Goal: Task Accomplishment & Management: Complete application form

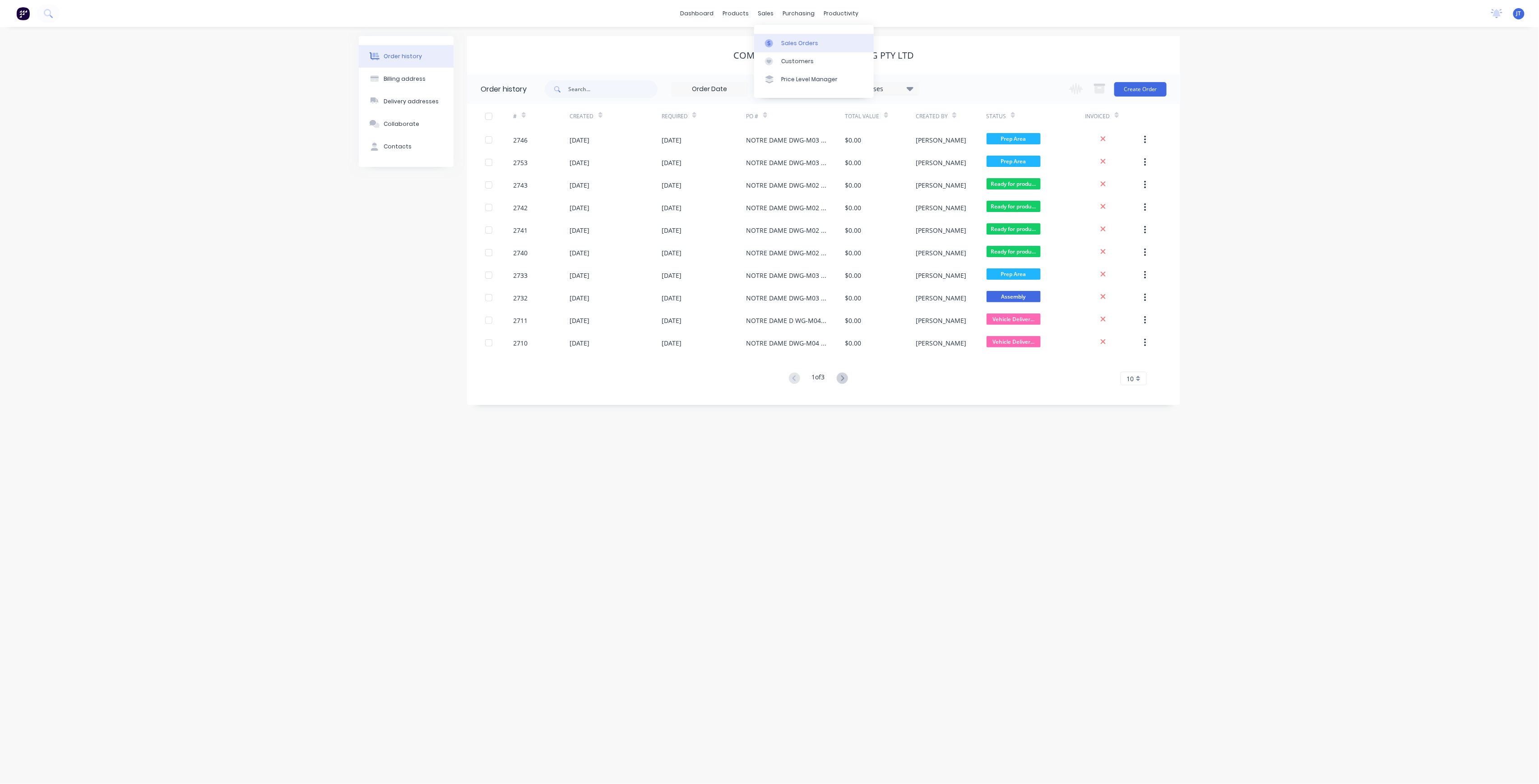
click at [782, 43] on div "Sales Orders" at bounding box center [800, 43] width 37 height 8
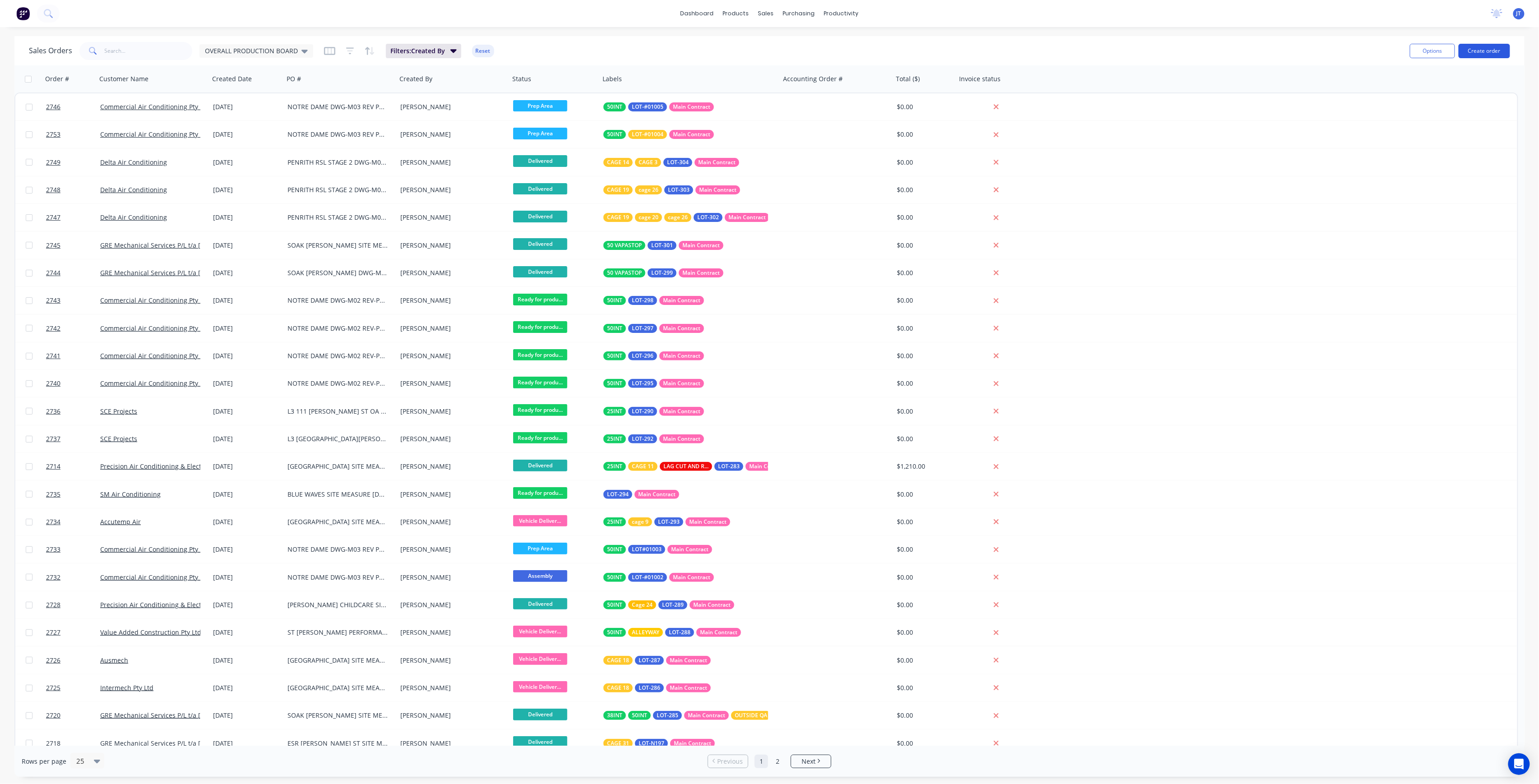
click at [1485, 52] on button "Create order" at bounding box center [1485, 50] width 52 height 14
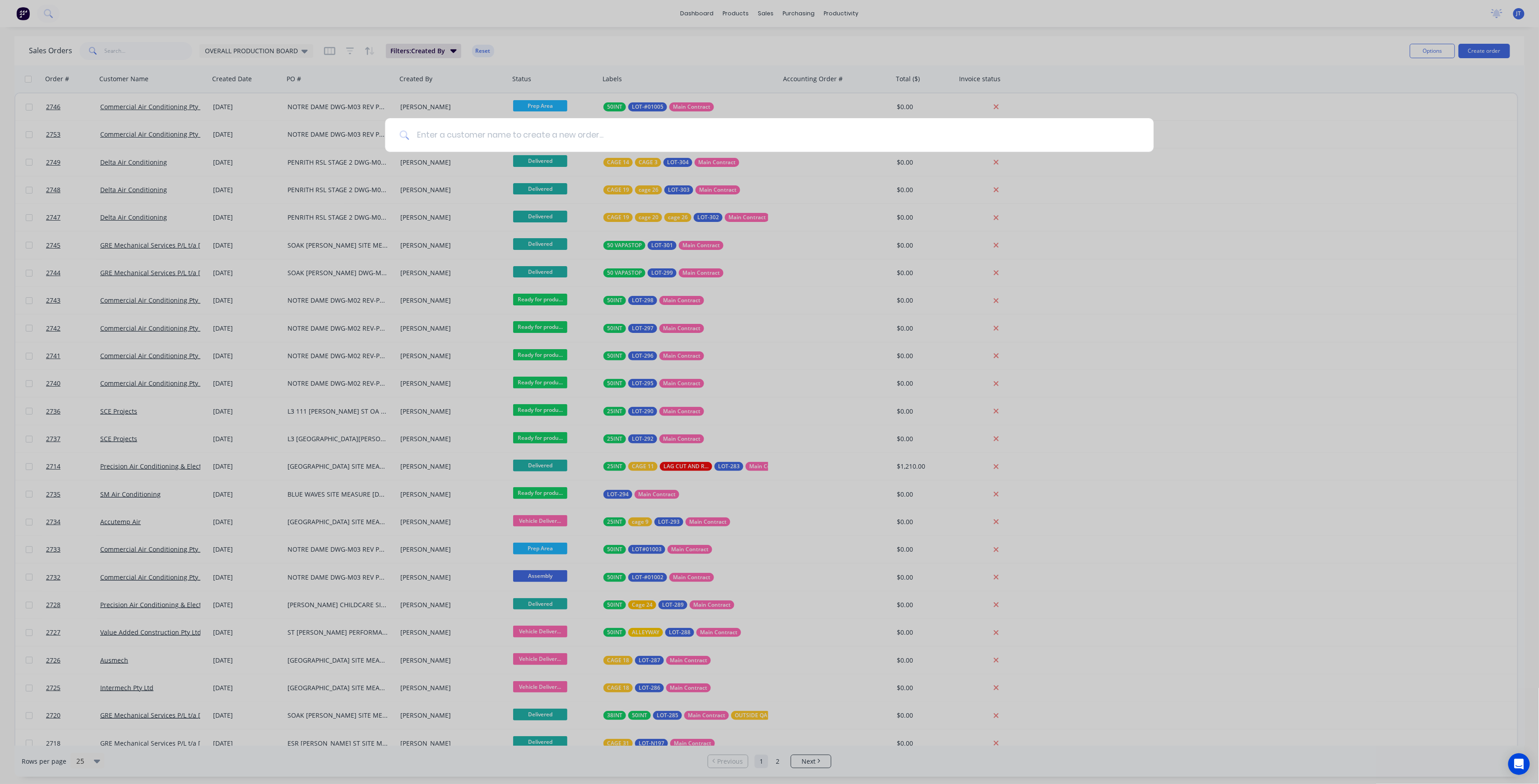
click at [655, 144] on input at bounding box center [774, 135] width 730 height 34
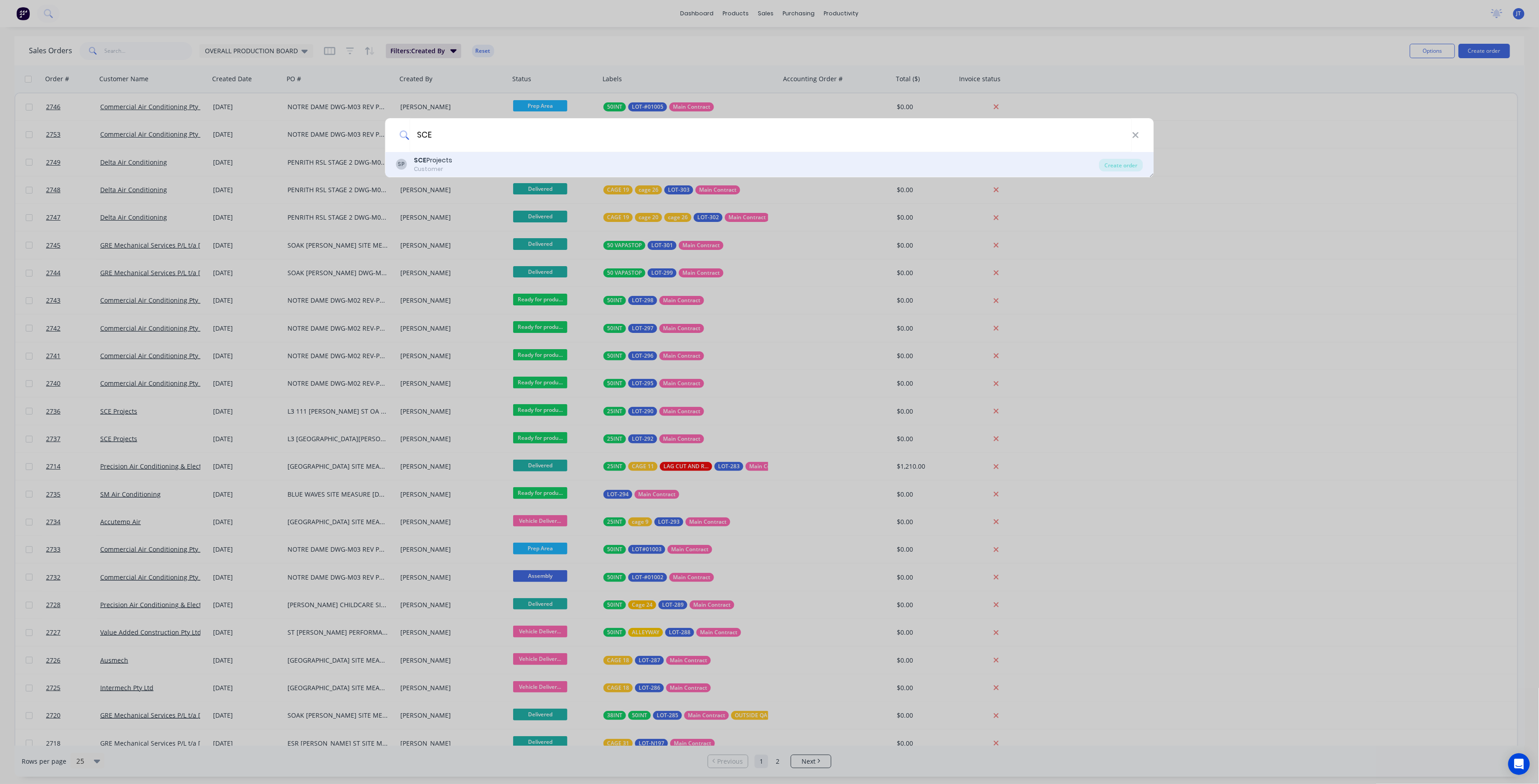
type input "SCE"
click at [493, 171] on div "SP SCE Projects Customer" at bounding box center [748, 165] width 703 height 17
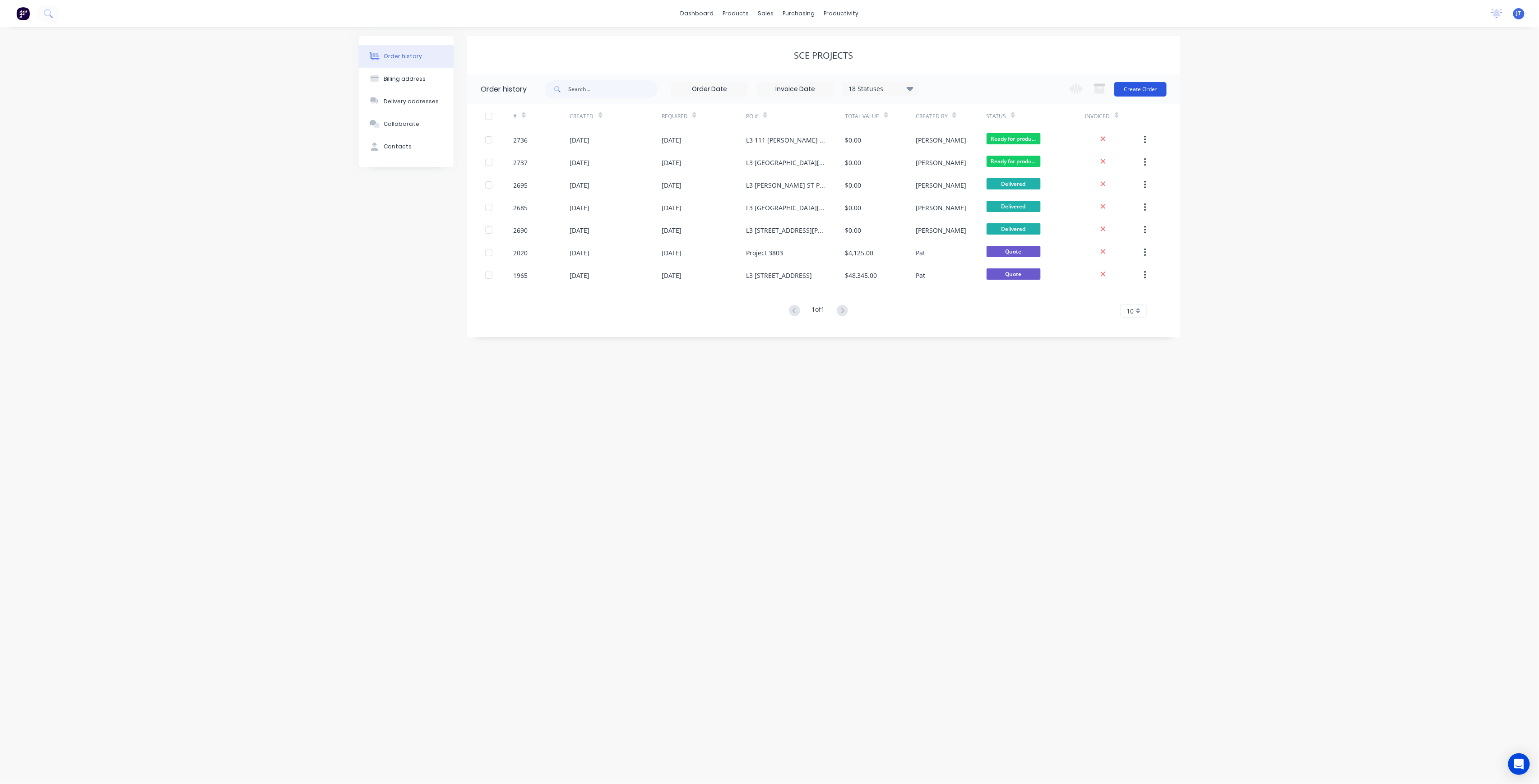
click at [1147, 94] on button "Create Order" at bounding box center [1140, 89] width 52 height 14
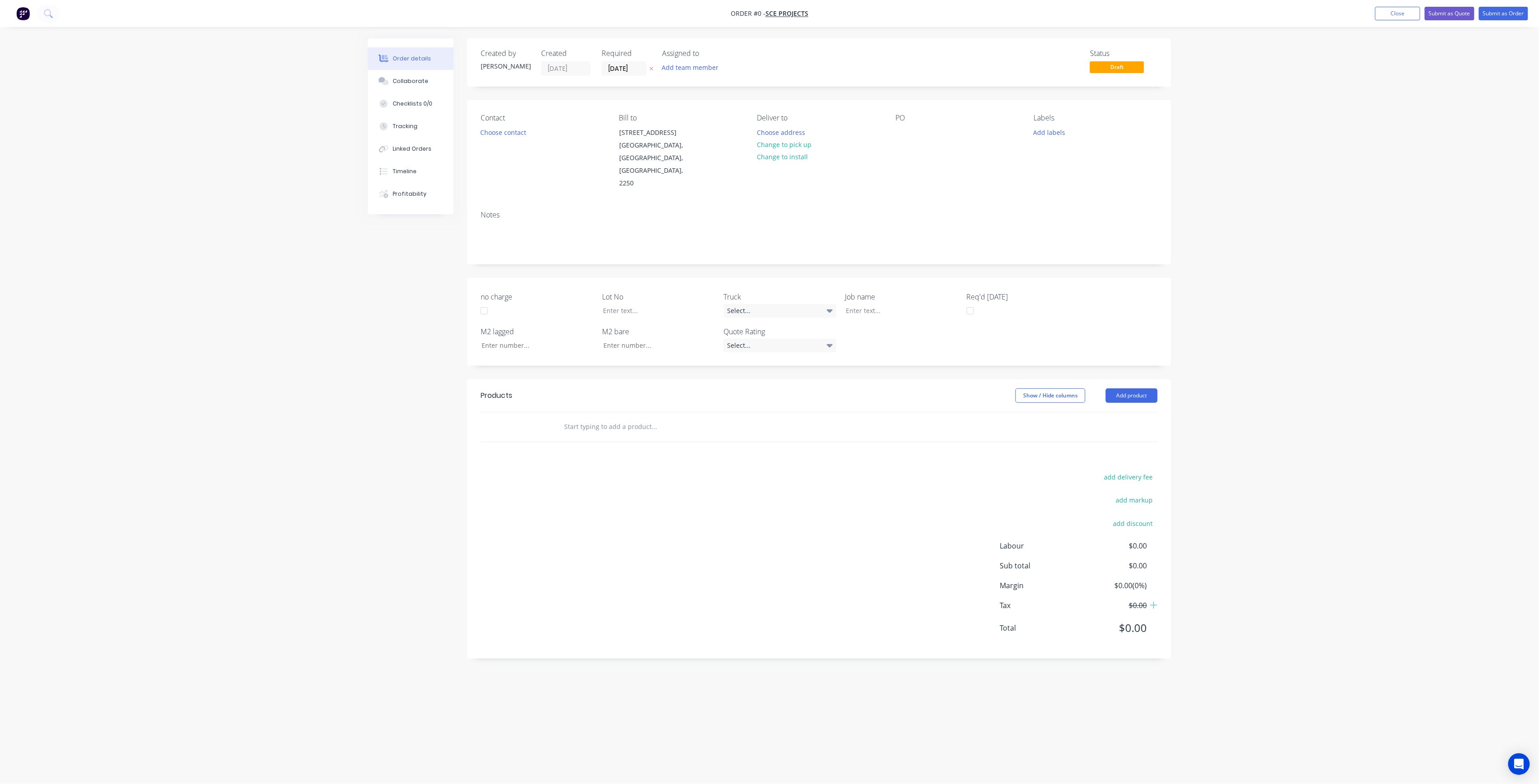
click at [1386, 3] on nav "Order #0 - SCE Projects Add product Close Submit as Quote Submit as Order" at bounding box center [770, 13] width 1539 height 27
click at [1392, 13] on button "Close" at bounding box center [1398, 13] width 45 height 13
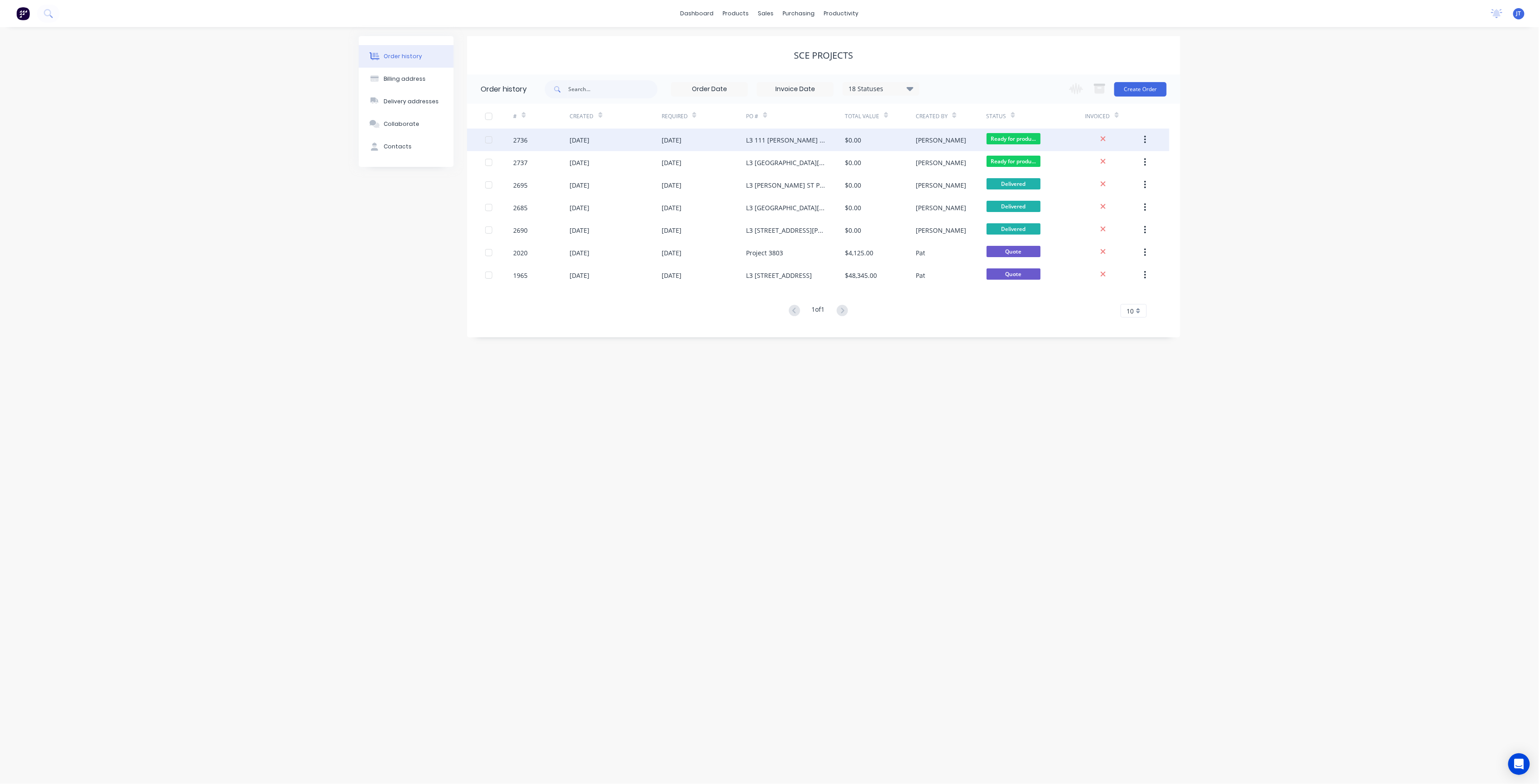
click at [833, 147] on div "L3 111 [PERSON_NAME] ST OA SECTION 1, 2" at bounding box center [796, 140] width 99 height 23
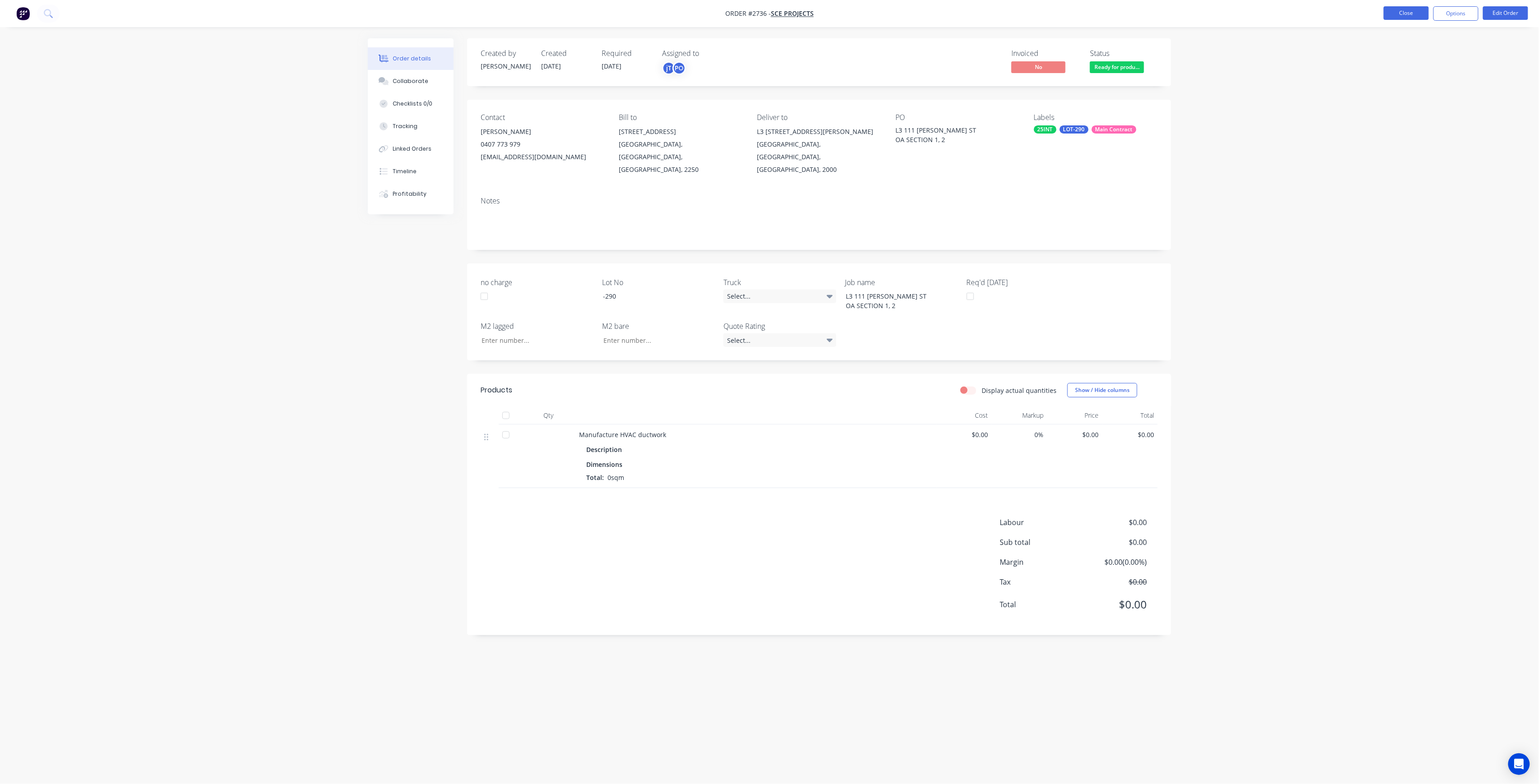
click at [1413, 10] on button "Close" at bounding box center [1406, 13] width 45 height 13
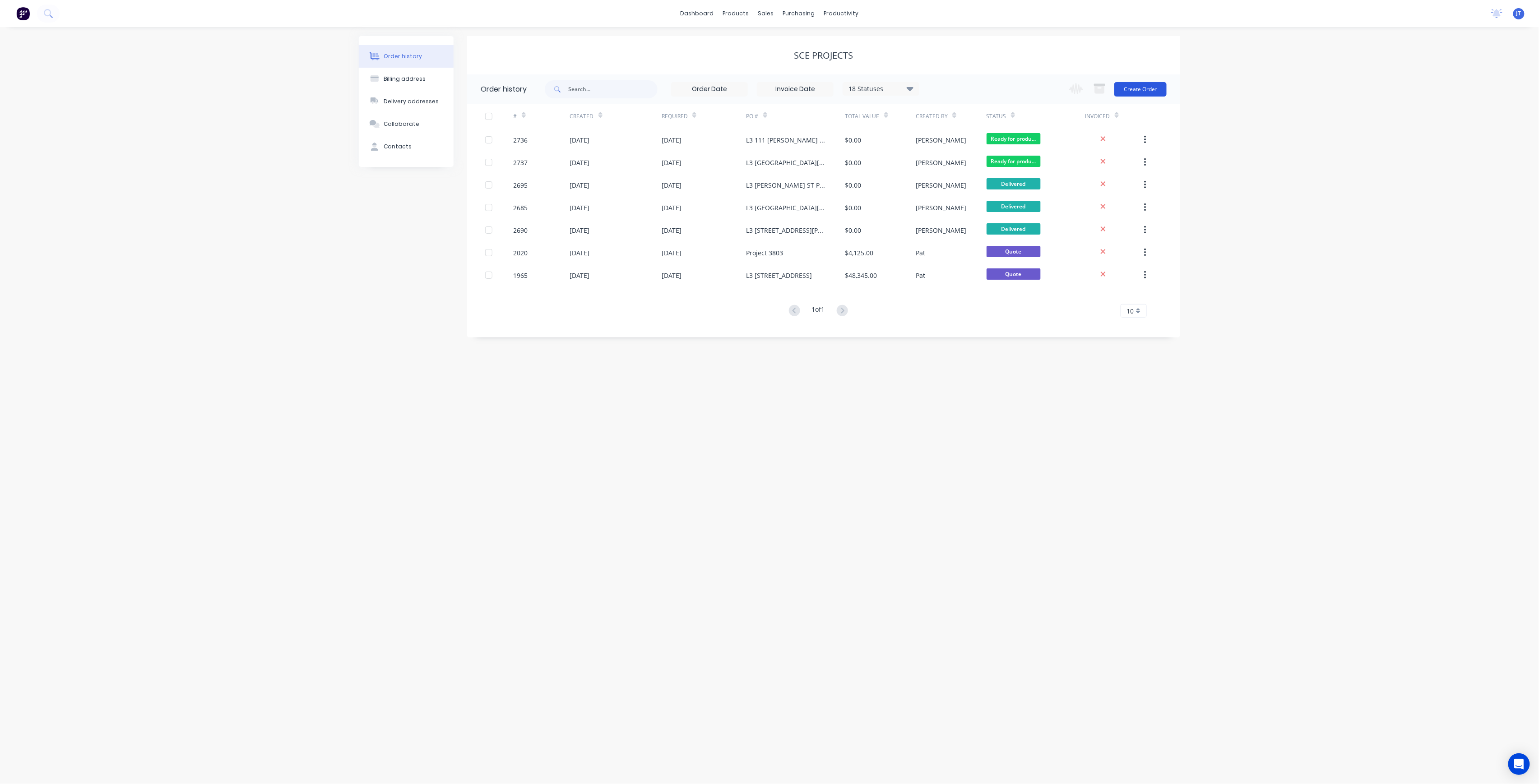
click at [1154, 87] on button "Create Order" at bounding box center [1140, 89] width 52 height 14
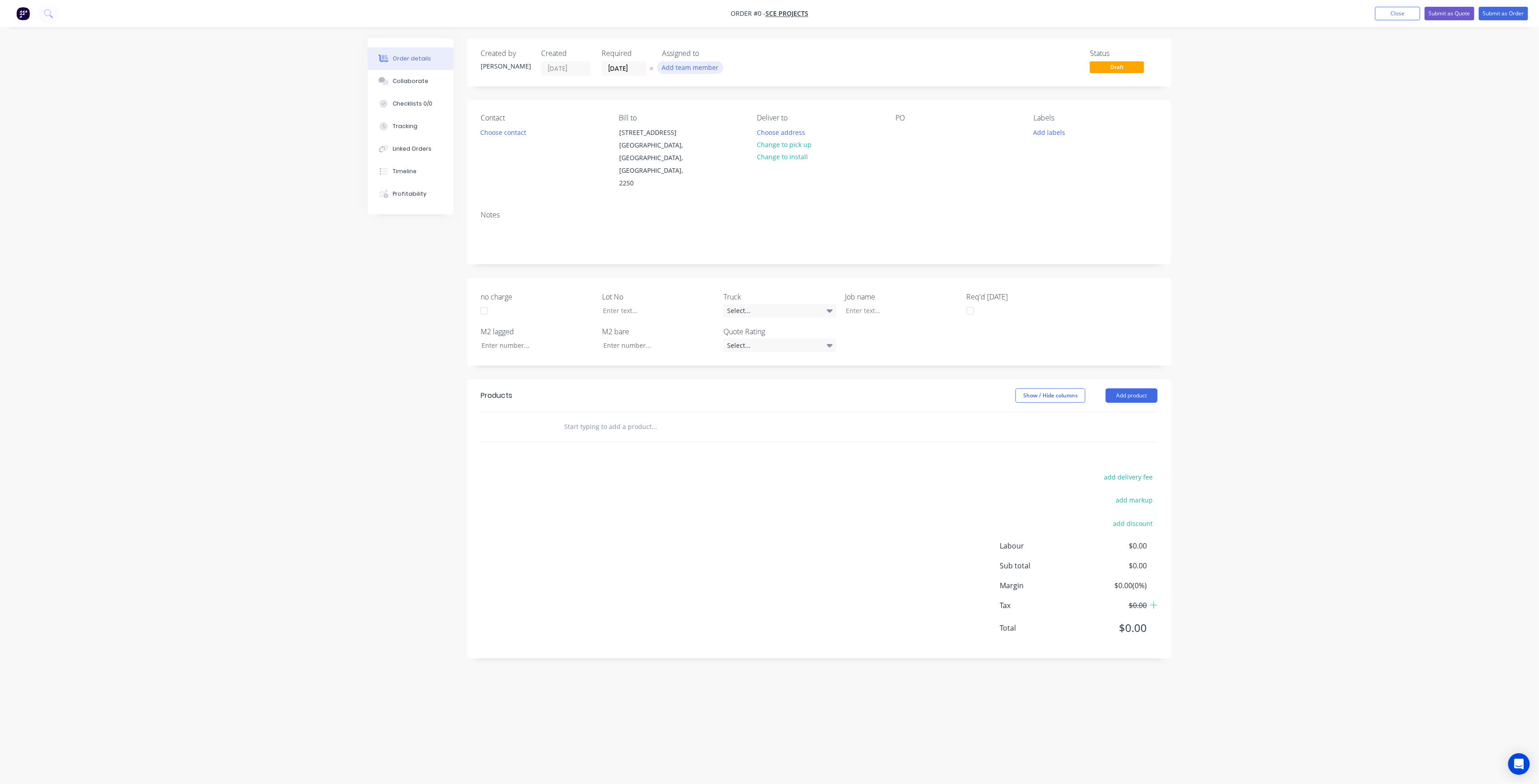
click at [665, 65] on button "Add team member" at bounding box center [690, 67] width 67 height 12
click at [734, 91] on input "text" at bounding box center [737, 95] width 95 height 18
click at [731, 129] on button "005APS" at bounding box center [731, 136] width 136 height 18
click at [731, 118] on div "005APS" at bounding box center [735, 118] width 90 height 9
click at [730, 118] on div "[PERSON_NAME] (You)" at bounding box center [735, 118] width 90 height 9
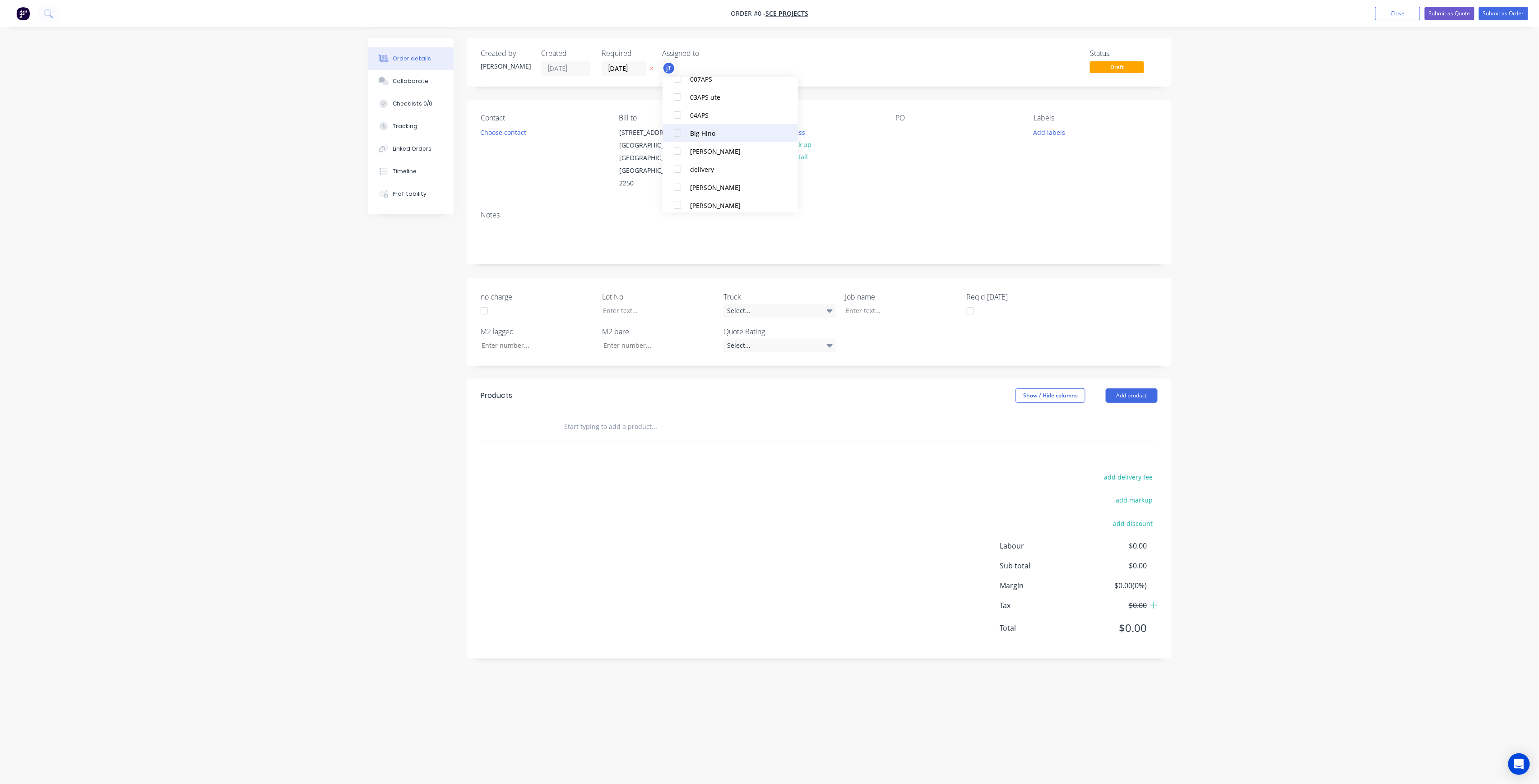
scroll to position [99, 0]
click at [728, 185] on div "[PERSON_NAME]" at bounding box center [735, 181] width 90 height 9
click at [513, 136] on div "Order details Collaborate Checklists 0/0 Tracking Linked Orders Timeline Profit…" at bounding box center [770, 375] width 821 height 673
click at [510, 128] on button "Choose contact" at bounding box center [503, 132] width 56 height 12
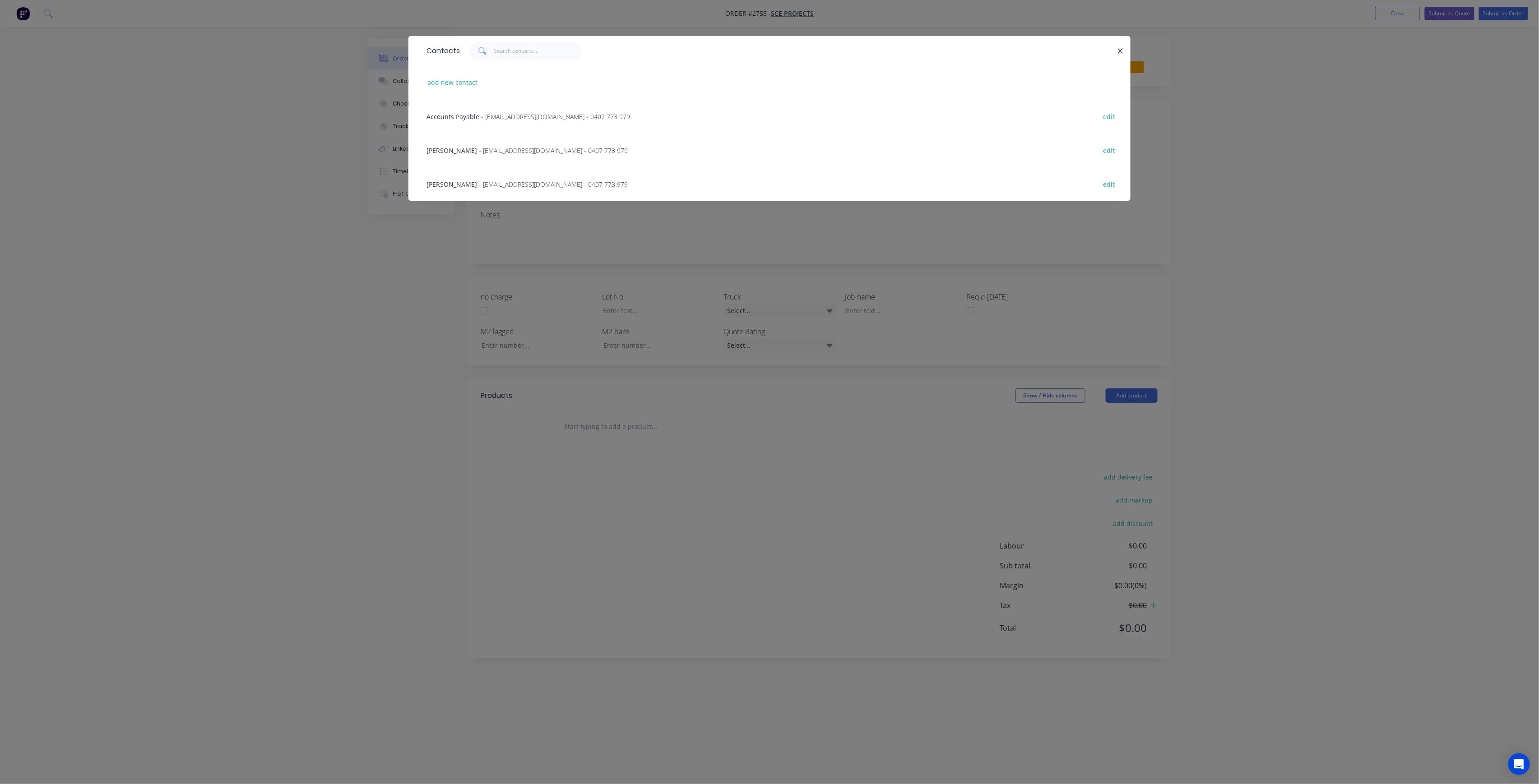
click at [517, 141] on div "Phil Shaw - phil@sceprojects.com.au - 0407 773 979 edit" at bounding box center [770, 150] width 695 height 34
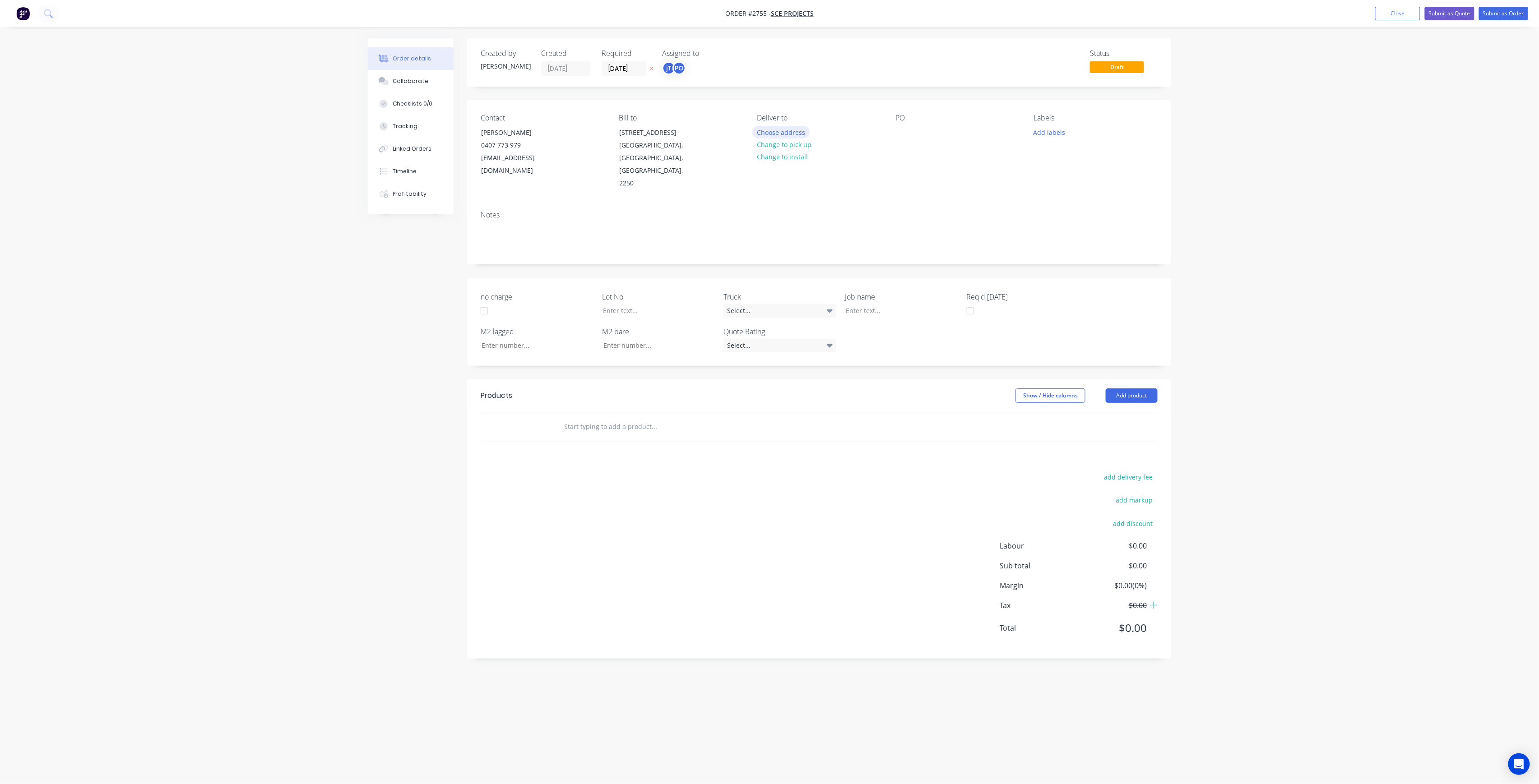
click at [782, 136] on button "Choose address" at bounding box center [782, 132] width 58 height 12
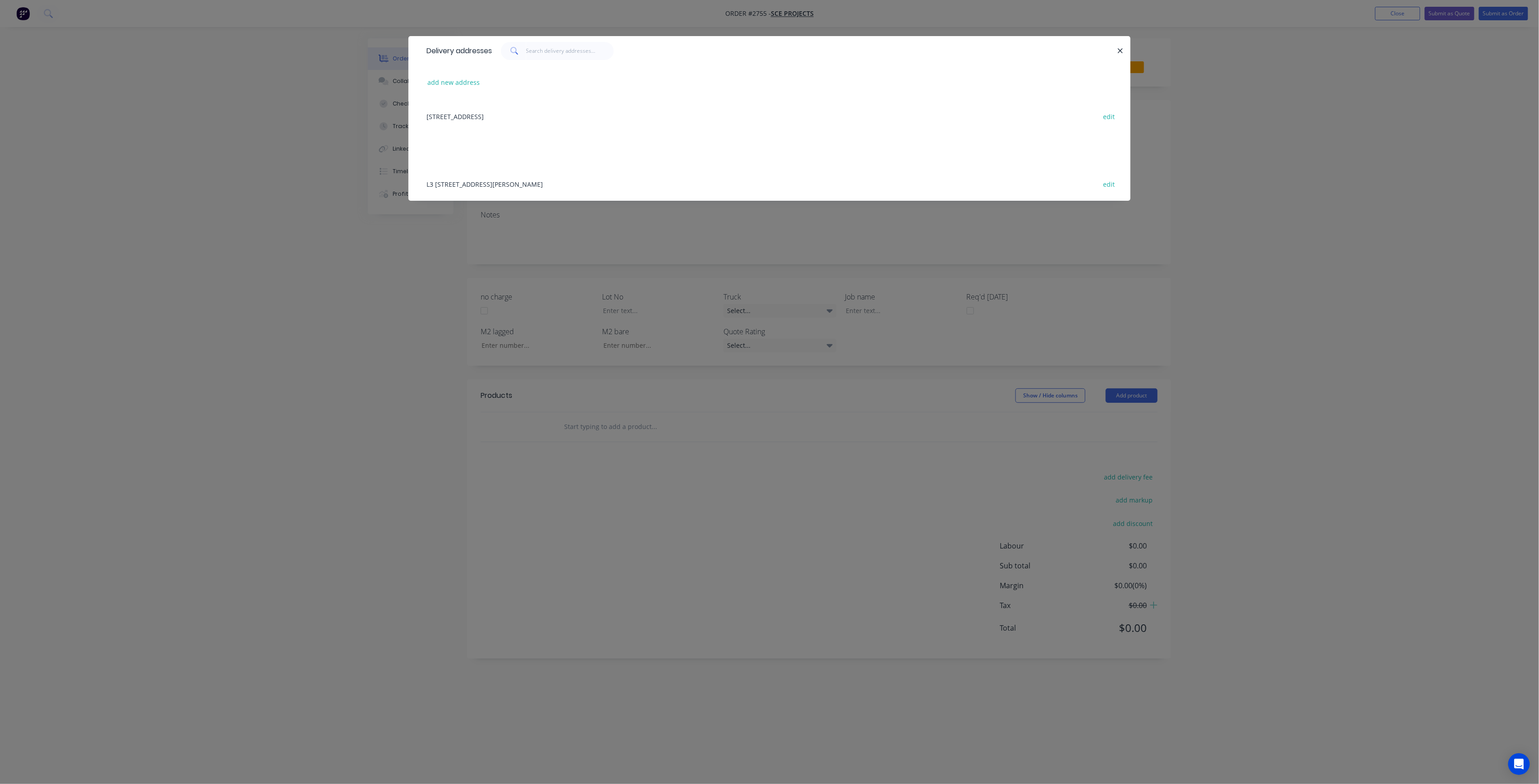
click at [559, 182] on div "L3 111 HARRINGTON ST, THE ROCKS, SYDNEY, New South Wales, Australia, 2000 edit" at bounding box center [770, 184] width 695 height 34
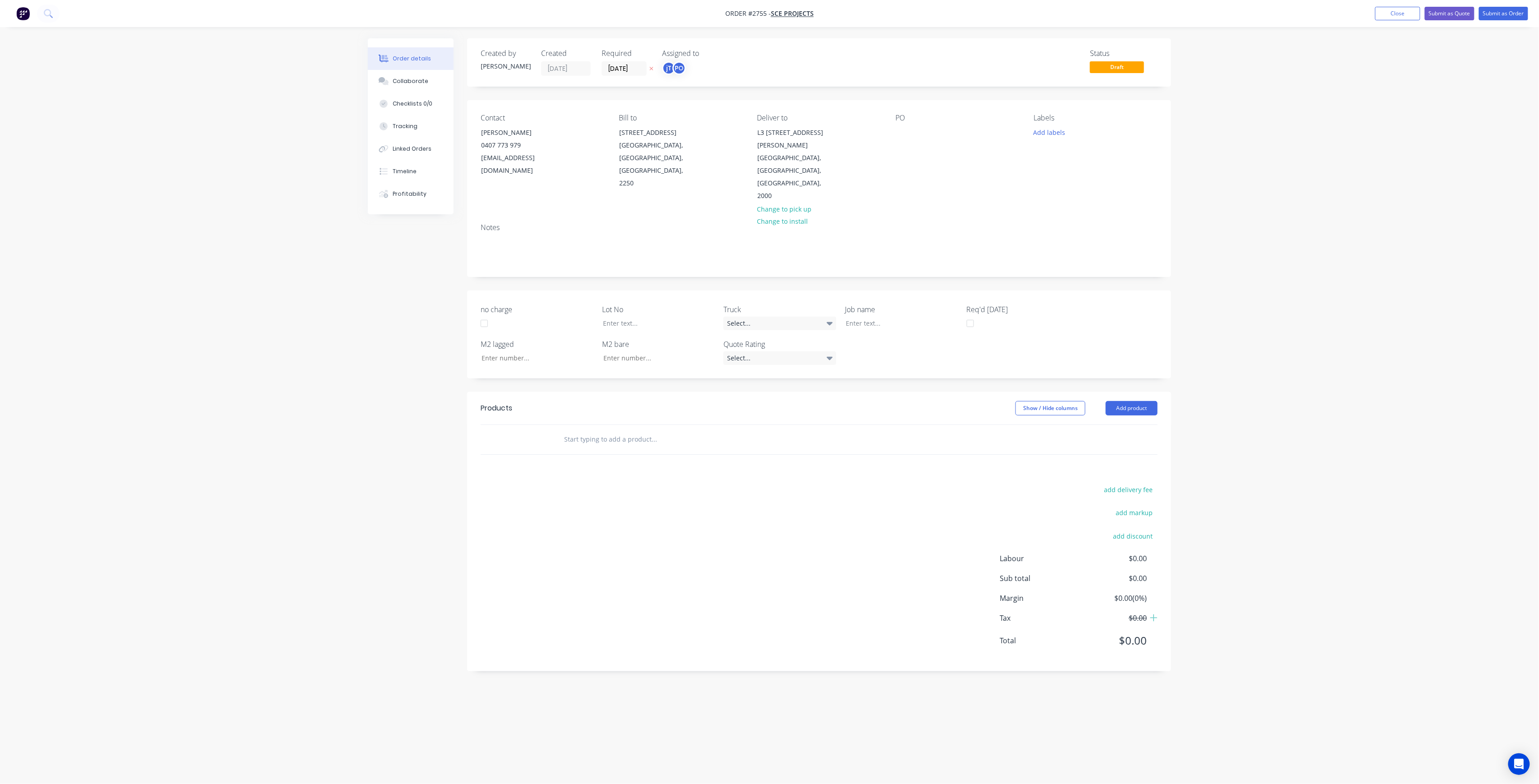
click at [895, 132] on div "Contact Phil Shaw 0407 773 979 phil@sceprojects.com.au Bill to Unit 12 218 Wise…" at bounding box center [819, 158] width 704 height 116
click at [907, 128] on div at bounding box center [903, 132] width 14 height 13
drag, startPoint x: 966, startPoint y: 143, endPoint x: 887, endPoint y: 132, distance: 79.8
click at [887, 132] on div "Contact Phil Shaw 0407 773 979 phil@sceprojects.com.au Bill to Unit 12 218 Wise…" at bounding box center [819, 158] width 704 height 116
copy div "L3 111 HARRINGTON ST SITE MEASURE 02-09-25"
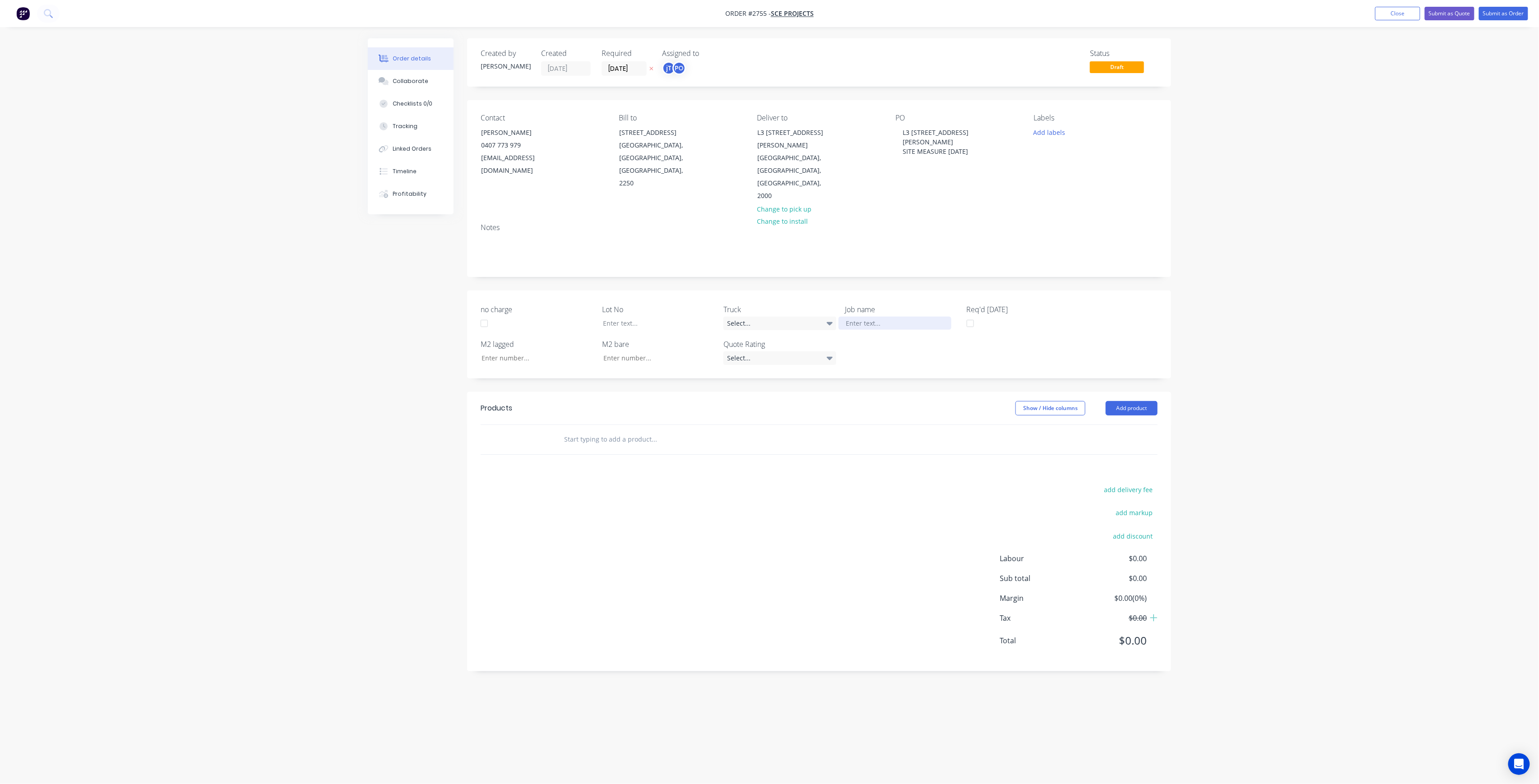
click at [860, 317] on div at bounding box center [895, 323] width 113 height 13
paste div
drag, startPoint x: 917, startPoint y: 298, endPoint x: 934, endPoint y: 290, distance: 18.8
click at [917, 317] on div "L3 111 HARRINGTON STSITE MEASURE 02-09-25" at bounding box center [895, 329] width 113 height 23
click at [1042, 134] on button "Add labels" at bounding box center [1050, 132] width 42 height 12
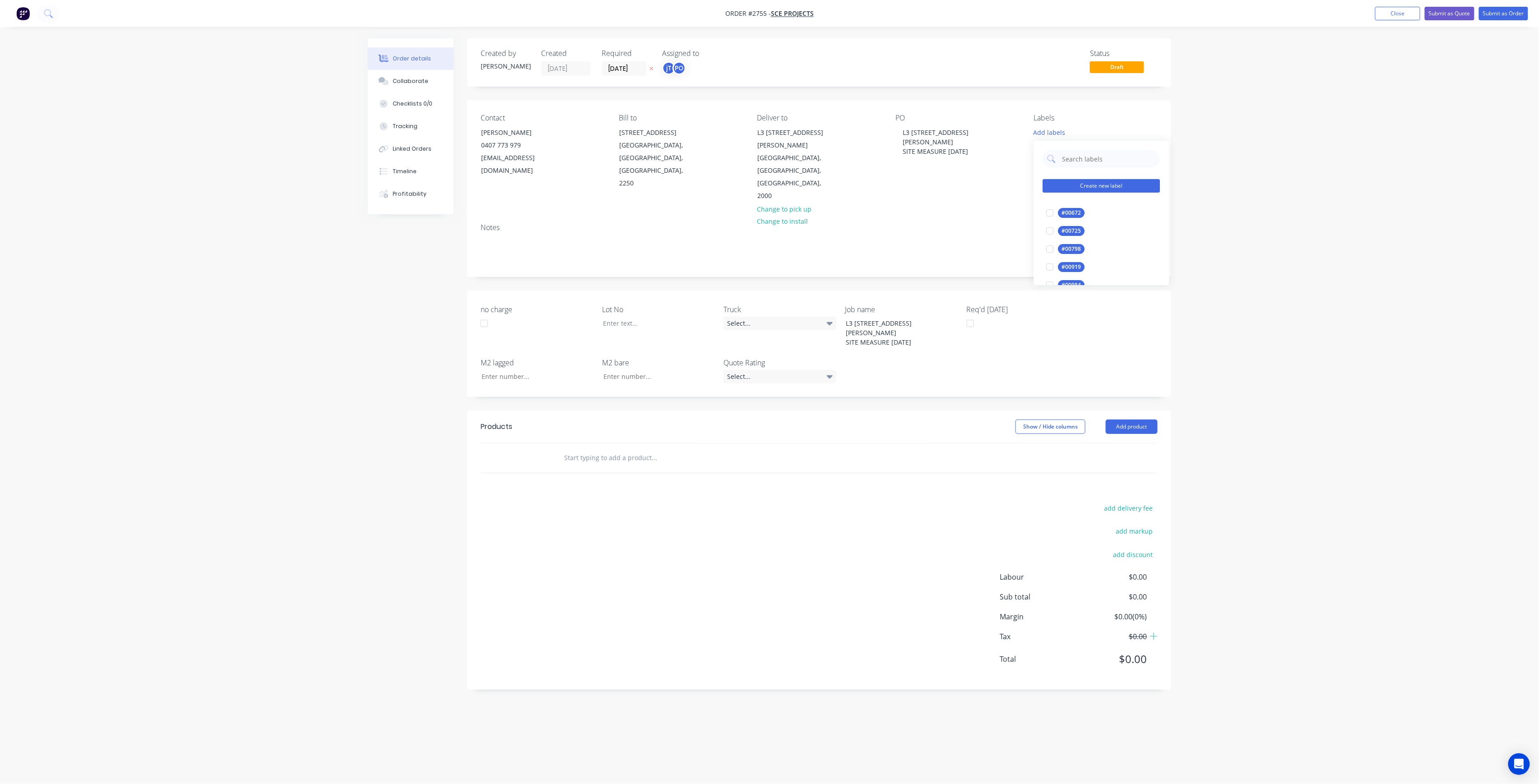
click at [1079, 185] on button "Create new label" at bounding box center [1101, 186] width 118 height 13
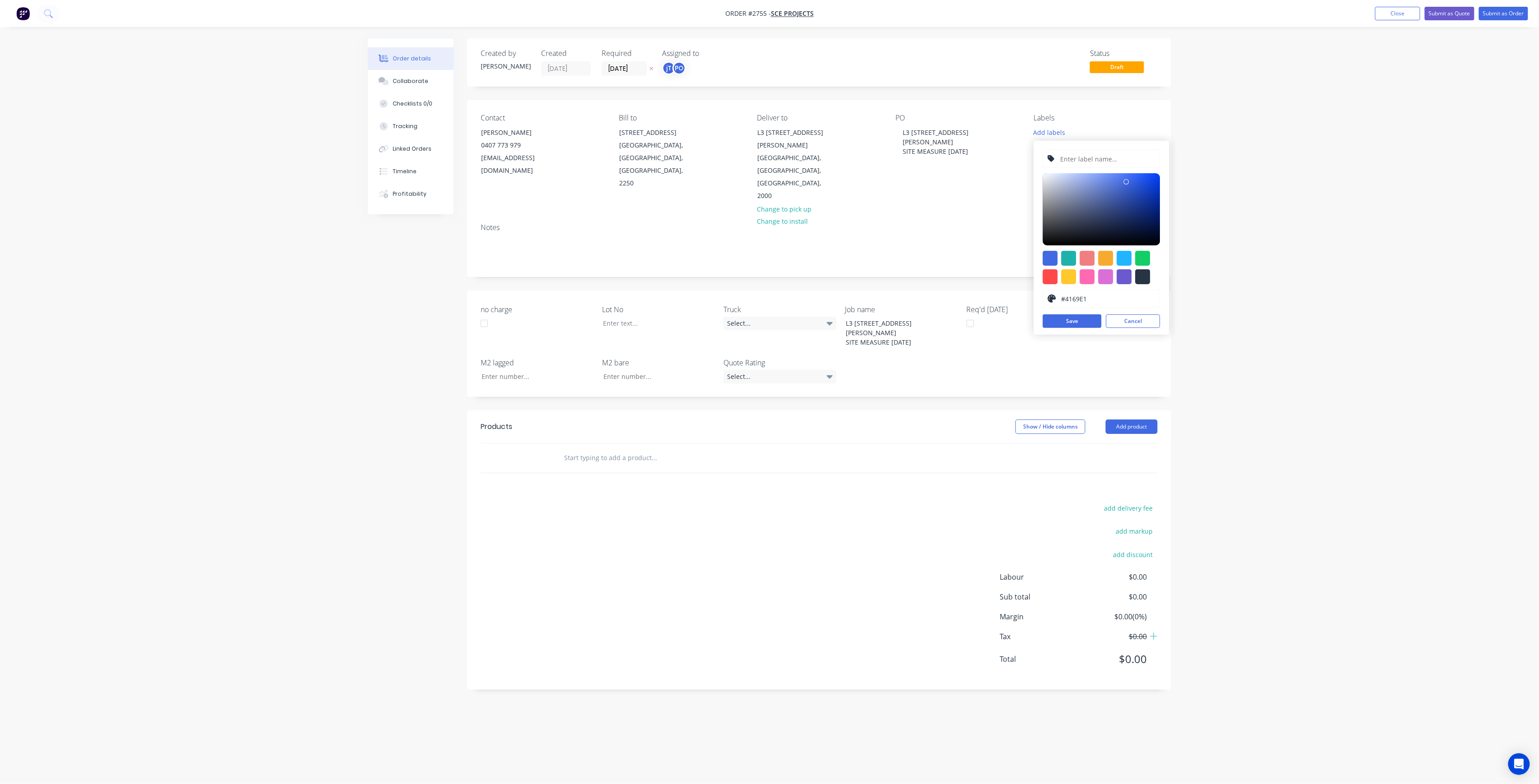
click at [1078, 163] on input "text" at bounding box center [1107, 159] width 96 height 17
click at [1070, 156] on input "LOY-308" at bounding box center [1107, 159] width 96 height 17
type input "LOT-308"
click at [1082, 324] on button "Save" at bounding box center [1072, 321] width 58 height 13
click at [1145, 324] on button "Cancel" at bounding box center [1133, 321] width 54 height 13
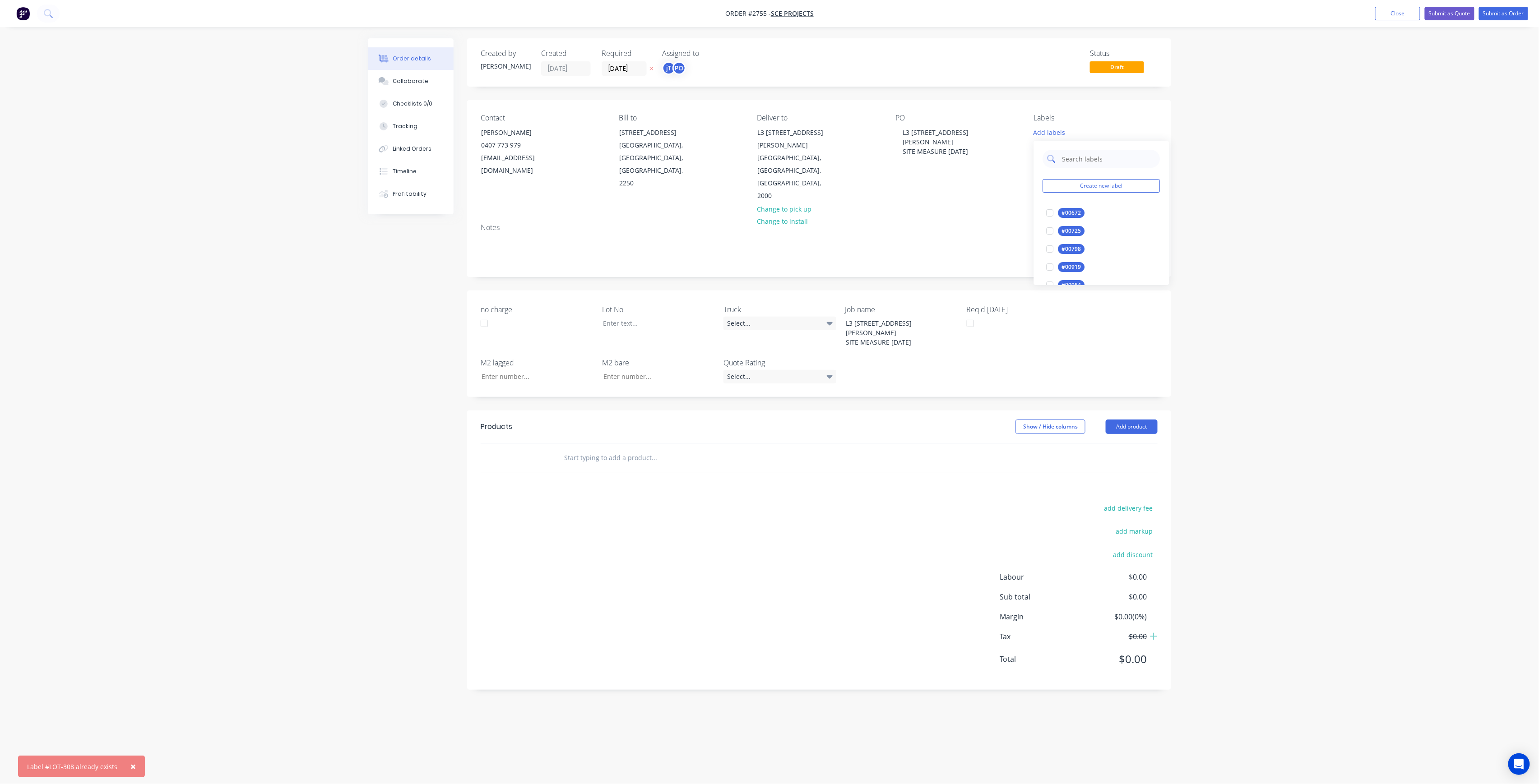
click at [1104, 163] on input "text" at bounding box center [1109, 159] width 94 height 18
click at [1060, 217] on div "LOT-308" at bounding box center [1073, 213] width 29 height 10
click at [1099, 155] on input "LOT-308" at bounding box center [1109, 155] width 94 height 18
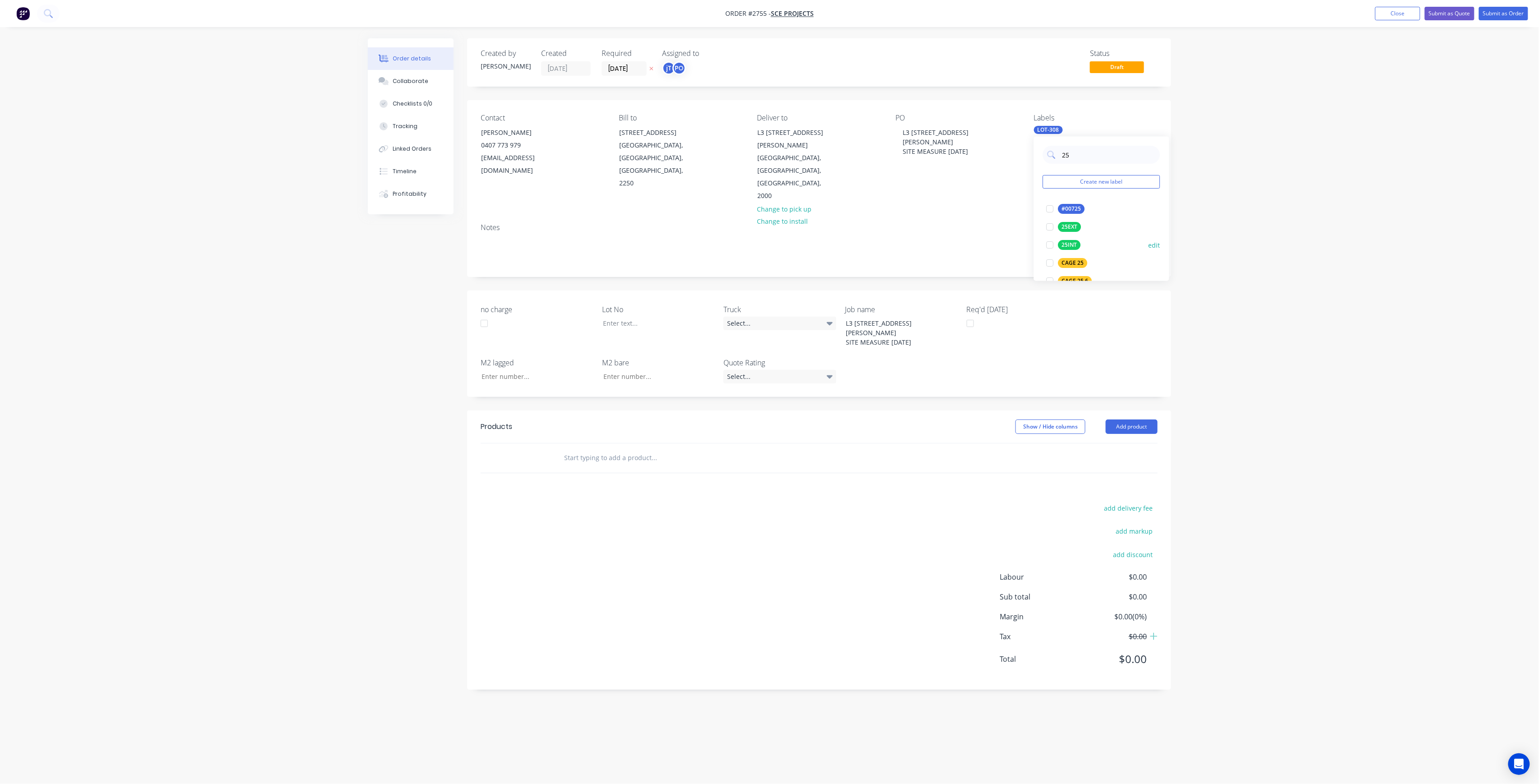
click at [1068, 238] on div "25INT edit" at bounding box center [1101, 245] width 118 height 18
click at [1073, 244] on div "25INT" at bounding box center [1070, 245] width 23 height 10
click at [1087, 149] on input "25" at bounding box center [1109, 155] width 94 height 18
type input "MAIN"
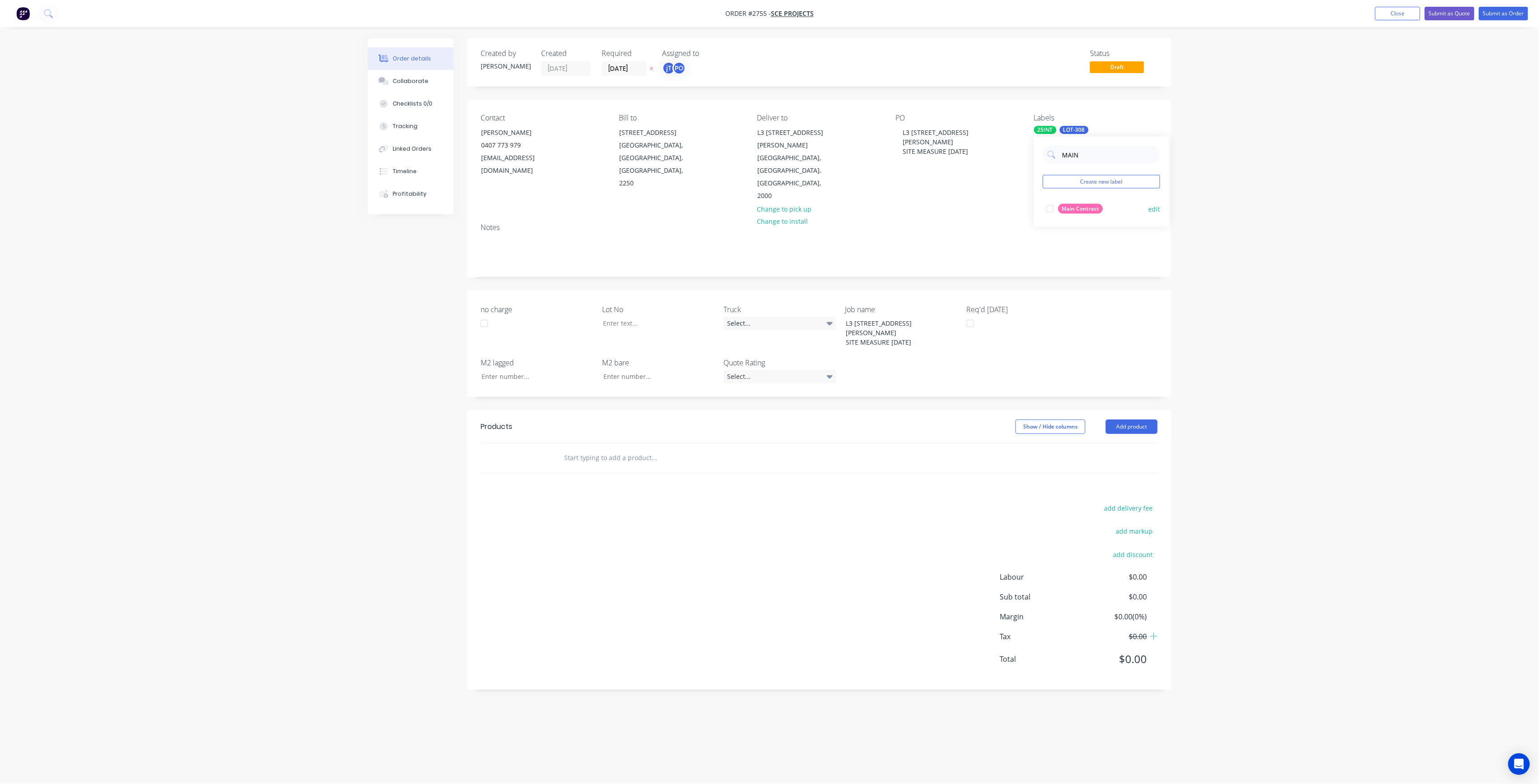
click at [1070, 208] on div "Main Contract" at bounding box center [1081, 209] width 44 height 10
click at [655, 317] on div at bounding box center [653, 323] width 113 height 13
click at [640, 443] on div at bounding box center [716, 458] width 325 height 30
click at [644, 449] on input "text" at bounding box center [654, 458] width 181 height 18
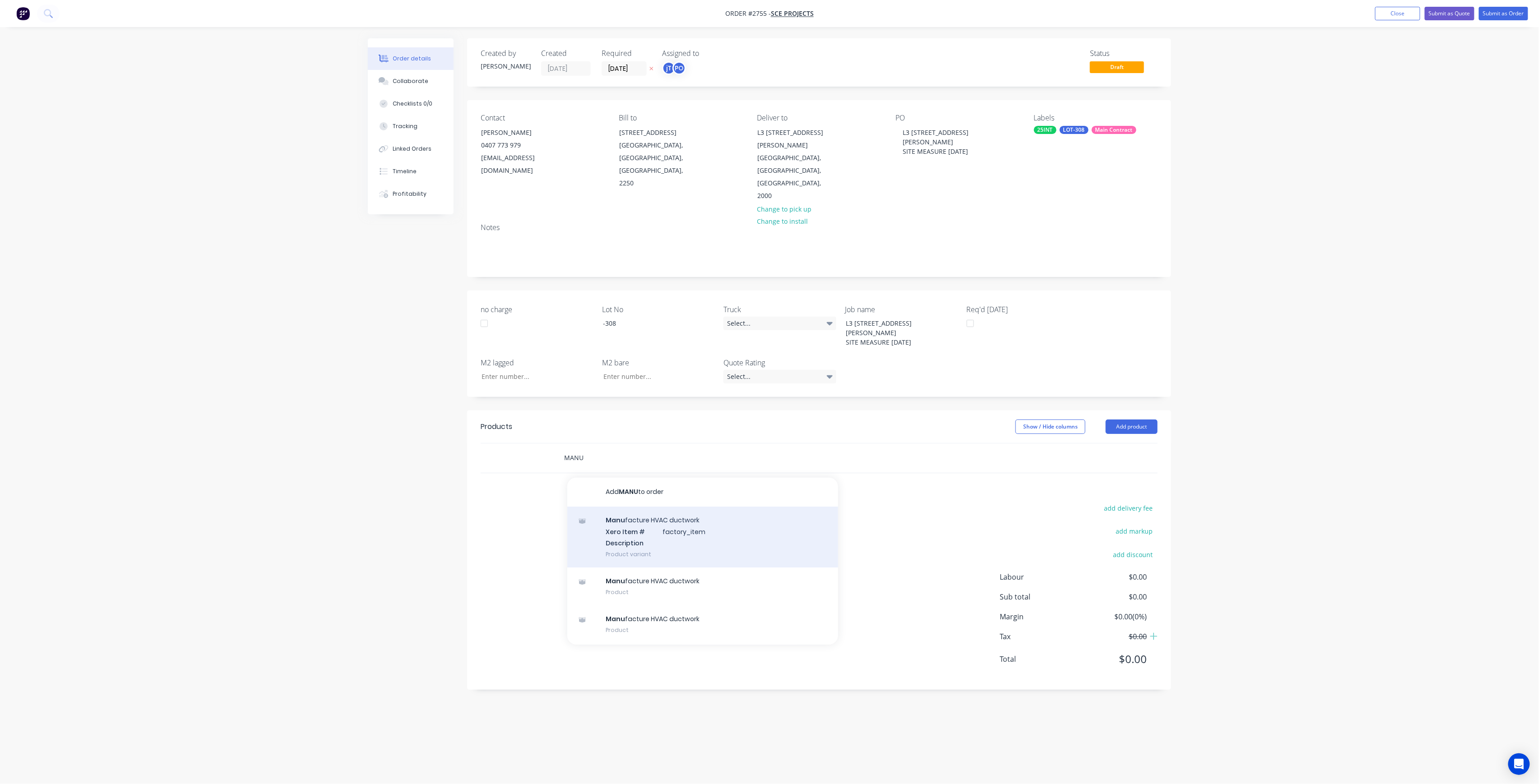
type input "MANU"
click at [654, 511] on div "Manu facture HVAC ductwork Xero Item # factory_item Description Product variant" at bounding box center [702, 537] width 271 height 61
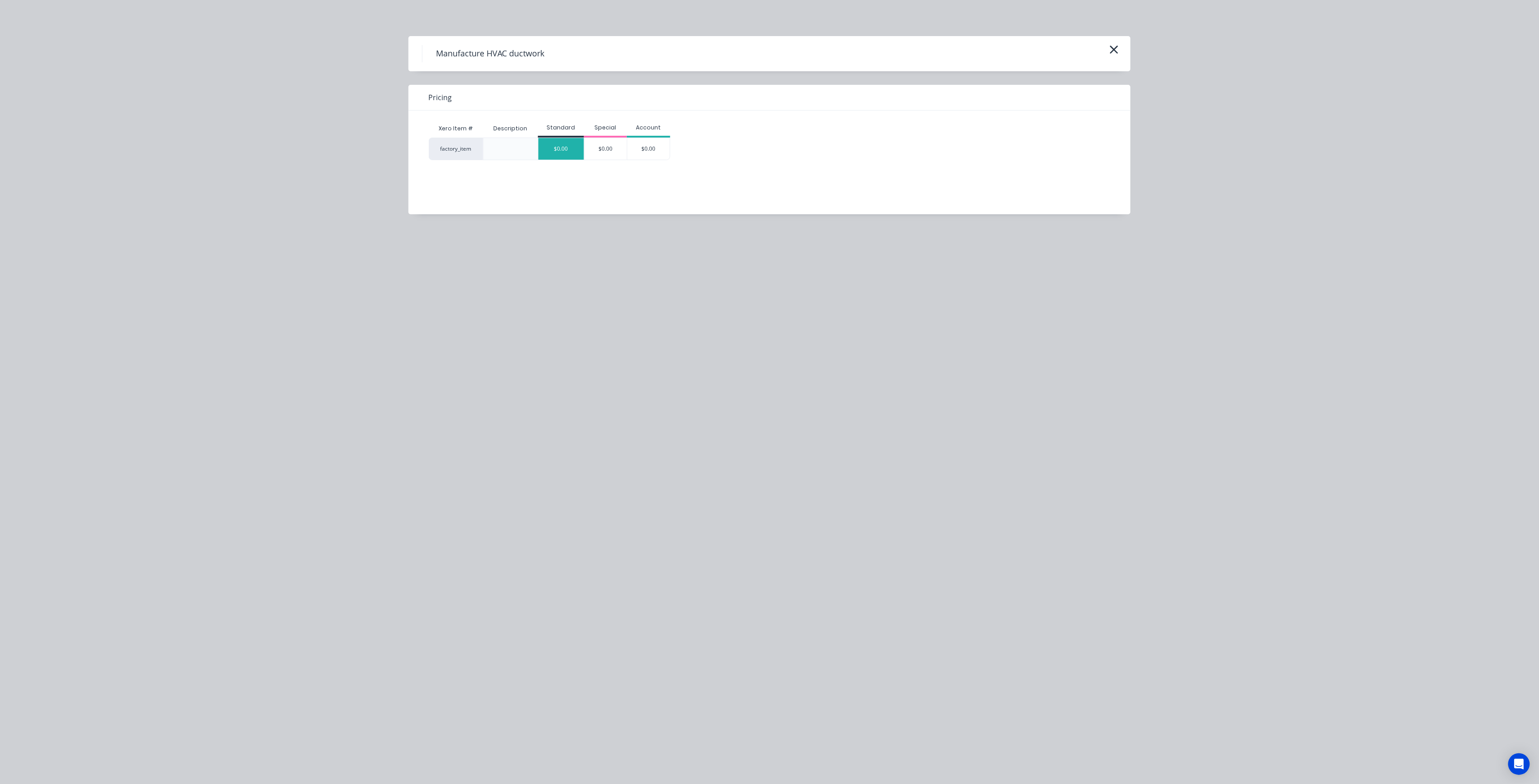
click at [567, 158] on div "$0.00" at bounding box center [561, 149] width 46 height 21
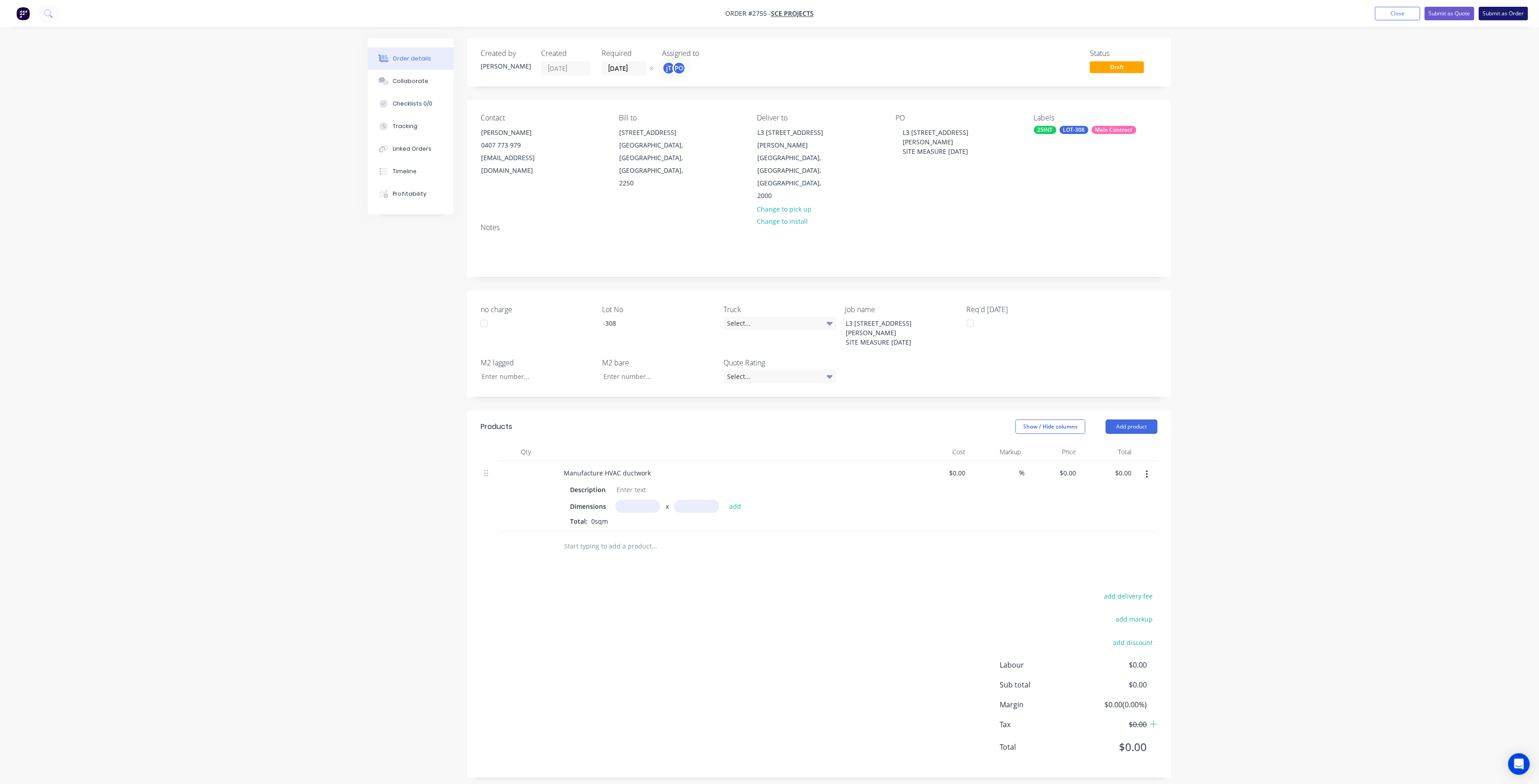
click at [1513, 13] on button "Submit as Order" at bounding box center [1503, 13] width 49 height 13
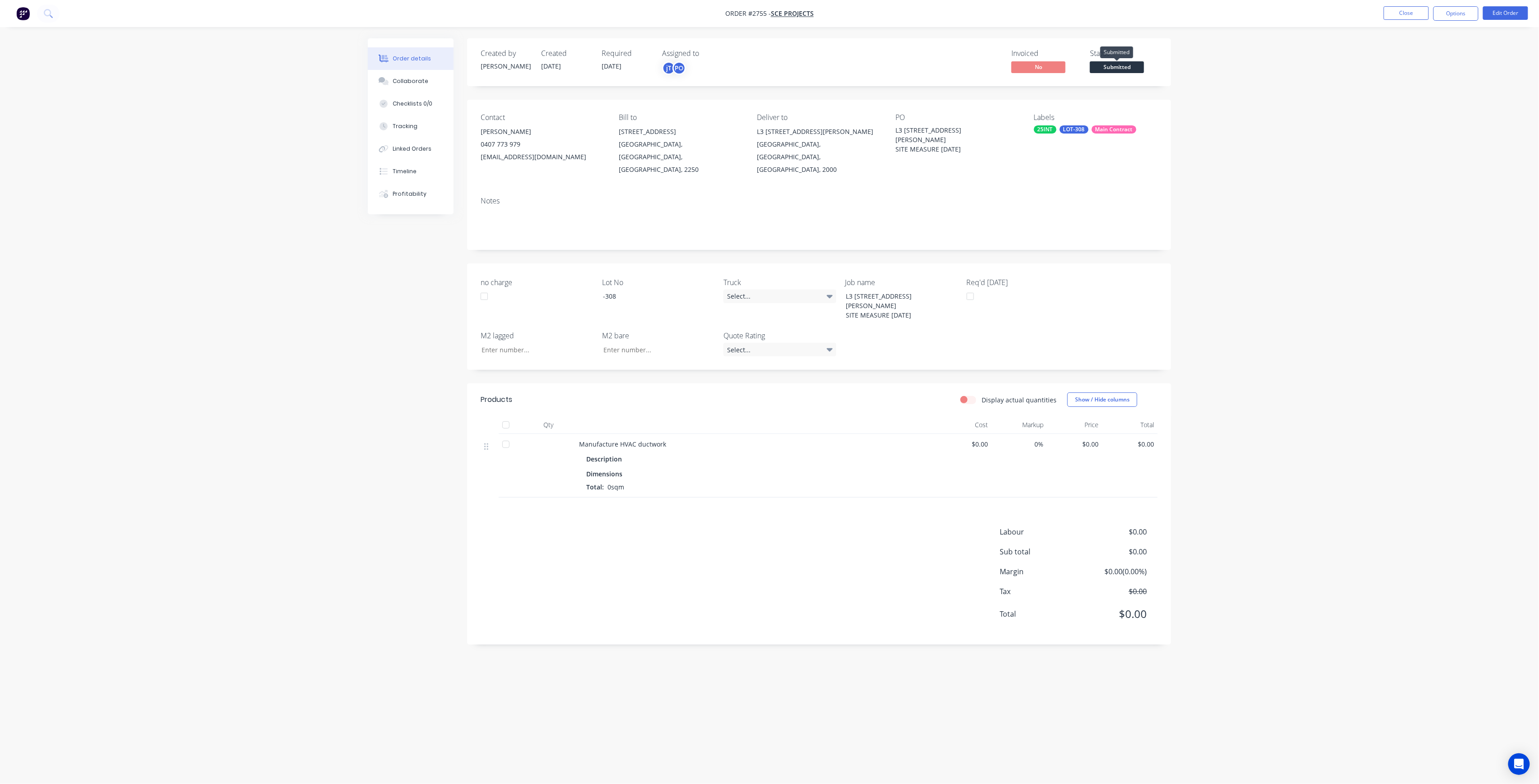
click at [1106, 68] on span "Submitted" at bounding box center [1117, 67] width 54 height 11
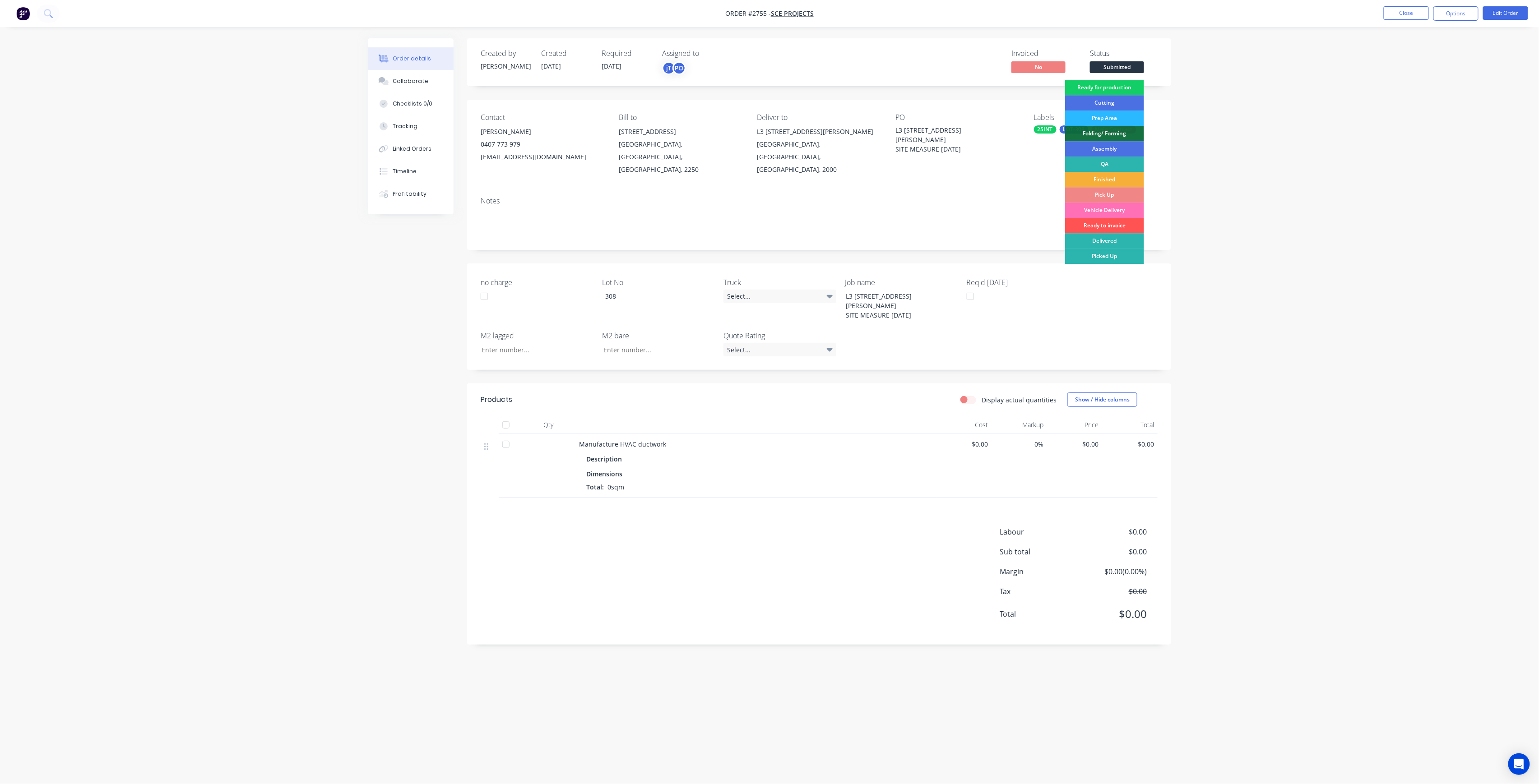
click at [1115, 89] on div "Ready for production" at bounding box center [1105, 87] width 79 height 15
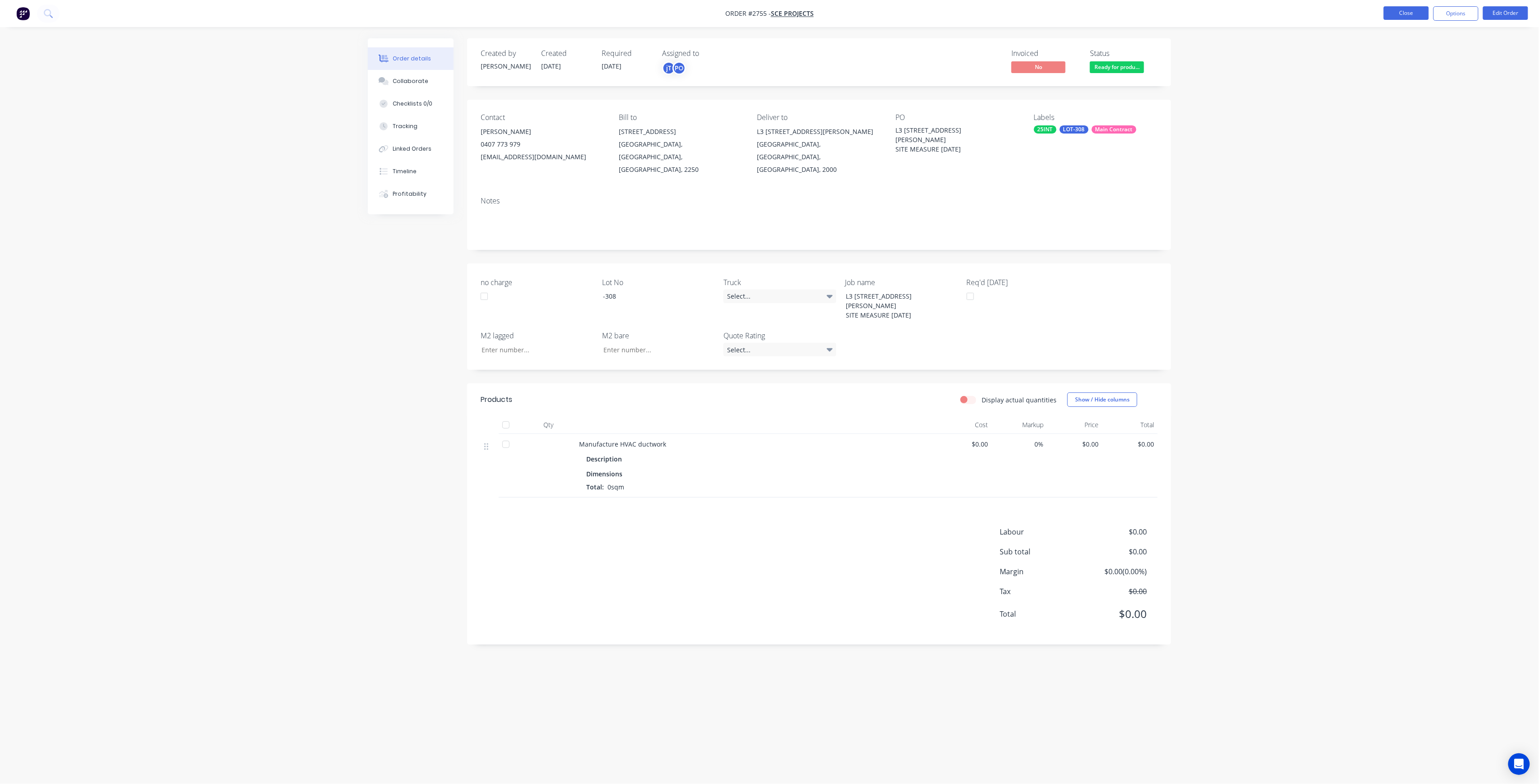
click at [1409, 13] on button "Close" at bounding box center [1406, 13] width 45 height 13
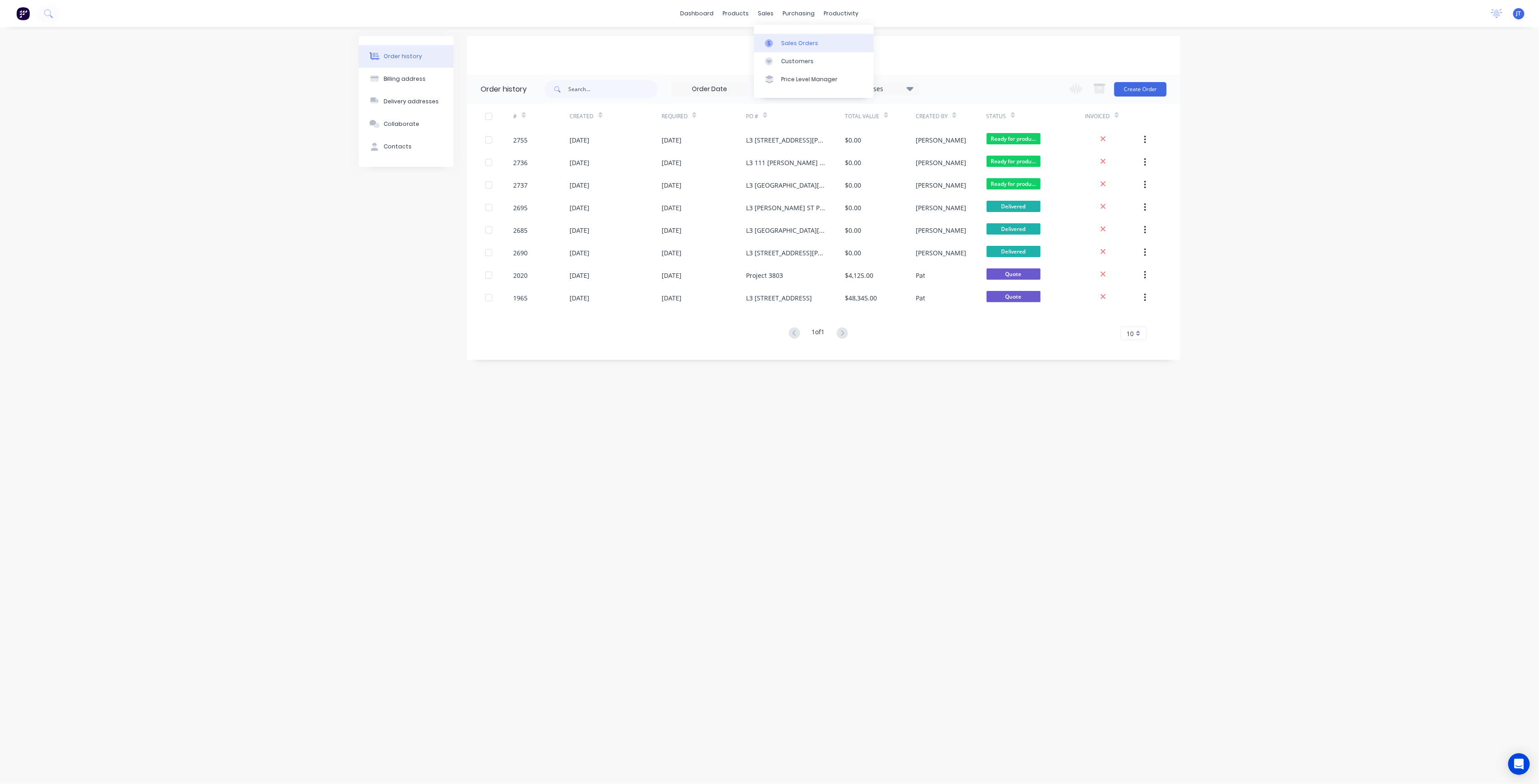
click at [790, 42] on div "Sales Orders" at bounding box center [800, 43] width 37 height 8
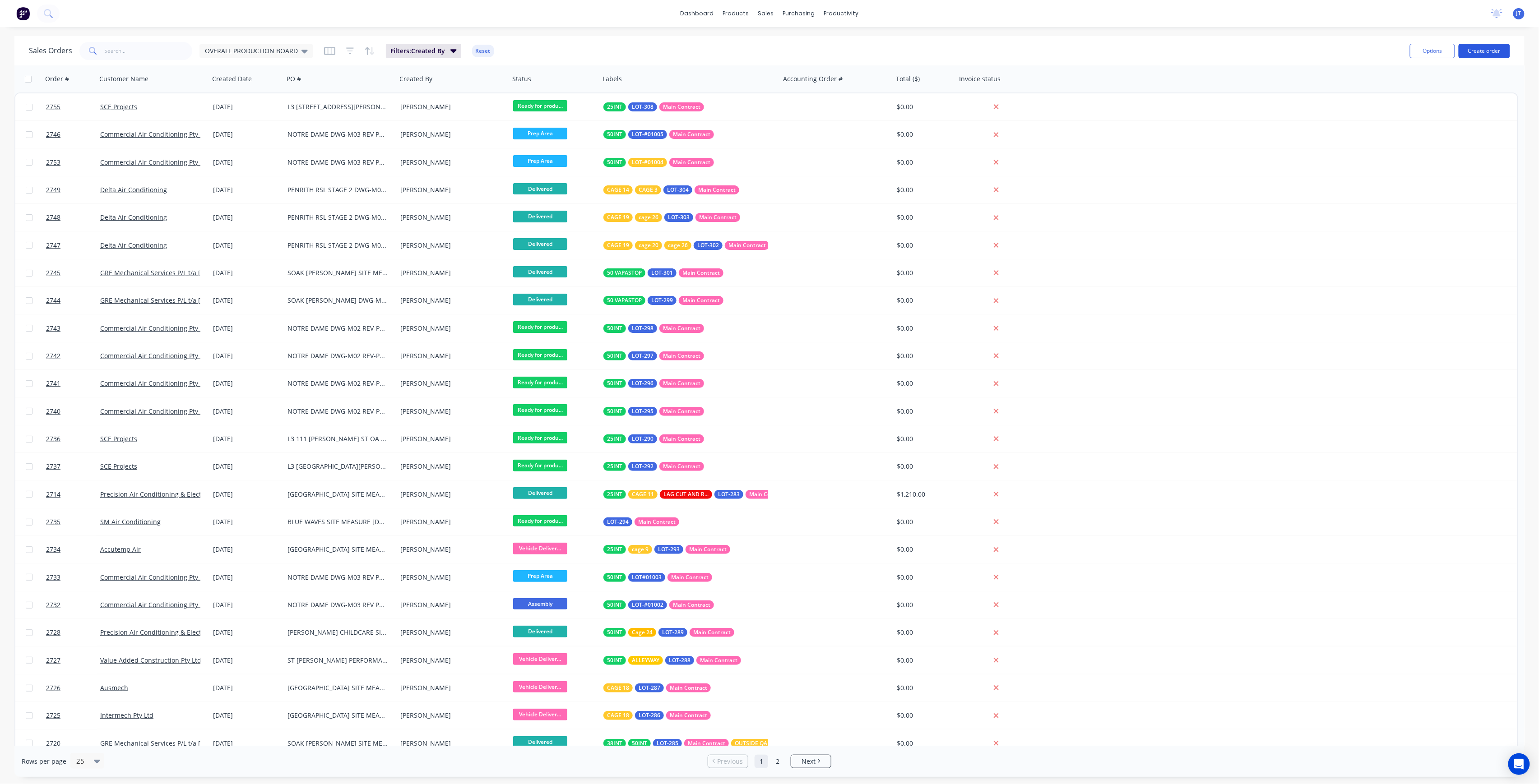
click at [1489, 48] on button "Create order" at bounding box center [1485, 50] width 52 height 14
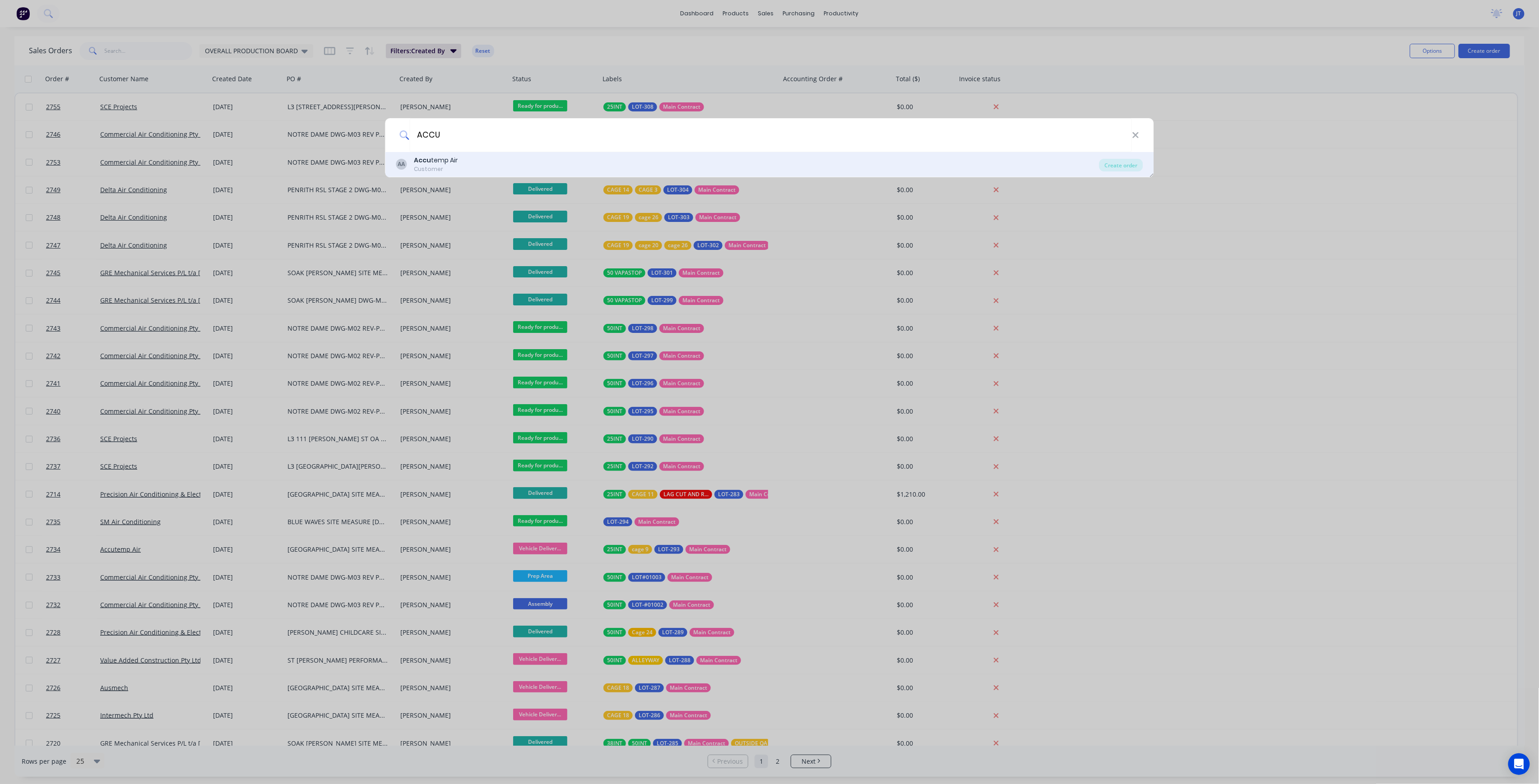
type input "ACCU"
click at [970, 163] on div "AA Accu temp Air Customer" at bounding box center [748, 165] width 703 height 17
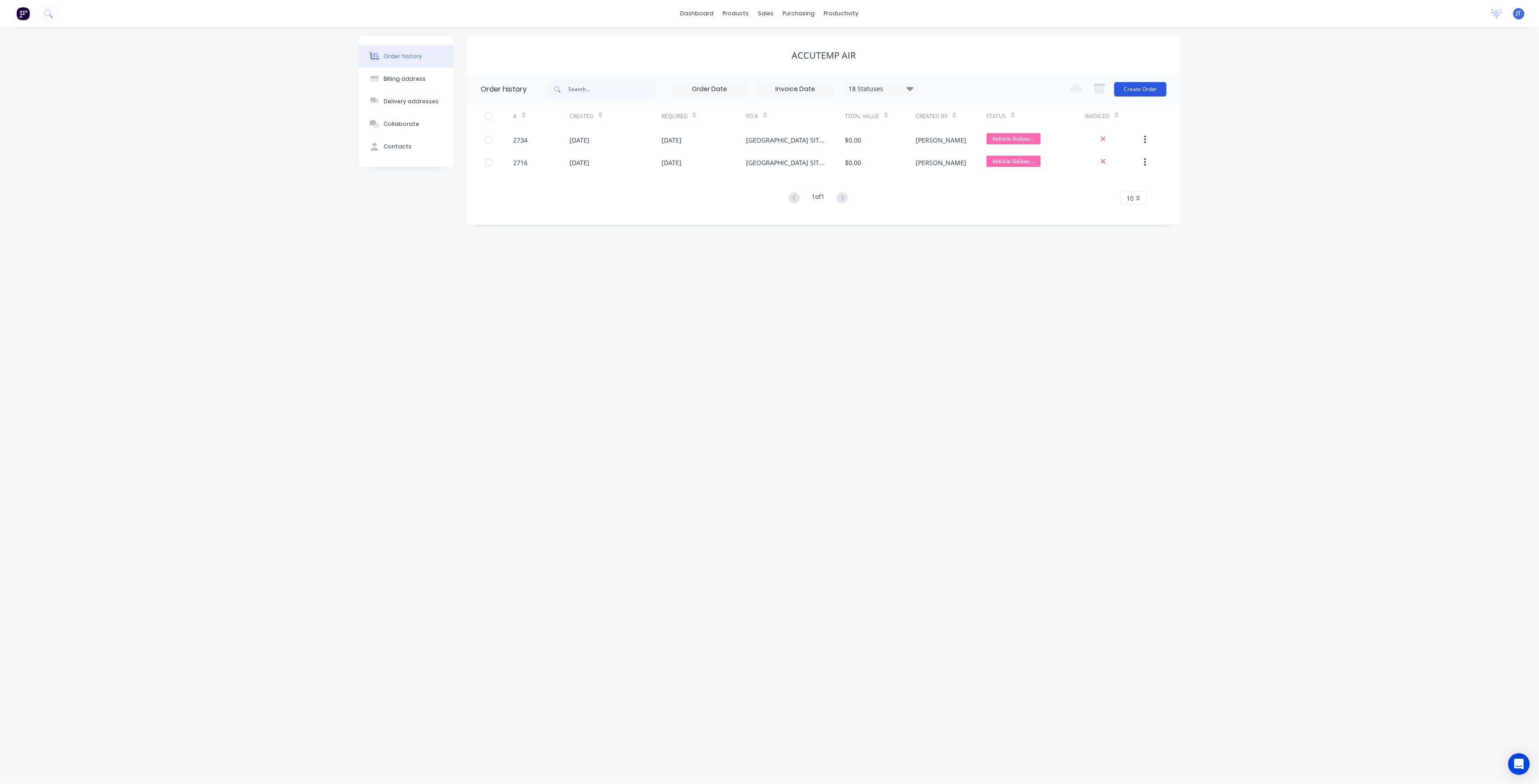
click at [1136, 93] on button "Create Order" at bounding box center [1140, 89] width 52 height 14
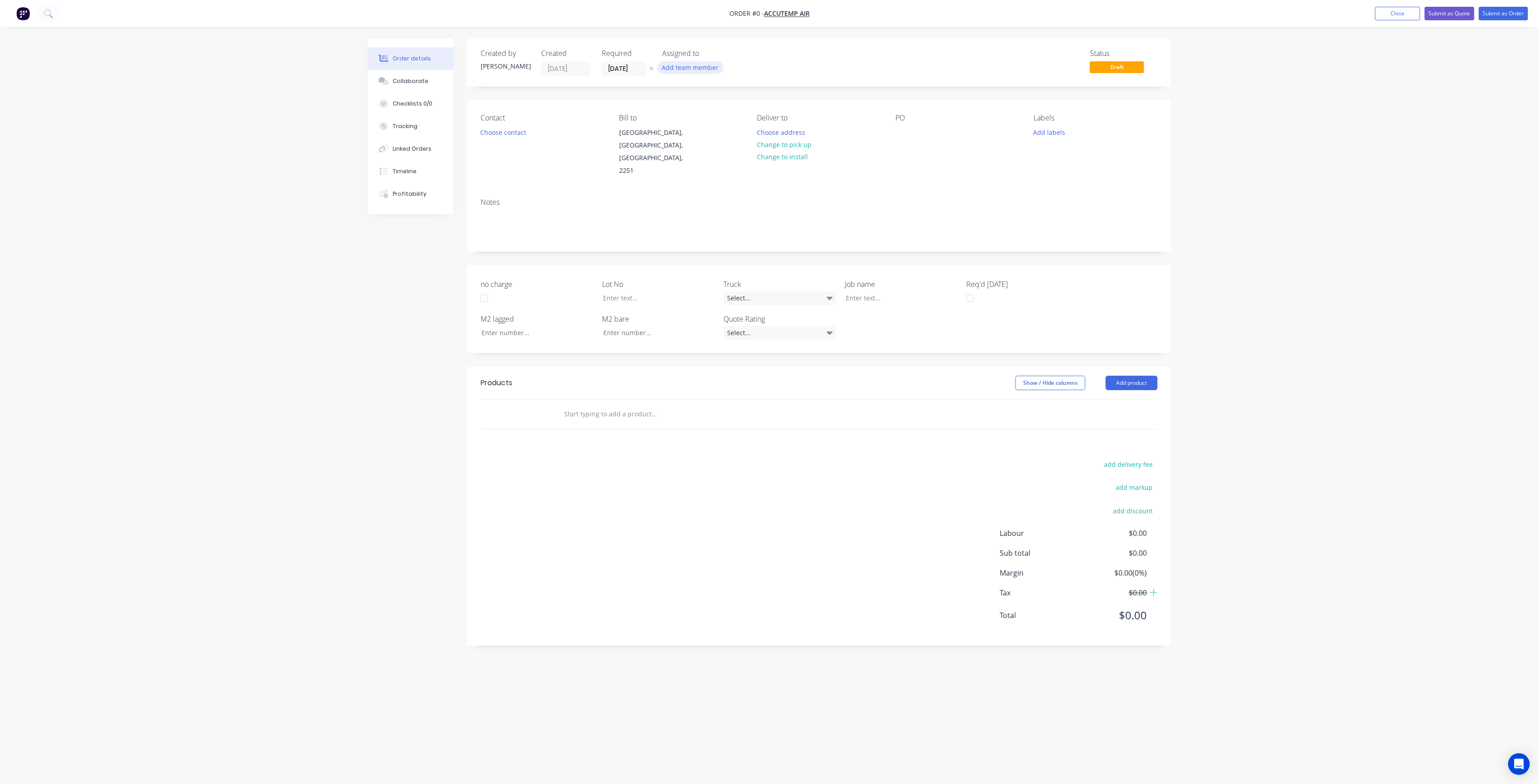
click at [701, 69] on button "Add team member" at bounding box center [690, 67] width 67 height 12
click at [731, 116] on div "[PERSON_NAME] (You)" at bounding box center [735, 118] width 90 height 9
click at [732, 176] on div "[PERSON_NAME]" at bounding box center [735, 181] width 90 height 9
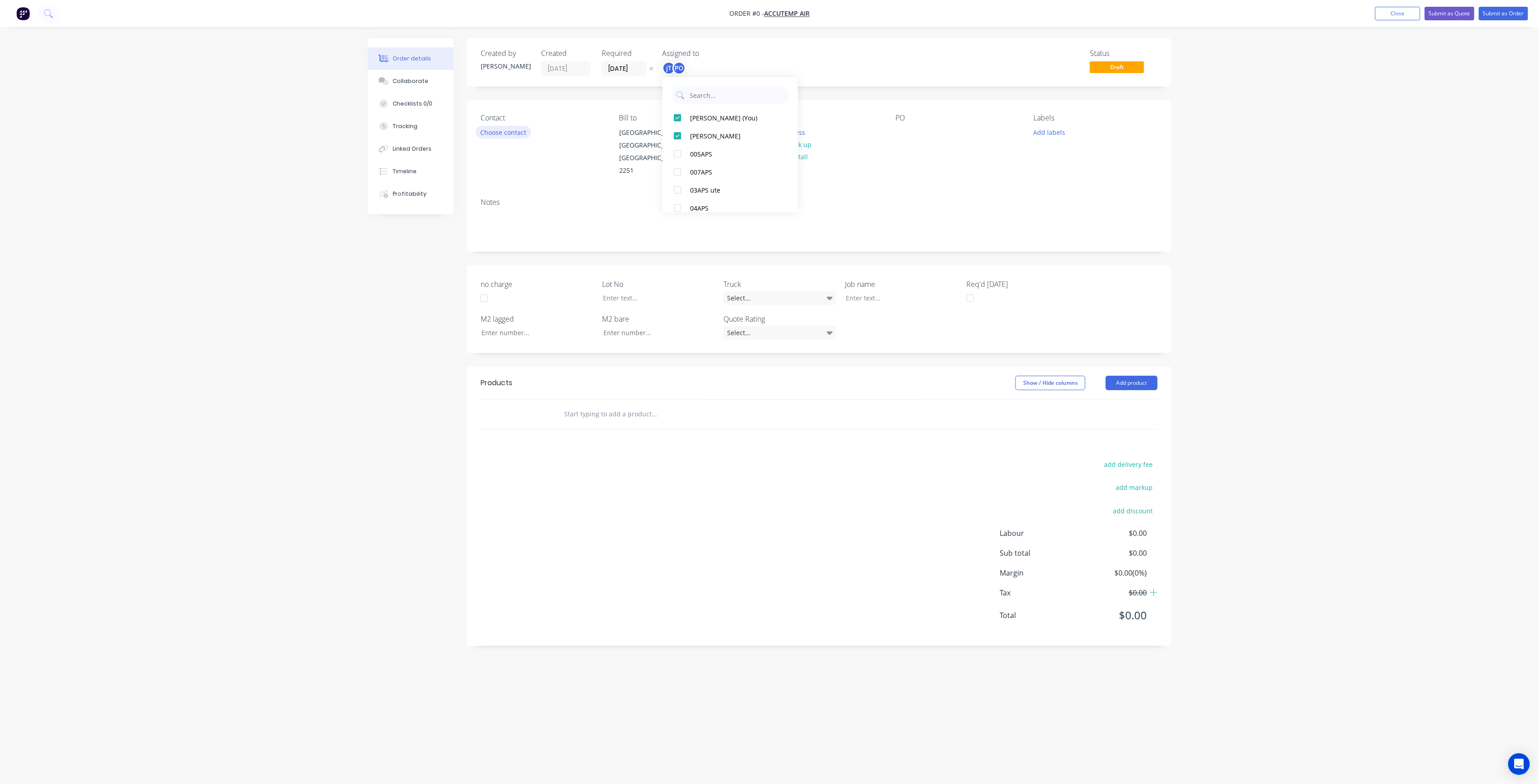
click at [517, 136] on div "Order details Collaborate Checklists 0/0 Tracking Linked Orders Timeline Profit…" at bounding box center [770, 375] width 821 height 673
click at [521, 138] on button "Choose contact" at bounding box center [503, 132] width 56 height 12
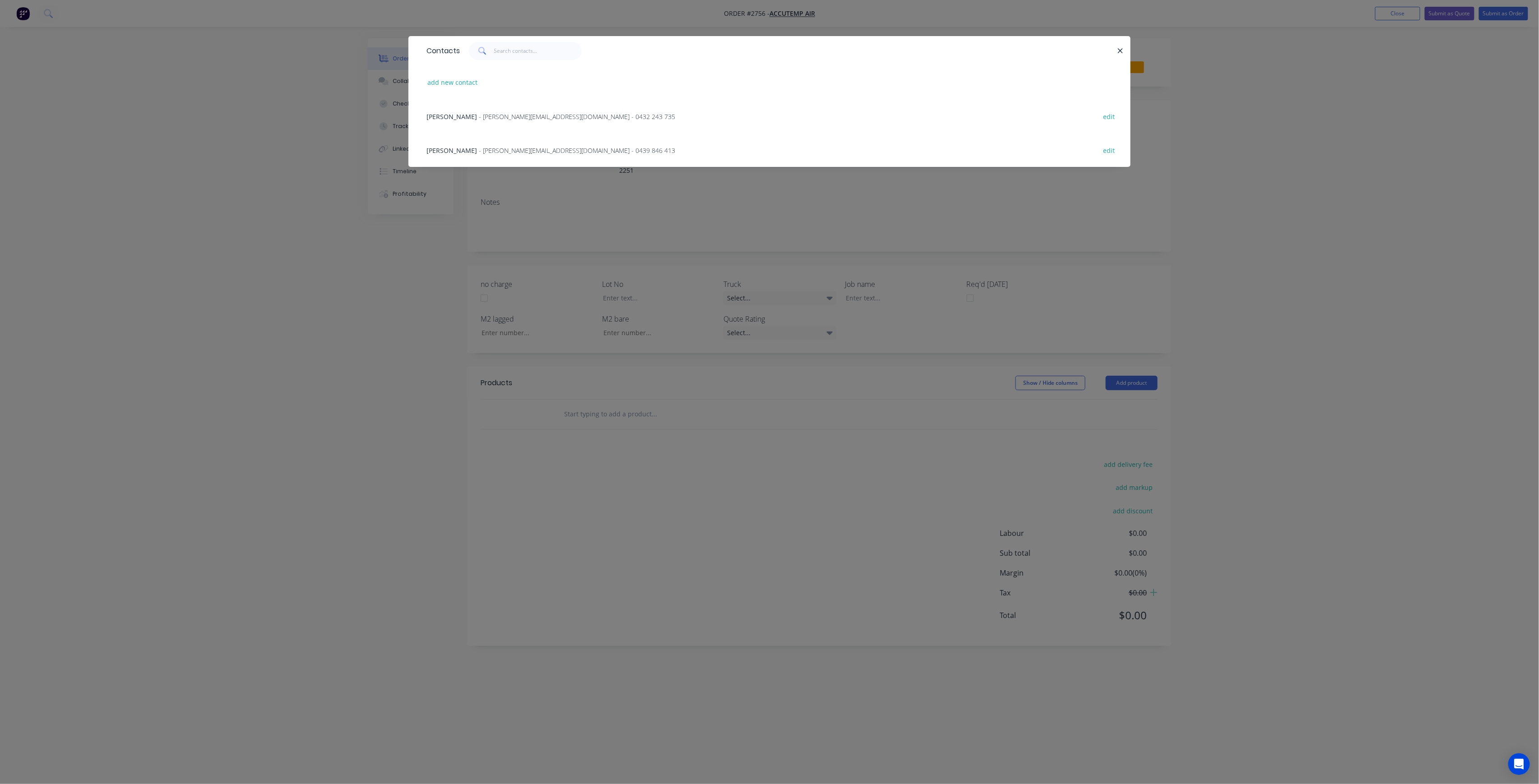
click at [499, 201] on div "Contacts add new contact Dane Vawdon - dane@accutempair.com.au - 0432 243 735 e…" at bounding box center [770, 392] width 1539 height 784
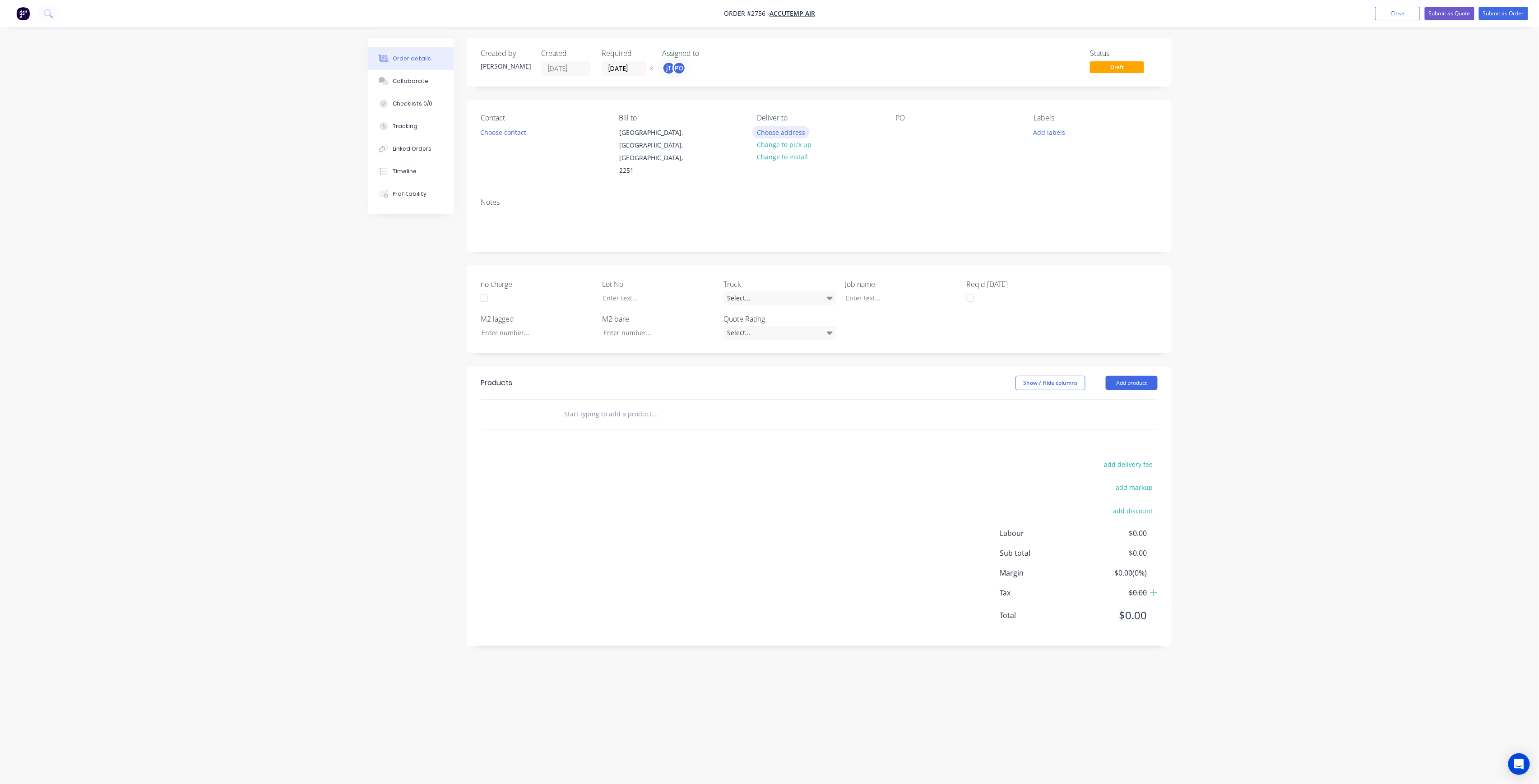
click at [796, 134] on button "Choose address" at bounding box center [782, 132] width 58 height 12
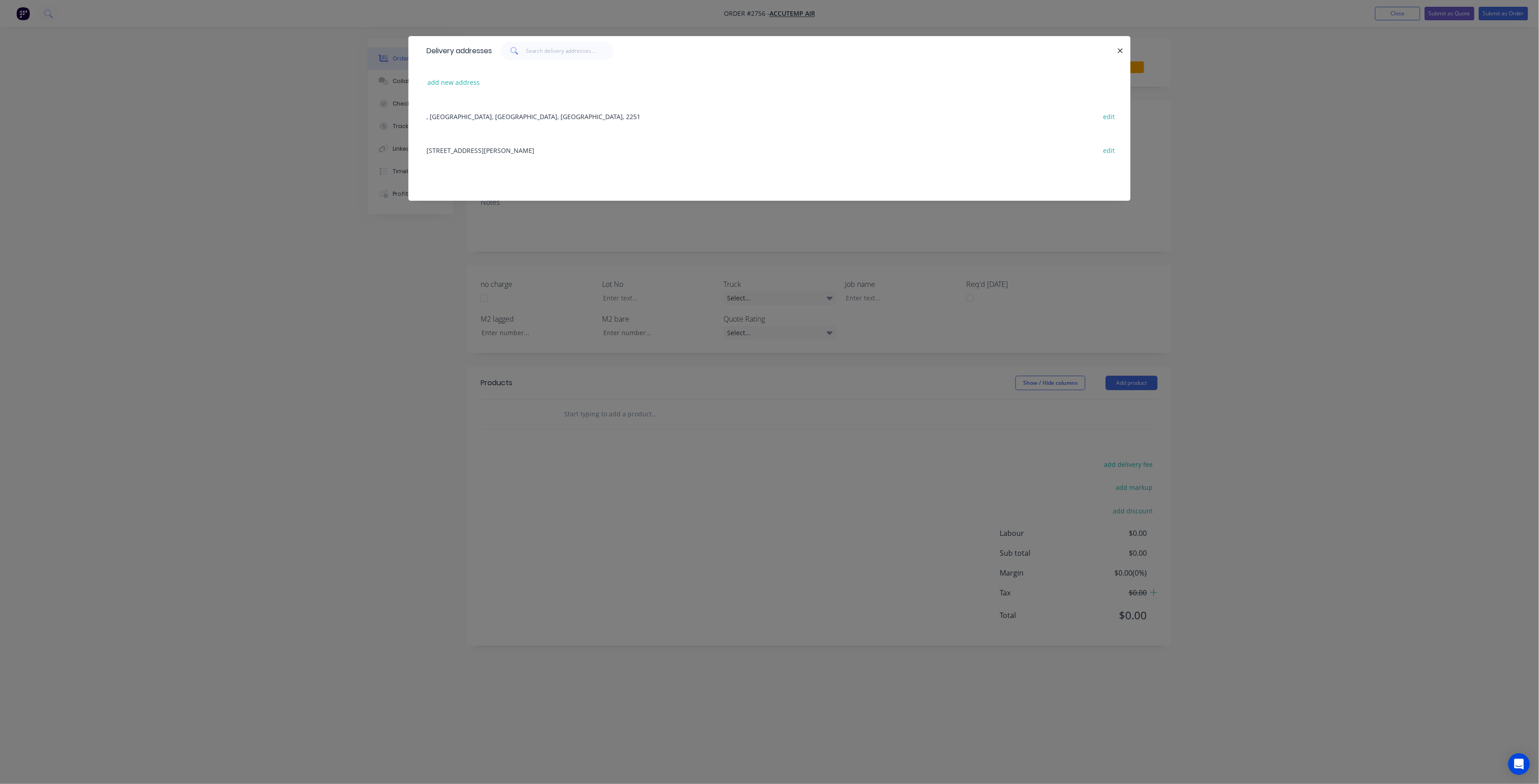
drag, startPoint x: 524, startPoint y: 264, endPoint x: 538, endPoint y: 257, distance: 15.7
click at [524, 264] on div "Delivery addresses add new address , Picketts Valley, New South Wales, Australi…" at bounding box center [770, 392] width 1539 height 784
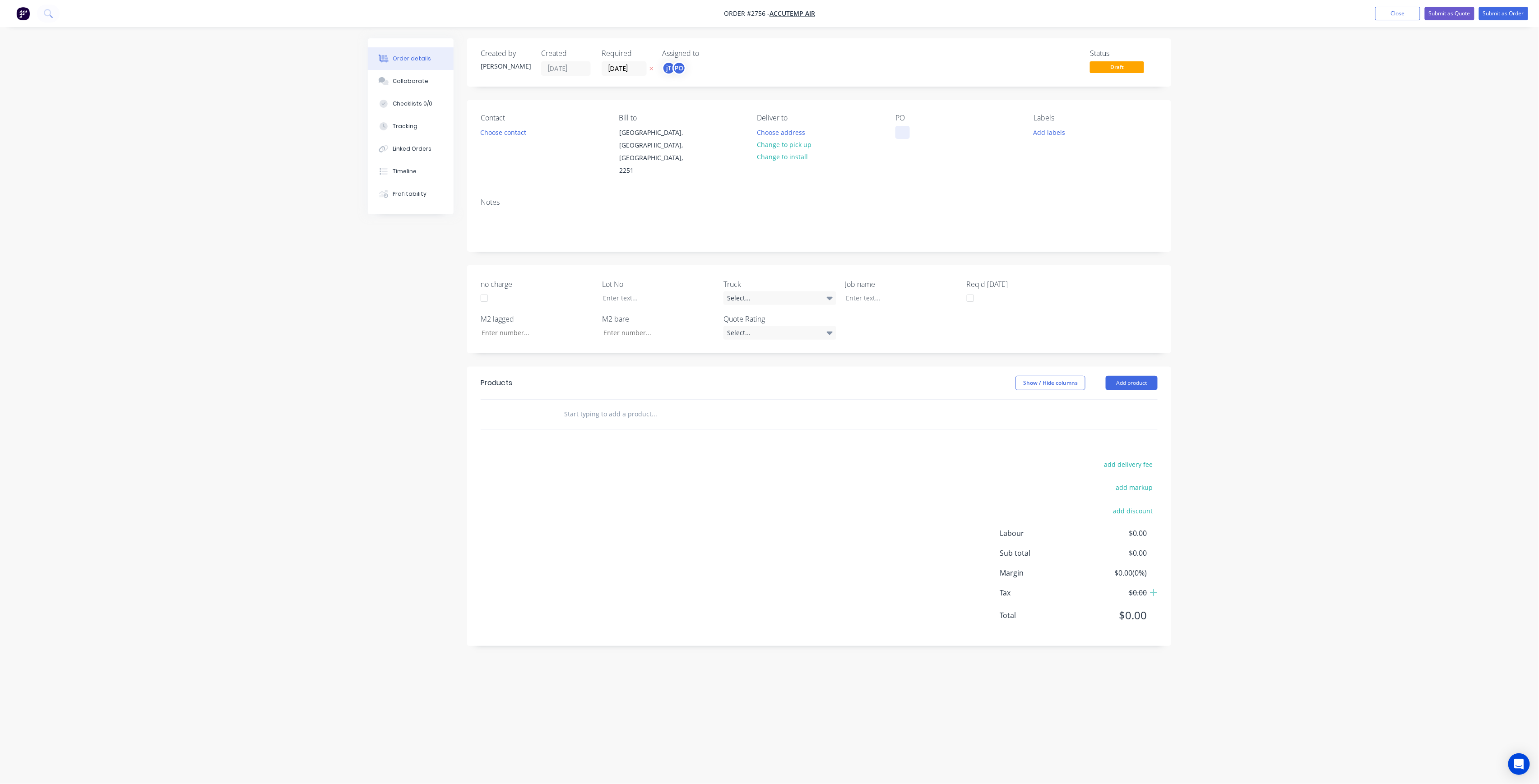
click at [910, 129] on div at bounding box center [903, 132] width 14 height 13
drag, startPoint x: 976, startPoint y: 142, endPoint x: 815, endPoint y: 123, distance: 162.1
click at [815, 123] on div "Contact Choose contact Bill to Picketts Valley, New South Wales, Australia, 225…" at bounding box center [819, 145] width 704 height 91
copy div "DONNISON ST SITE MEASURE 02-09-25"
click at [862, 292] on div at bounding box center [895, 298] width 113 height 13
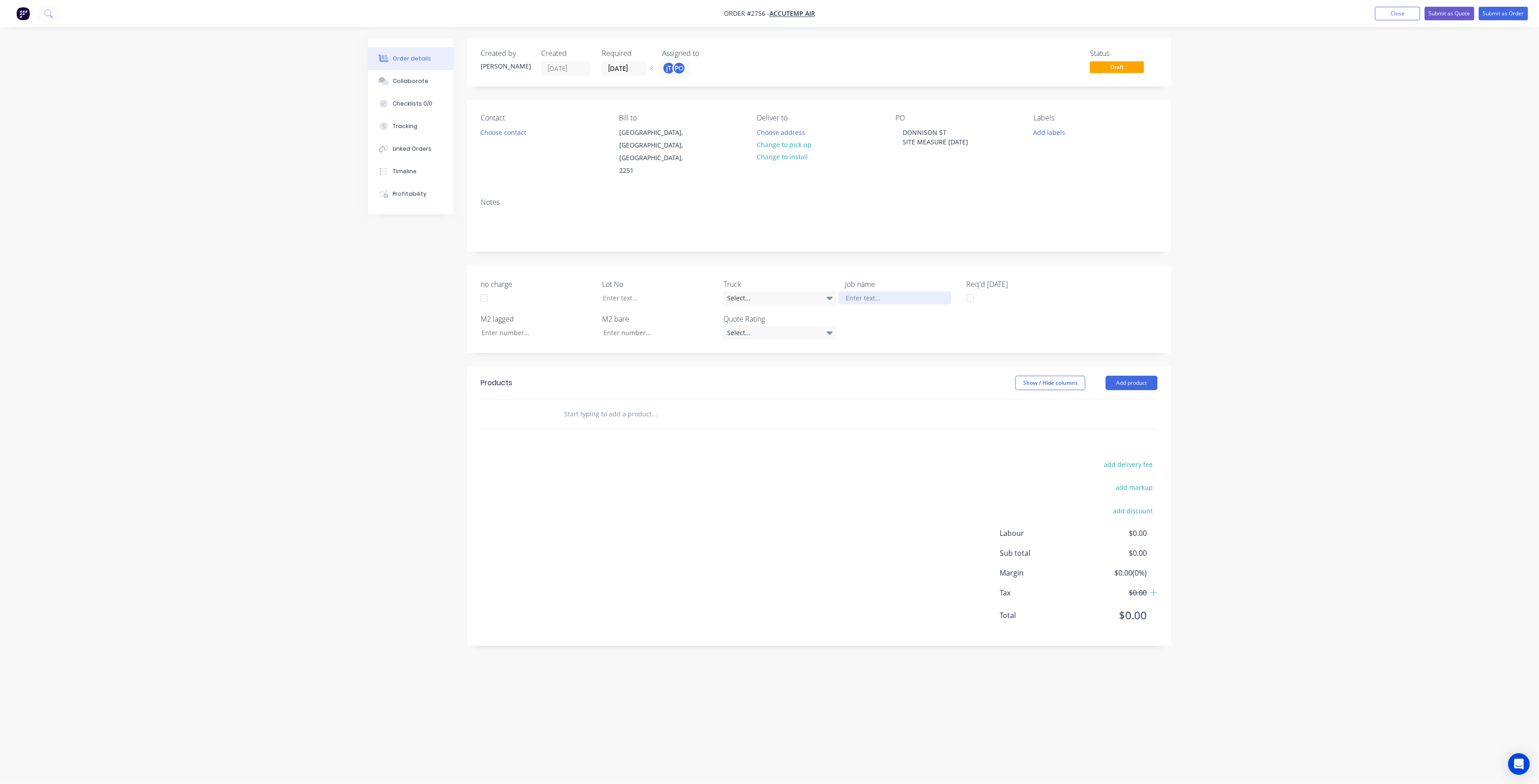
paste div
drag, startPoint x: 890, startPoint y: 285, endPoint x: 896, endPoint y: 288, distance: 6.7
click at [890, 292] on div "DONNISON STSITE MEASURE 02-09-25" at bounding box center [895, 303] width 113 height 23
click at [626, 292] on div at bounding box center [653, 298] width 113 height 13
click at [1048, 127] on button "Add labels" at bounding box center [1050, 132] width 42 height 12
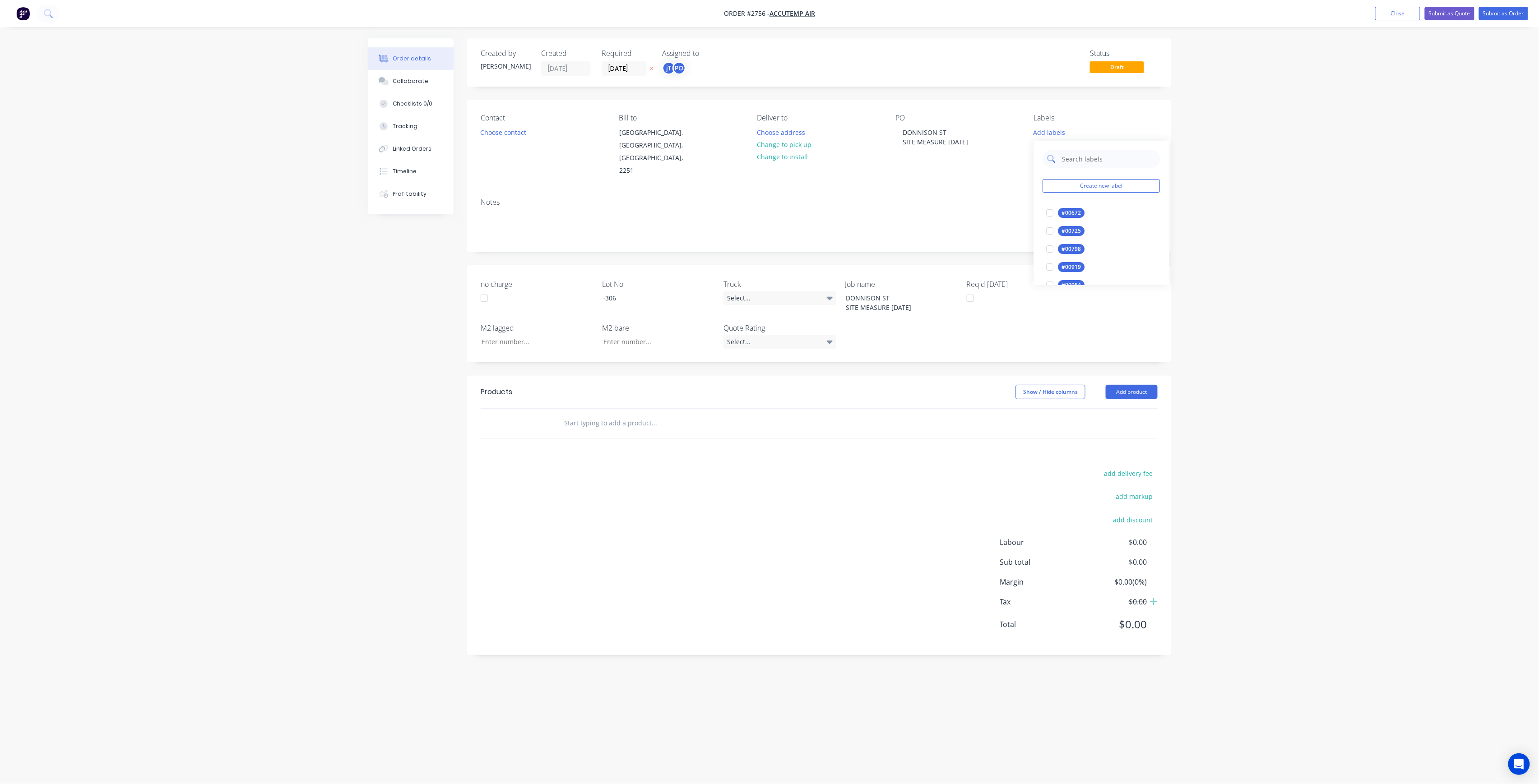
click at [1085, 159] on input "text" at bounding box center [1109, 159] width 94 height 18
click at [1051, 217] on div at bounding box center [1050, 213] width 18 height 18
click at [1107, 146] on input "LOT-306" at bounding box center [1109, 155] width 94 height 18
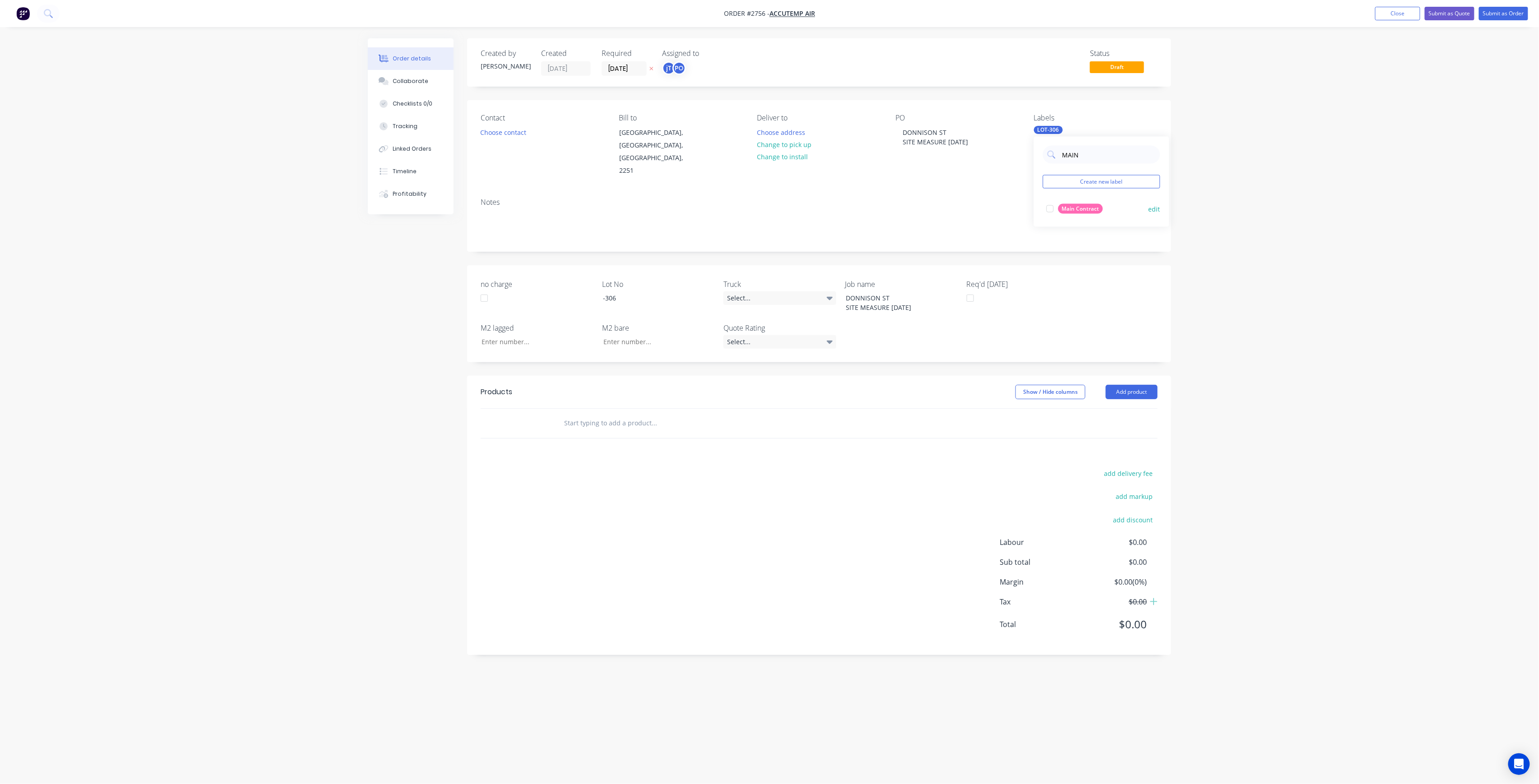
type input "MAIN"
click at [1089, 206] on div "Main Contract" at bounding box center [1081, 209] width 44 height 10
click at [1210, 218] on div "Order details Collaborate Checklists 0/0 Tracking Linked Orders Timeline Profit…" at bounding box center [770, 392] width 1539 height 784
click at [671, 415] on input "text" at bounding box center [654, 423] width 181 height 18
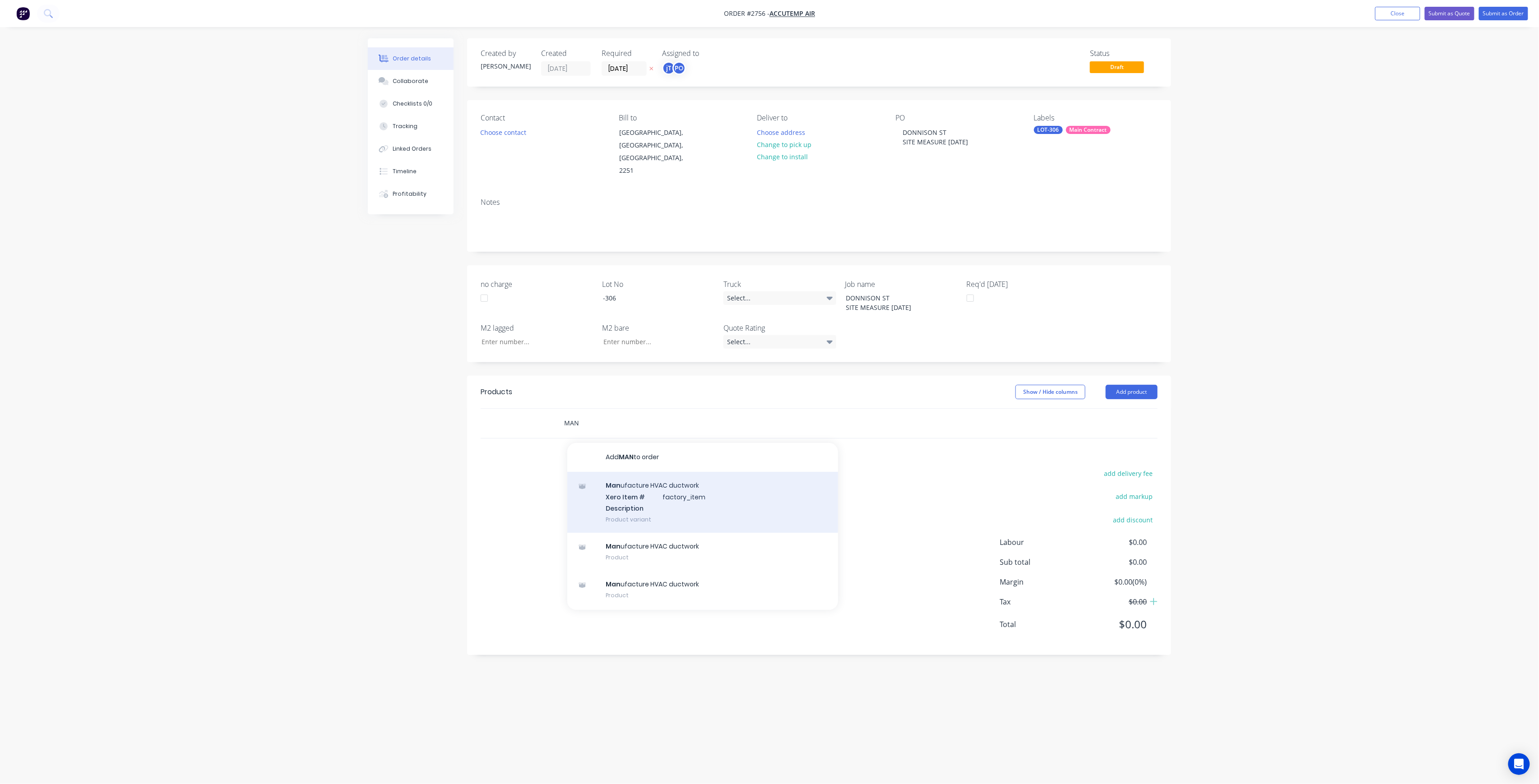
type input "MAN"
click at [665, 483] on div "Man ufacture HVAC ductwork Xero Item # factory_item Description Product variant" at bounding box center [702, 503] width 271 height 61
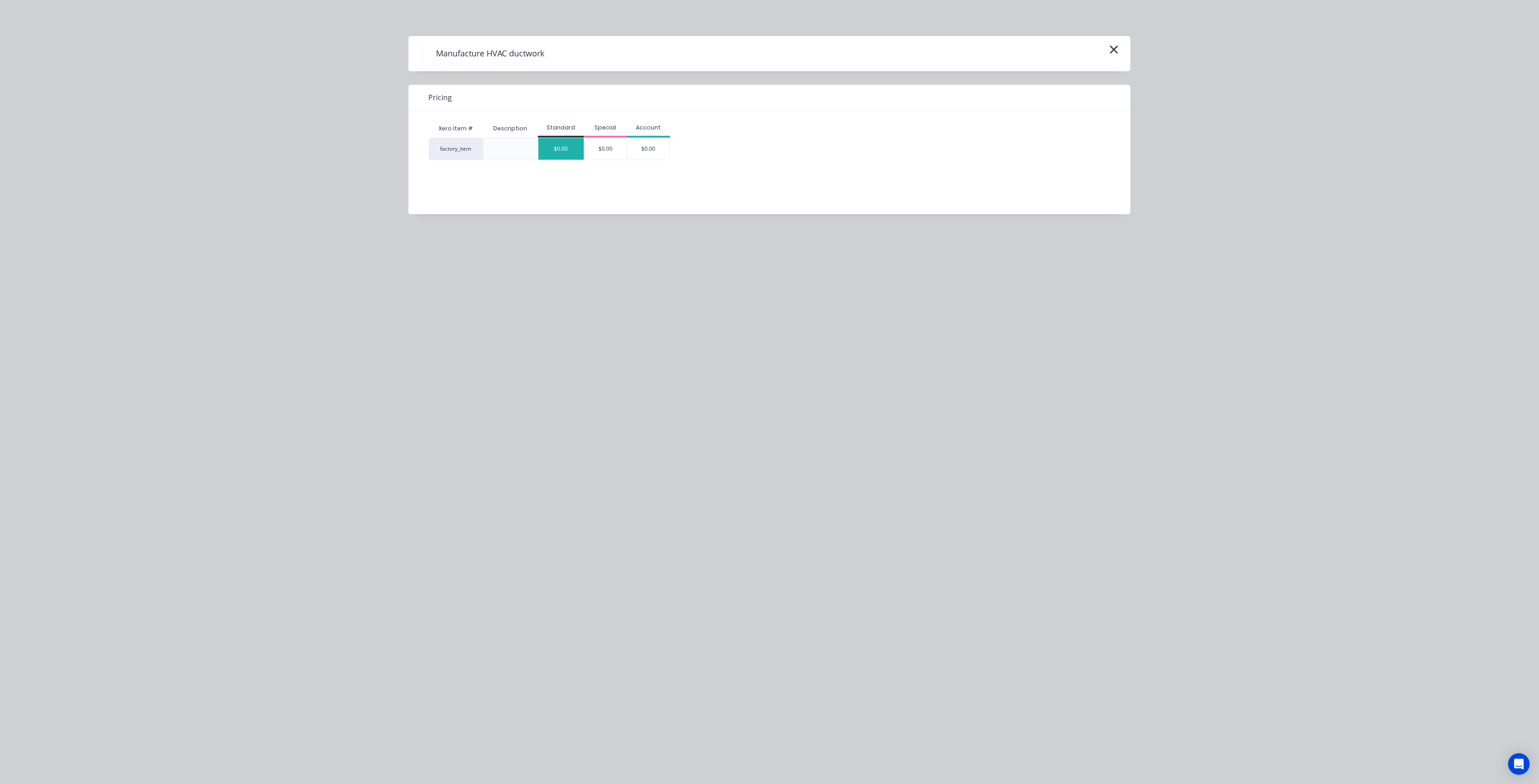
click at [565, 159] on div "$0.00" at bounding box center [561, 149] width 46 height 21
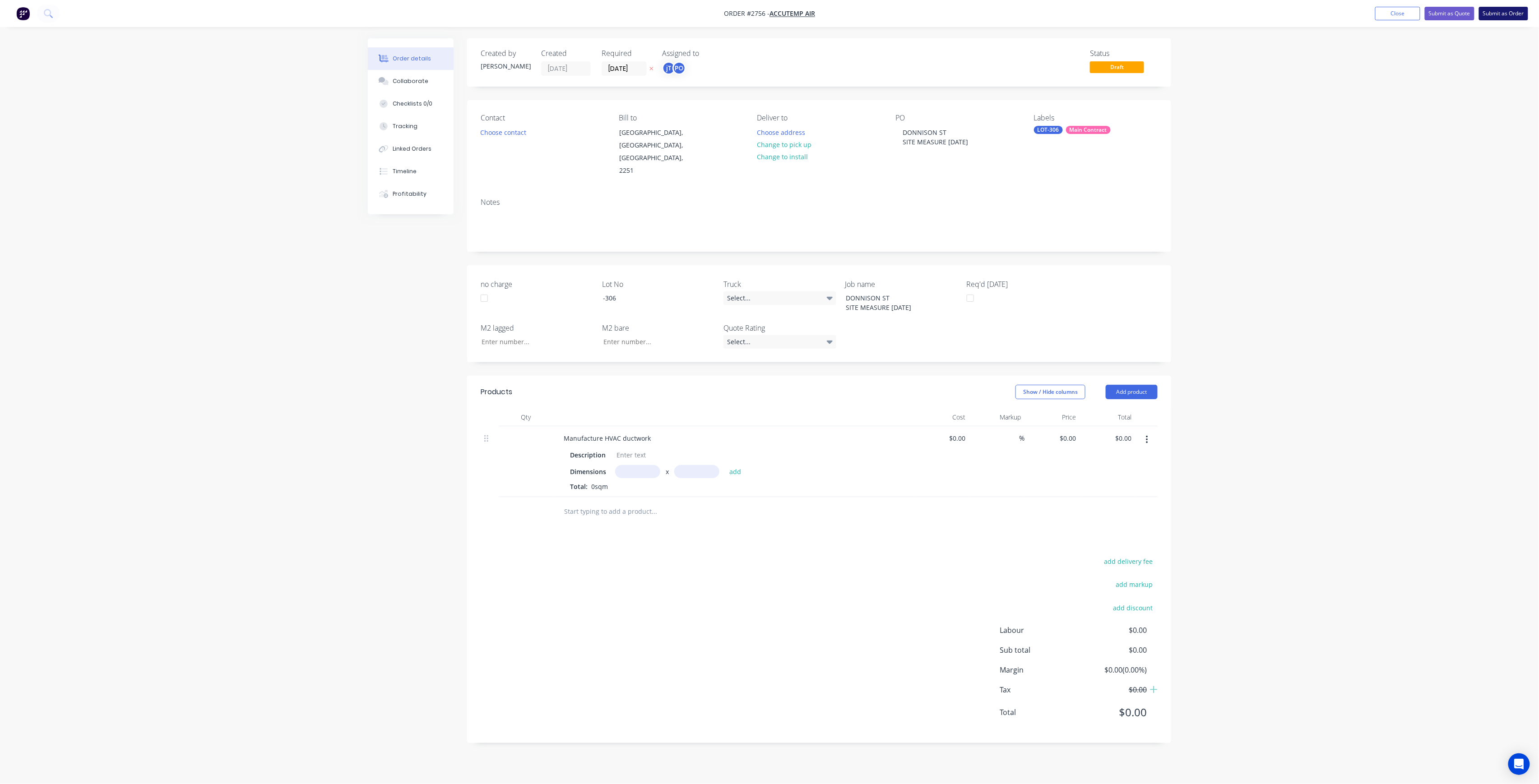
click at [1509, 11] on button "Submit as Order" at bounding box center [1503, 13] width 49 height 13
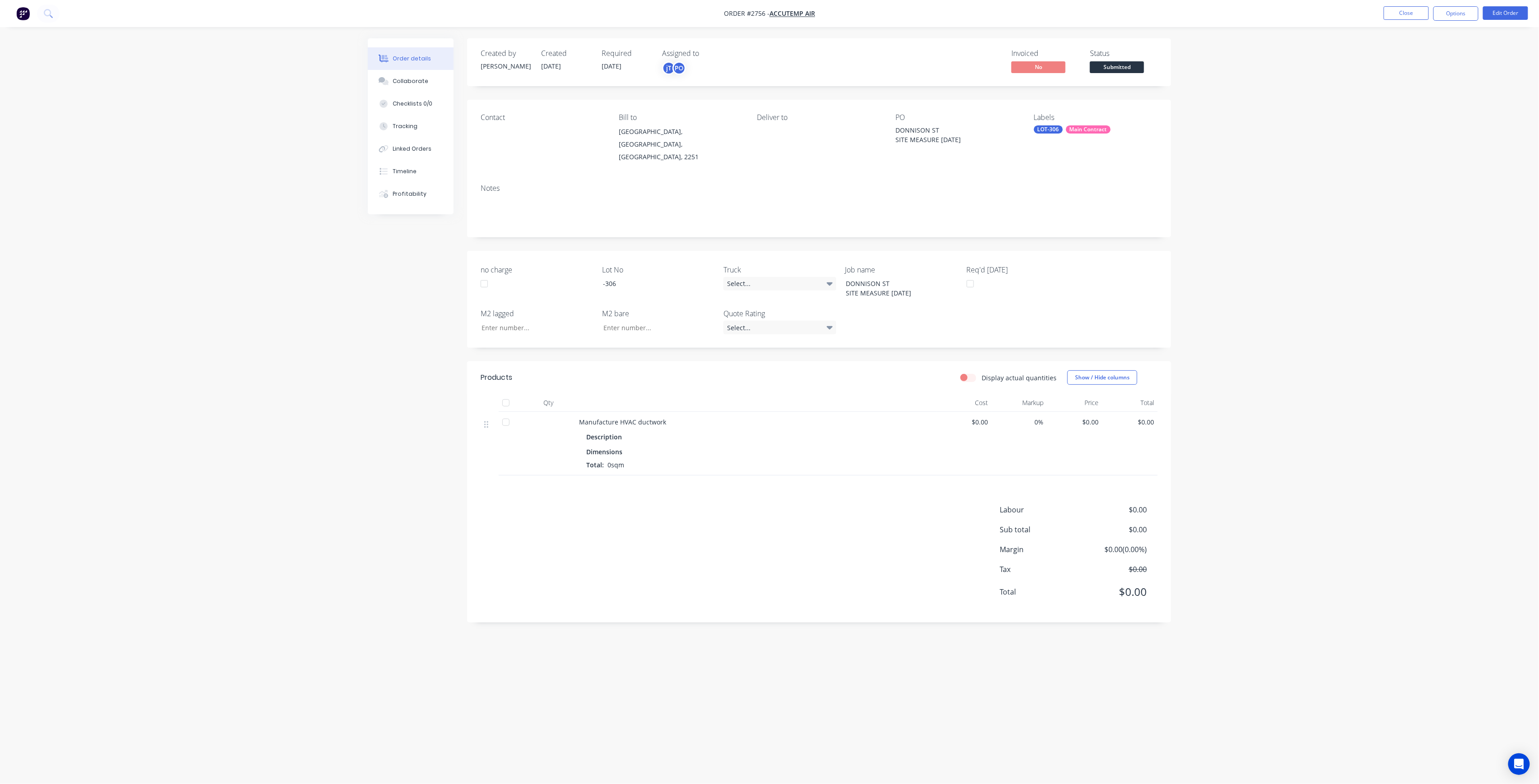
click at [1124, 71] on span "Submitted" at bounding box center [1117, 67] width 54 height 11
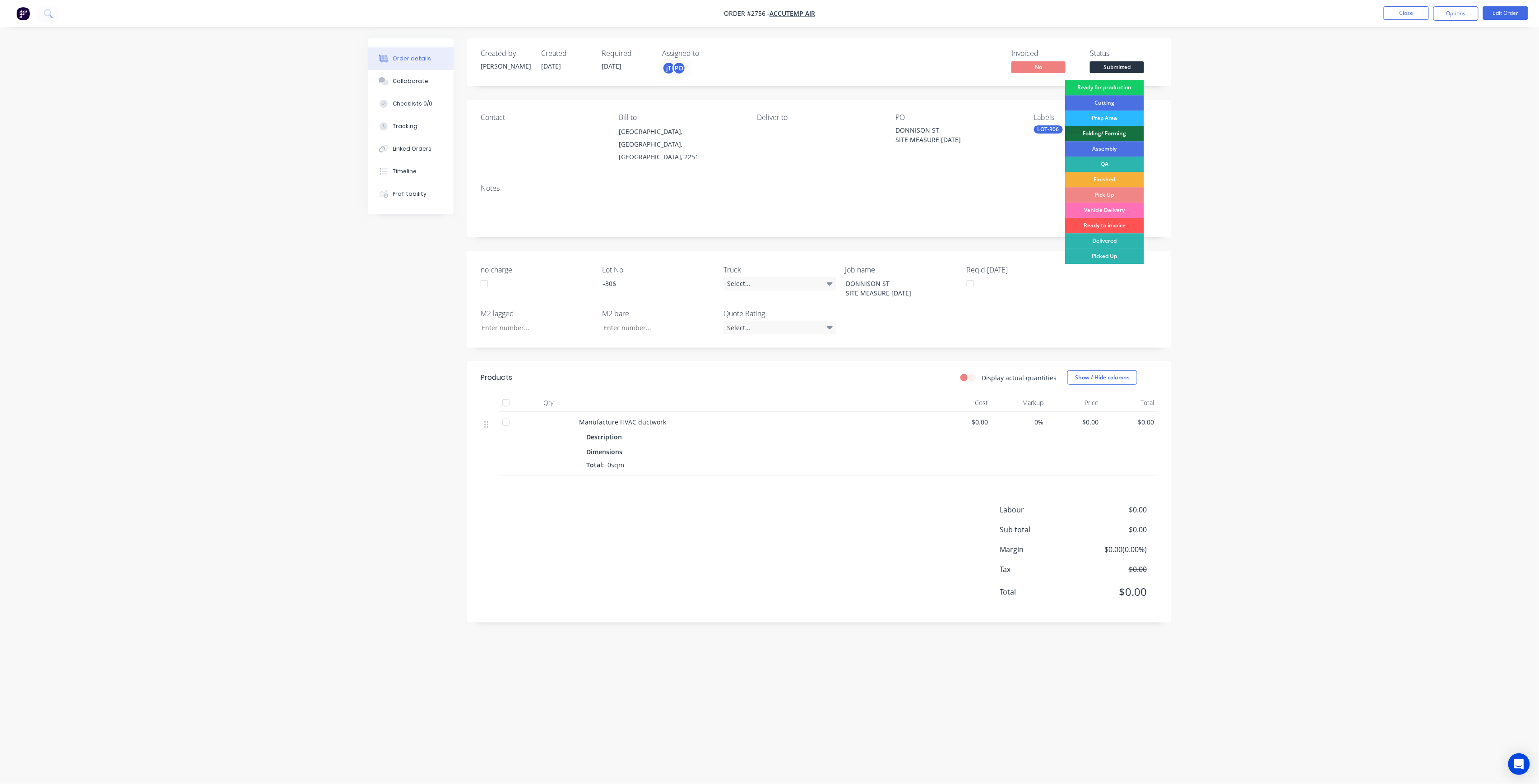
click at [1122, 89] on div "Ready for production" at bounding box center [1105, 87] width 79 height 15
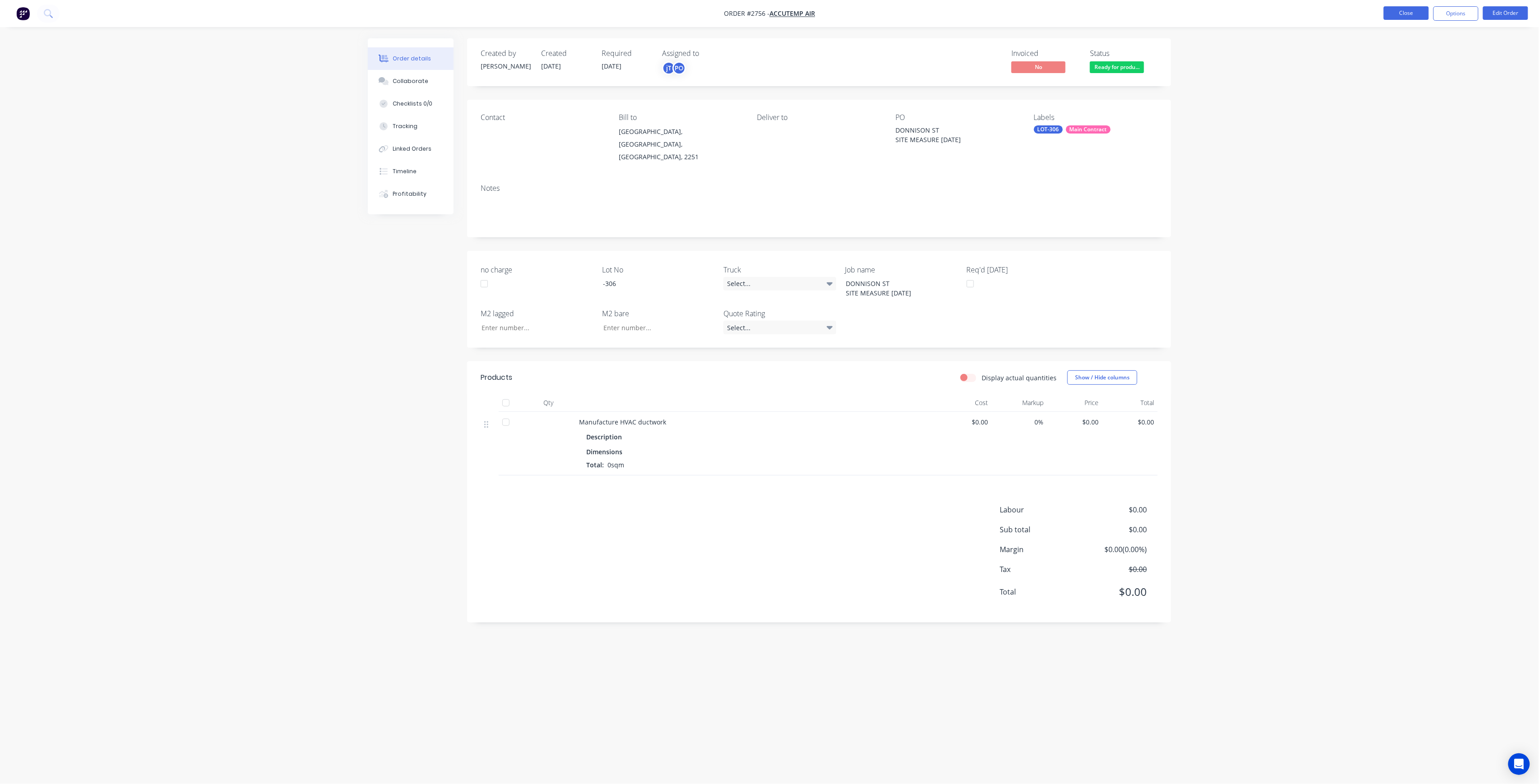
click at [1407, 17] on button "Close" at bounding box center [1406, 13] width 45 height 13
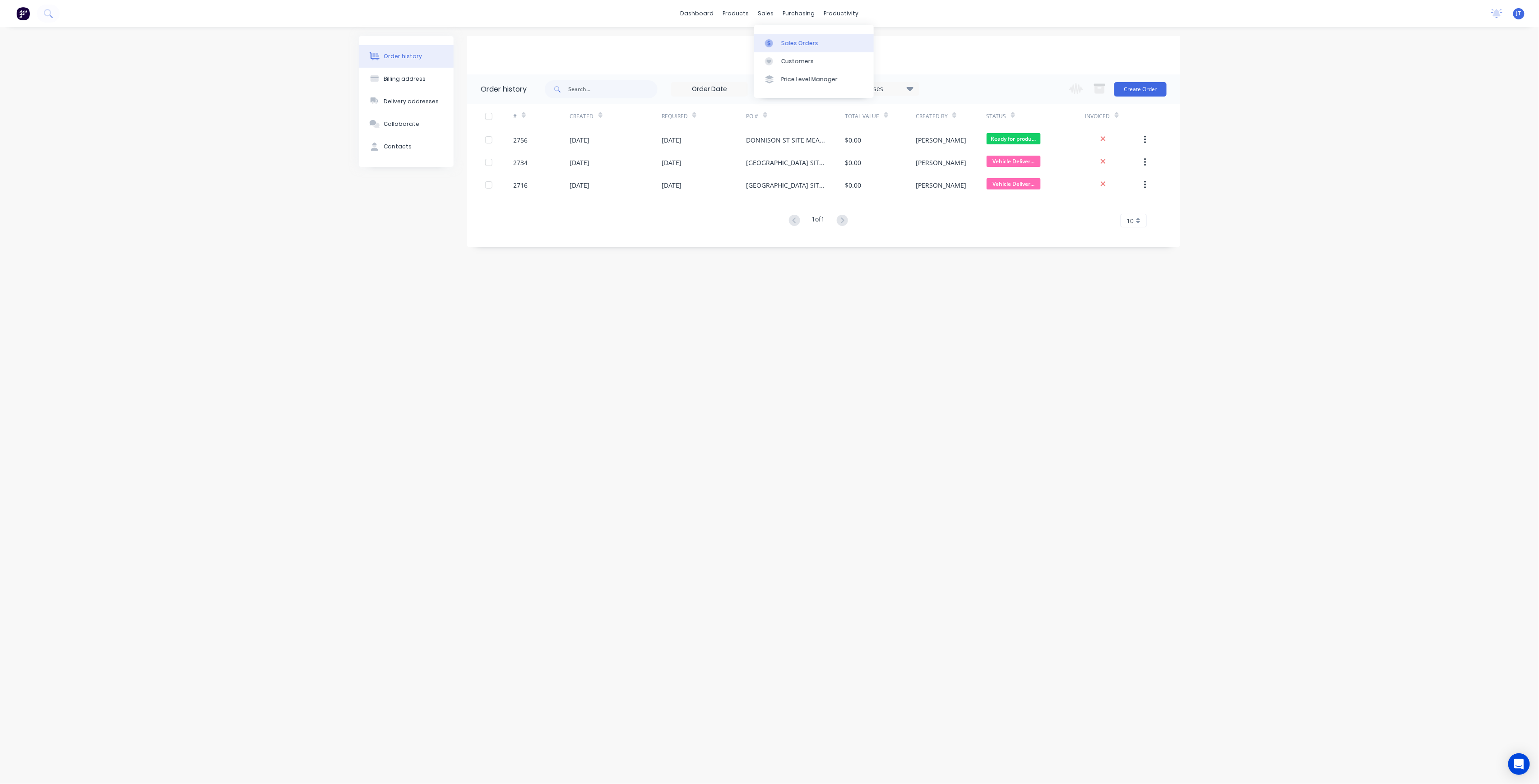
click at [790, 46] on div "Sales Orders" at bounding box center [800, 43] width 37 height 8
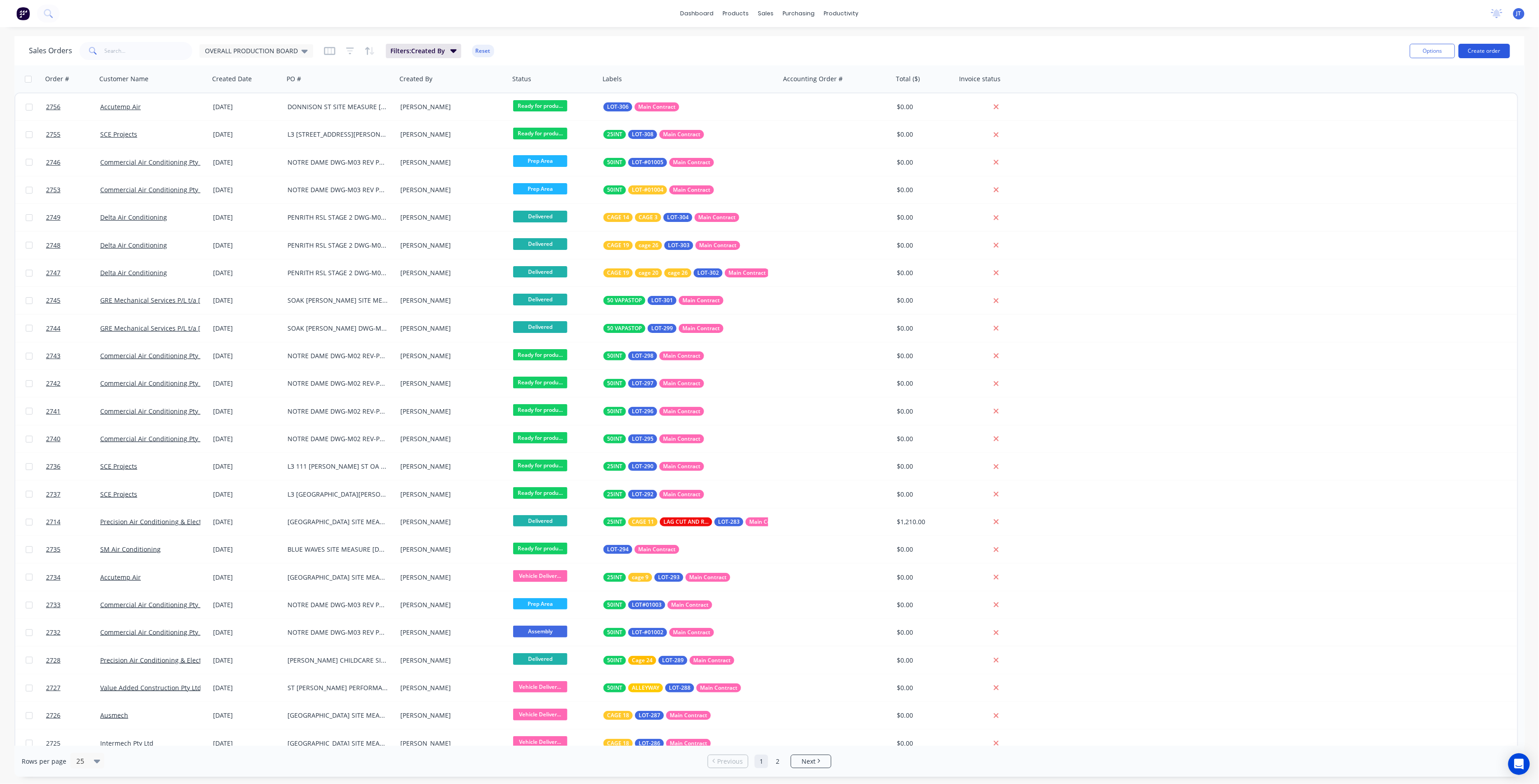
click at [1486, 53] on button "Create order" at bounding box center [1485, 50] width 52 height 14
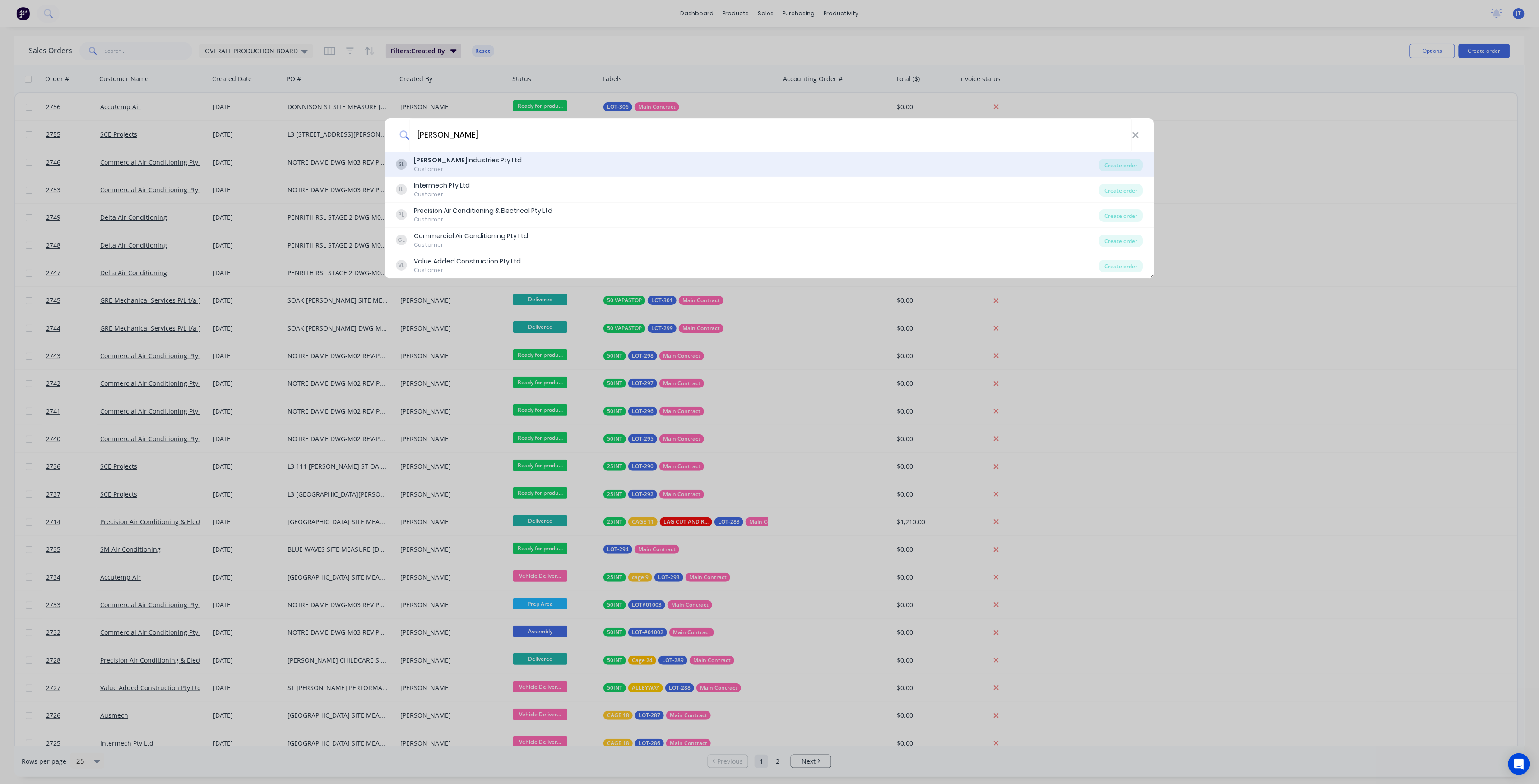
type input "SELBY"
click at [821, 170] on div "SL Selby Industries Pty Ltd Customer" at bounding box center [748, 165] width 703 height 17
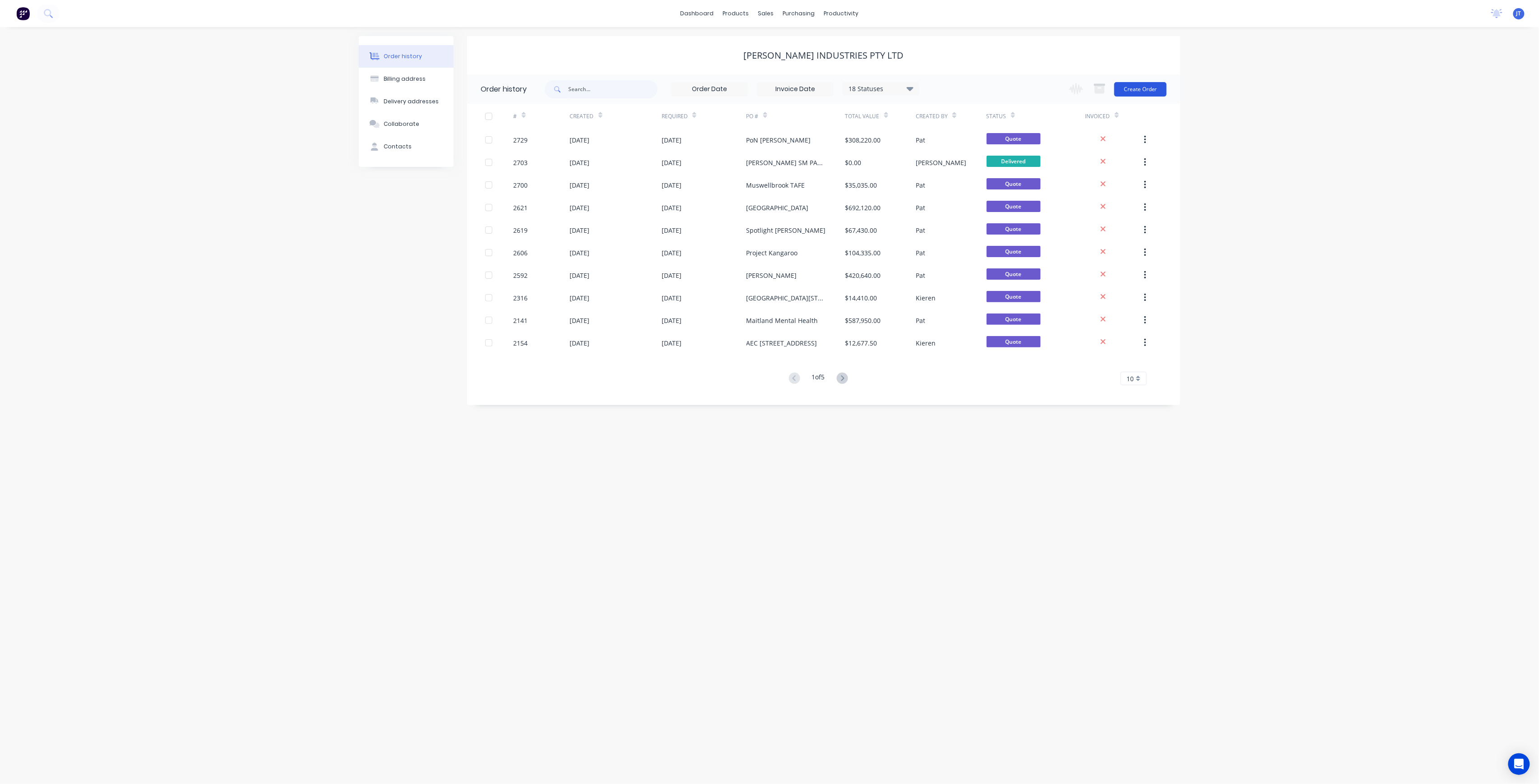
click at [1145, 84] on button "Create Order" at bounding box center [1140, 89] width 52 height 14
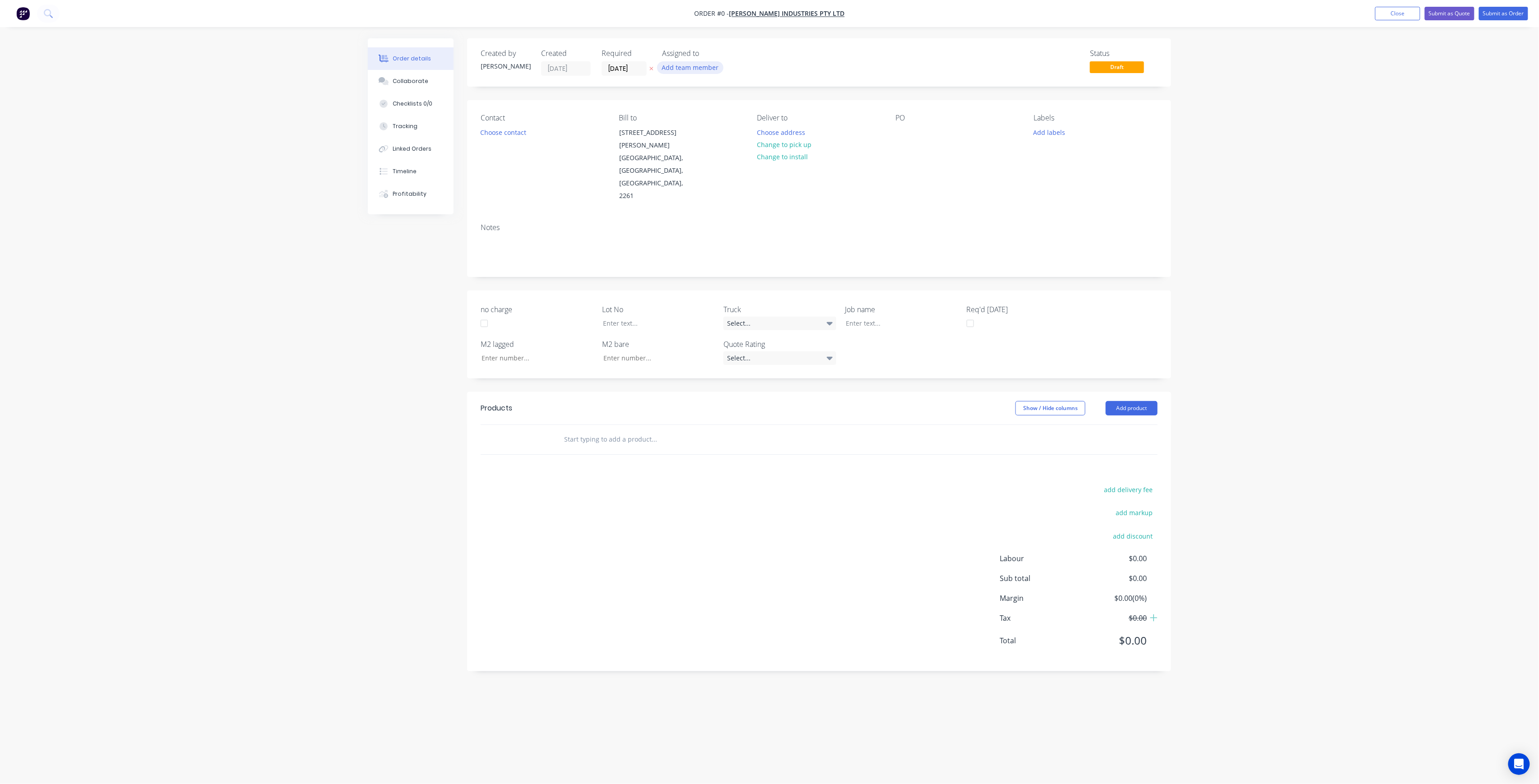
click at [687, 65] on button "Add team member" at bounding box center [690, 67] width 67 height 12
click at [721, 128] on button "005APS" at bounding box center [731, 136] width 136 height 18
click at [718, 120] on div "005APS" at bounding box center [735, 118] width 90 height 9
click at [718, 121] on div "[PERSON_NAME] (You)" at bounding box center [735, 118] width 90 height 9
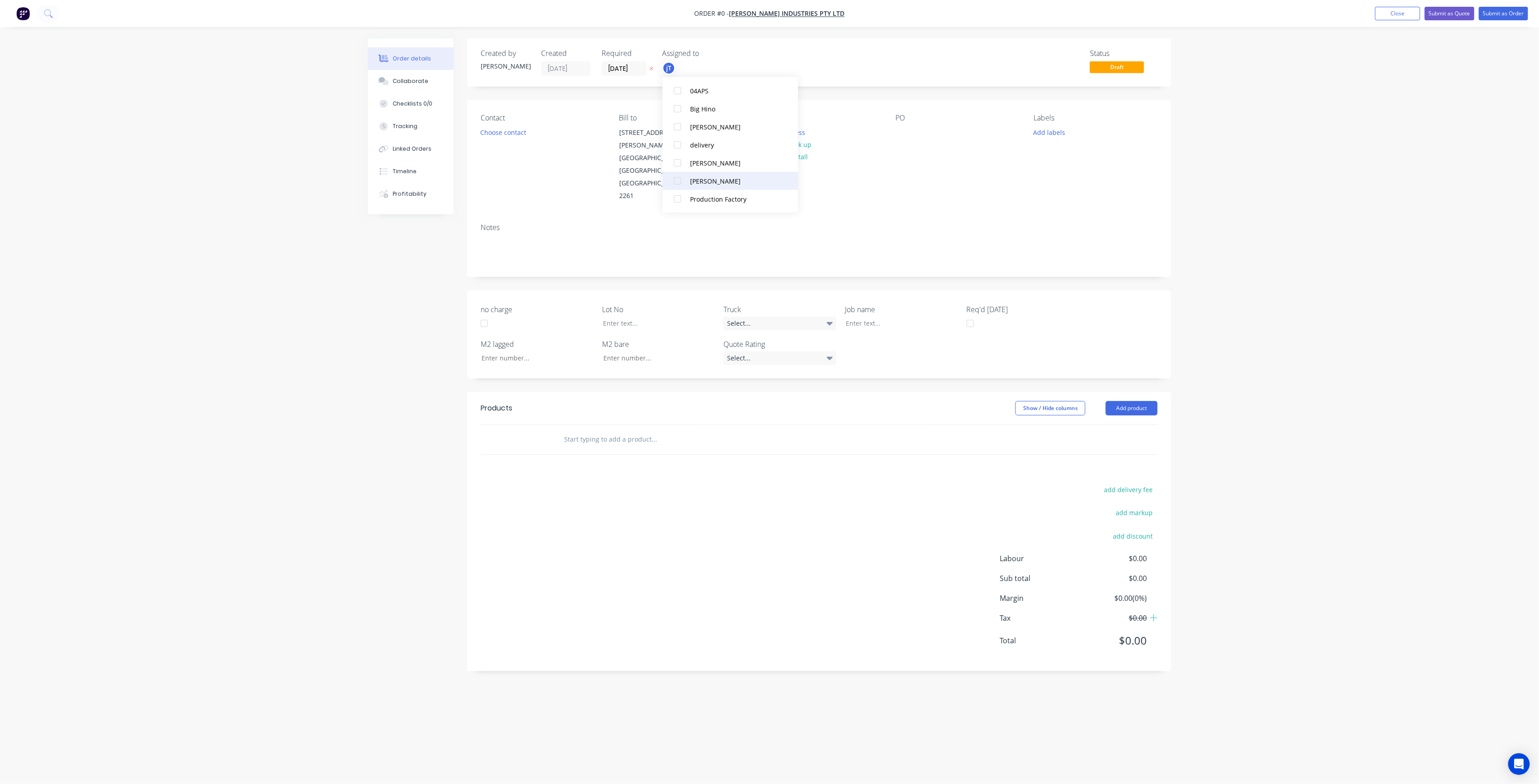
click at [734, 177] on div "[PERSON_NAME]" at bounding box center [735, 181] width 90 height 9
click at [513, 127] on div "Order details Collaborate Checklists 0/0 Tracking Linked Orders Timeline Profit…" at bounding box center [770, 375] width 821 height 673
click at [515, 134] on button "Choose contact" at bounding box center [503, 132] width 56 height 12
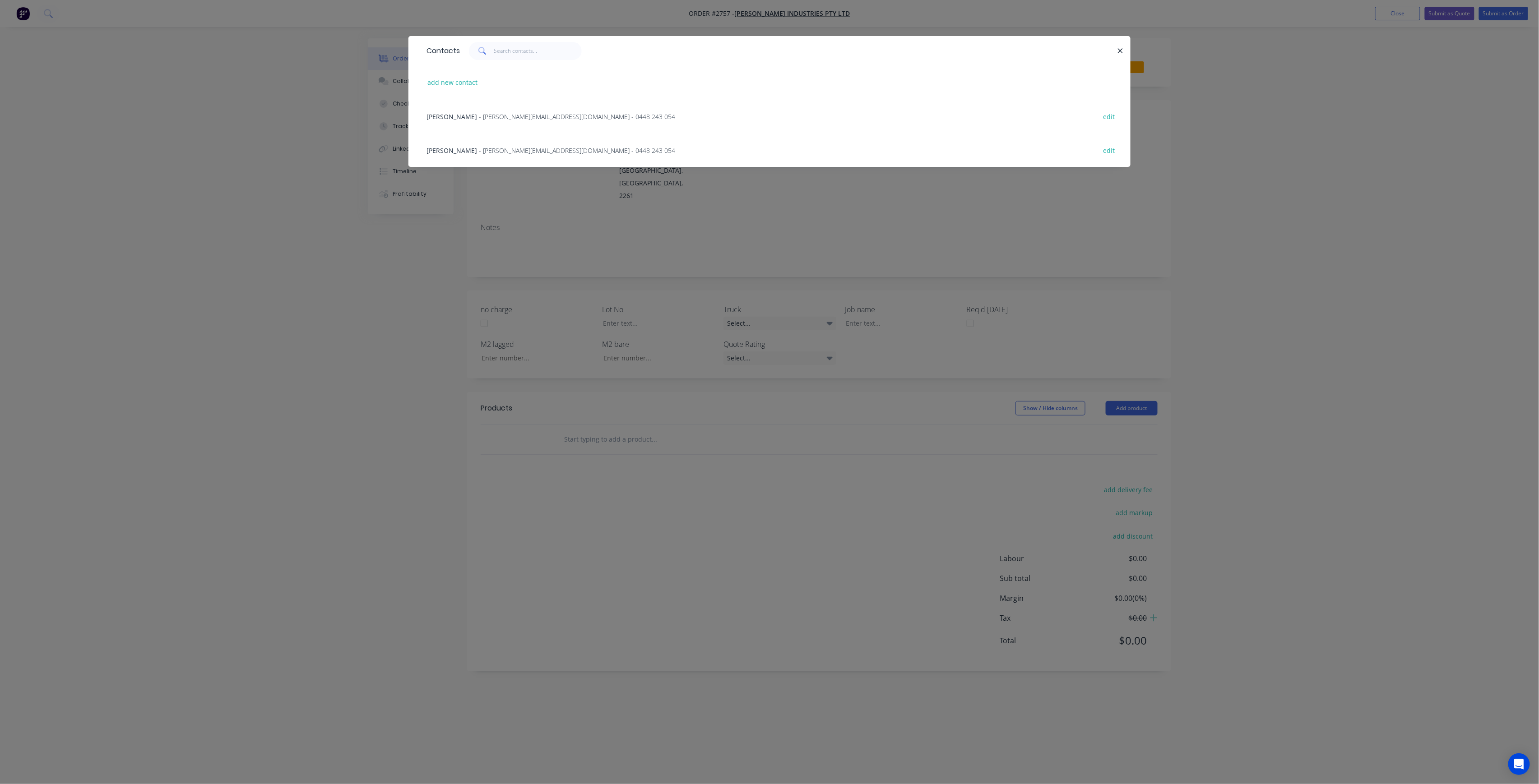
click at [479, 118] on span "- luke@selbyindustries.com.au - 0448 243 054" at bounding box center [577, 116] width 196 height 9
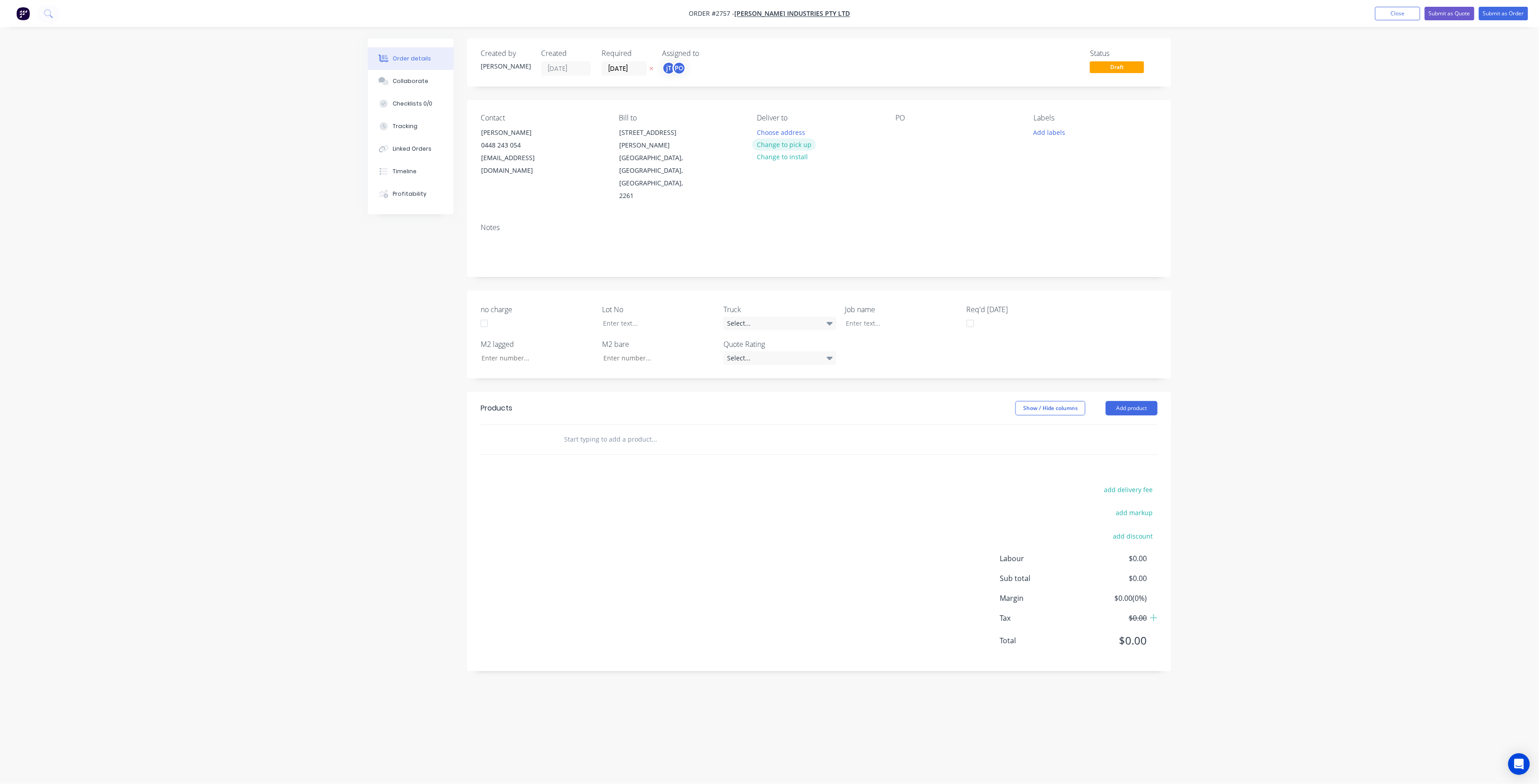
click at [763, 140] on button "Change to pick up" at bounding box center [784, 144] width 64 height 12
click at [773, 144] on button "Change to delivery" at bounding box center [786, 145] width 66 height 12
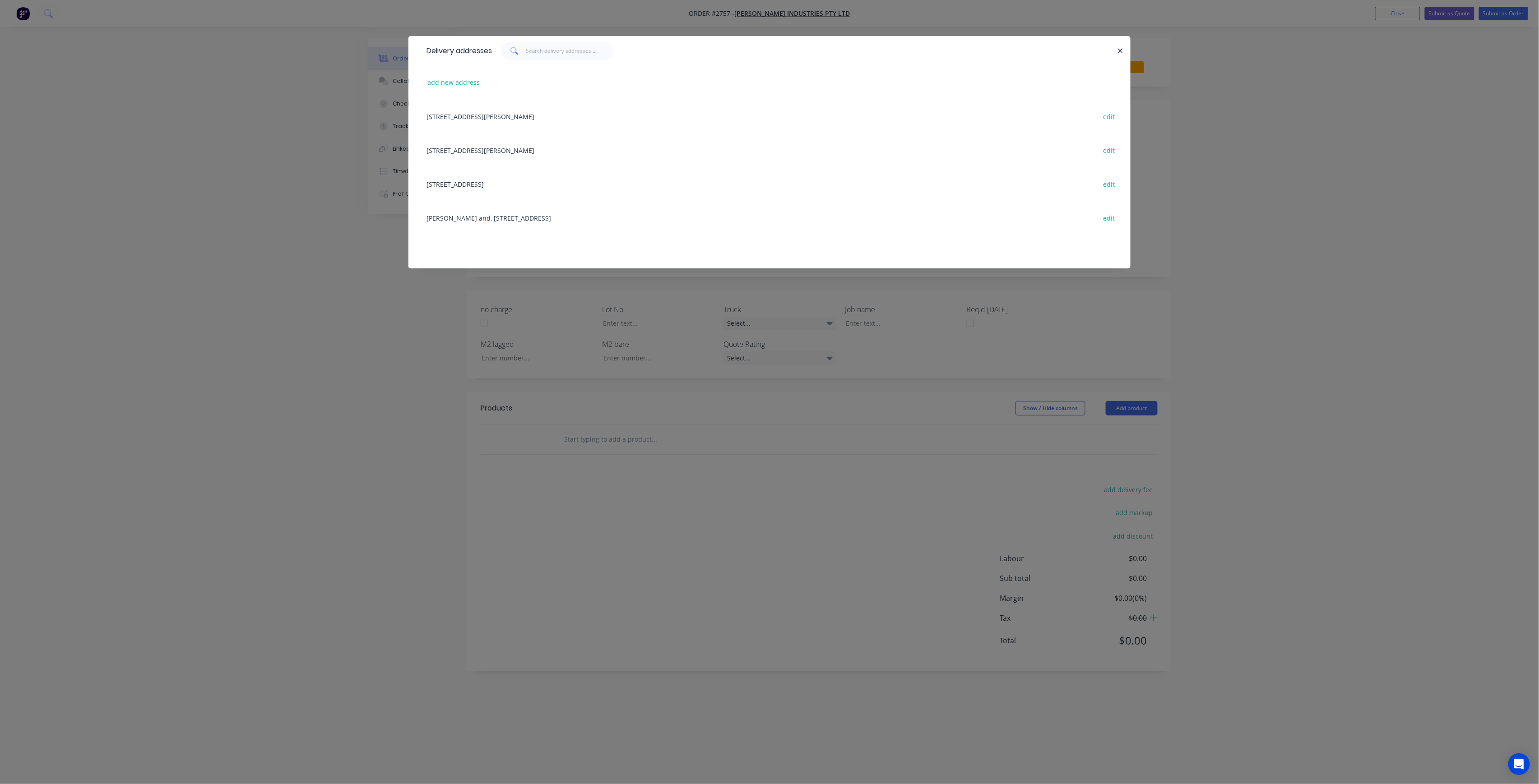
drag, startPoint x: 523, startPoint y: 356, endPoint x: 584, endPoint y: 355, distance: 61.0
click at [524, 356] on div "Delivery addresses add new address 11 Harold Close, Bateau Bay, New South Wales…" at bounding box center [770, 392] width 1539 height 784
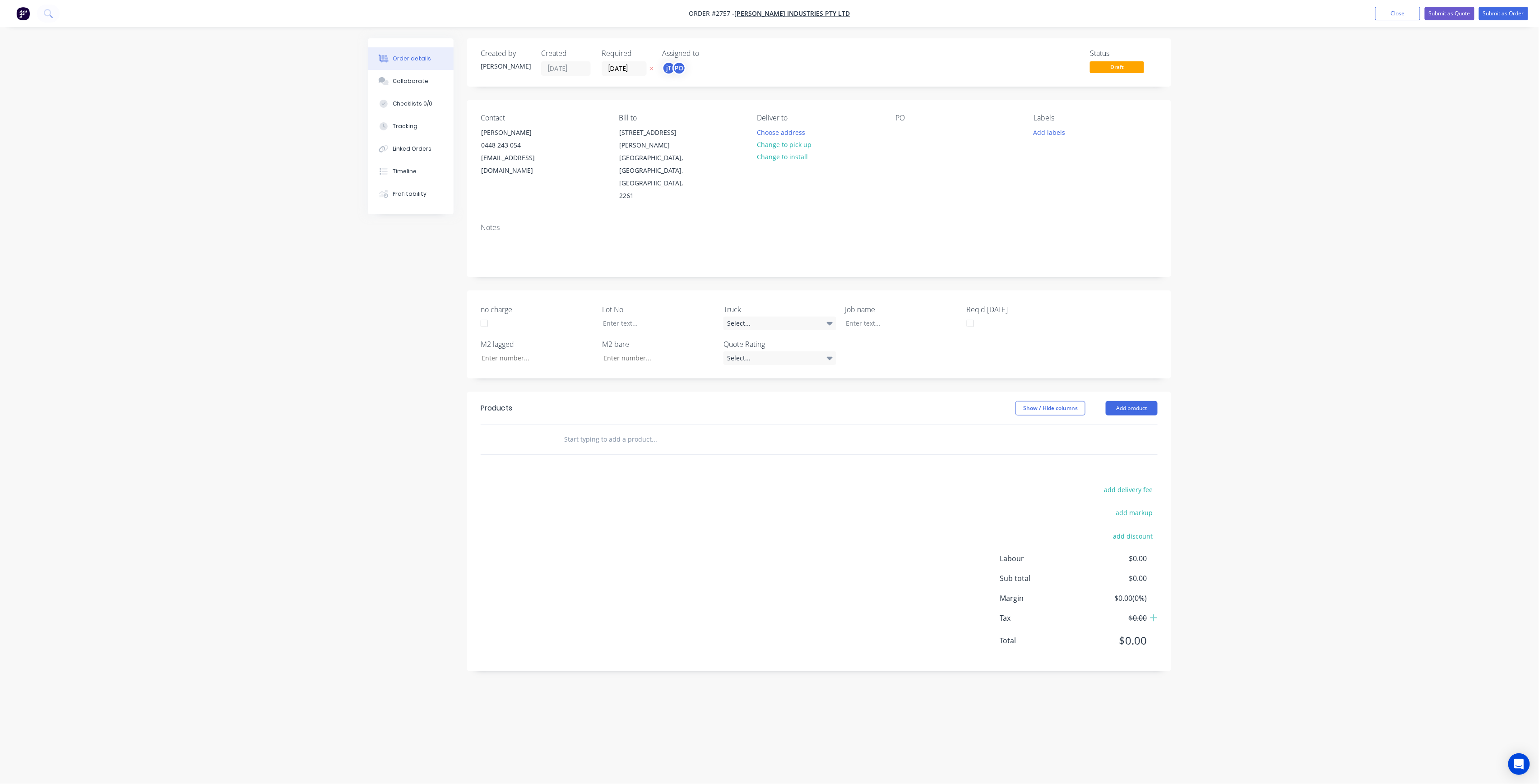
click at [907, 125] on div "PO" at bounding box center [958, 158] width 124 height 89
click at [907, 130] on div at bounding box center [903, 132] width 14 height 13
drag, startPoint x: 938, startPoint y: 146, endPoint x: 899, endPoint y: 128, distance: 43.0
click at [900, 128] on div "UMJNA TAKEAWAY 02-09-25" at bounding box center [930, 142] width 69 height 32
copy div "UMJNA TAKEAWAY 02-09-25"
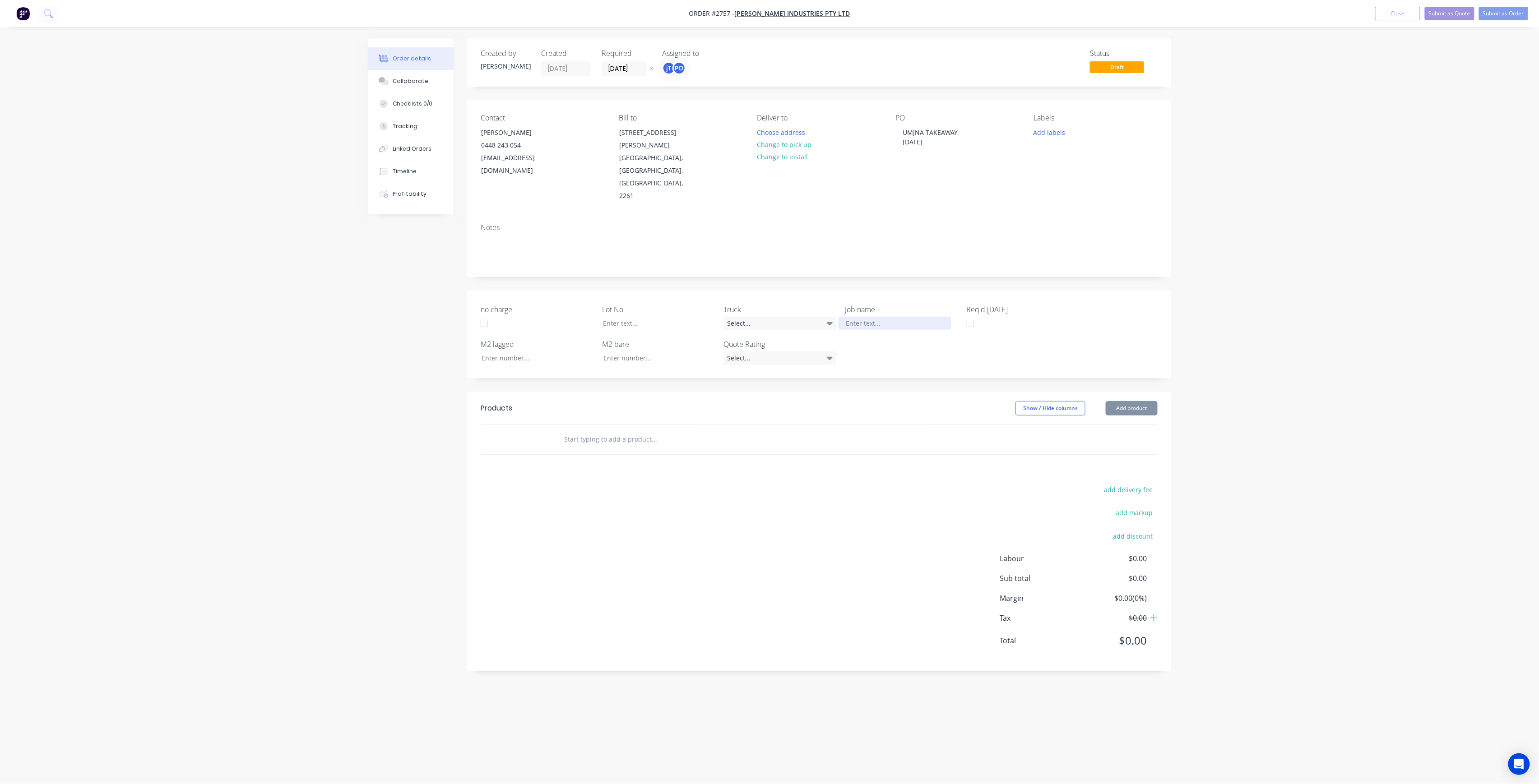
click at [892, 317] on div at bounding box center [895, 323] width 113 height 13
paste div
drag, startPoint x: 901, startPoint y: 284, endPoint x: 911, endPoint y: 281, distance: 10.4
click at [901, 317] on div "UMJNA TAKEAWAY 02-09-25" at bounding box center [895, 323] width 113 height 13
click at [1047, 134] on button "Add labels" at bounding box center [1050, 132] width 42 height 12
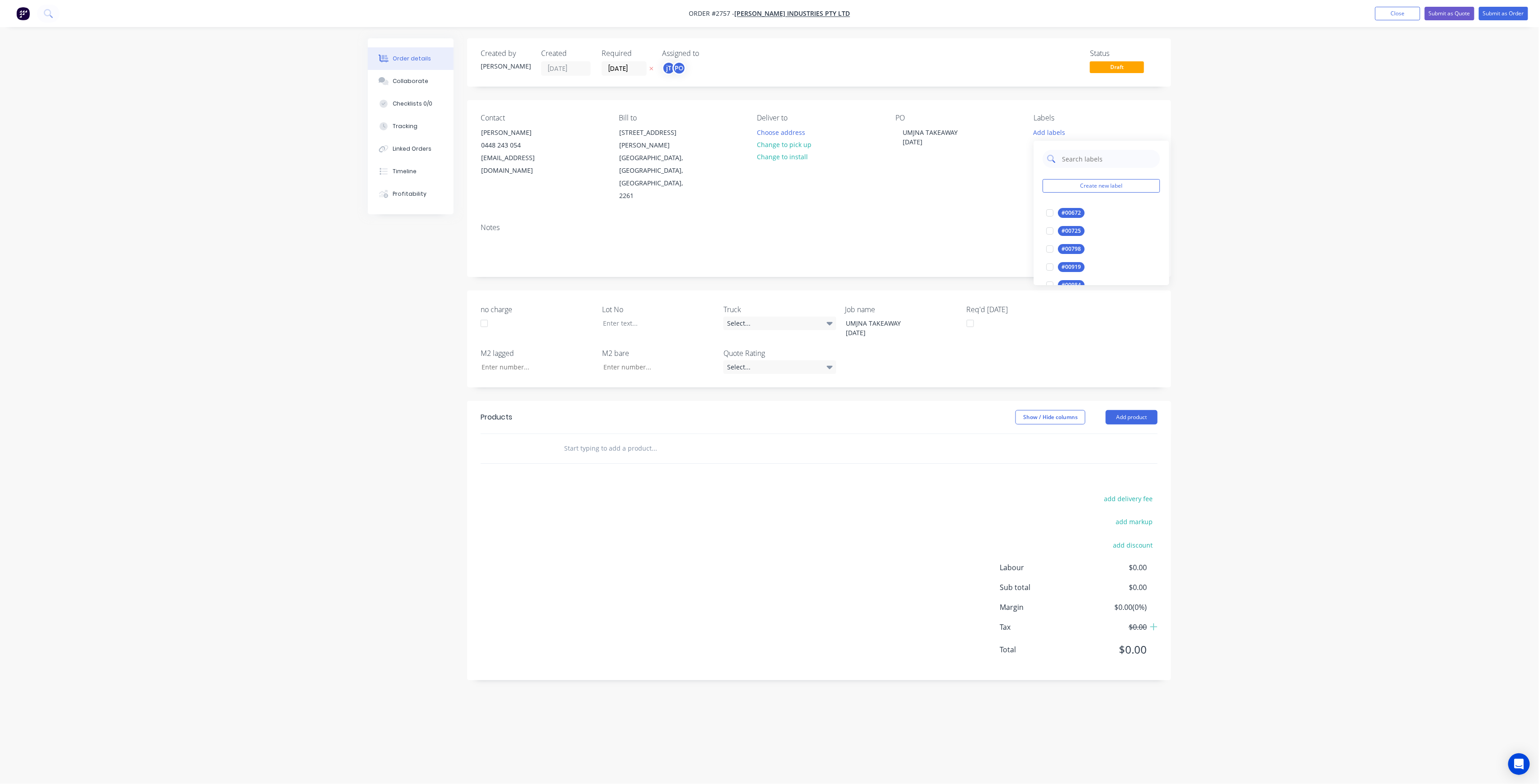
click at [1089, 152] on input "text" at bounding box center [1109, 159] width 94 height 18
type input "LOT-307"
click at [1077, 213] on div "LOT-307" at bounding box center [1073, 213] width 29 height 10
drag, startPoint x: 649, startPoint y: 286, endPoint x: 671, endPoint y: 278, distance: 23.4
click at [649, 317] on div at bounding box center [653, 323] width 113 height 13
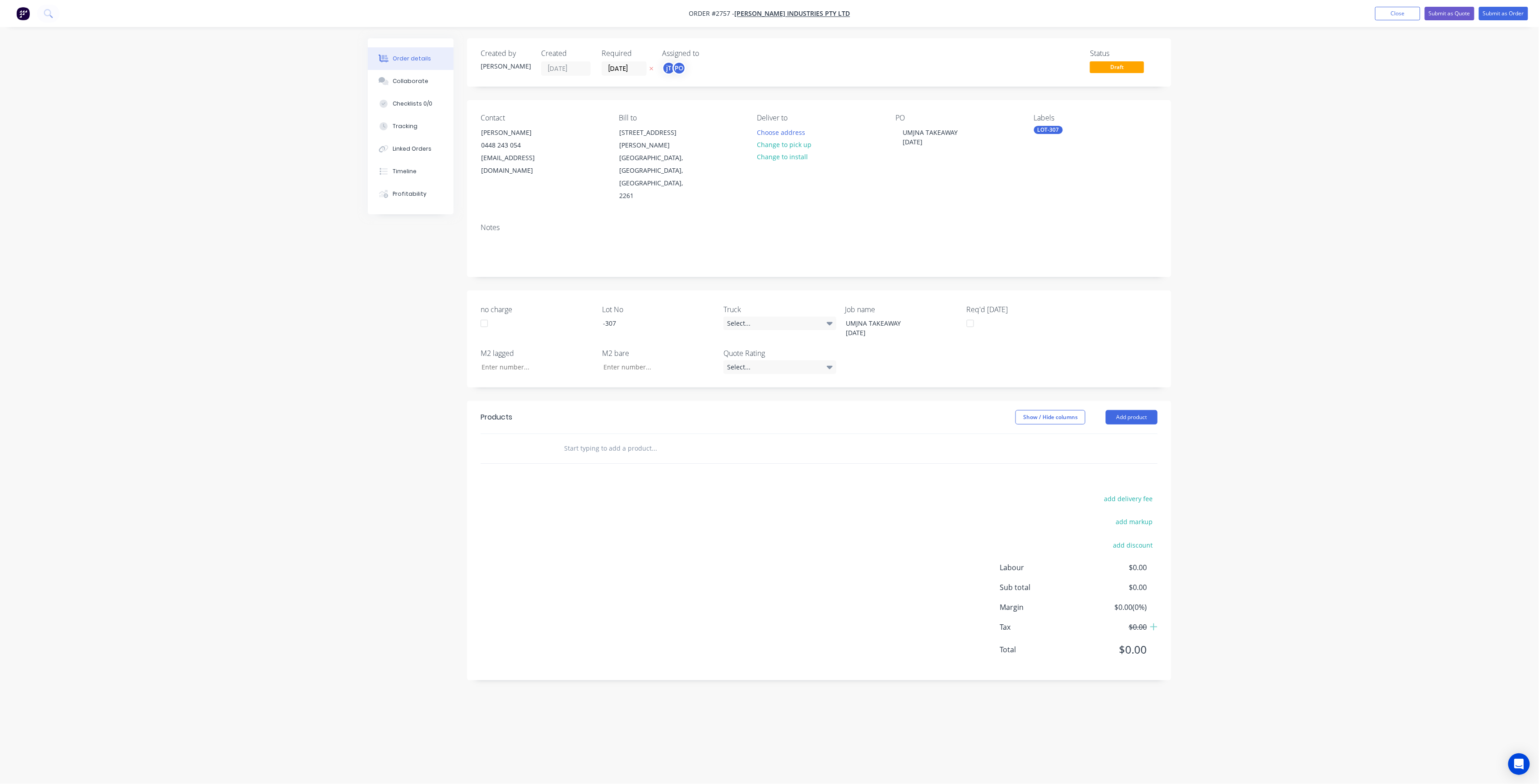
click at [653, 439] on input "text" at bounding box center [654, 448] width 181 height 18
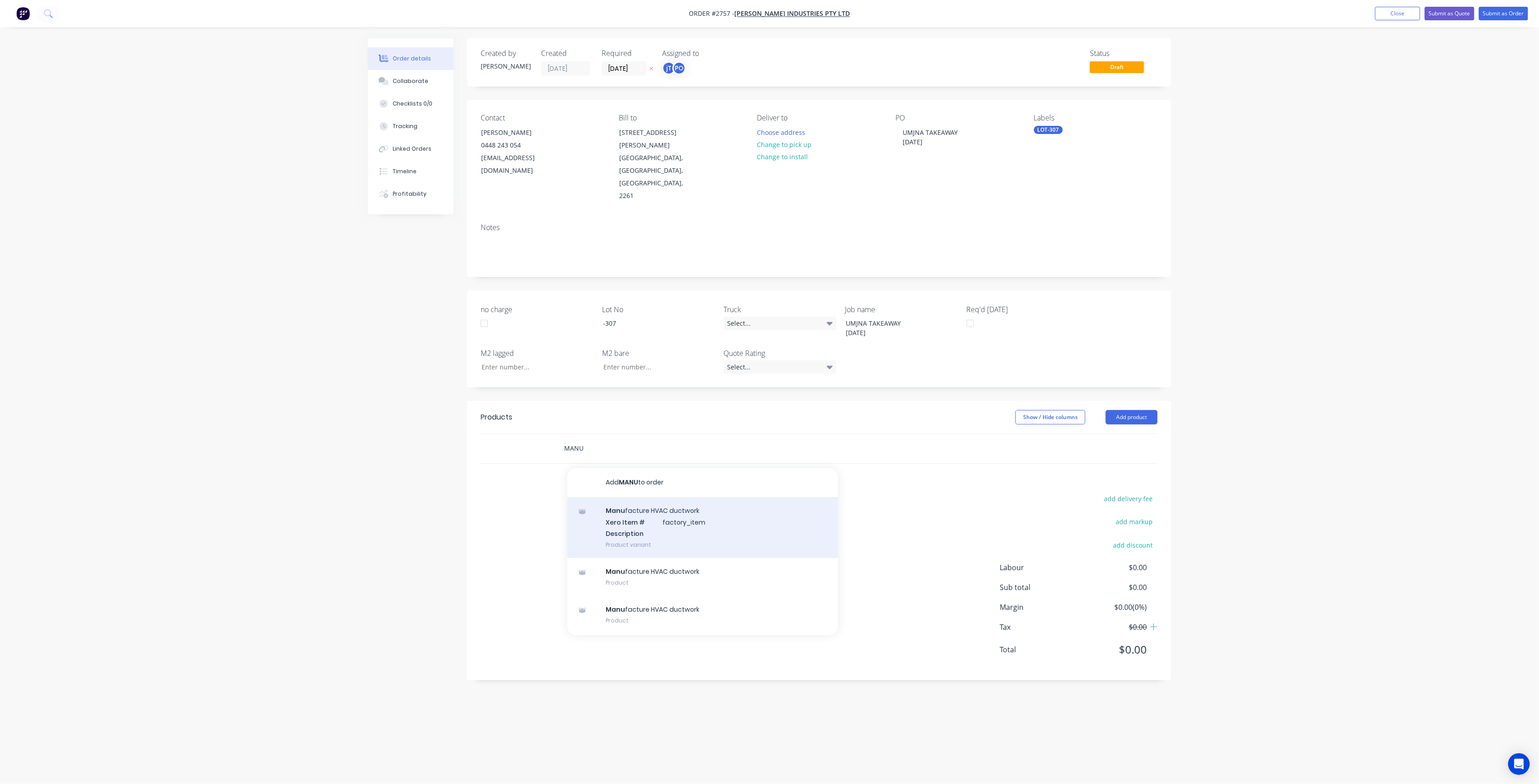
type input "MANU"
click at [660, 497] on div "Manu facture HVAC ductwork Xero Item # factory_item Description Product variant" at bounding box center [702, 527] width 271 height 61
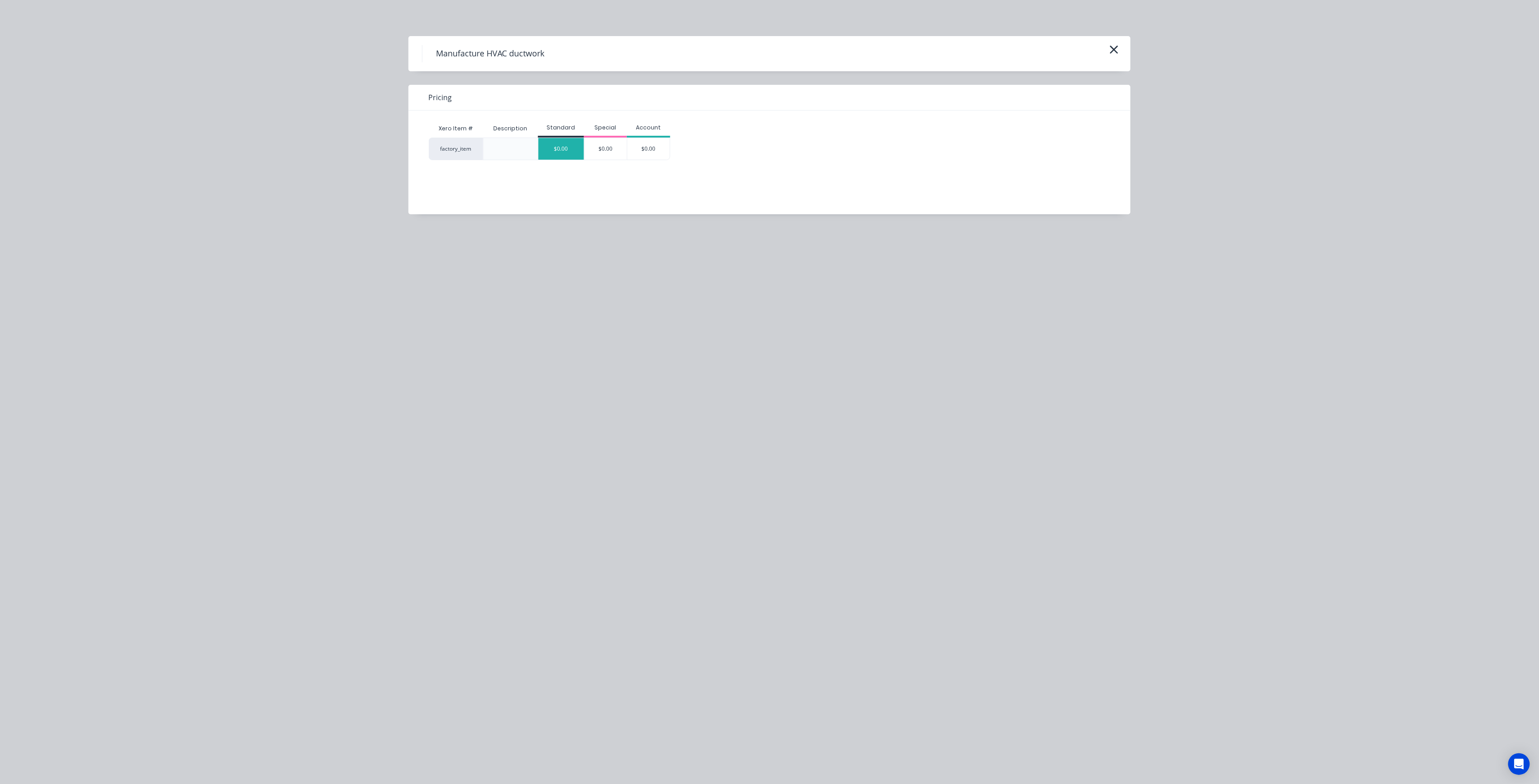
click at [568, 150] on div "$0.00" at bounding box center [561, 149] width 46 height 21
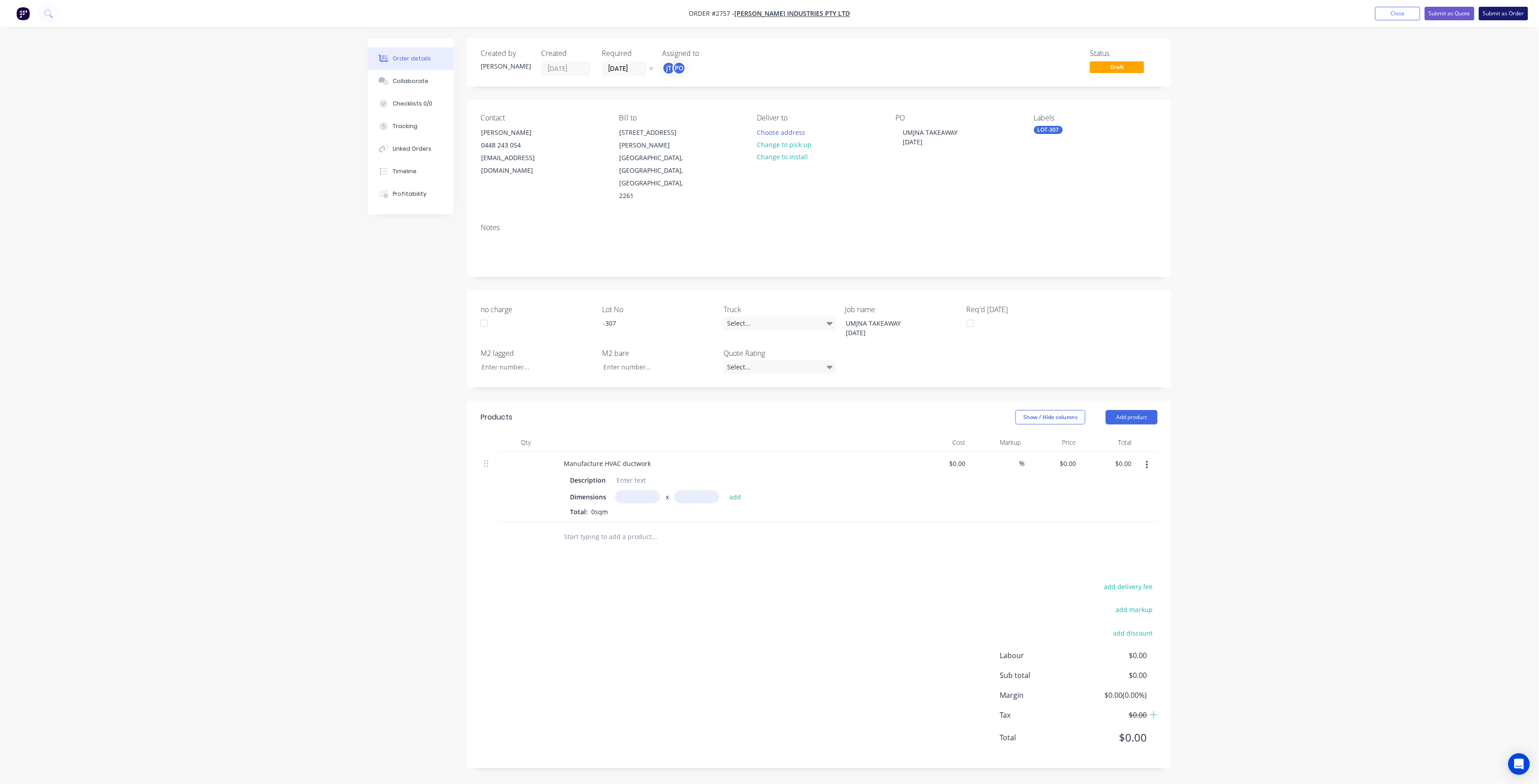
click at [1498, 19] on button "Submit as Order" at bounding box center [1503, 13] width 49 height 13
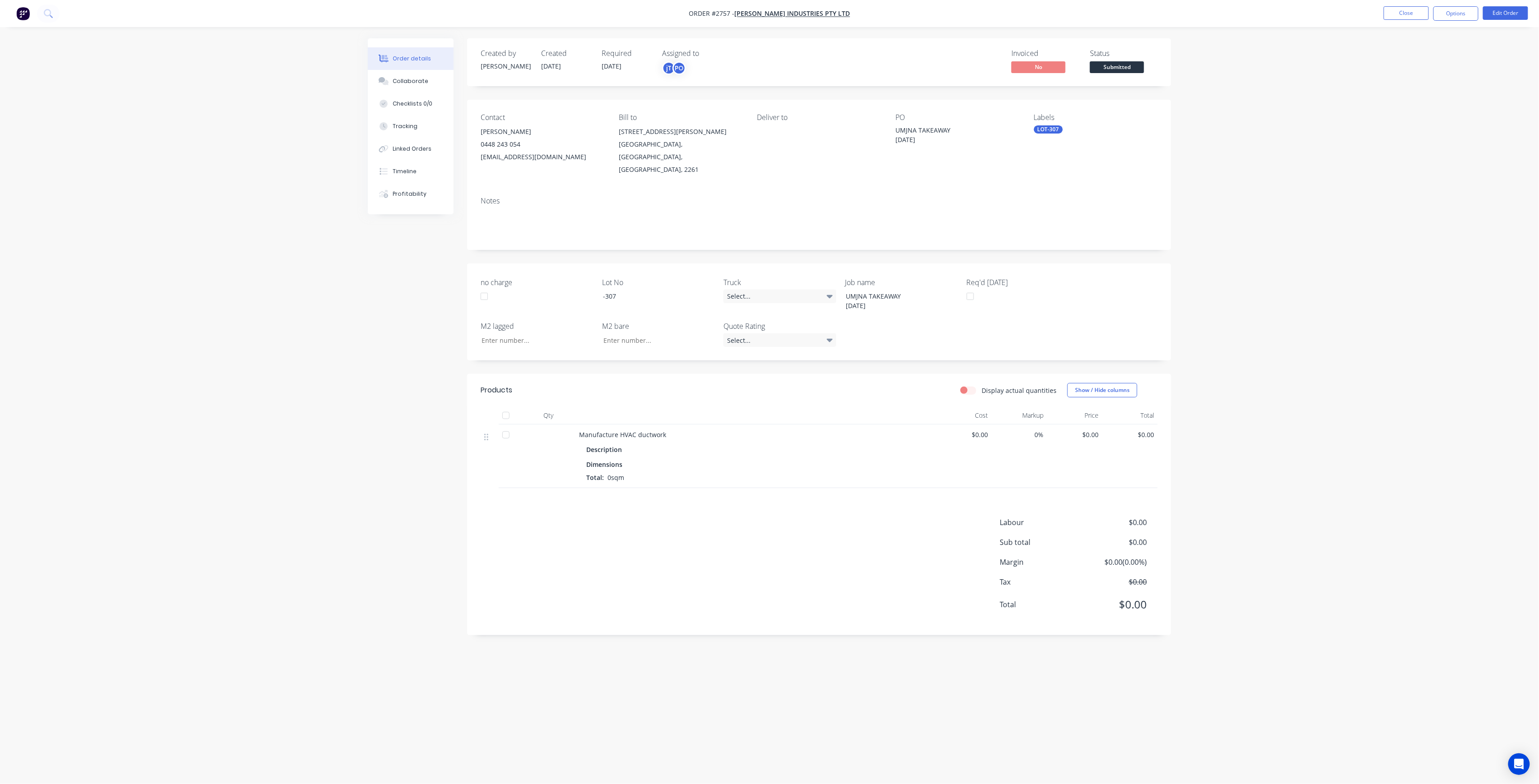
drag, startPoint x: 1128, startPoint y: 57, endPoint x: 1129, endPoint y: 62, distance: 5.1
click at [1129, 62] on div "Status Submitted" at bounding box center [1124, 62] width 68 height 26
click at [1132, 67] on span "Submitted" at bounding box center [1117, 67] width 54 height 11
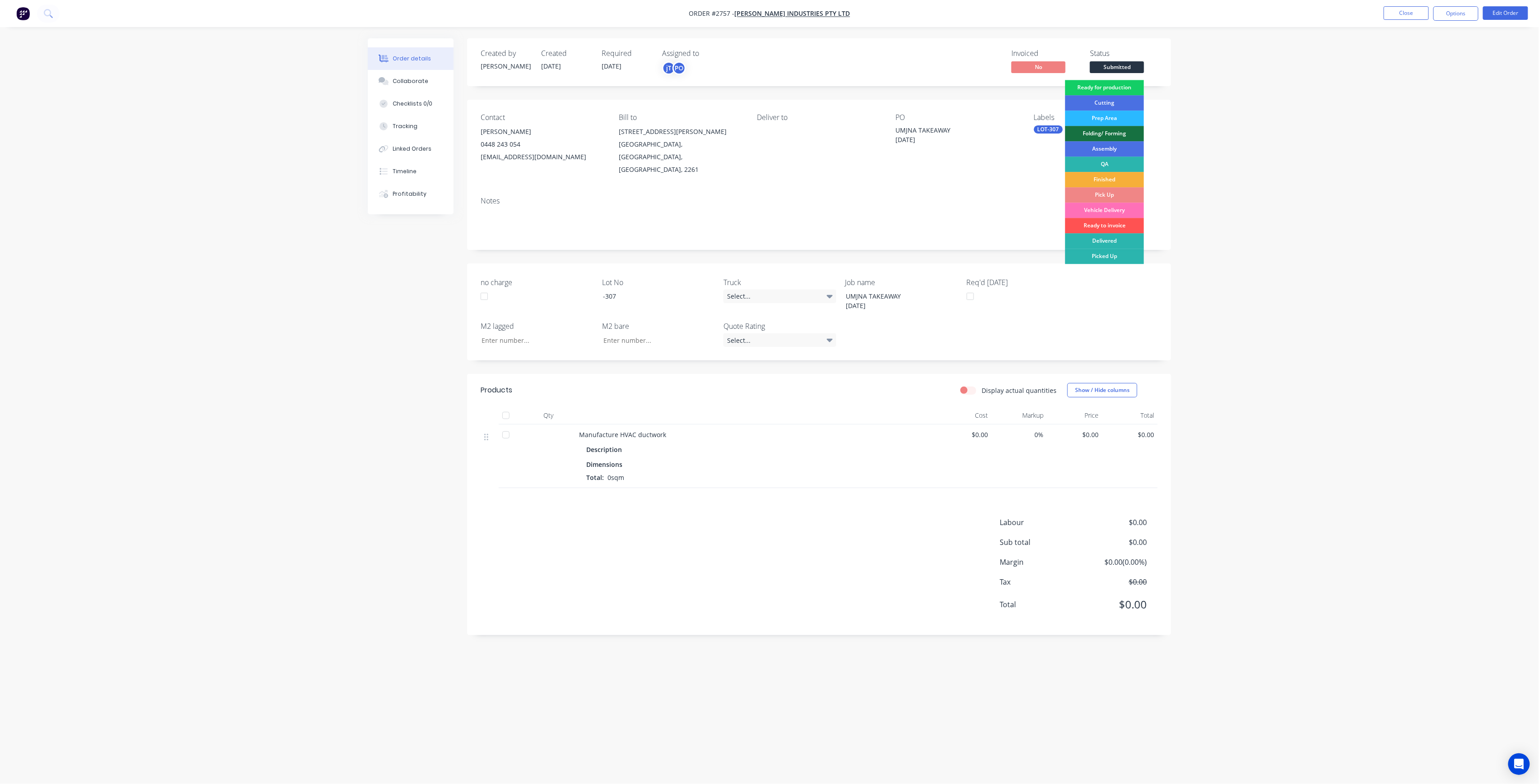
click at [1136, 83] on div "Ready for production" at bounding box center [1105, 87] width 79 height 15
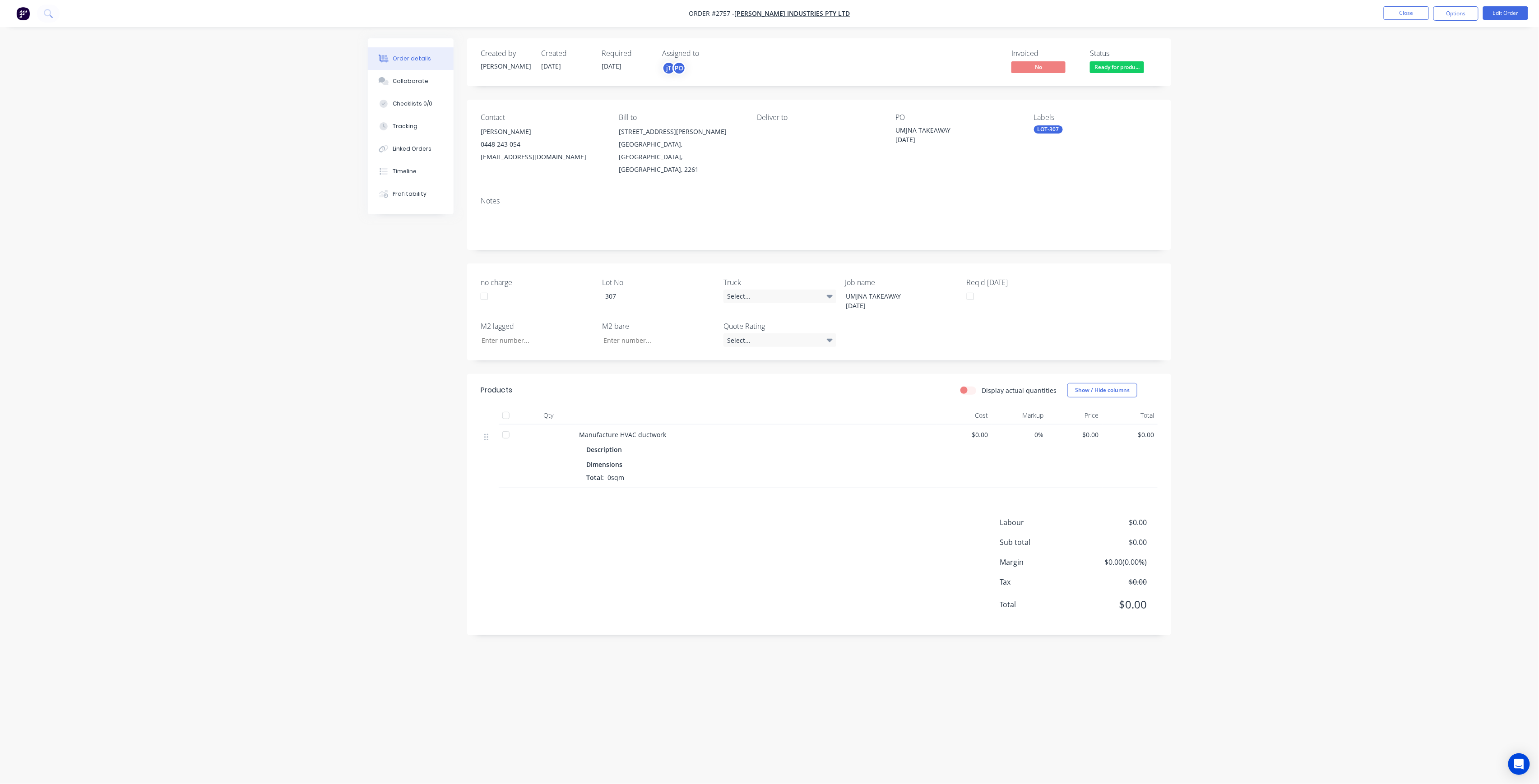
click at [1423, 24] on nav "Order #2757 - Selby Industries Pty Ltd Close Options Edit Order" at bounding box center [770, 13] width 1539 height 27
click at [1422, 17] on button "Close" at bounding box center [1406, 13] width 45 height 13
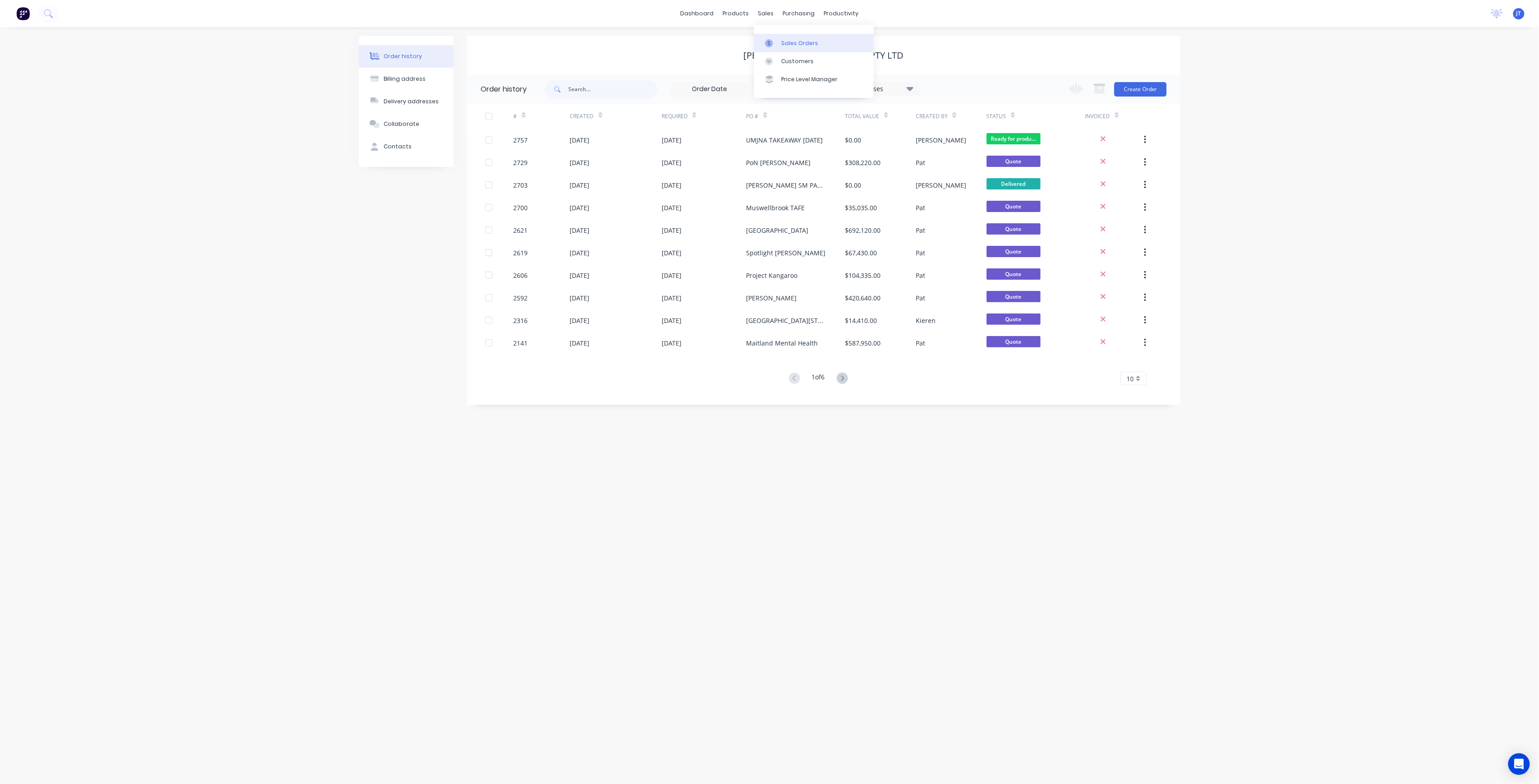
click at [795, 44] on div "Sales Orders" at bounding box center [800, 43] width 37 height 8
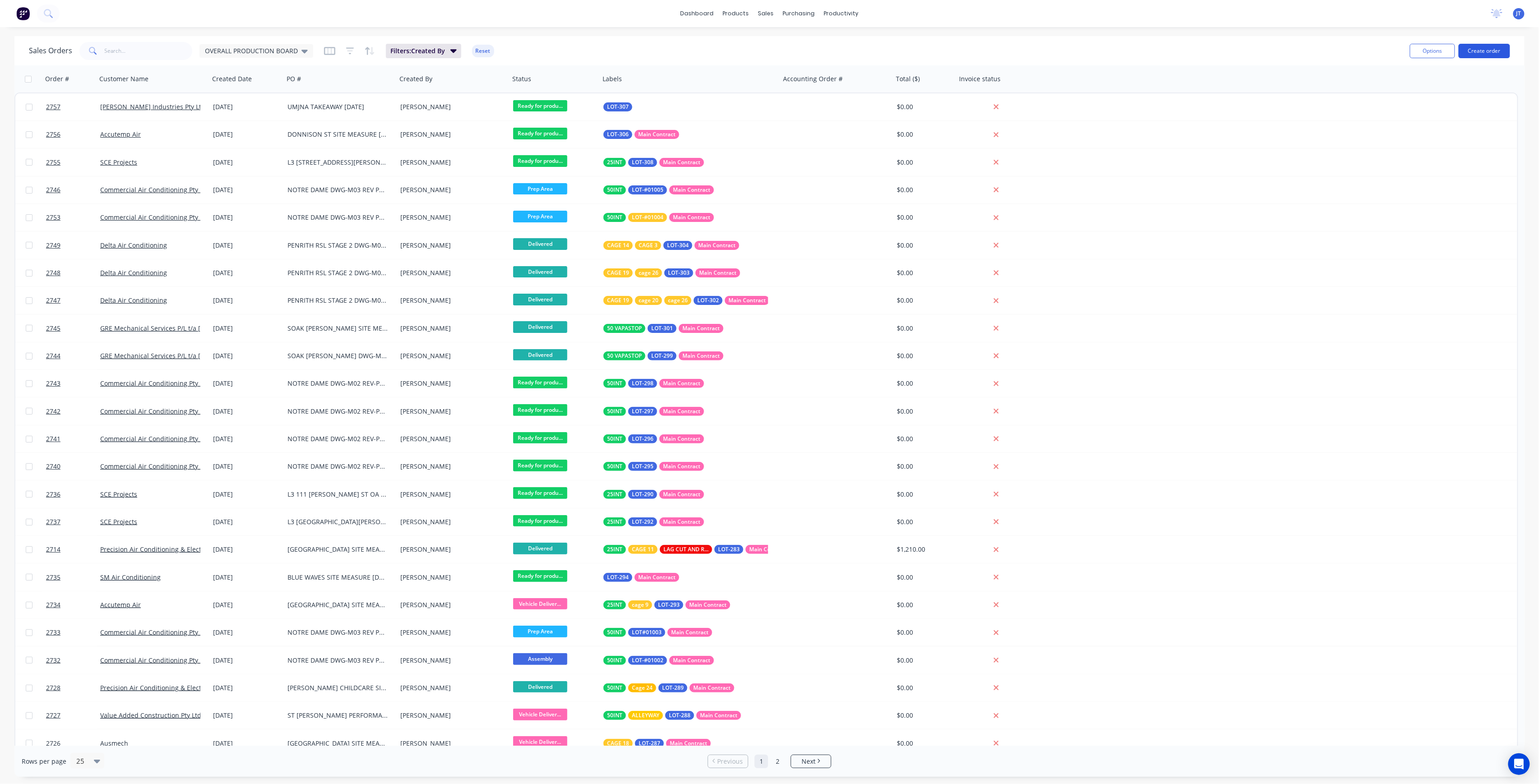
click at [1481, 52] on button "Create order" at bounding box center [1485, 50] width 52 height 14
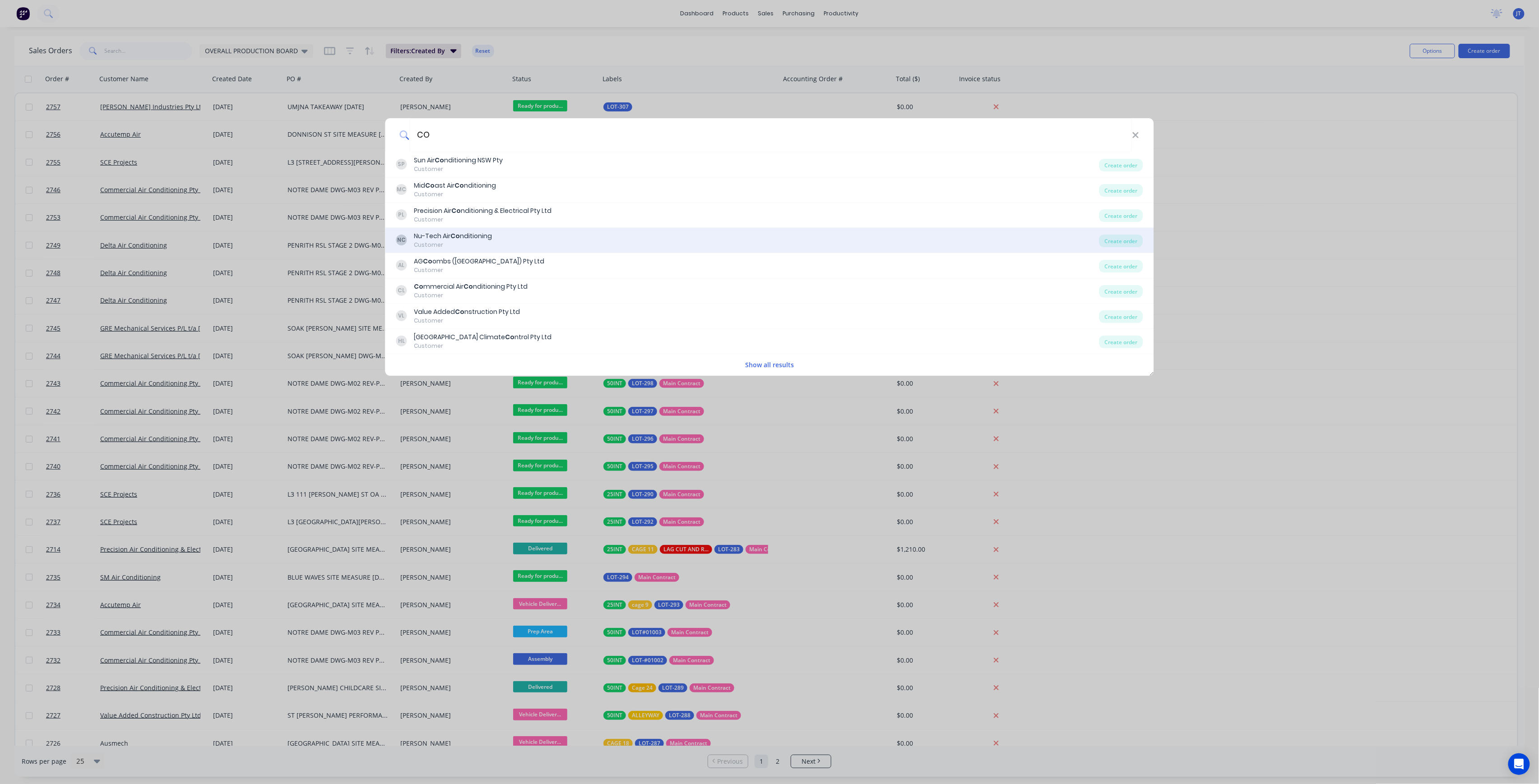
type input "C"
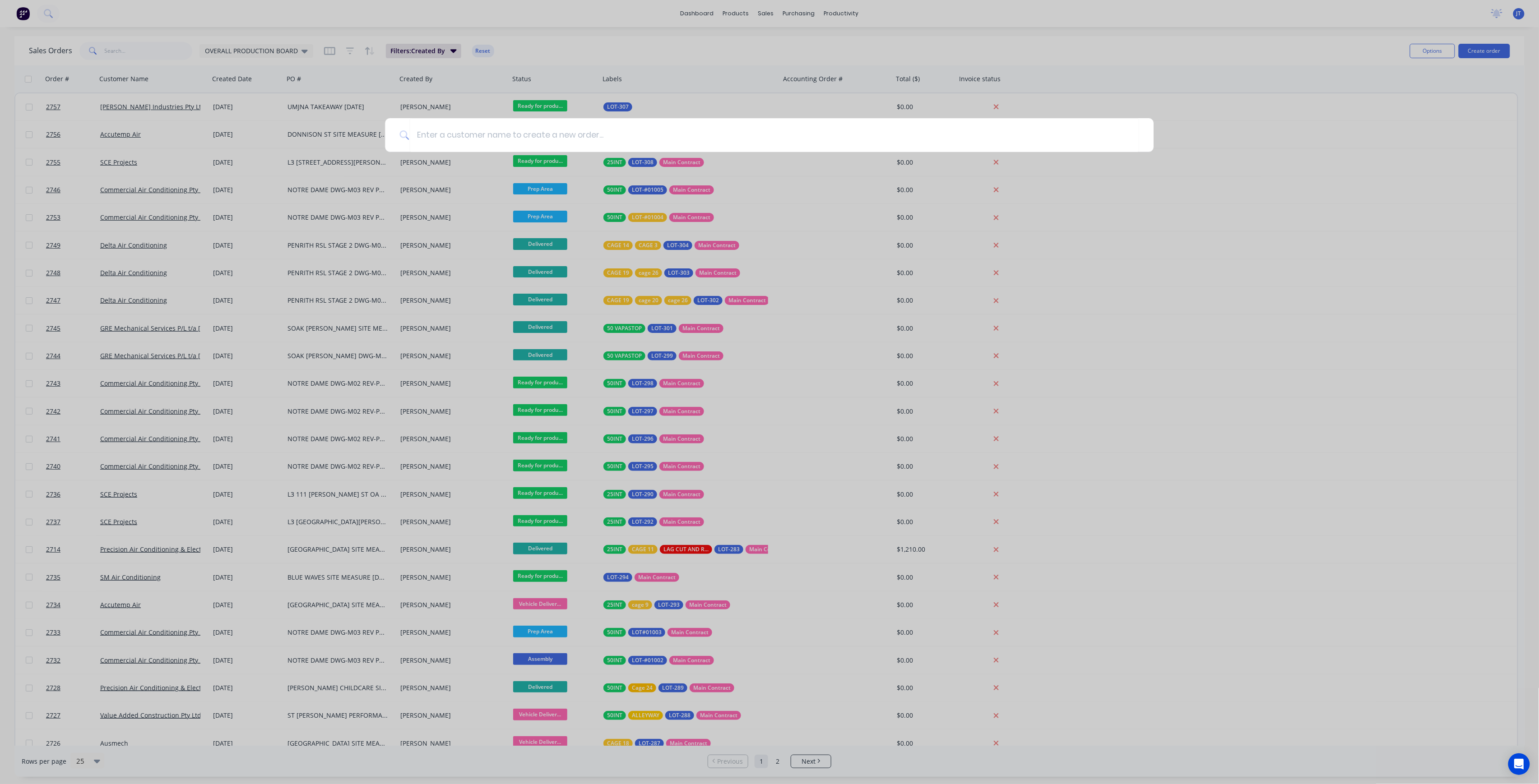
type input "A"
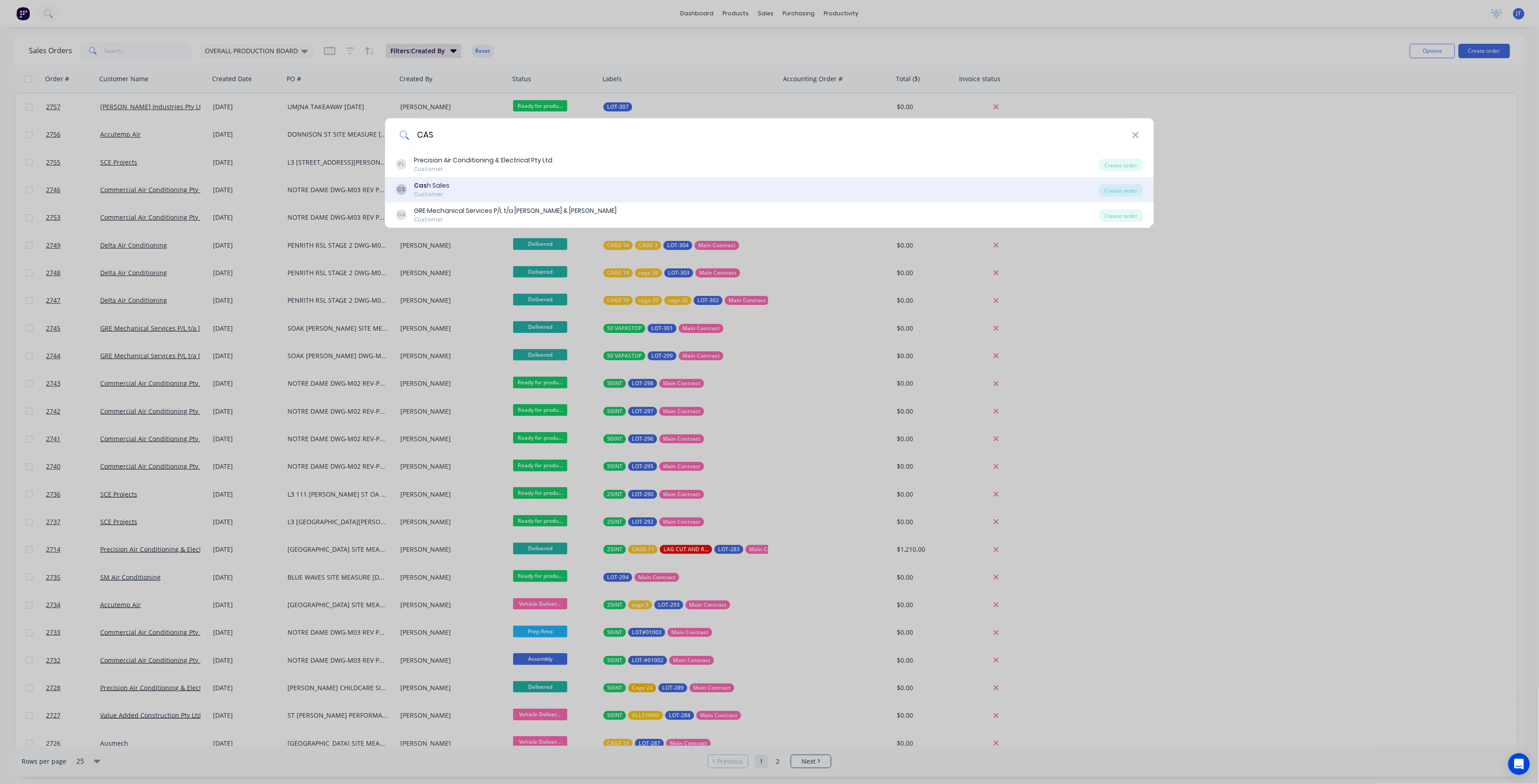
type input "CAS"
click at [473, 183] on div "CS Cas h Sales Customer" at bounding box center [748, 189] width 703 height 17
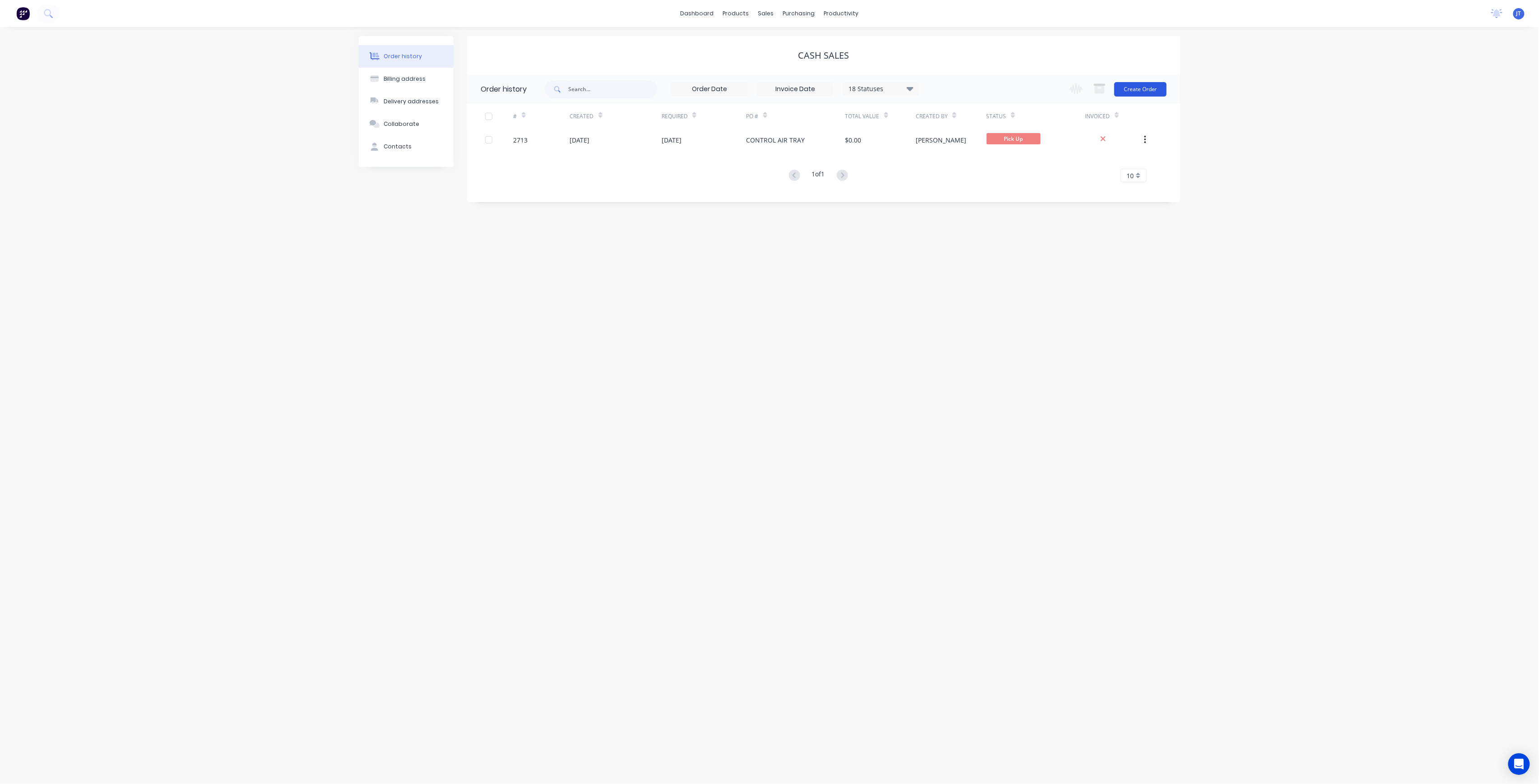
click at [1163, 84] on button "Create Order" at bounding box center [1140, 89] width 52 height 14
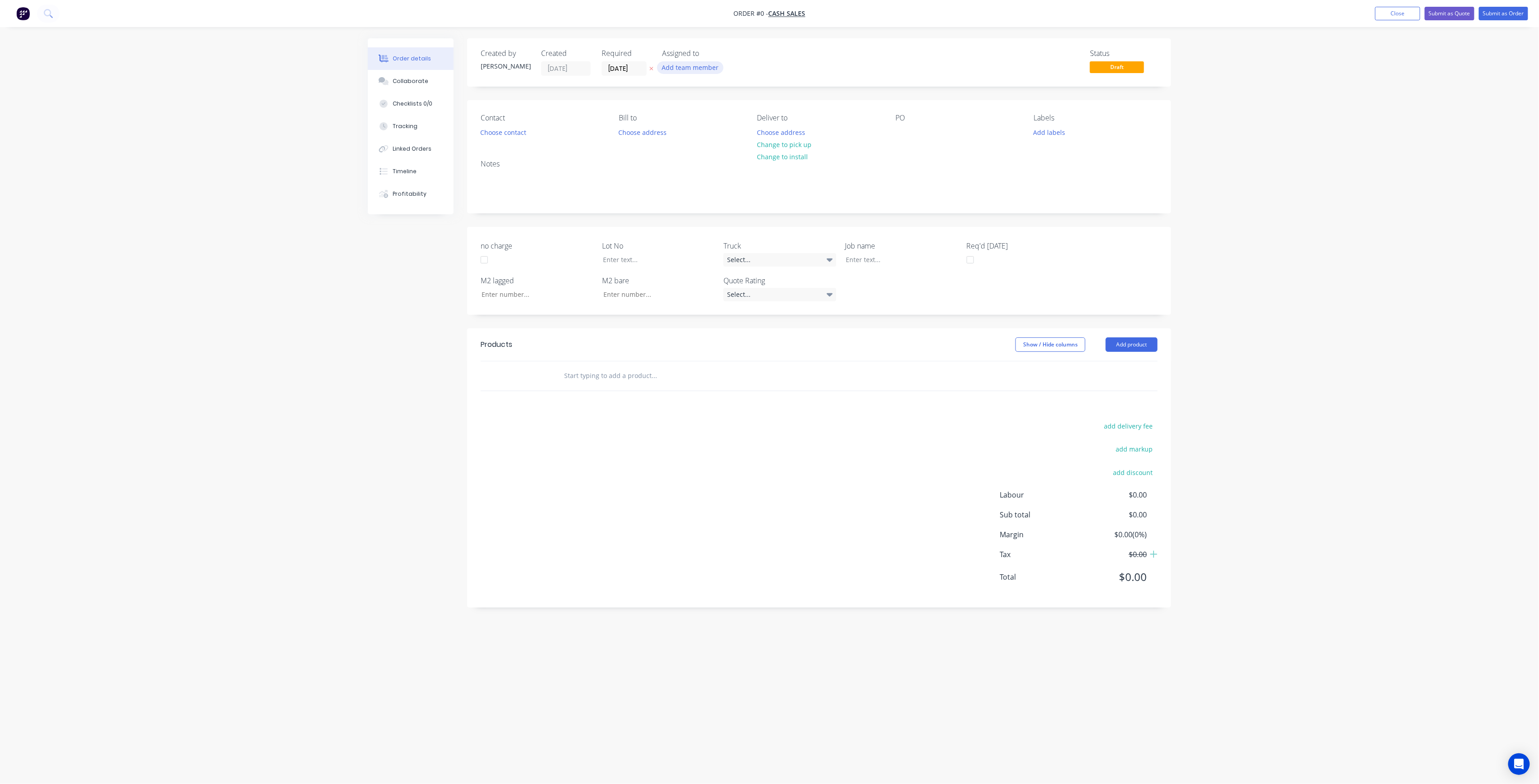
click at [708, 65] on button "Add team member" at bounding box center [690, 67] width 67 height 12
click at [722, 118] on div "[PERSON_NAME] (You)" at bounding box center [735, 118] width 90 height 9
click at [735, 174] on button "[PERSON_NAME]" at bounding box center [731, 181] width 136 height 18
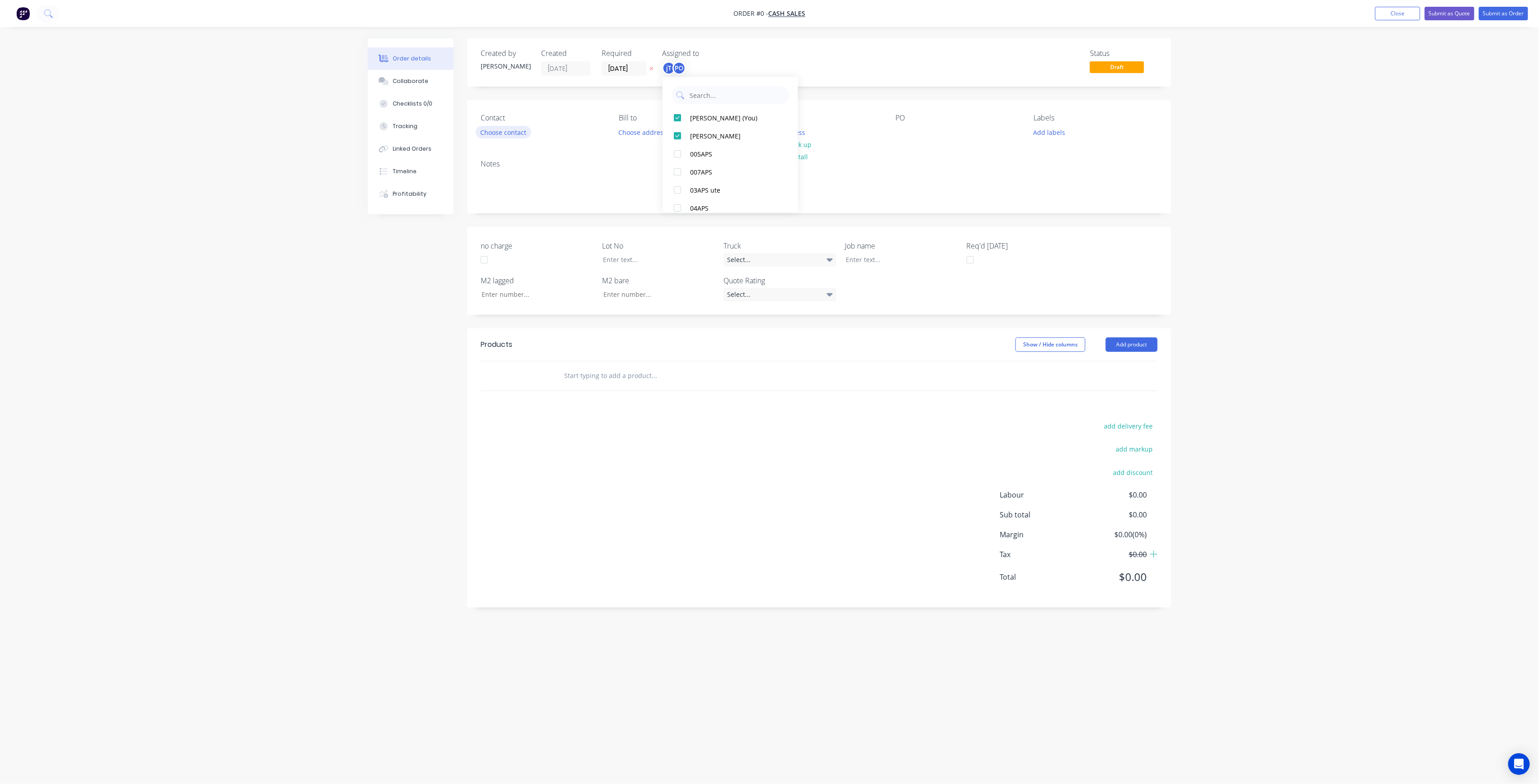
click at [513, 130] on div "Order details Collaborate Checklists 0/0 Tracking Linked Orders Timeline Profit…" at bounding box center [770, 375] width 821 height 673
click at [520, 134] on button "Choose contact" at bounding box center [503, 132] width 56 height 12
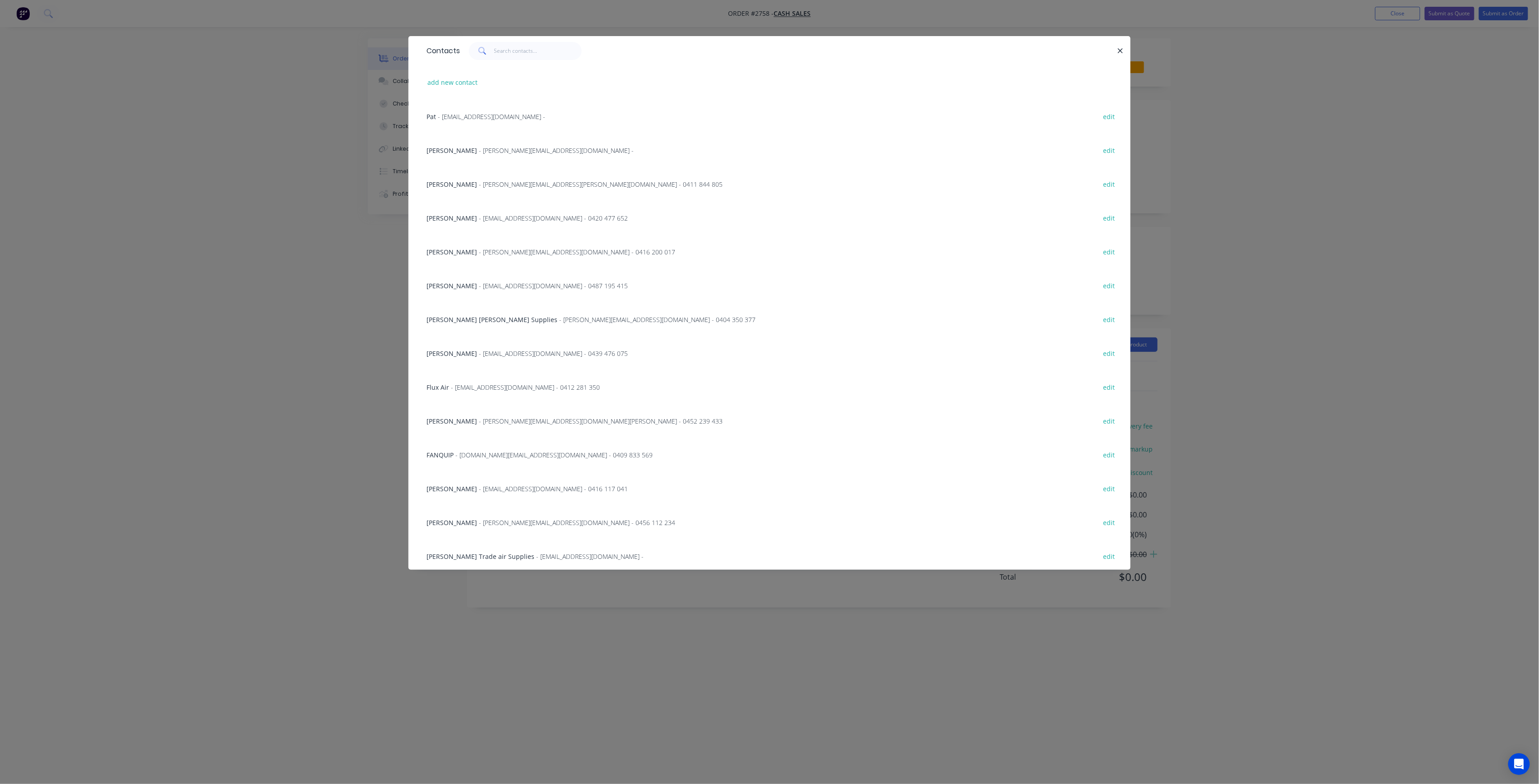
click at [263, 163] on div "Contacts add new contact Pat - [EMAIL_ADDRESS][DOMAIN_NAME] - edit Colleen - [E…" at bounding box center [770, 392] width 1539 height 784
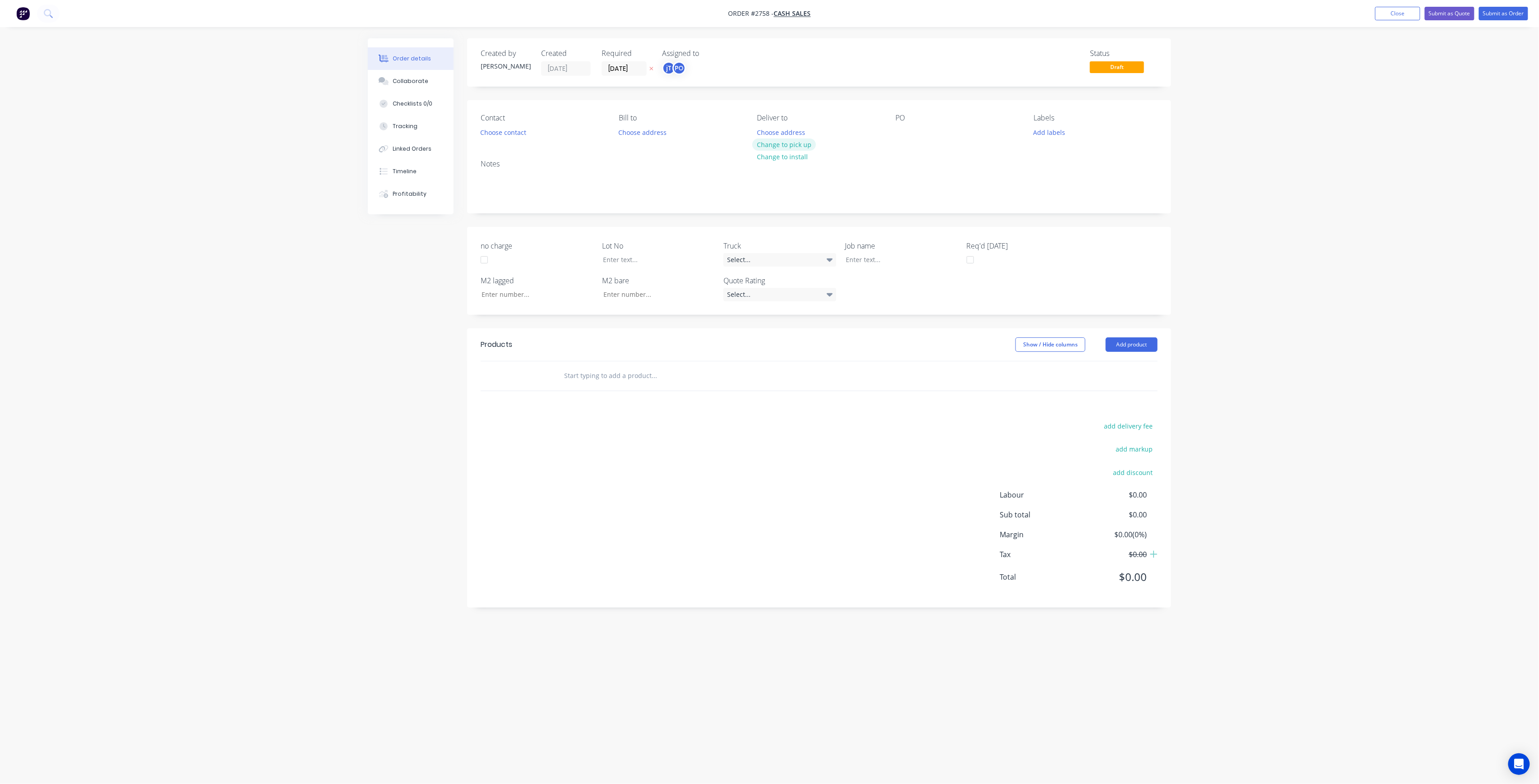
click at [779, 140] on button "Change to pick up" at bounding box center [784, 144] width 64 height 12
click at [900, 134] on div at bounding box center [903, 132] width 14 height 13
click at [1032, 127] on button "Add labels" at bounding box center [1050, 132] width 42 height 12
click at [1085, 163] on input "text" at bounding box center [1109, 159] width 94 height 18
click at [1065, 205] on div "LOT-309 edit" at bounding box center [1101, 213] width 118 height 18
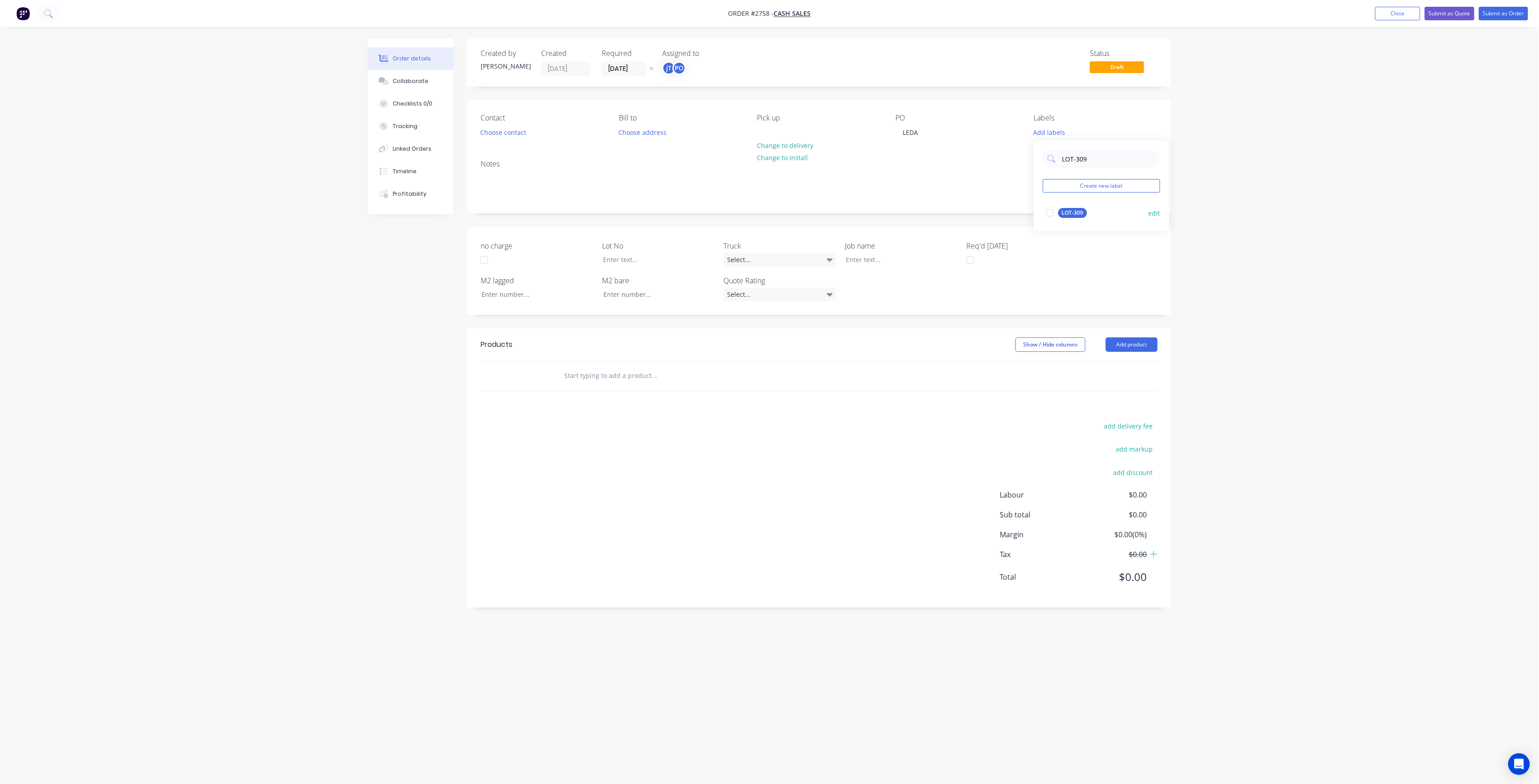
drag, startPoint x: 1068, startPoint y: 214, endPoint x: 1077, endPoint y: 202, distance: 15.0
click at [1068, 215] on div "LOT-309" at bounding box center [1073, 213] width 29 height 10
click at [1093, 153] on input "LOT-309" at bounding box center [1109, 155] width 94 height 18
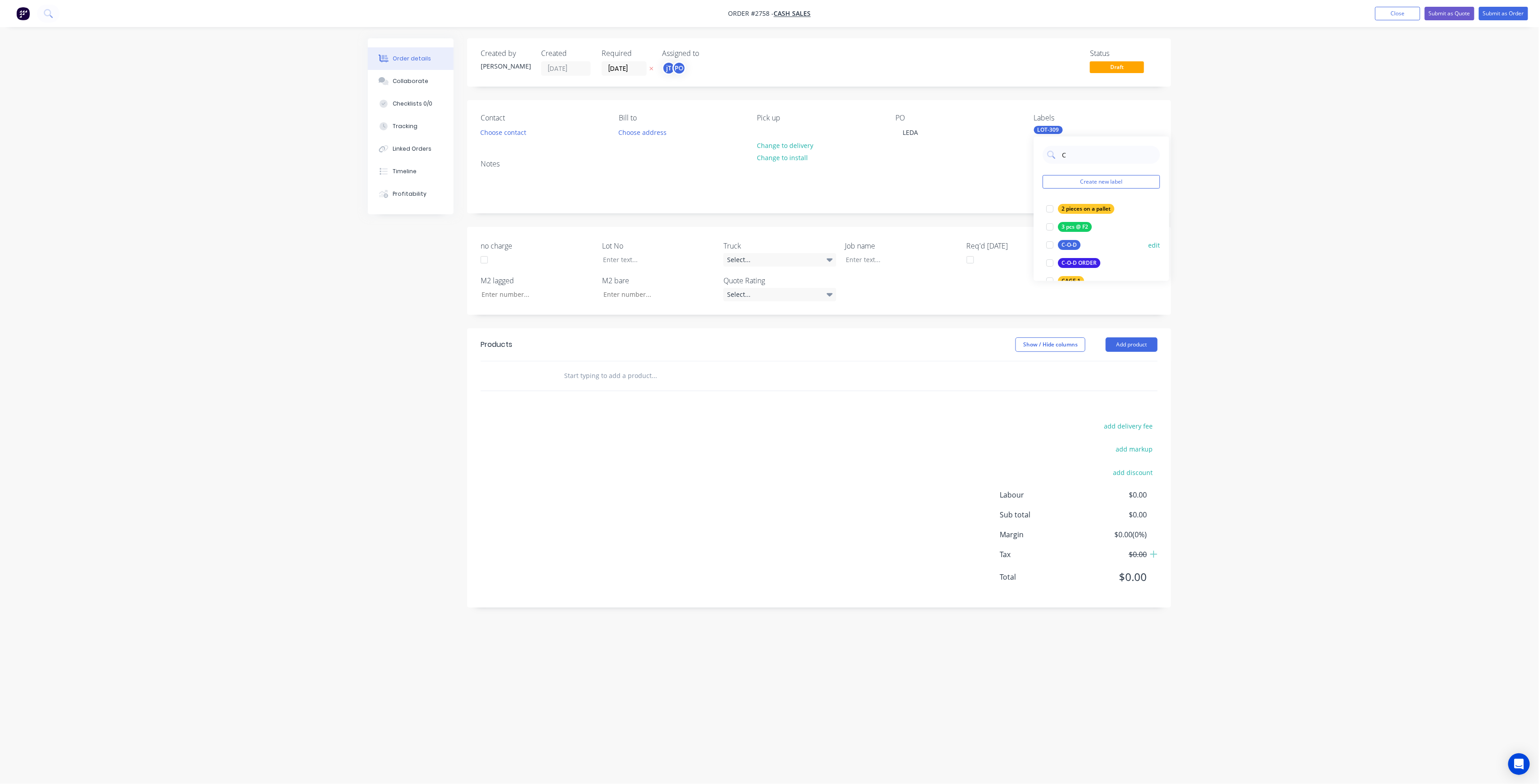
type input "C"
click at [1076, 245] on div "C-O-D" at bounding box center [1070, 245] width 23 height 10
click at [1271, 257] on div "Order details Collaborate Checklists 0/0 Tracking Linked Orders Timeline Profit…" at bounding box center [770, 392] width 1539 height 784
click at [903, 263] on div at bounding box center [895, 259] width 113 height 13
click at [616, 261] on div at bounding box center [653, 259] width 113 height 13
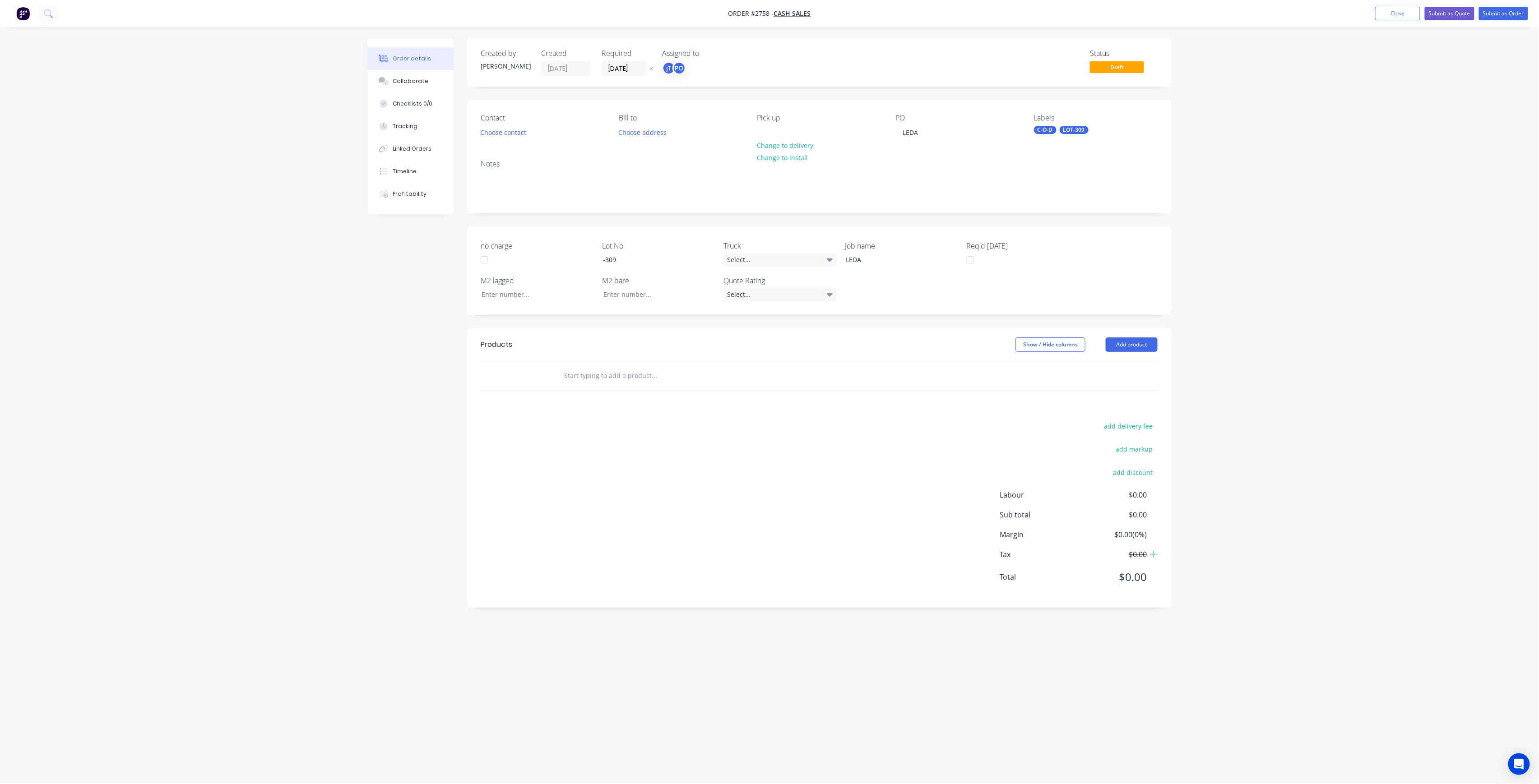
click at [636, 378] on input "text" at bounding box center [654, 376] width 181 height 18
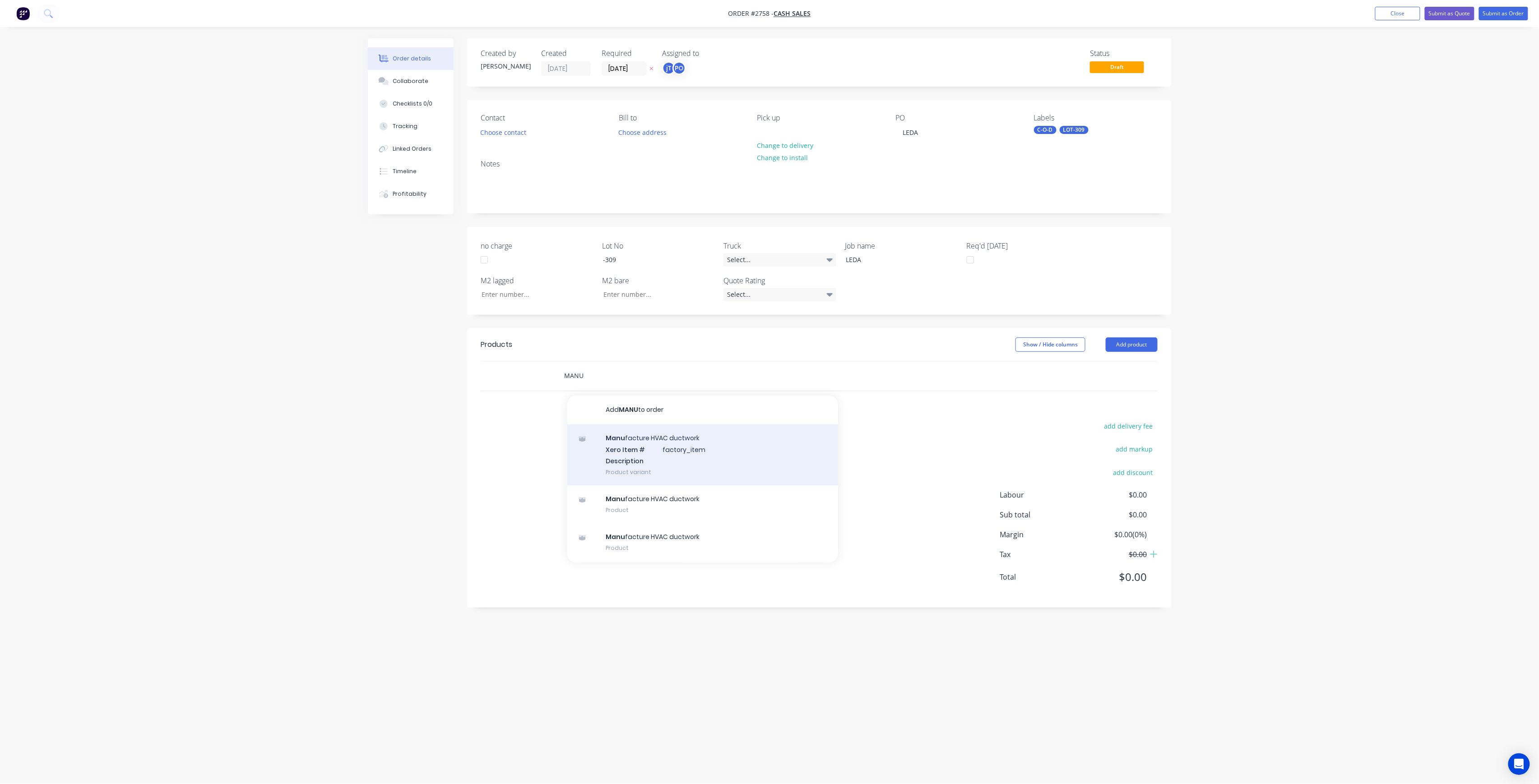
type input "MANU"
click at [636, 463] on div "Manu facture HVAC ductwork Xero Item # factory_item Description Product variant" at bounding box center [702, 455] width 271 height 61
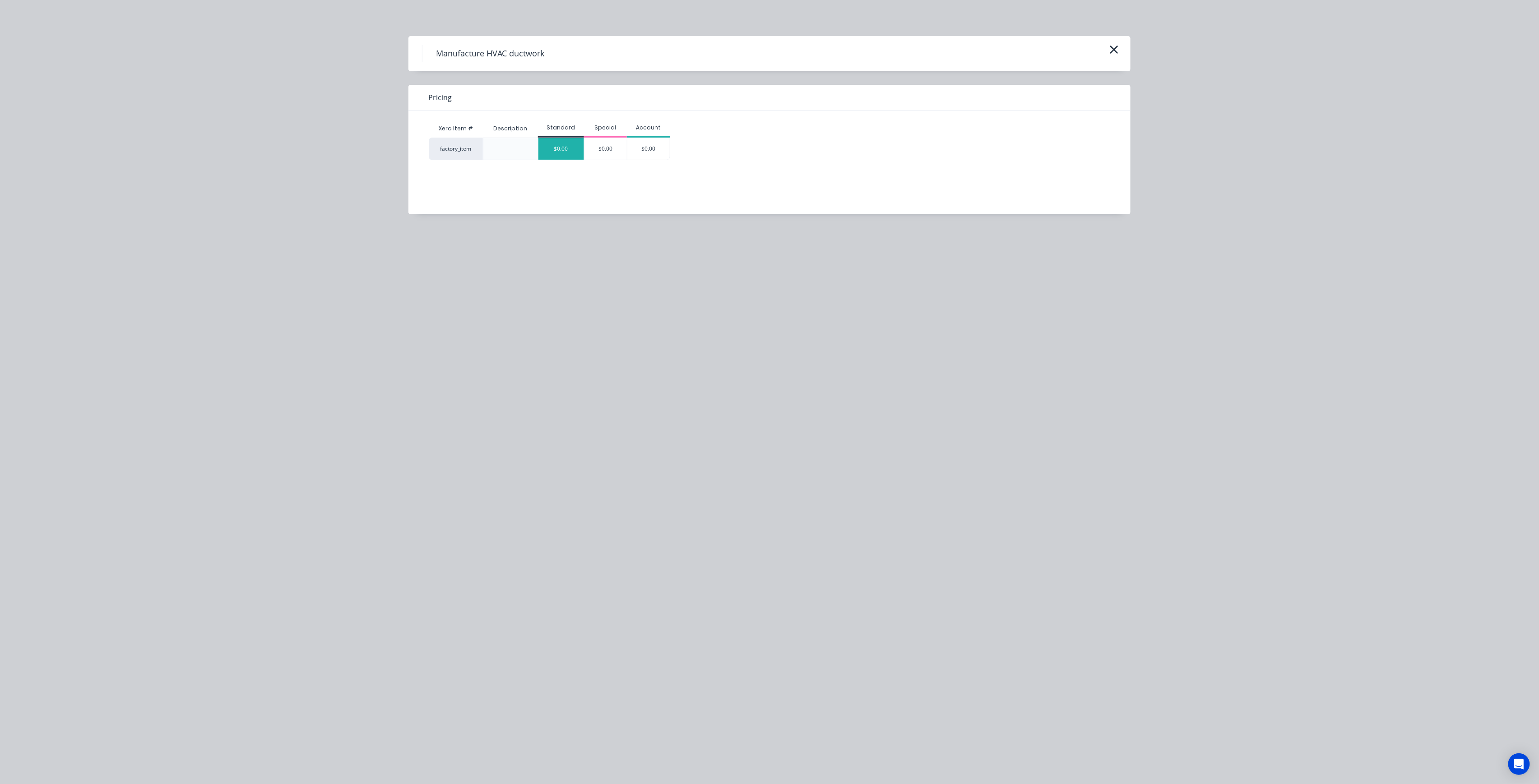
click at [564, 155] on div "$0.00" at bounding box center [561, 149] width 46 height 21
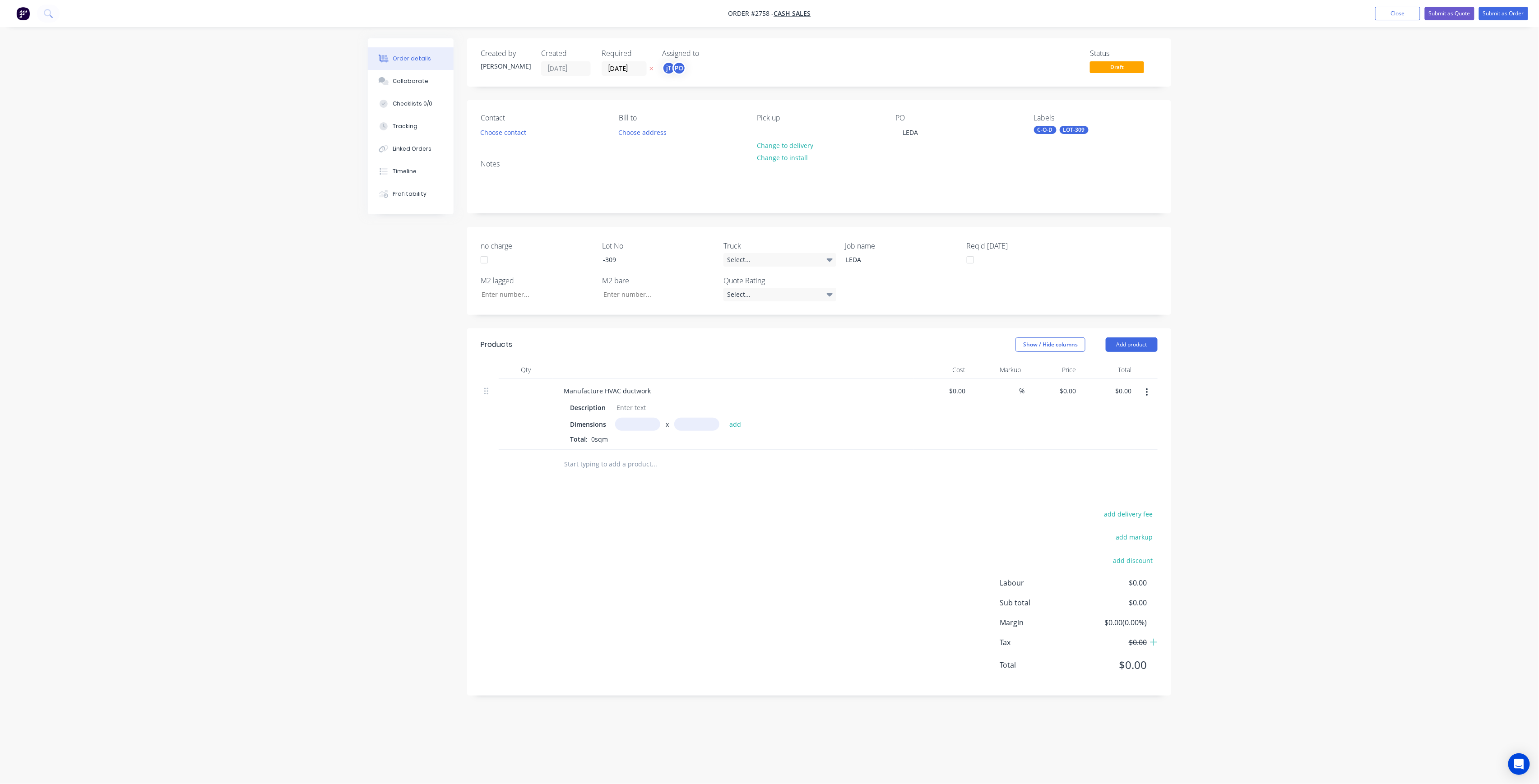
click at [1514, 3] on nav "Order #2758 - Cash Sales Add product Close Submit as Quote Submit as Order" at bounding box center [770, 13] width 1539 height 27
click at [1511, 13] on button "Submit as Order" at bounding box center [1503, 13] width 49 height 13
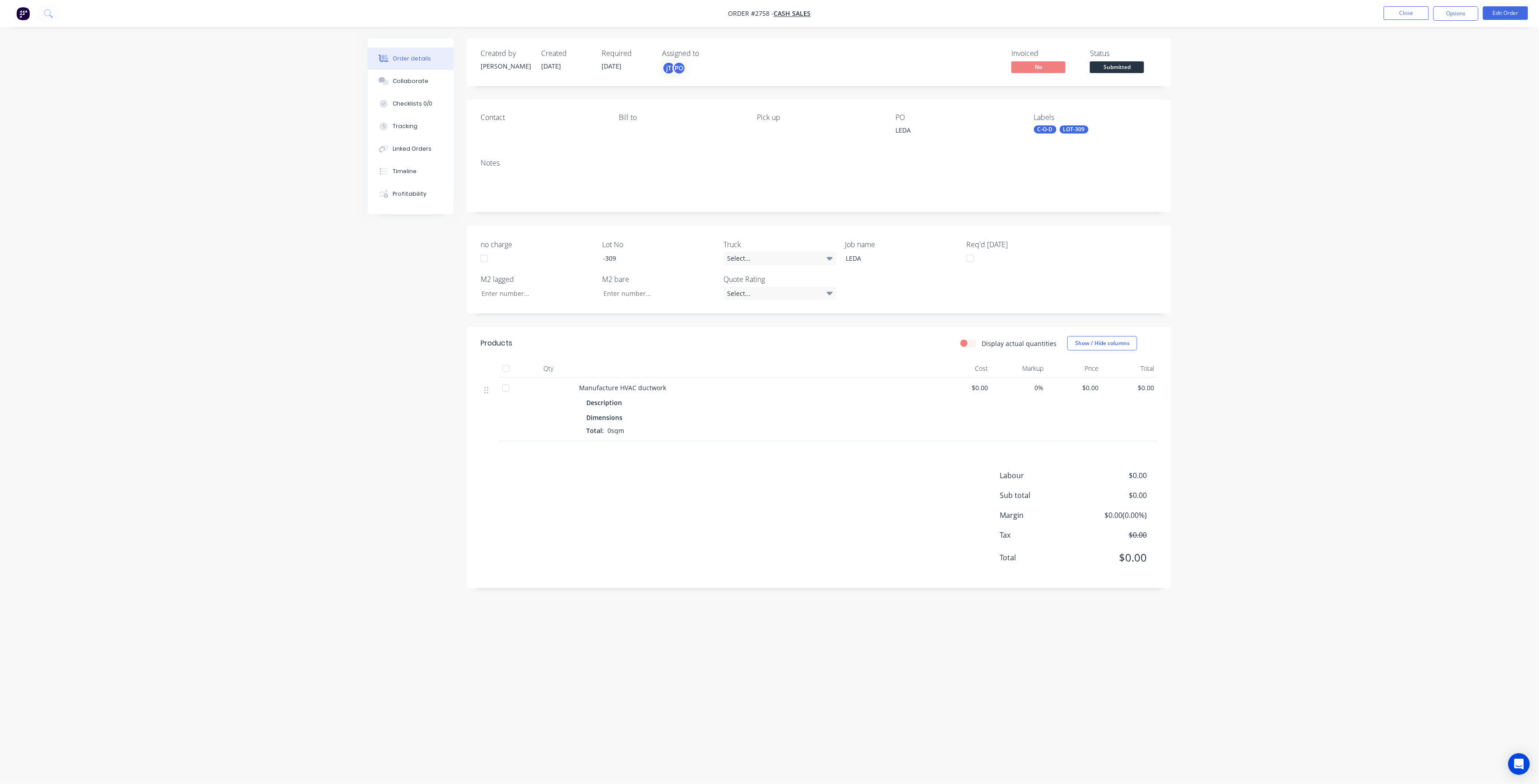
click at [1095, 73] on span "Submitted" at bounding box center [1117, 67] width 54 height 11
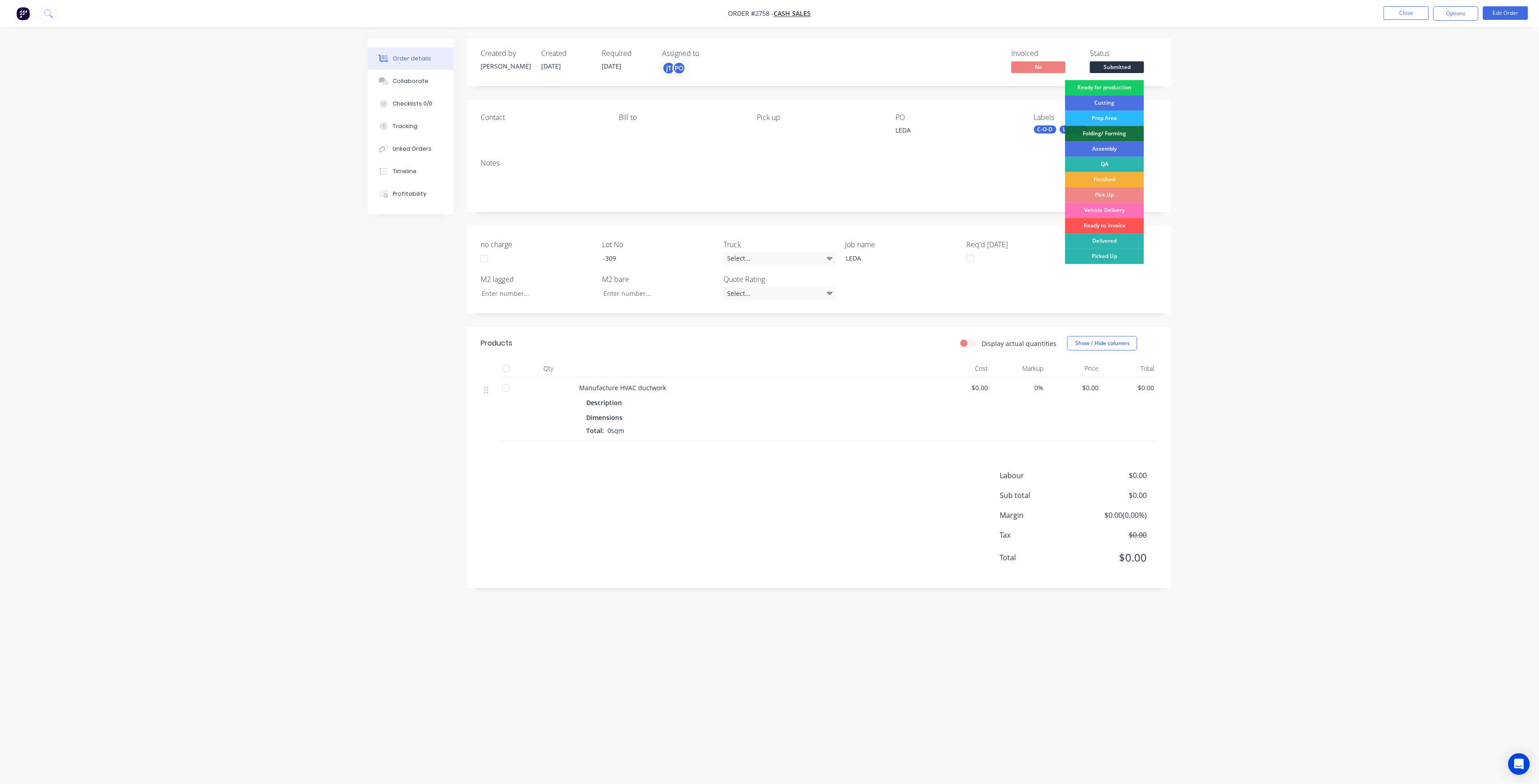
click at [1109, 85] on div "Ready for production" at bounding box center [1105, 87] width 79 height 15
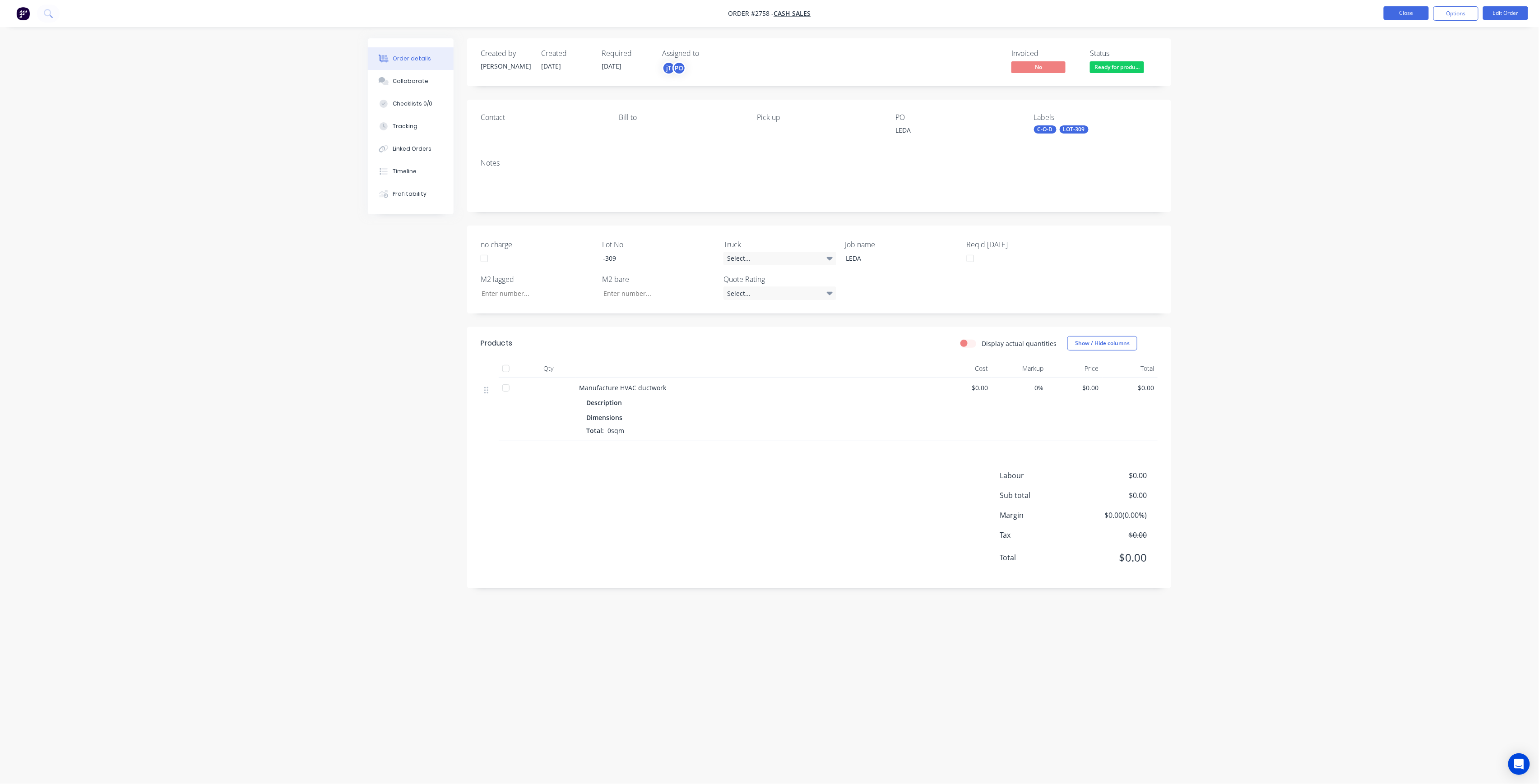
click at [1423, 11] on button "Close" at bounding box center [1406, 13] width 45 height 13
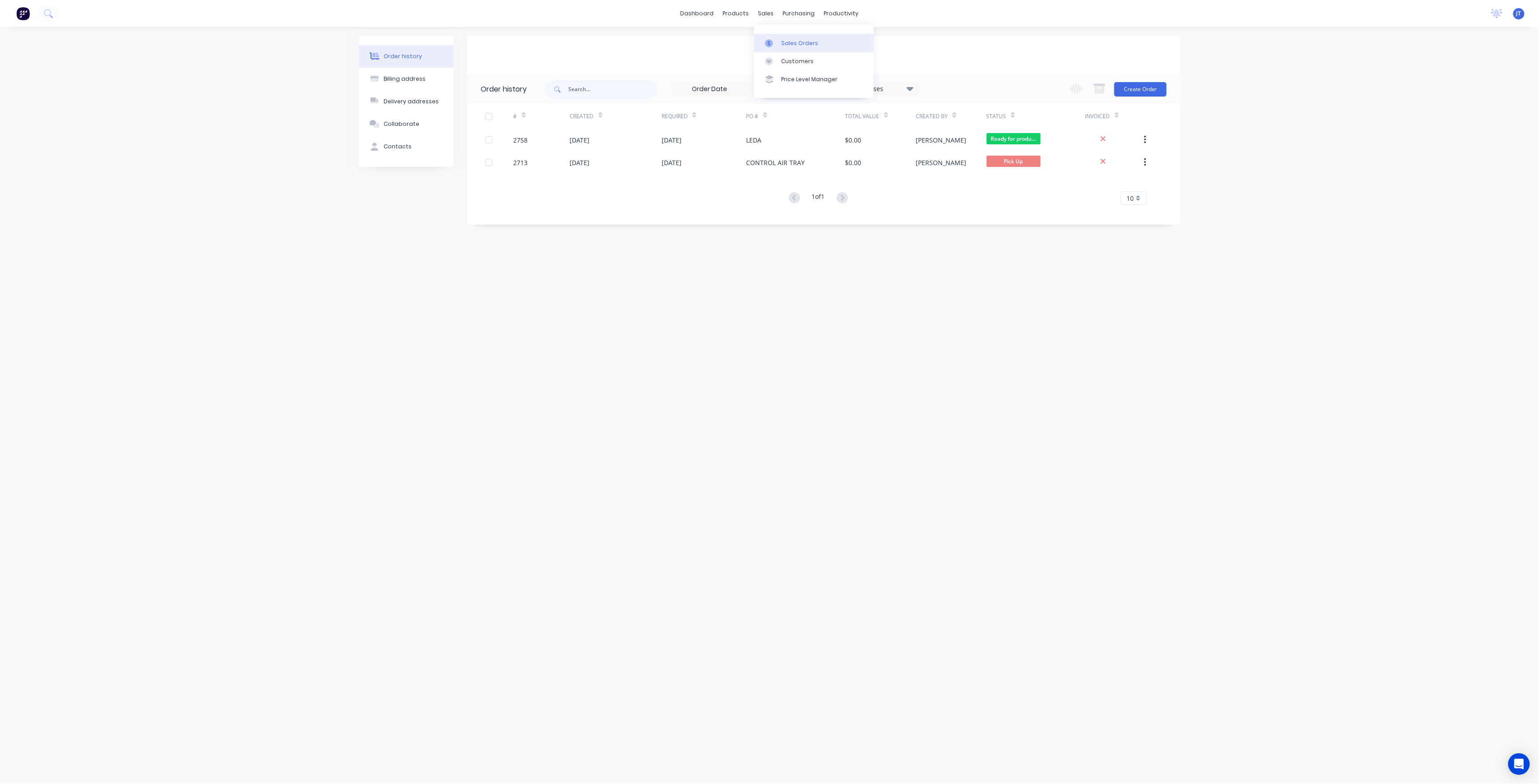
click at [778, 39] on div at bounding box center [772, 43] width 13 height 8
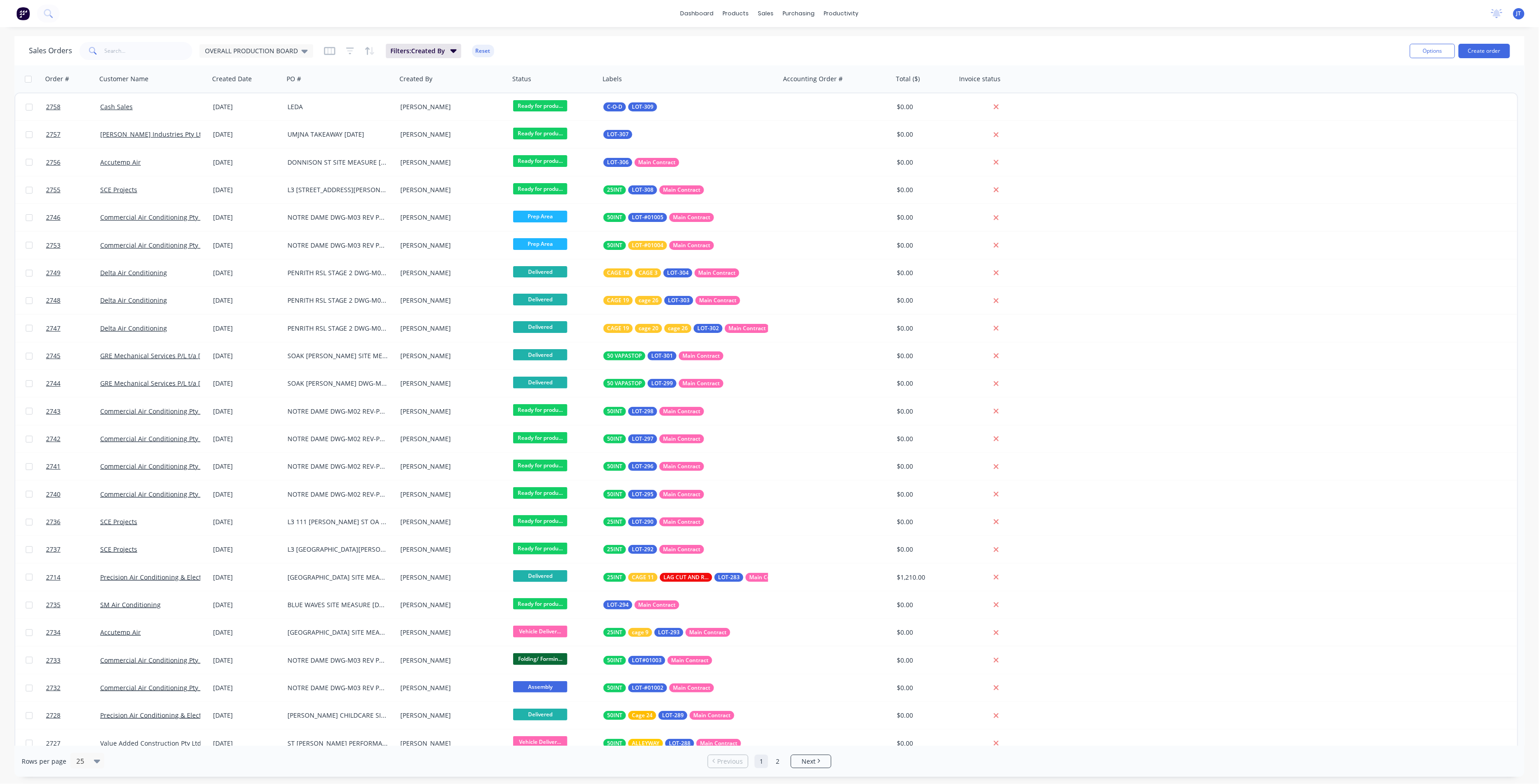
click at [1483, 52] on button "Create order" at bounding box center [1485, 50] width 52 height 14
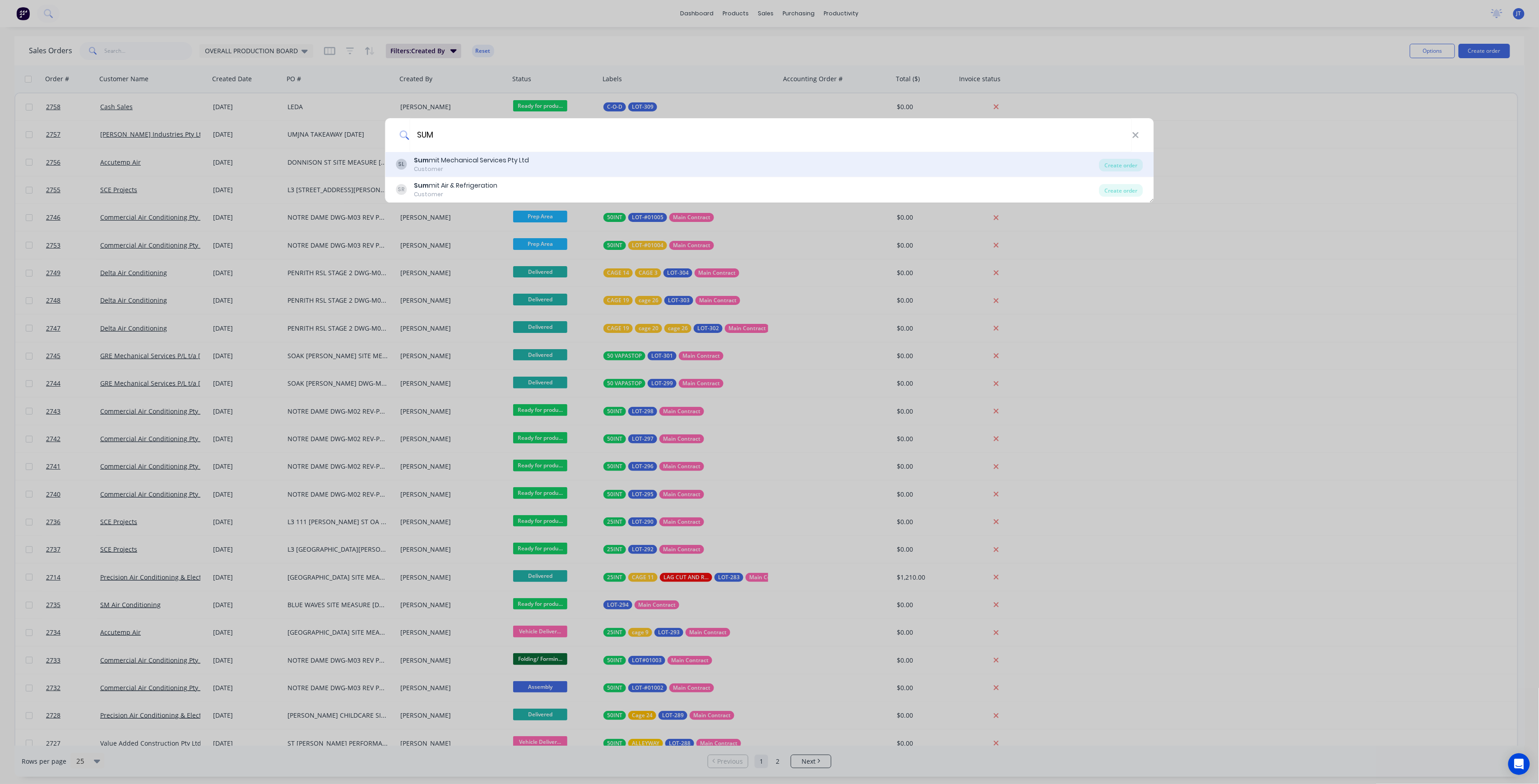
type input "SUM"
click at [508, 161] on div "Sum mit Mechanical Services Pty Ltd" at bounding box center [472, 161] width 115 height 9
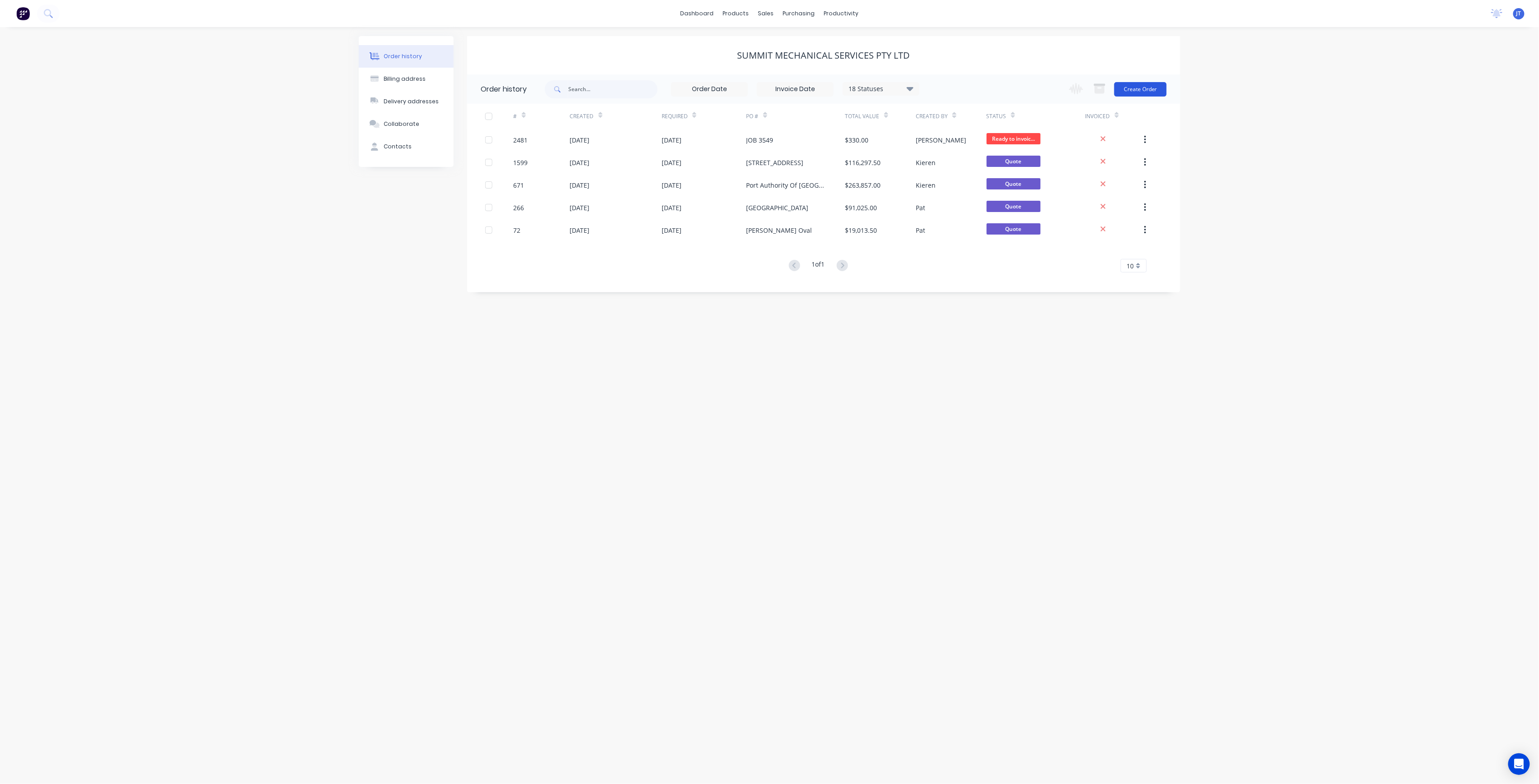
click at [1156, 80] on div "Change order status Submitted Ready for production Cutting Prep Area Folding/ F…" at bounding box center [1115, 89] width 103 height 30
click at [1157, 86] on button "Create Order" at bounding box center [1140, 89] width 52 height 14
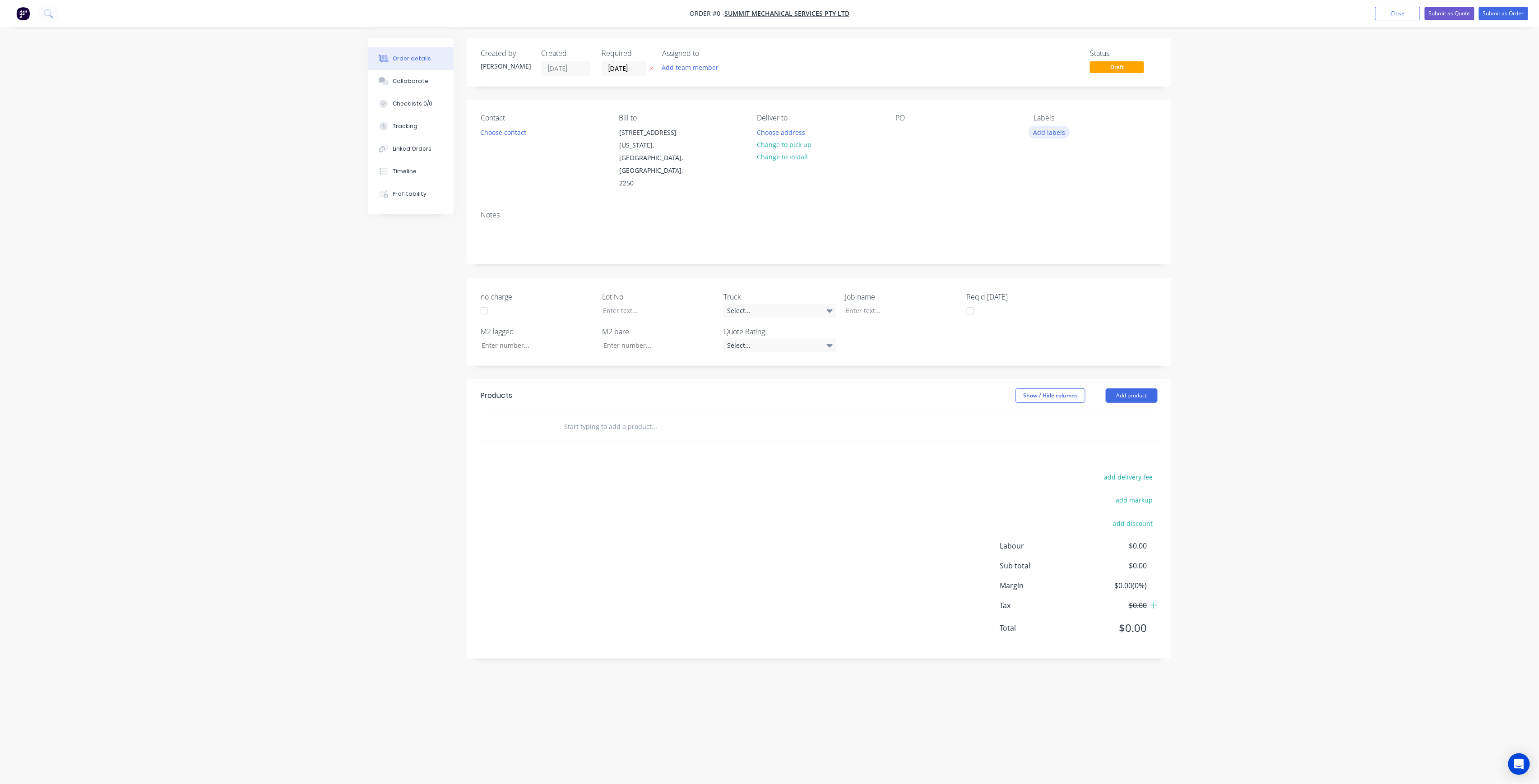
click at [1052, 136] on button "Add labels" at bounding box center [1050, 132] width 42 height 12
click at [1082, 155] on input "text" at bounding box center [1109, 159] width 94 height 18
click at [1069, 213] on div "LOT-310" at bounding box center [1073, 213] width 29 height 10
click at [1099, 160] on input "LOT-310" at bounding box center [1109, 155] width 94 height 18
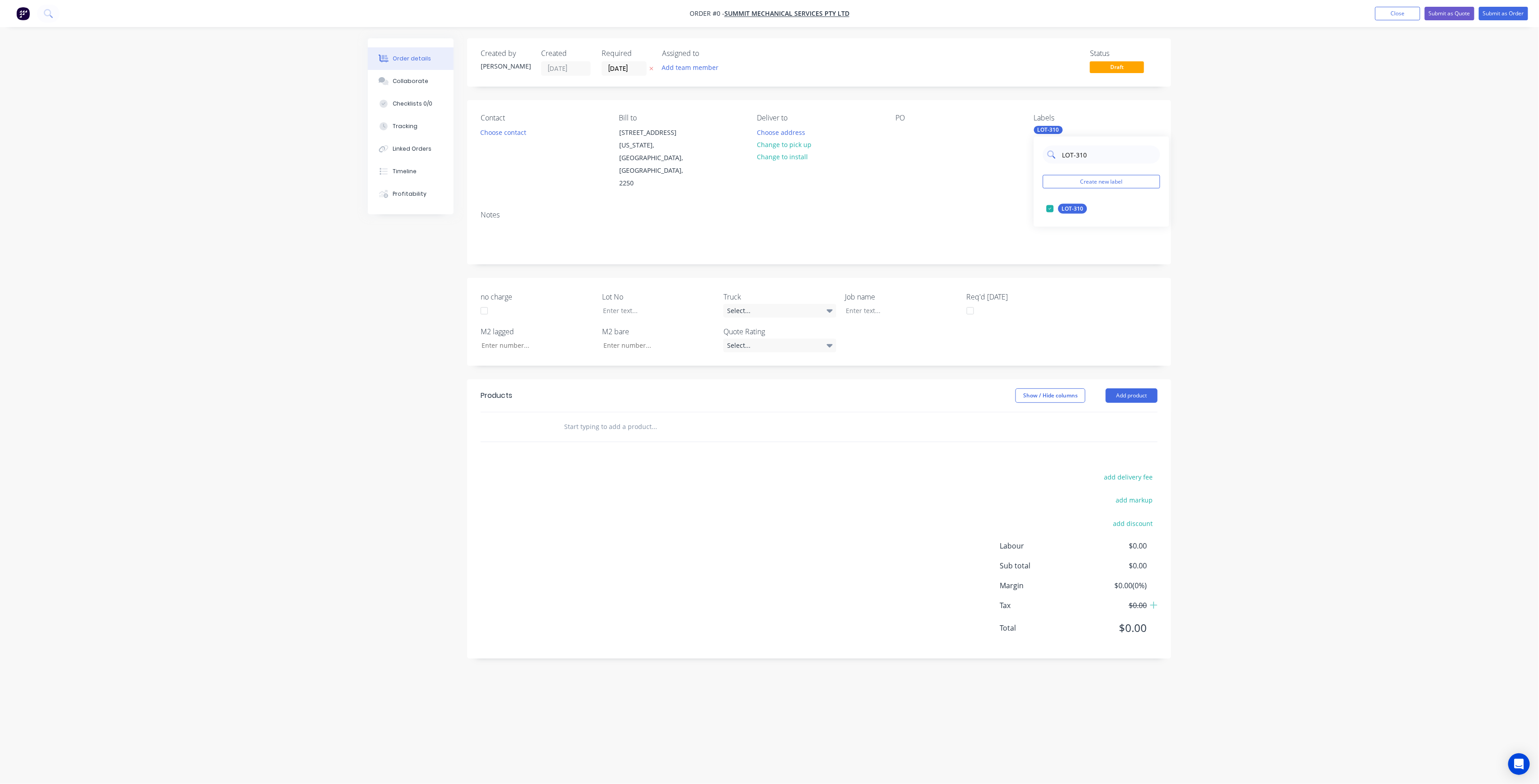
click at [1099, 160] on input "LOT-310" at bounding box center [1109, 155] width 94 height 18
type input "C"
click at [902, 127] on div "Order details Collaborate Checklists 0/0 Tracking Linked Orders Timeline Profit…" at bounding box center [770, 375] width 821 height 673
click at [896, 304] on div at bounding box center [895, 310] width 113 height 13
click at [620, 304] on div at bounding box center [653, 310] width 113 height 13
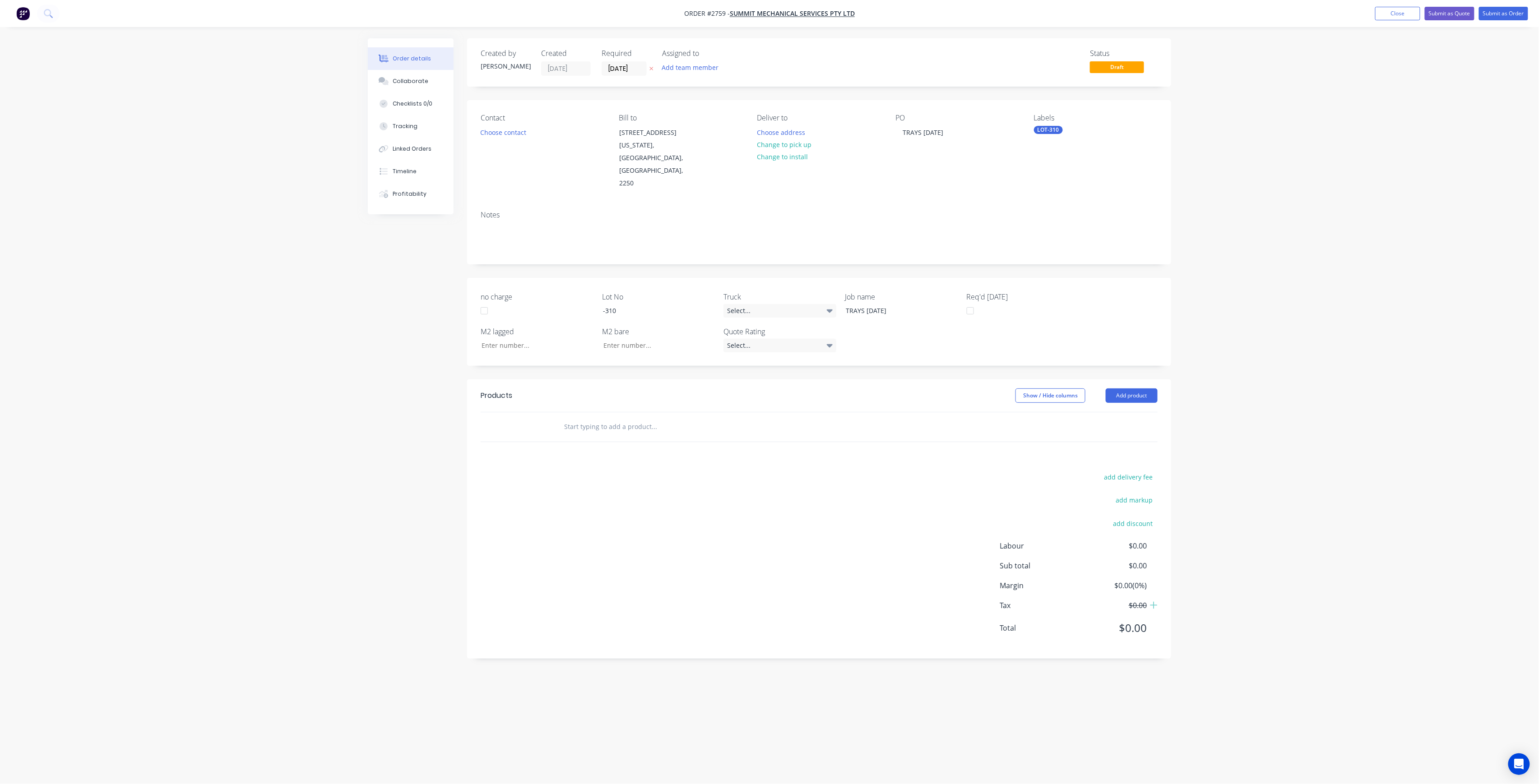
drag, startPoint x: 640, startPoint y: 398, endPoint x: 645, endPoint y: 396, distance: 5.4
click at [640, 418] on input "text" at bounding box center [654, 427] width 181 height 18
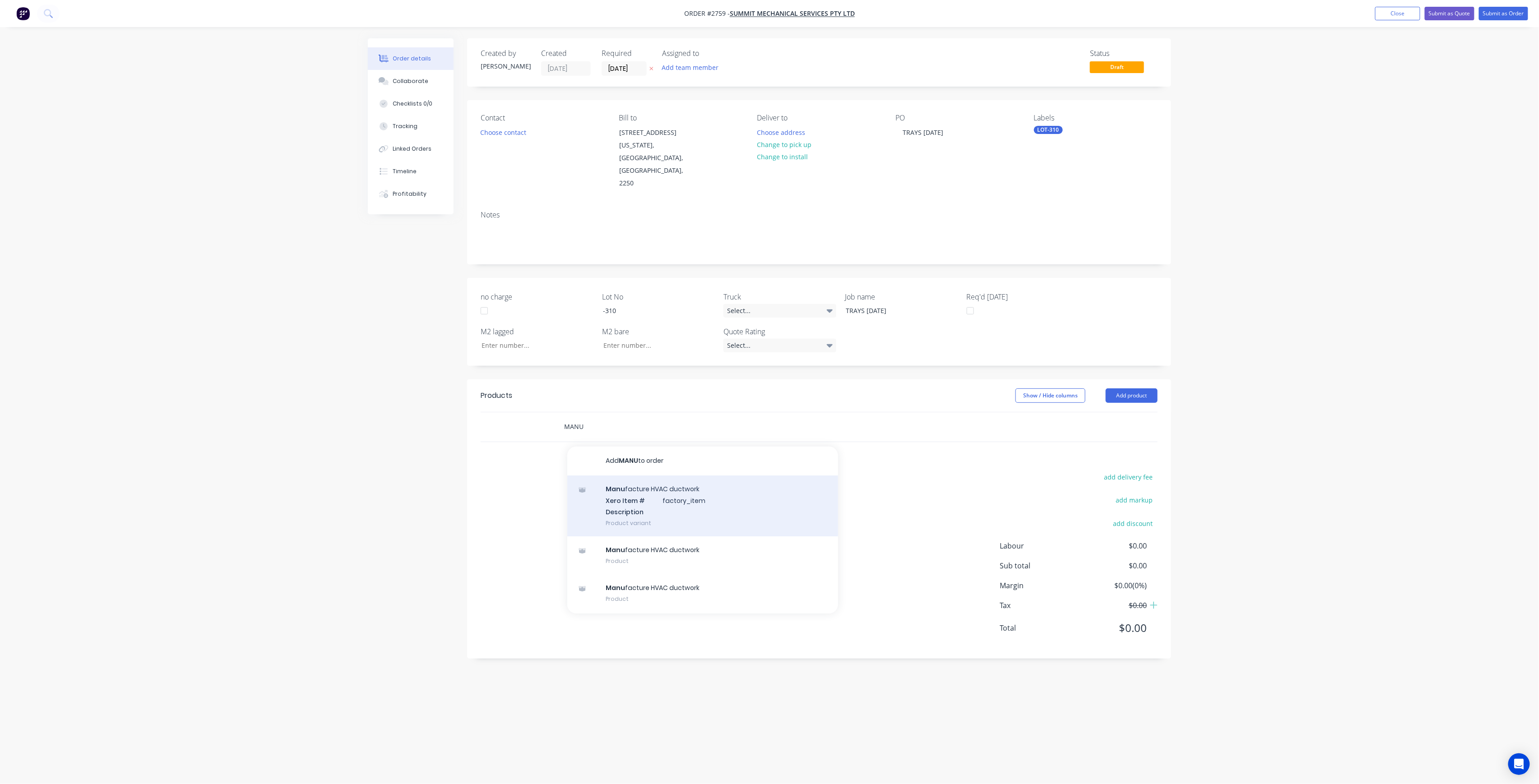
type input "MANU"
click at [652, 476] on div "Manu facture HVAC ductwork Xero Item # factory_item Description Product variant" at bounding box center [702, 506] width 271 height 61
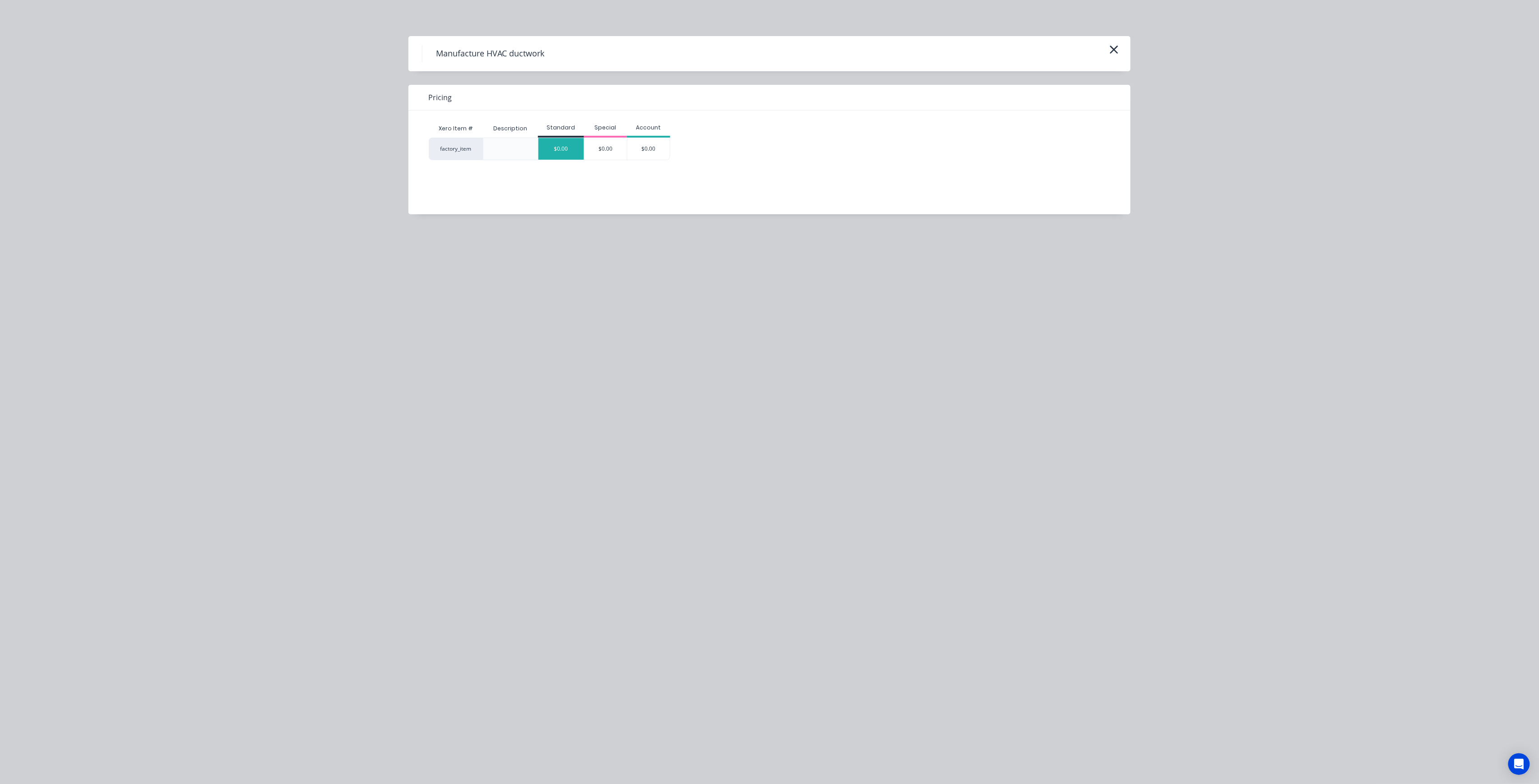
click at [556, 138] on div "$0.00" at bounding box center [561, 149] width 46 height 21
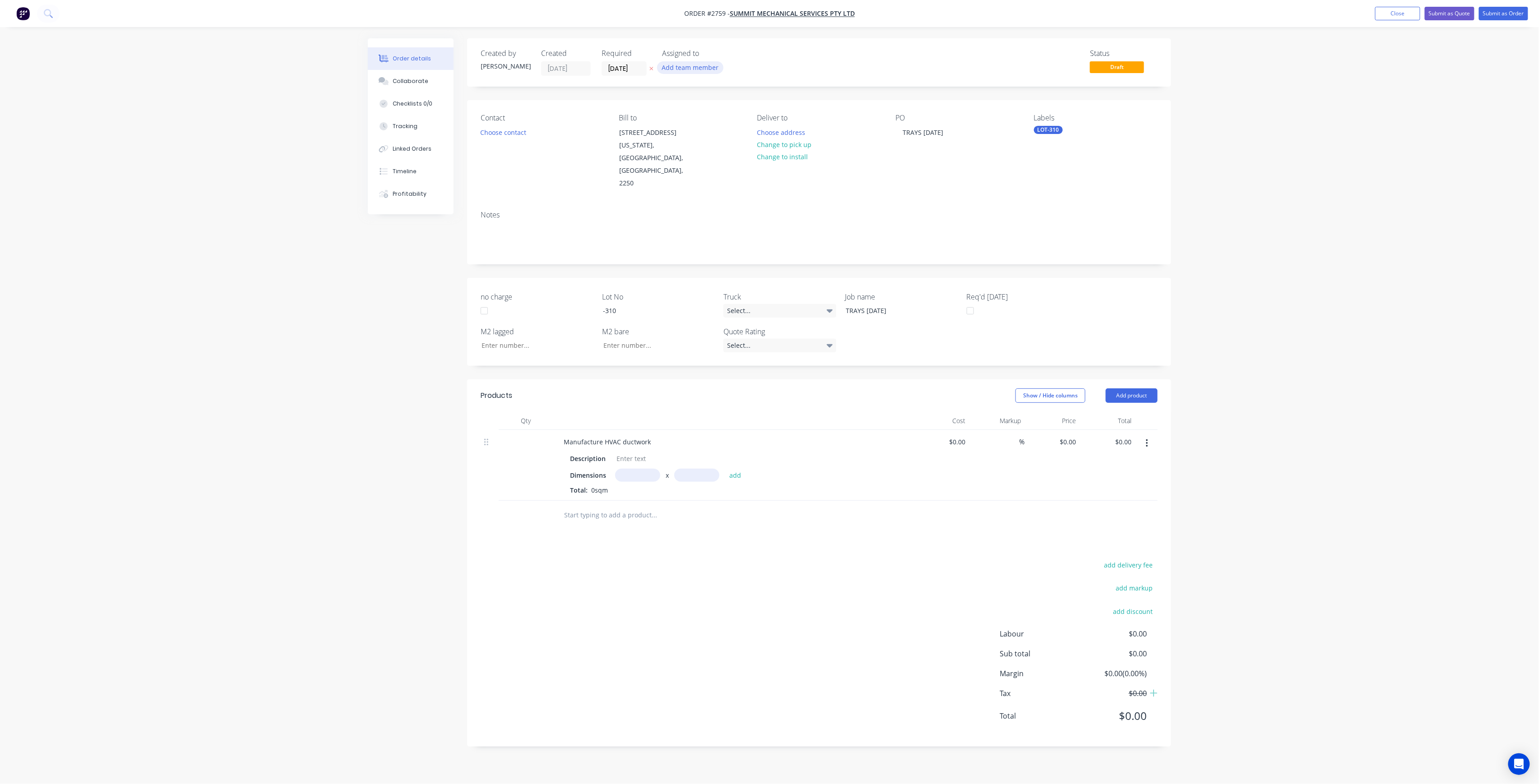
click at [673, 62] on button "Add team member" at bounding box center [690, 67] width 67 height 12
click at [700, 119] on div "[PERSON_NAME] (You)" at bounding box center [735, 118] width 90 height 9
click at [720, 178] on div "[PERSON_NAME]" at bounding box center [735, 181] width 90 height 9
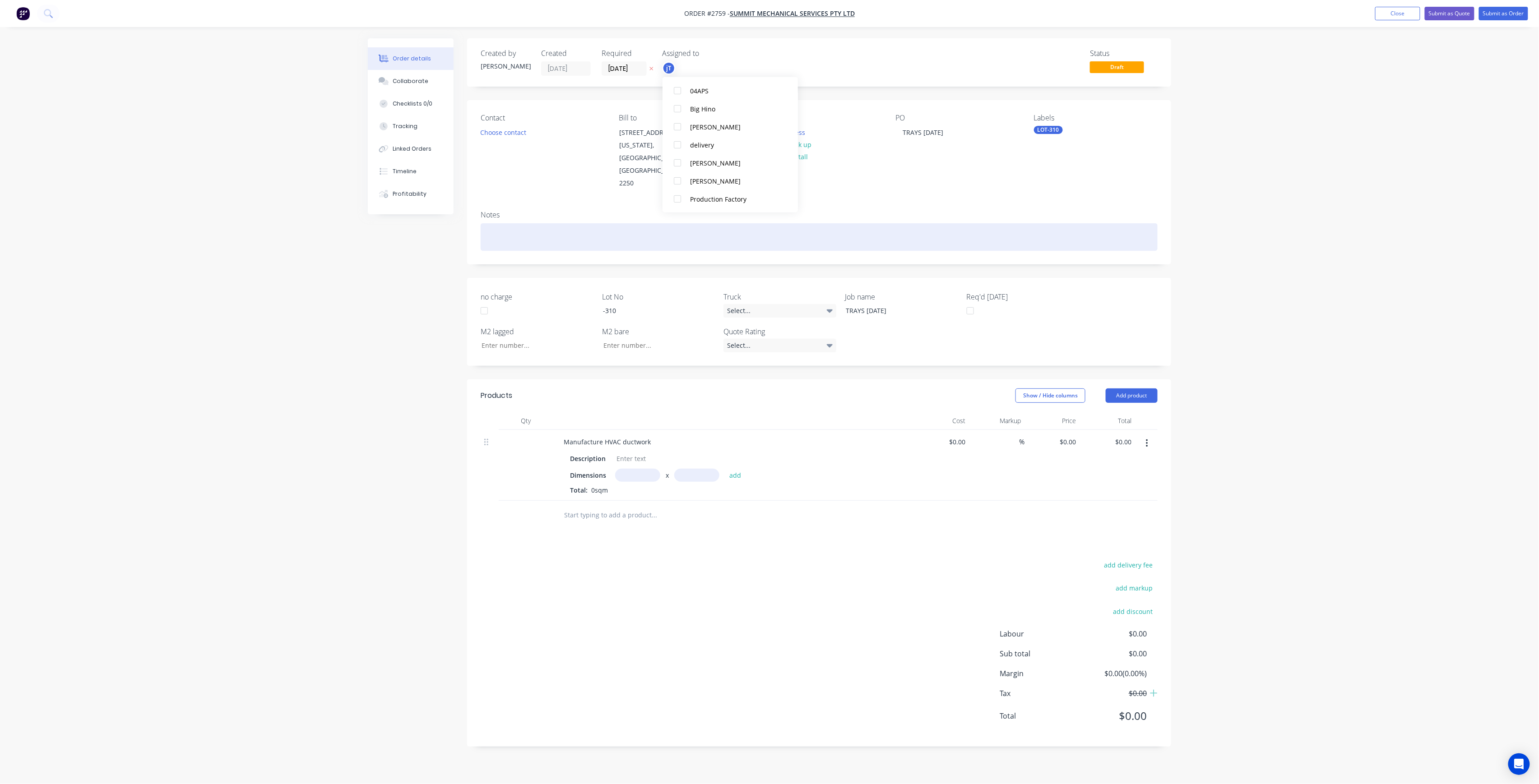
scroll to position [0, 0]
click at [593, 223] on div at bounding box center [819, 236] width 677 height 28
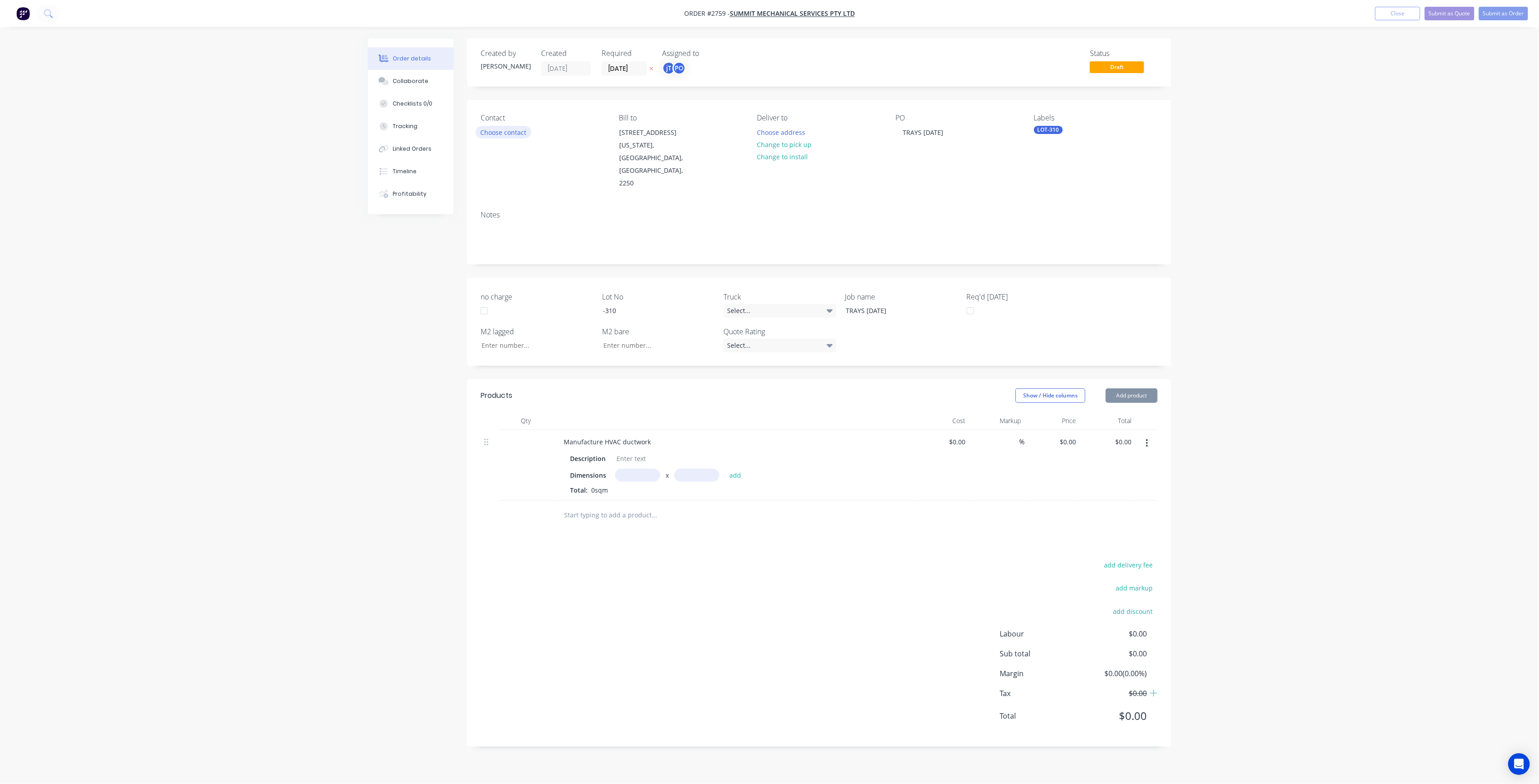
drag, startPoint x: 490, startPoint y: 118, endPoint x: 495, endPoint y: 128, distance: 11.2
click at [490, 118] on div "Contact" at bounding box center [542, 118] width 124 height 9
click at [497, 130] on button "Choose contact" at bounding box center [503, 132] width 56 height 12
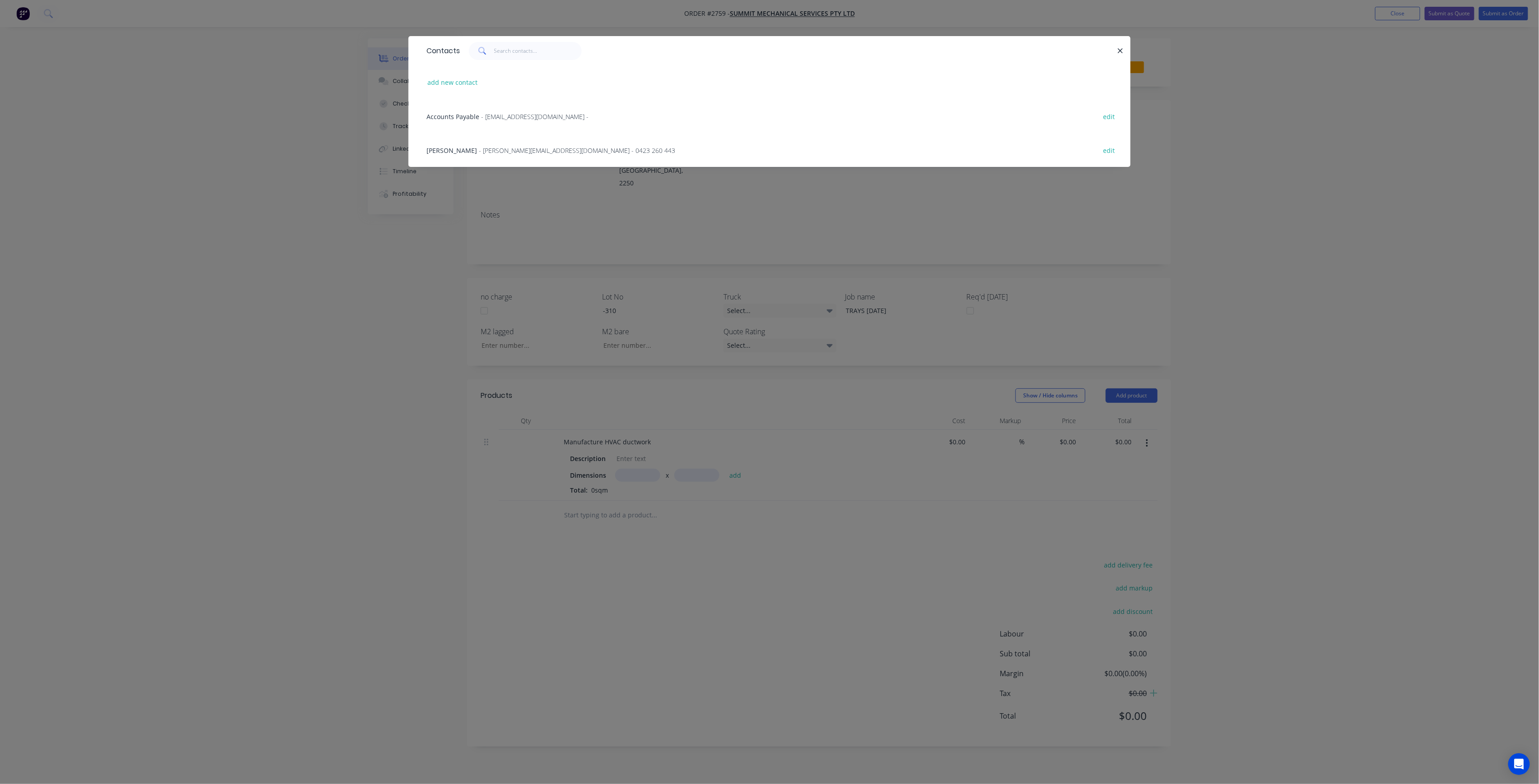
click at [557, 179] on div "Contacts add new contact Accounts Payable - accounts@summitmechanical.com.au - …" at bounding box center [770, 108] width 722 height 144
click at [802, 257] on div "Contacts add new contact Accounts Payable - accounts@summitmechanical.com.au - …" at bounding box center [770, 392] width 1539 height 784
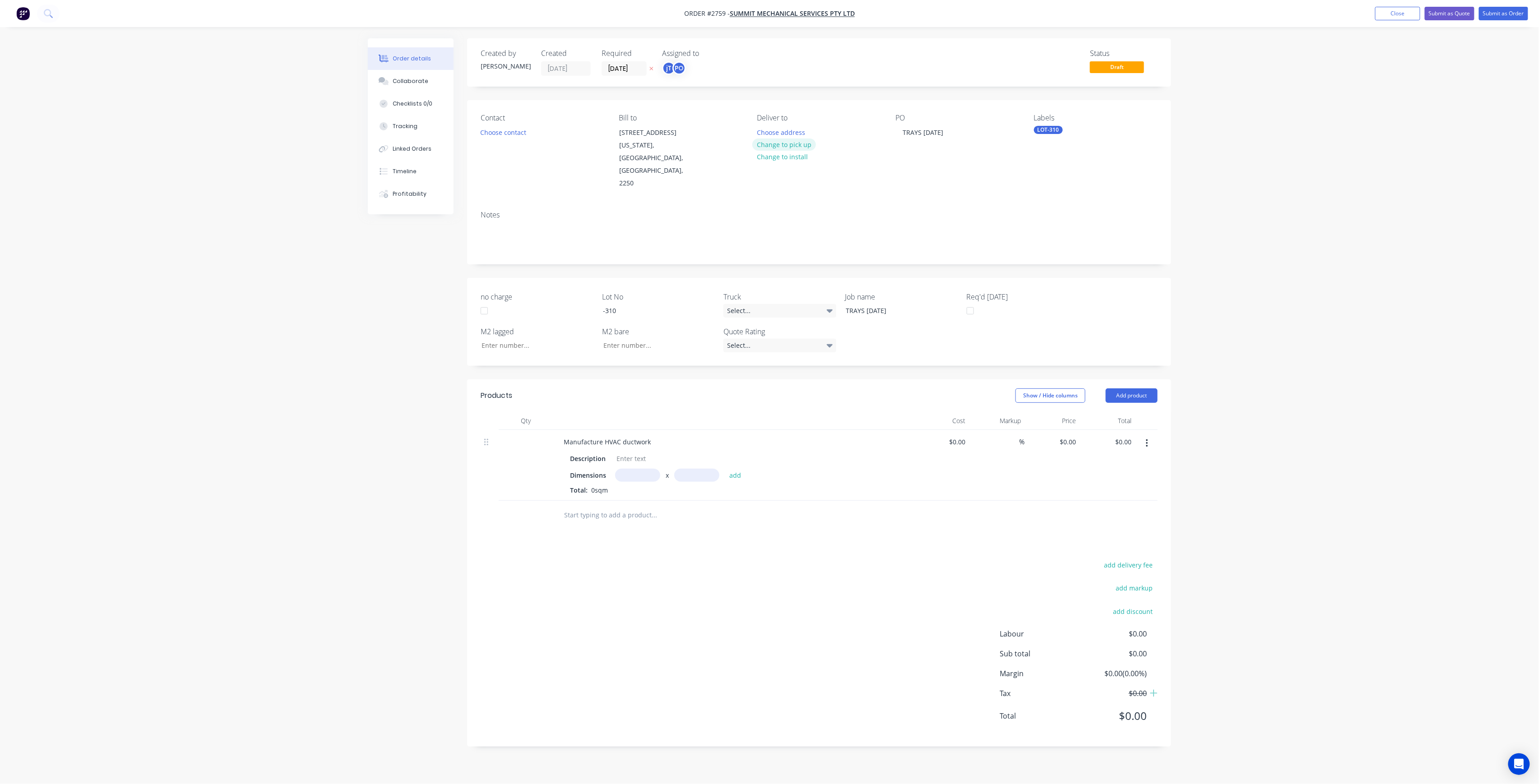
click at [795, 140] on button "Change to pick up" at bounding box center [784, 144] width 64 height 12
click at [1493, 13] on button "Submit as Order" at bounding box center [1503, 13] width 49 height 13
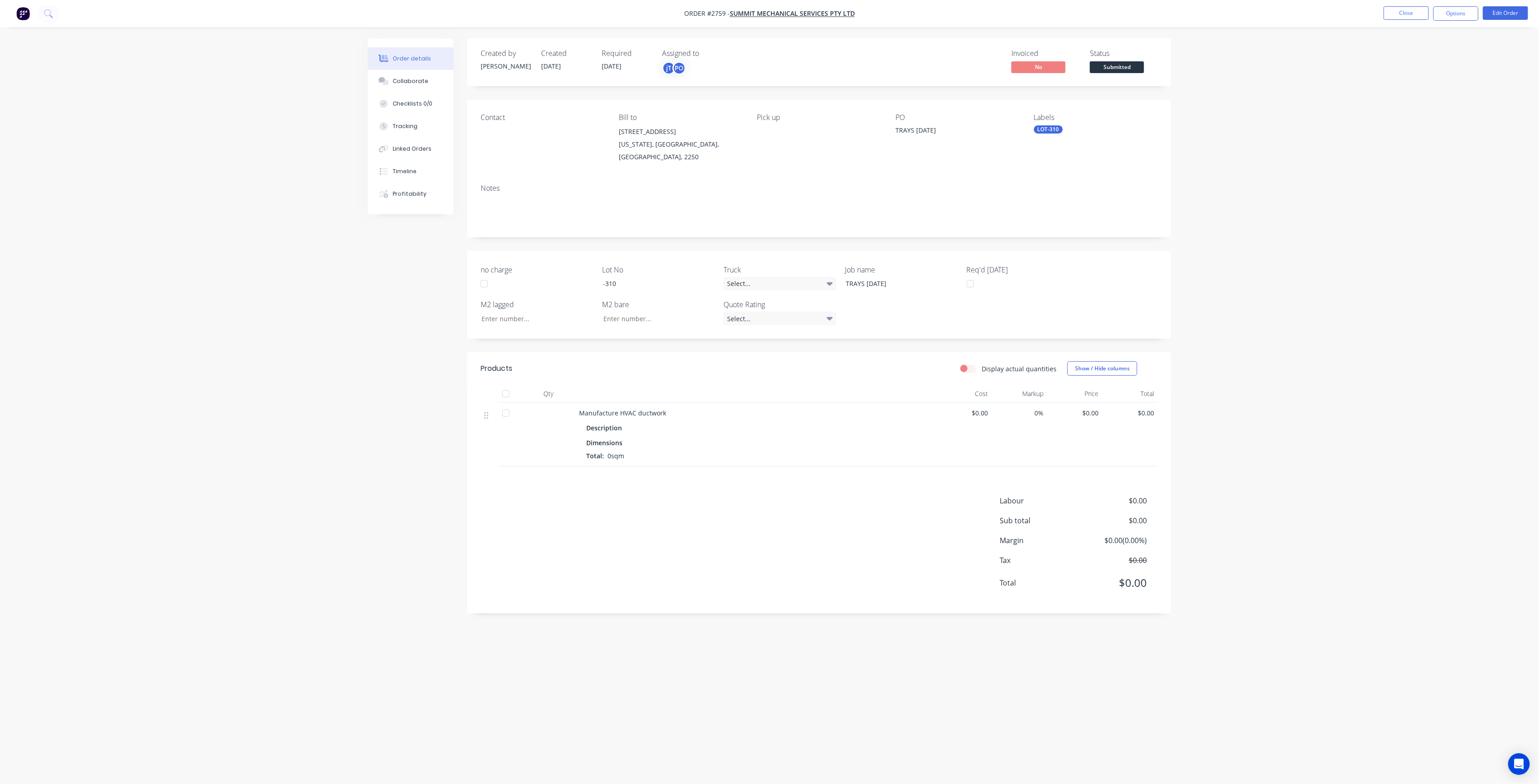
click at [1118, 63] on span "Submitted" at bounding box center [1117, 67] width 54 height 11
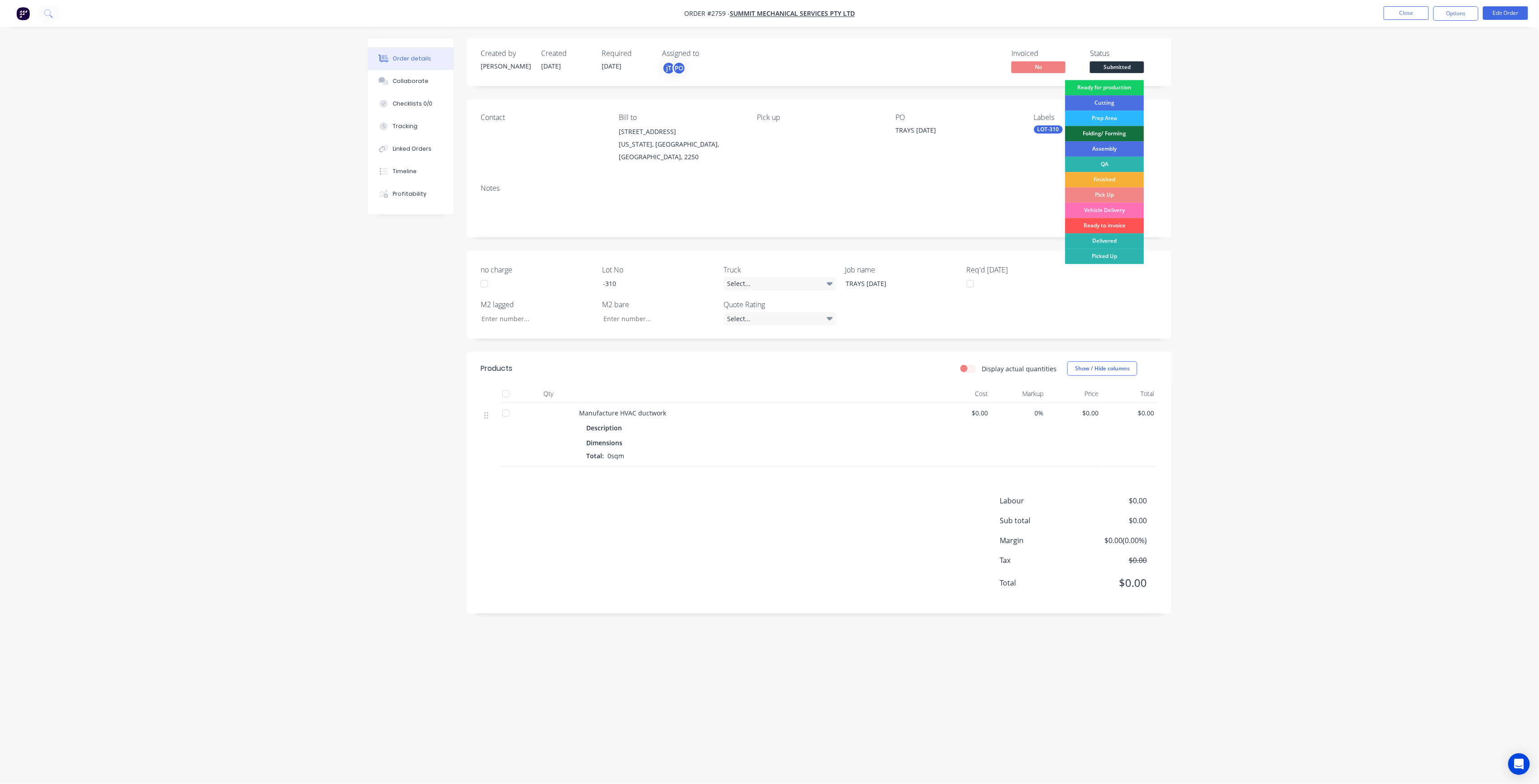
click at [1131, 84] on div "Ready for production" at bounding box center [1105, 87] width 79 height 15
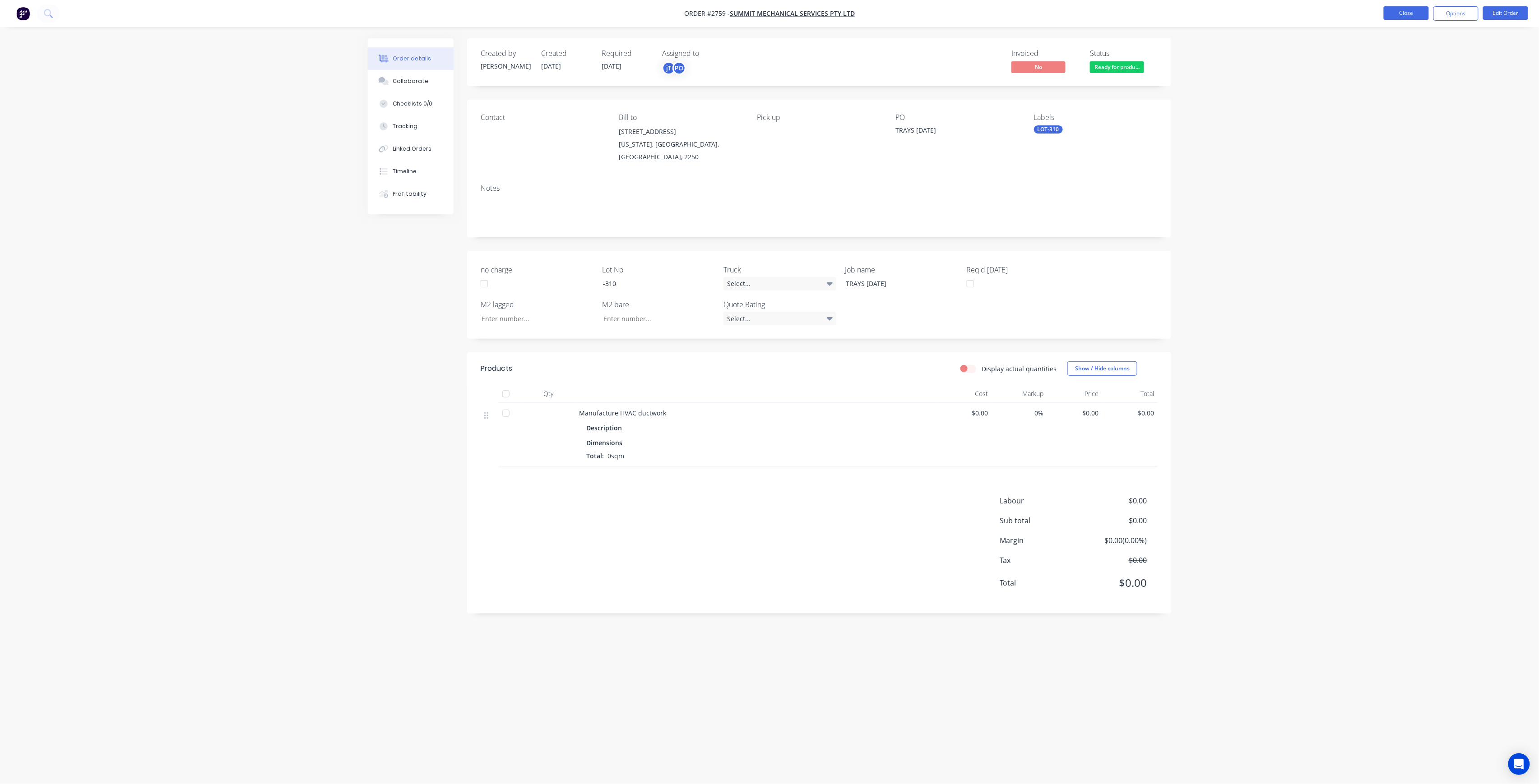
click at [1406, 16] on button "Close" at bounding box center [1406, 13] width 45 height 13
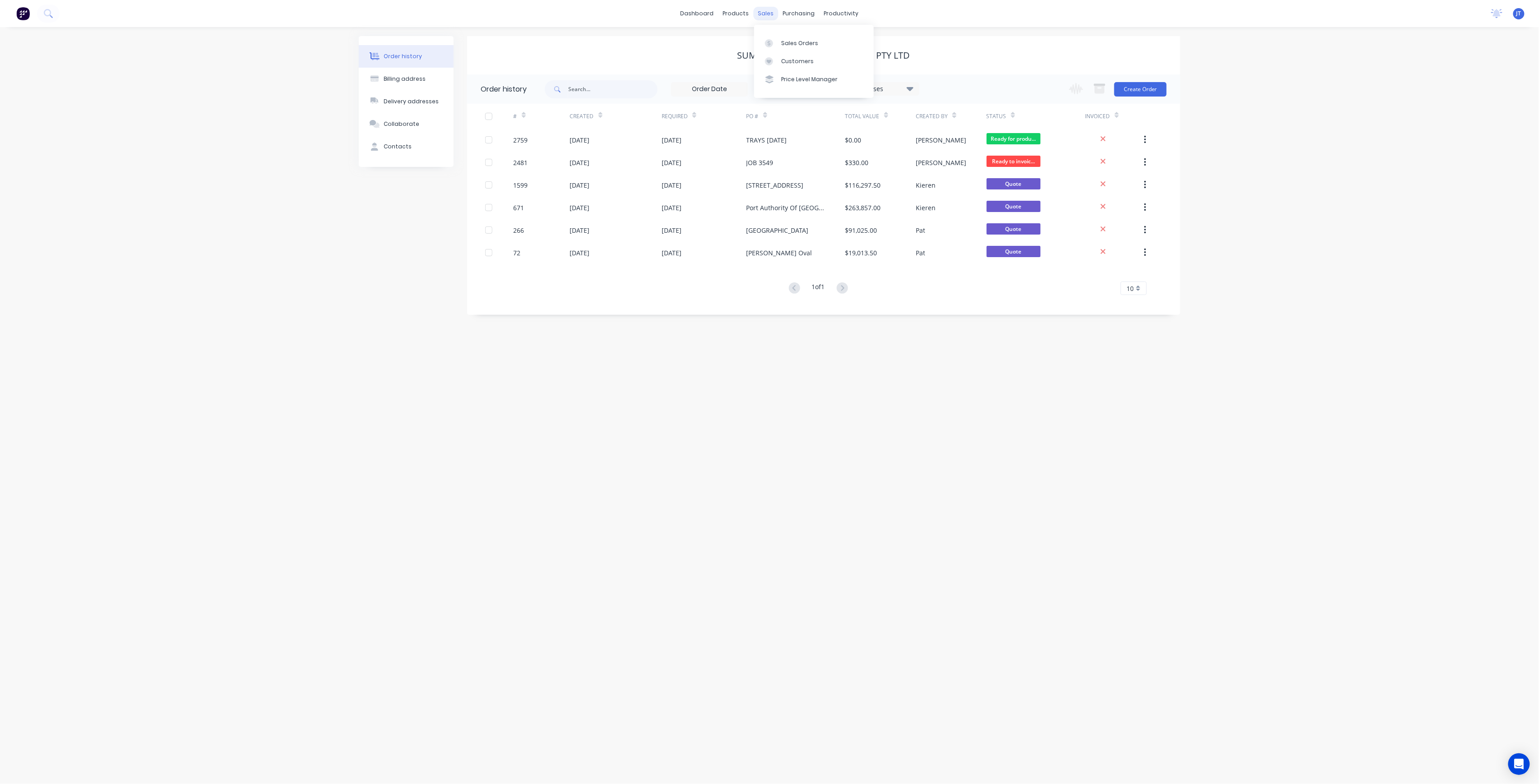
click at [767, 11] on div "sales" at bounding box center [766, 13] width 25 height 13
click at [780, 36] on link "Sales Orders" at bounding box center [814, 42] width 120 height 18
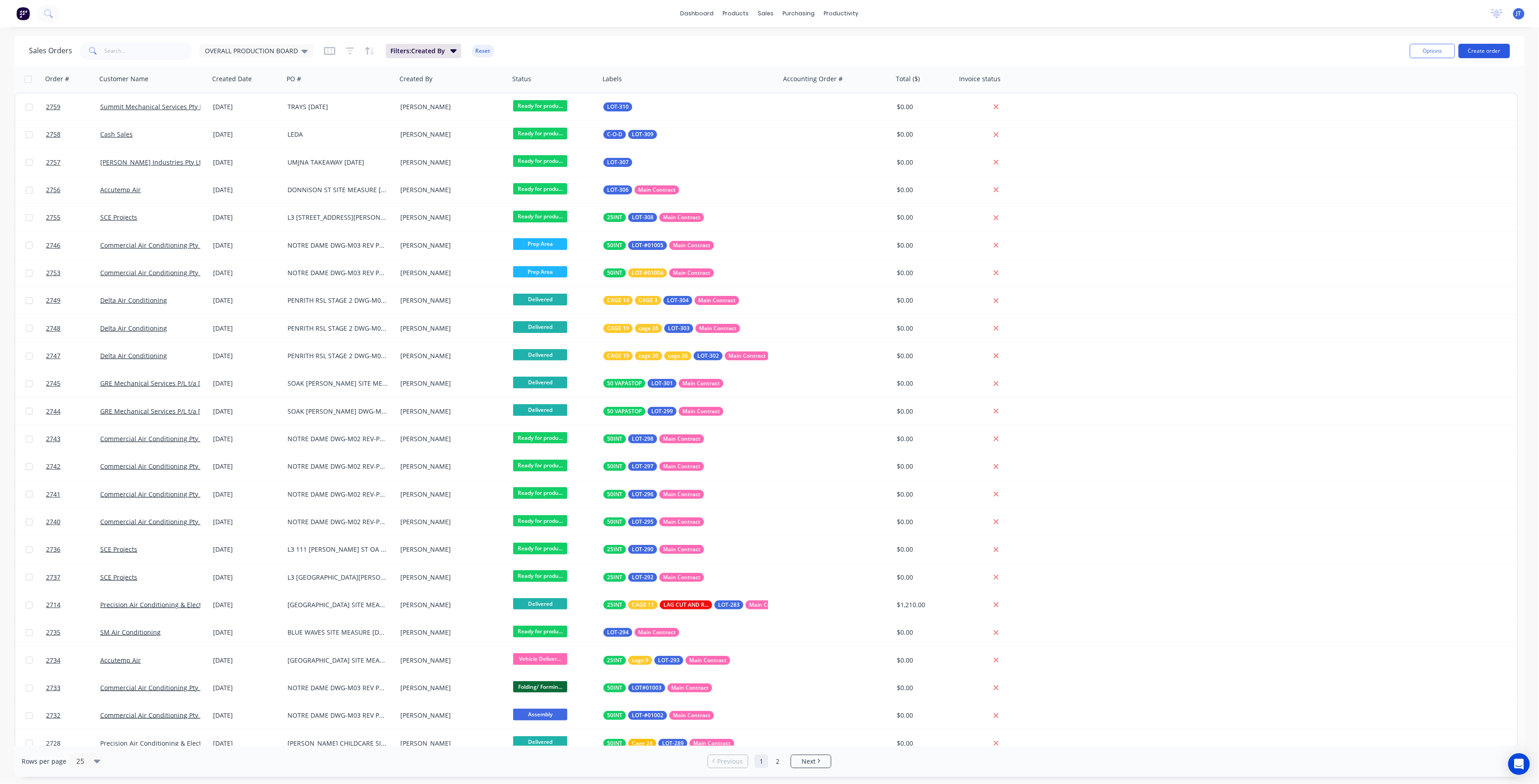
click at [1490, 51] on button "Create order" at bounding box center [1485, 50] width 52 height 14
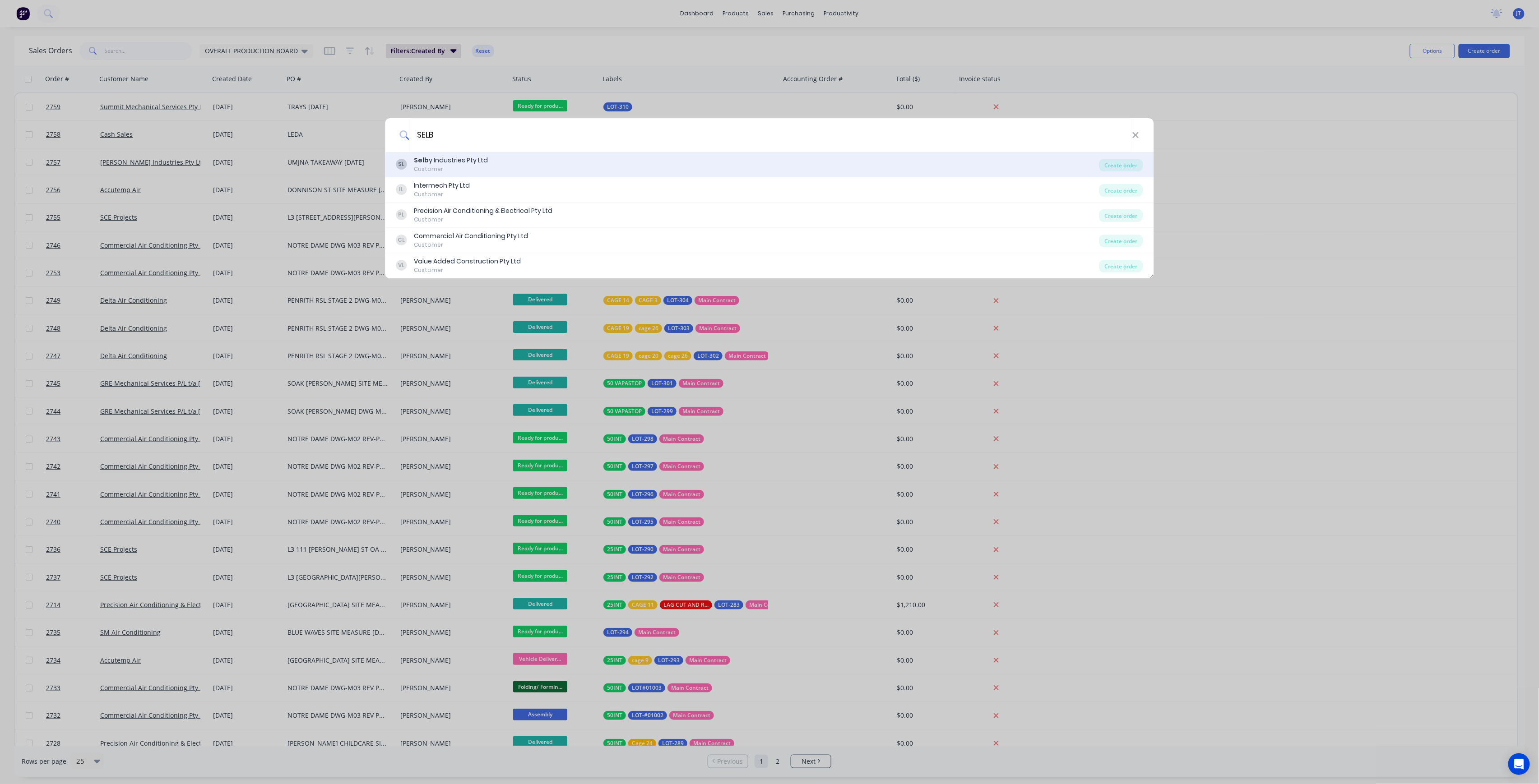
type input "SELB"
click at [490, 167] on div "[PERSON_NAME] y Industries Pty Ltd Customer" at bounding box center [748, 165] width 703 height 17
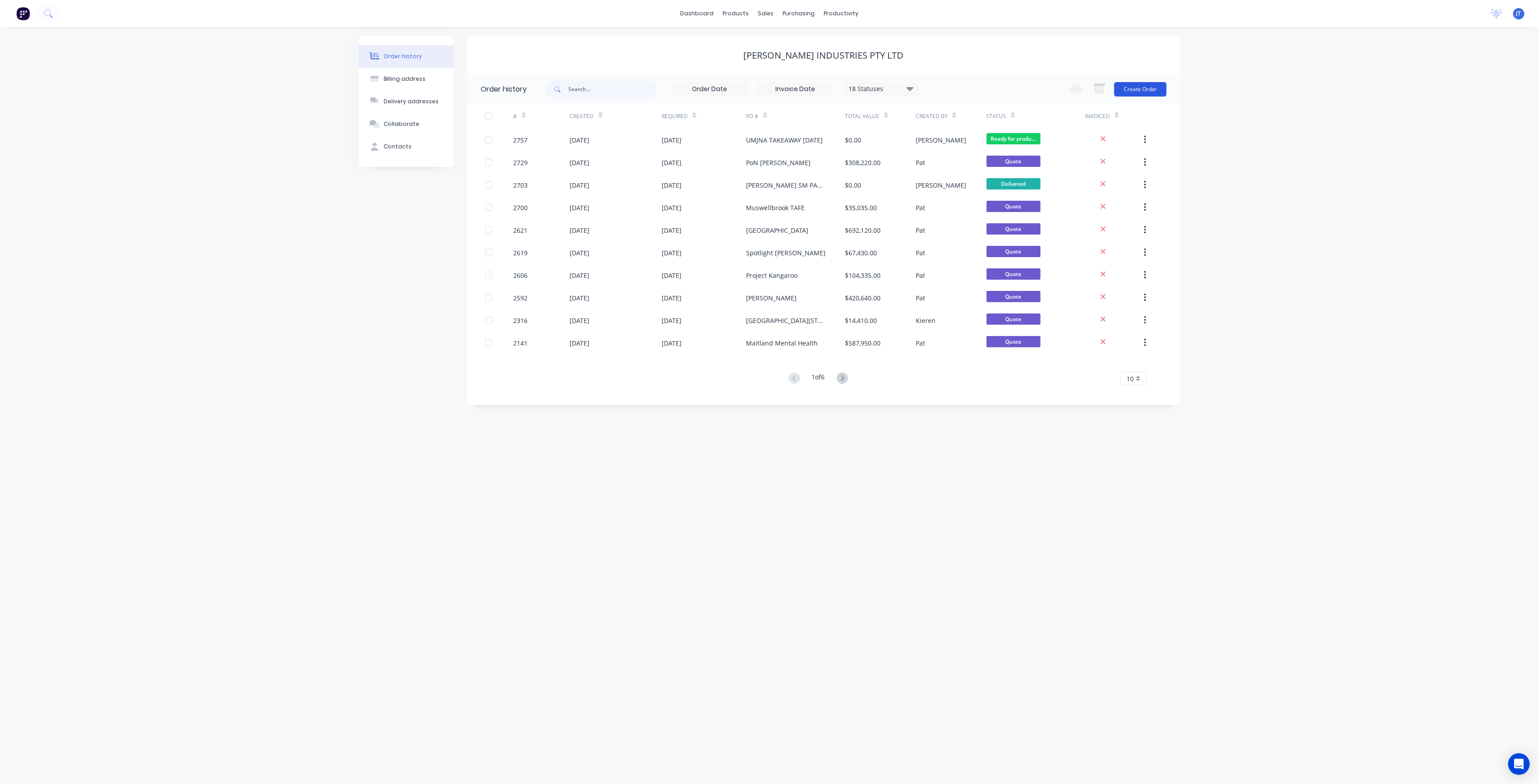
click at [1132, 90] on button "Create Order" at bounding box center [1140, 89] width 52 height 14
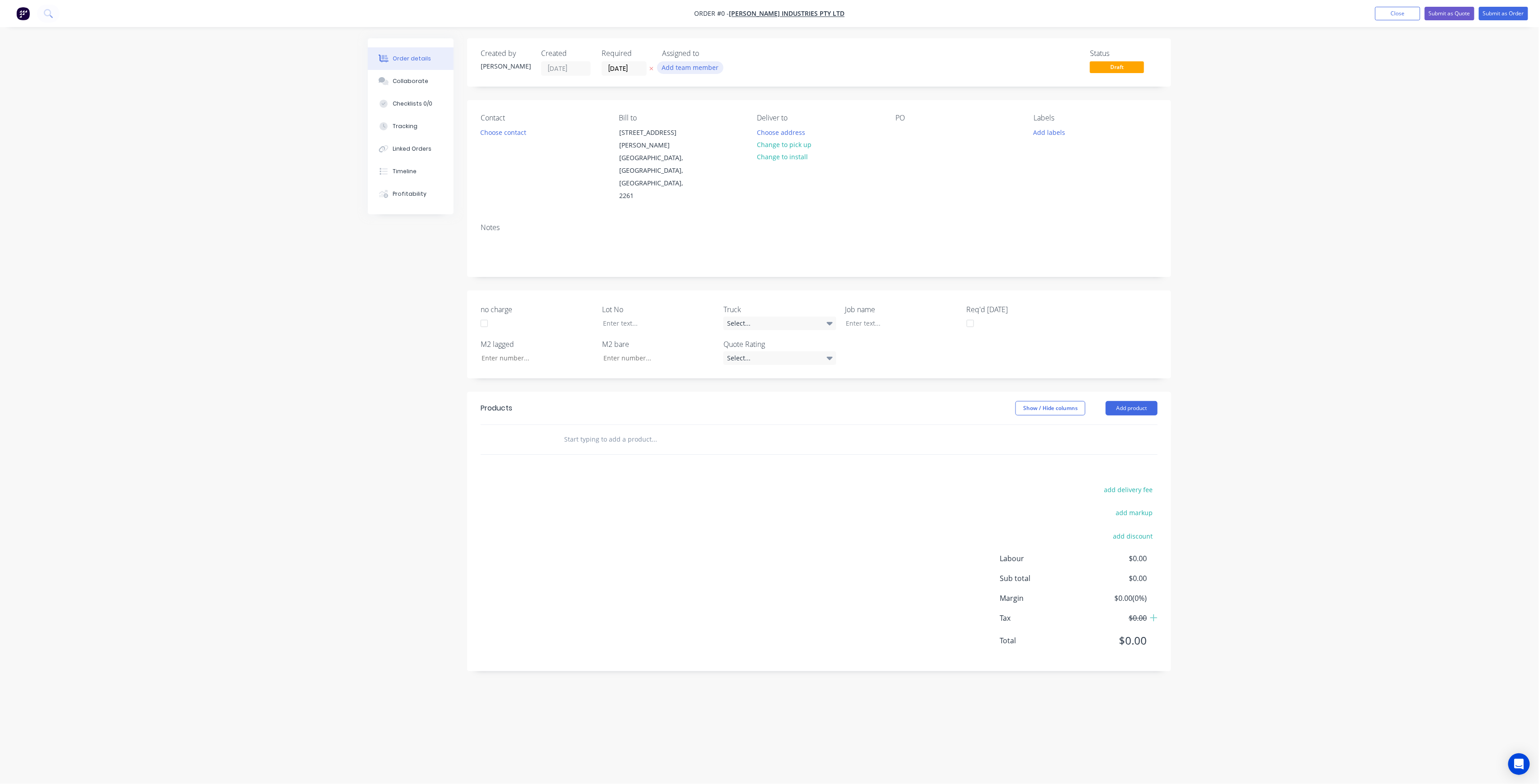
click at [694, 67] on button "Add team member" at bounding box center [690, 67] width 67 height 12
click at [720, 122] on div "[PERSON_NAME] (You)" at bounding box center [735, 118] width 90 height 9
click at [734, 179] on div "[PERSON_NAME]" at bounding box center [735, 181] width 90 height 9
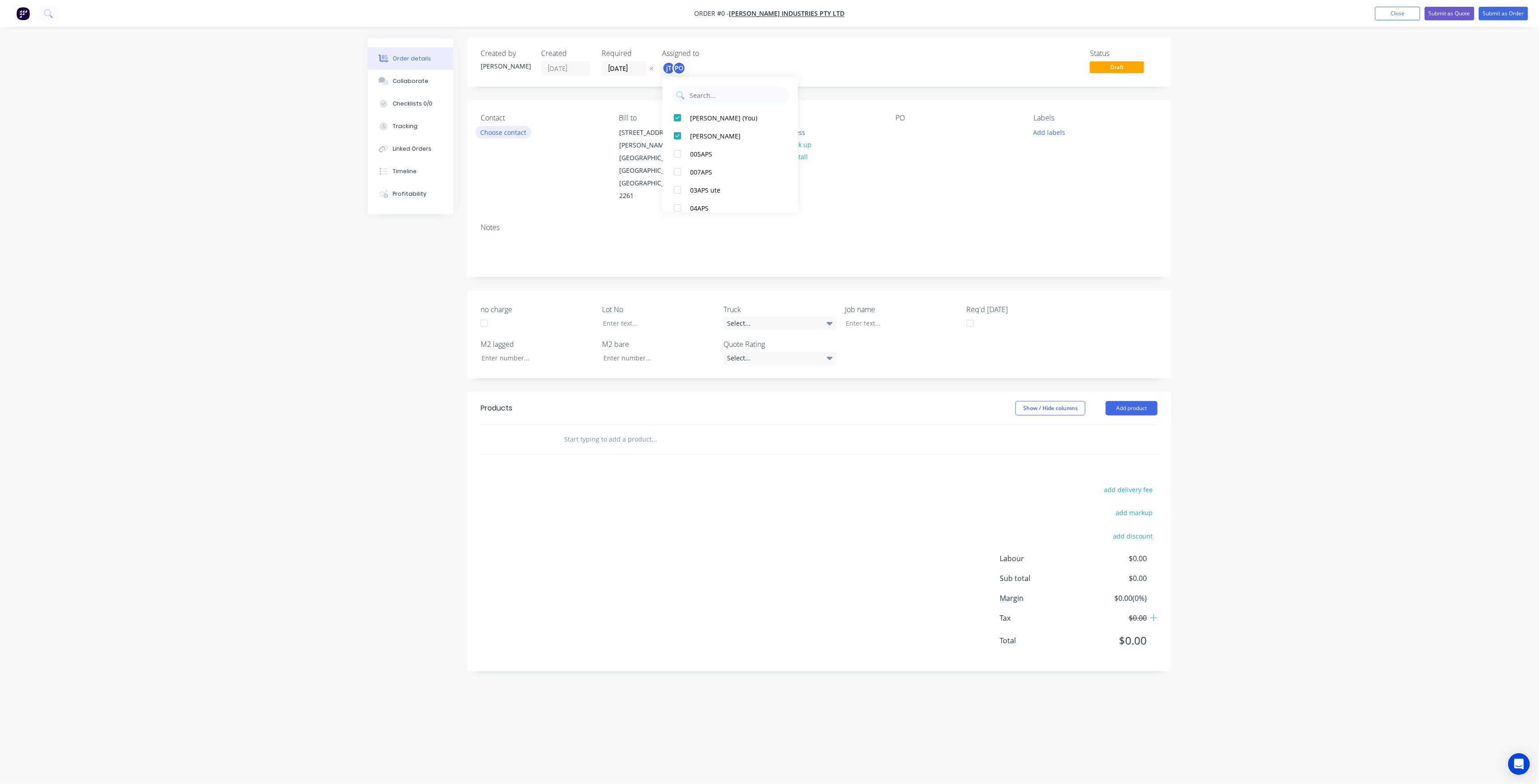
click at [509, 132] on div "Order details Collaborate Checklists 0/0 Tracking Linked Orders Timeline Profit…" at bounding box center [770, 375] width 821 height 673
click at [1382, 9] on button "Close" at bounding box center [1398, 13] width 45 height 13
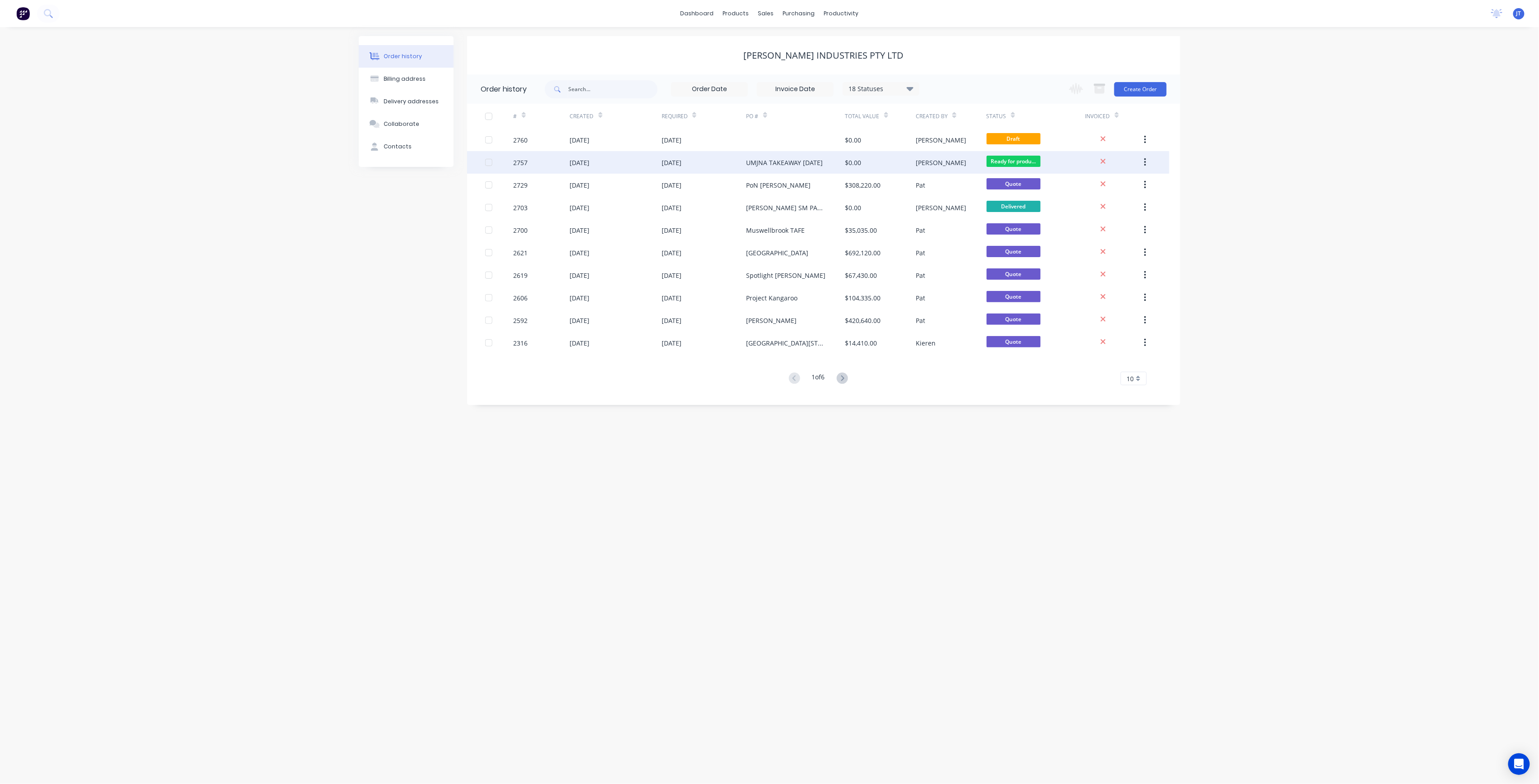
click at [818, 157] on div "UMJNA TAKEAWAY [DATE]" at bounding box center [796, 163] width 99 height 23
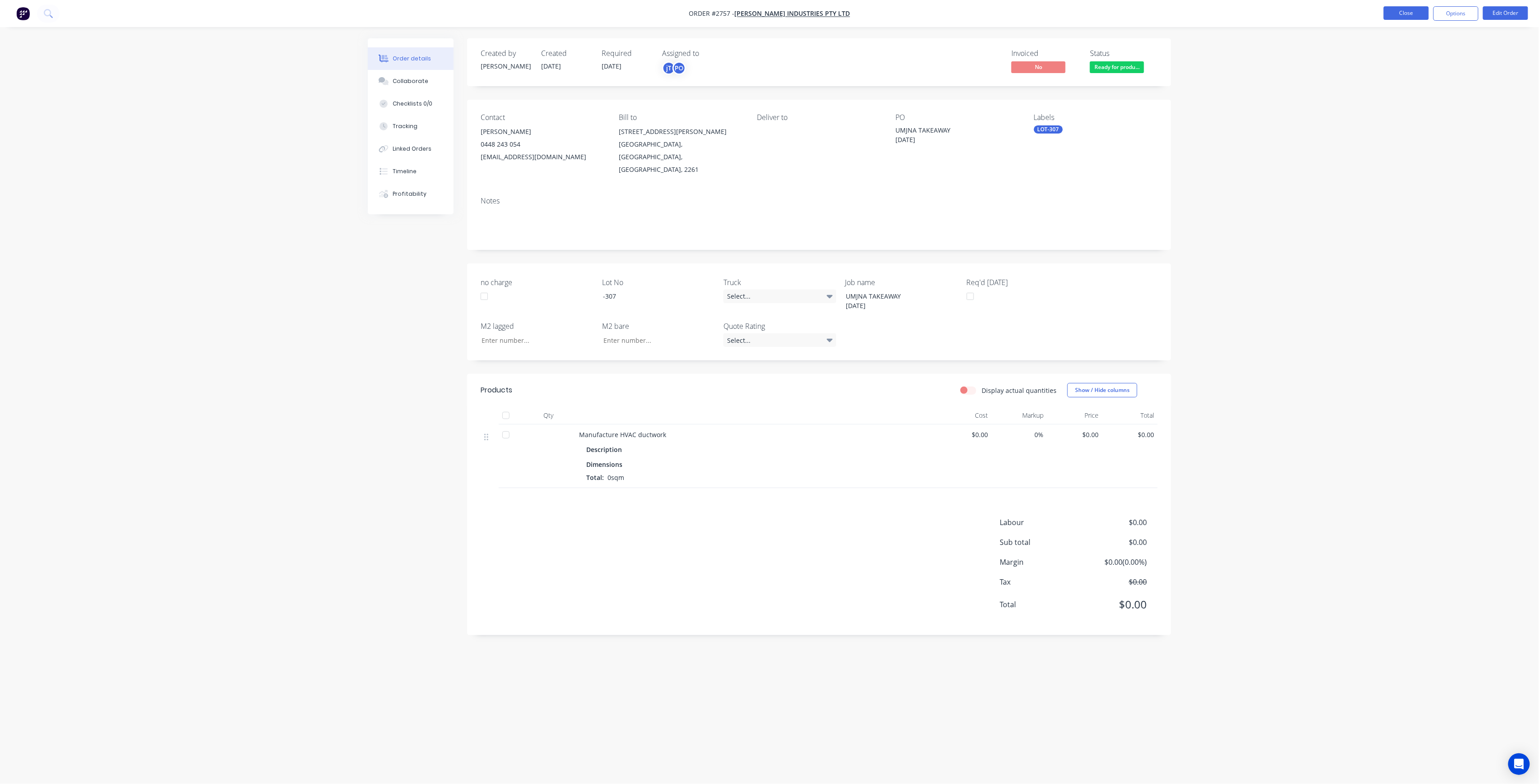
click at [1414, 13] on button "Close" at bounding box center [1406, 13] width 45 height 13
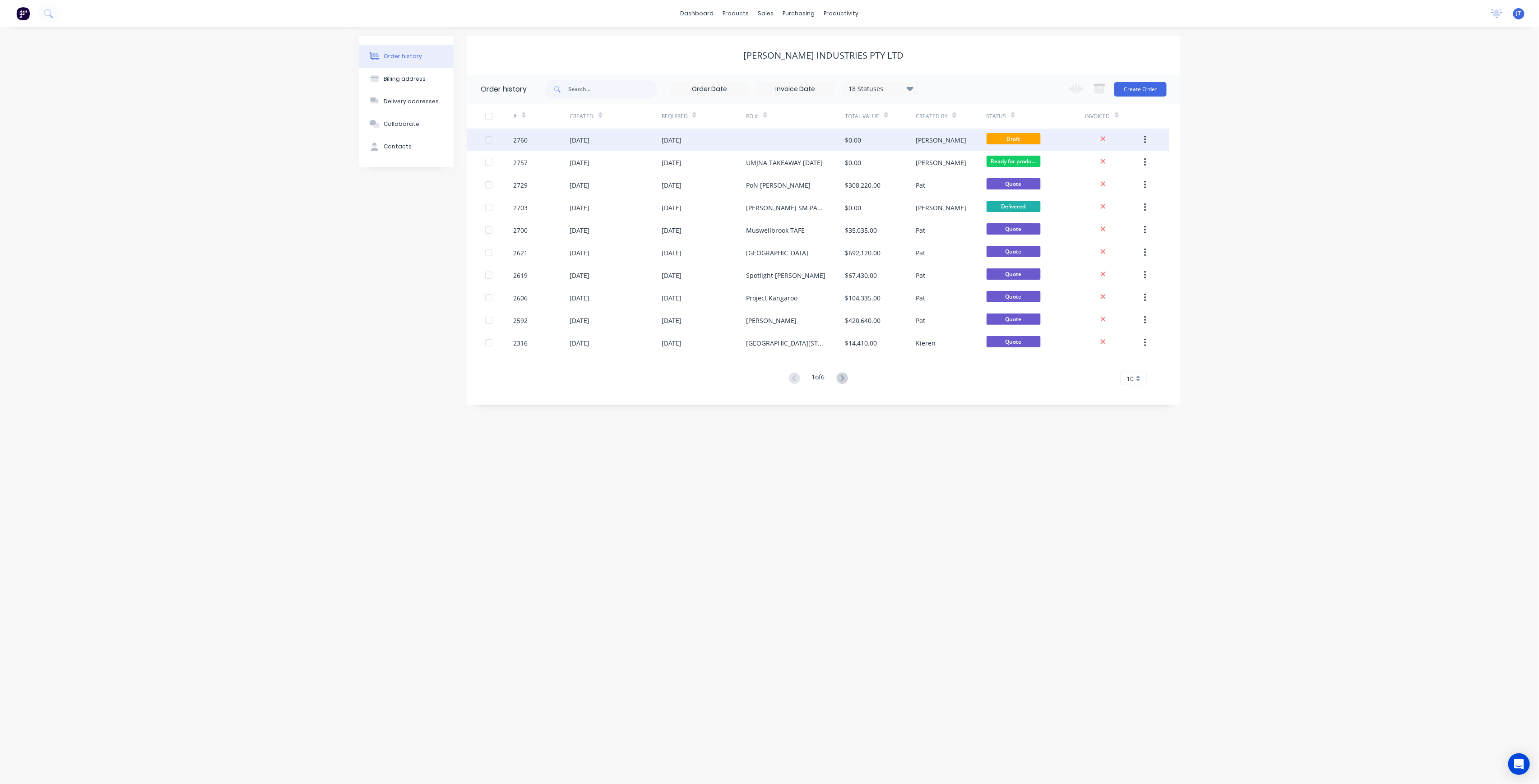
click at [786, 129] on div at bounding box center [796, 140] width 99 height 23
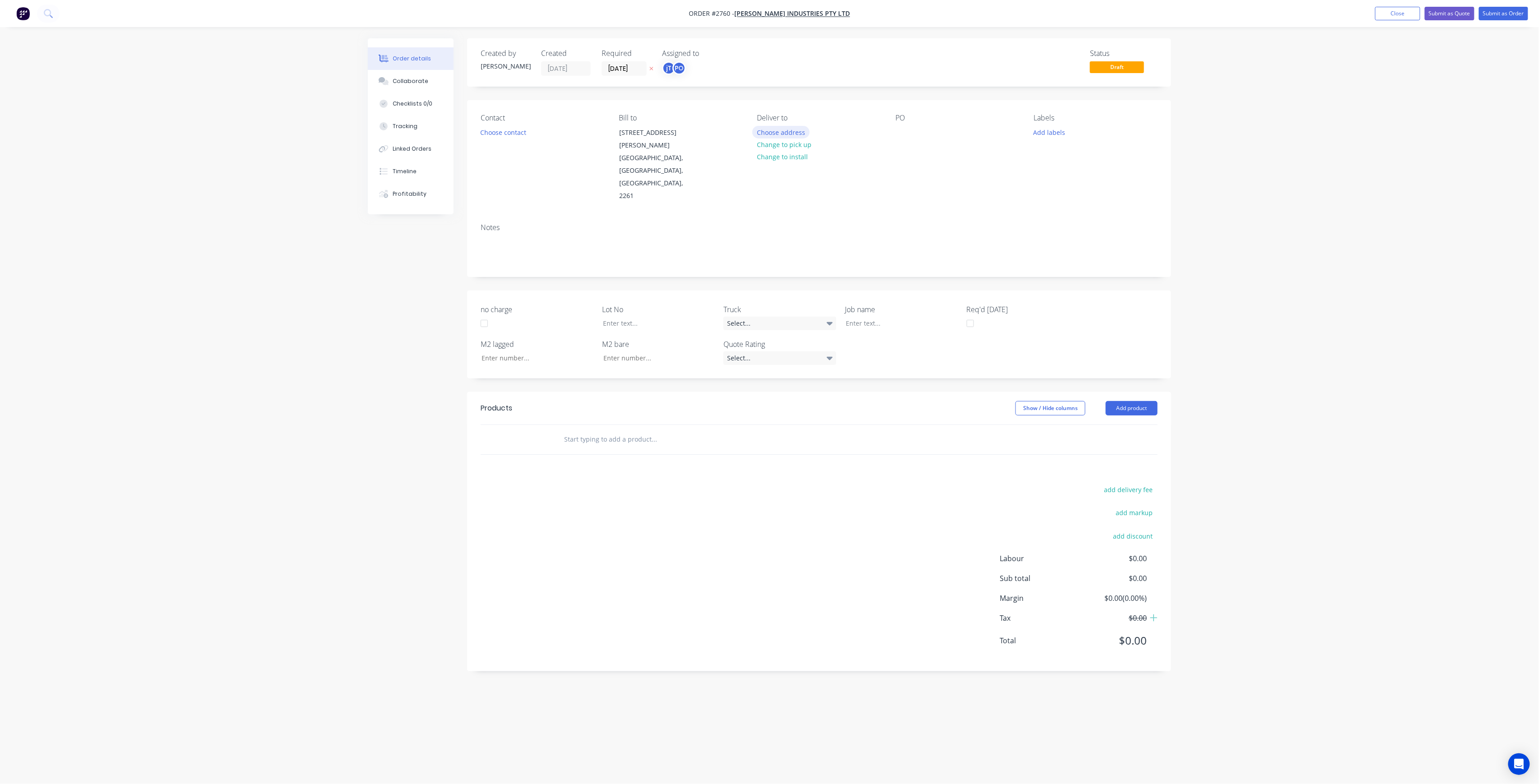
click at [802, 136] on button "Choose address" at bounding box center [782, 132] width 58 height 12
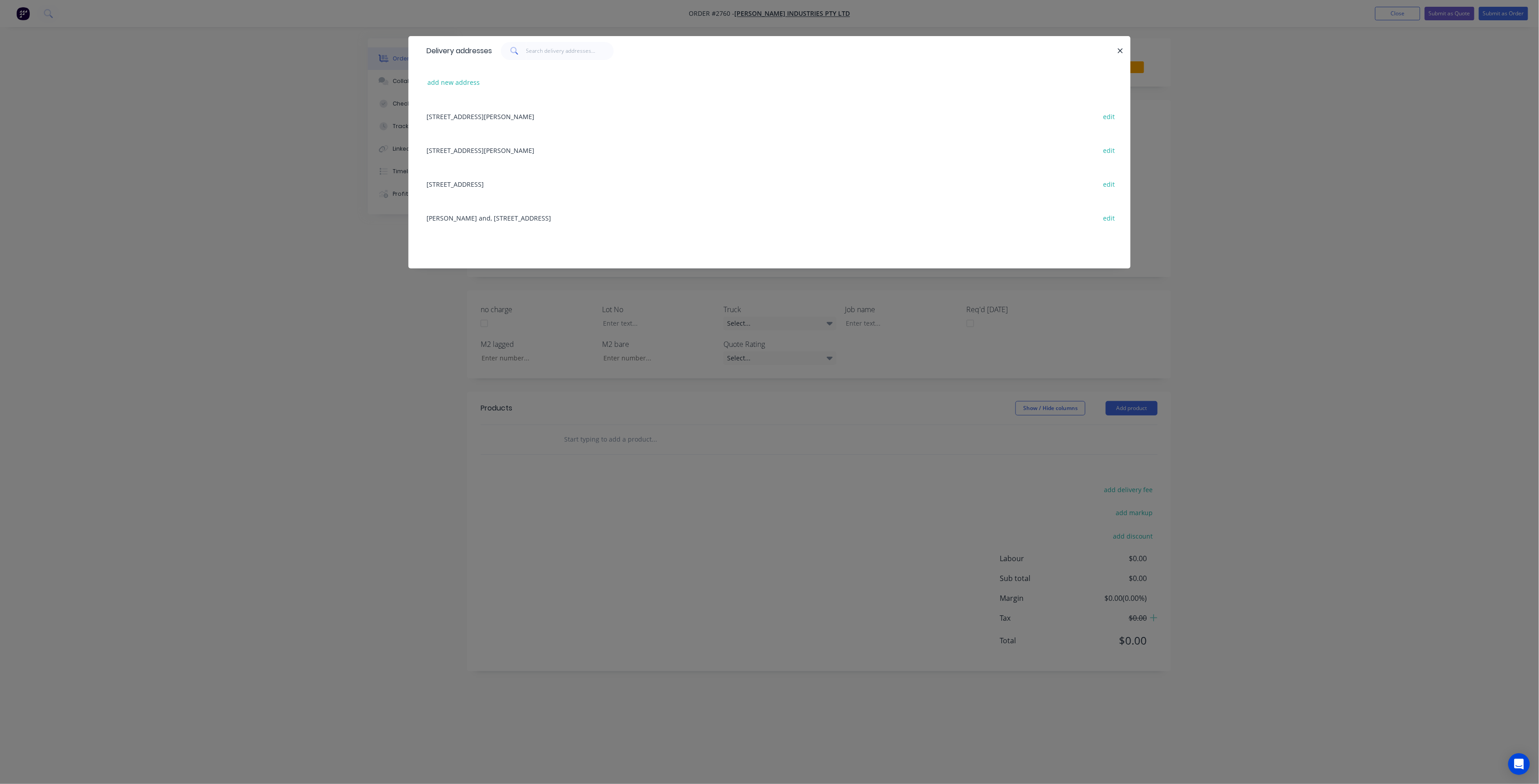
click at [547, 296] on div "Delivery addresses add new address [STREET_ADDRESS][PERSON_NAME] edit [STREET_A…" at bounding box center [770, 392] width 1539 height 784
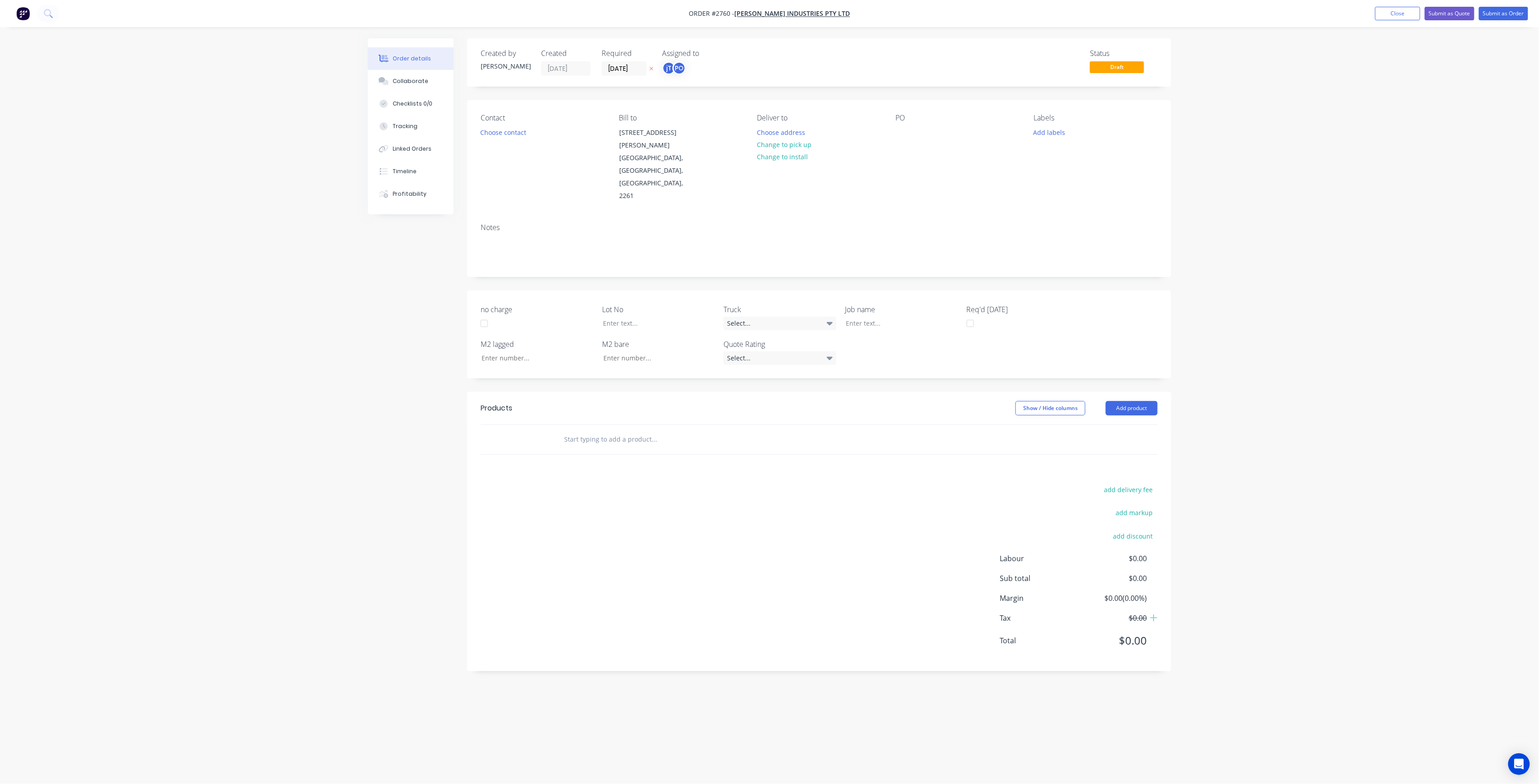
click at [513, 126] on div "Contact Choose contact" at bounding box center [542, 158] width 124 height 89
click at [513, 134] on button "Choose contact" at bounding box center [503, 132] width 56 height 12
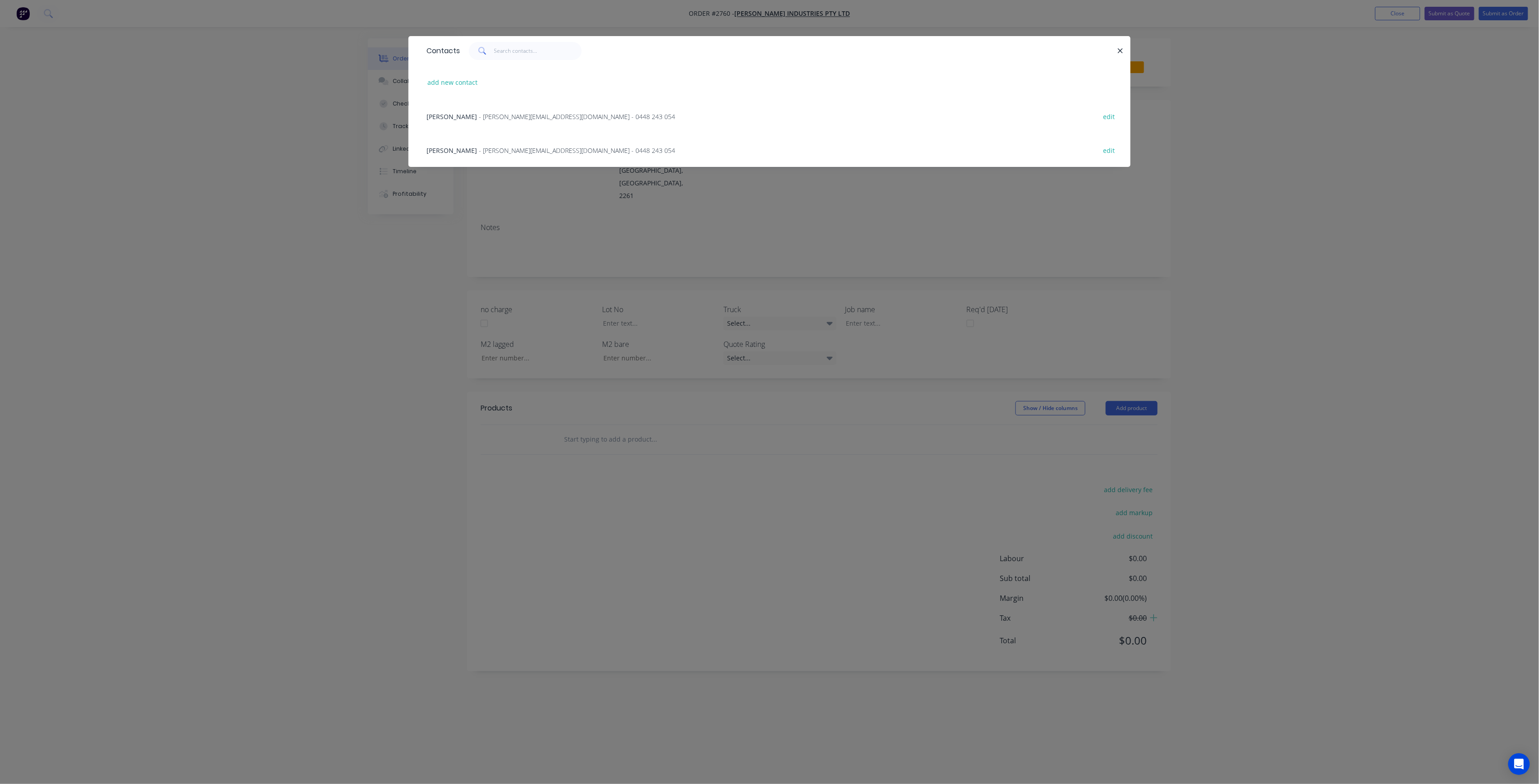
click at [517, 142] on div "Luke Selby - [EMAIL_ADDRESS][DOMAIN_NAME] - 0448 243 054 edit" at bounding box center [770, 150] width 695 height 34
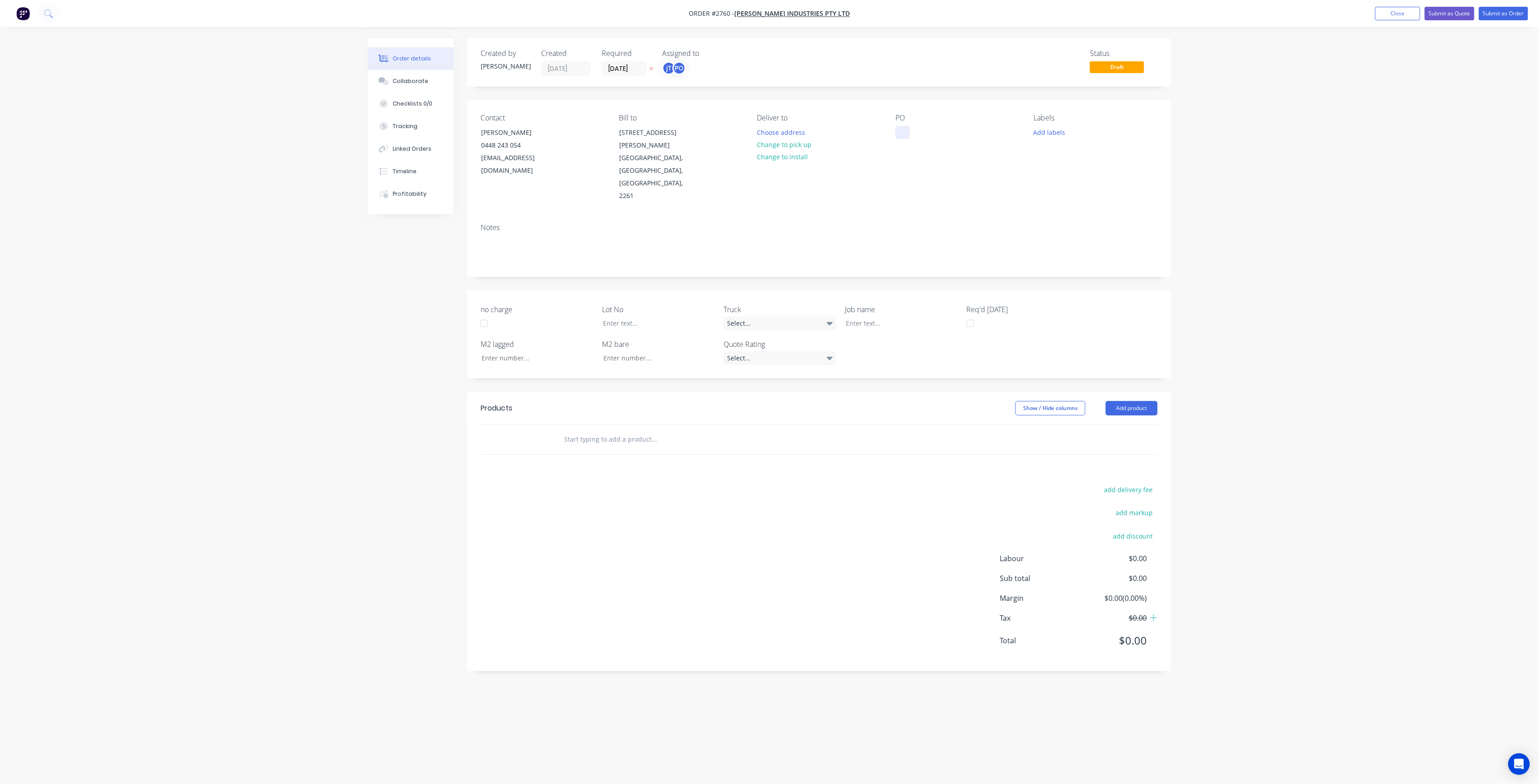
click at [900, 134] on div at bounding box center [903, 132] width 14 height 13
drag, startPoint x: 947, startPoint y: 144, endPoint x: 881, endPoint y: 134, distance: 66.8
click at [881, 134] on div "Contact [PERSON_NAME] [PHONE_NUMBER] [EMAIL_ADDRESS][DOMAIN_NAME] Bill to [STRE…" at bounding box center [819, 158] width 704 height 116
copy div "[PERSON_NAME] [DATE]"
drag, startPoint x: 901, startPoint y: 277, endPoint x: 899, endPoint y: 284, distance: 7.3
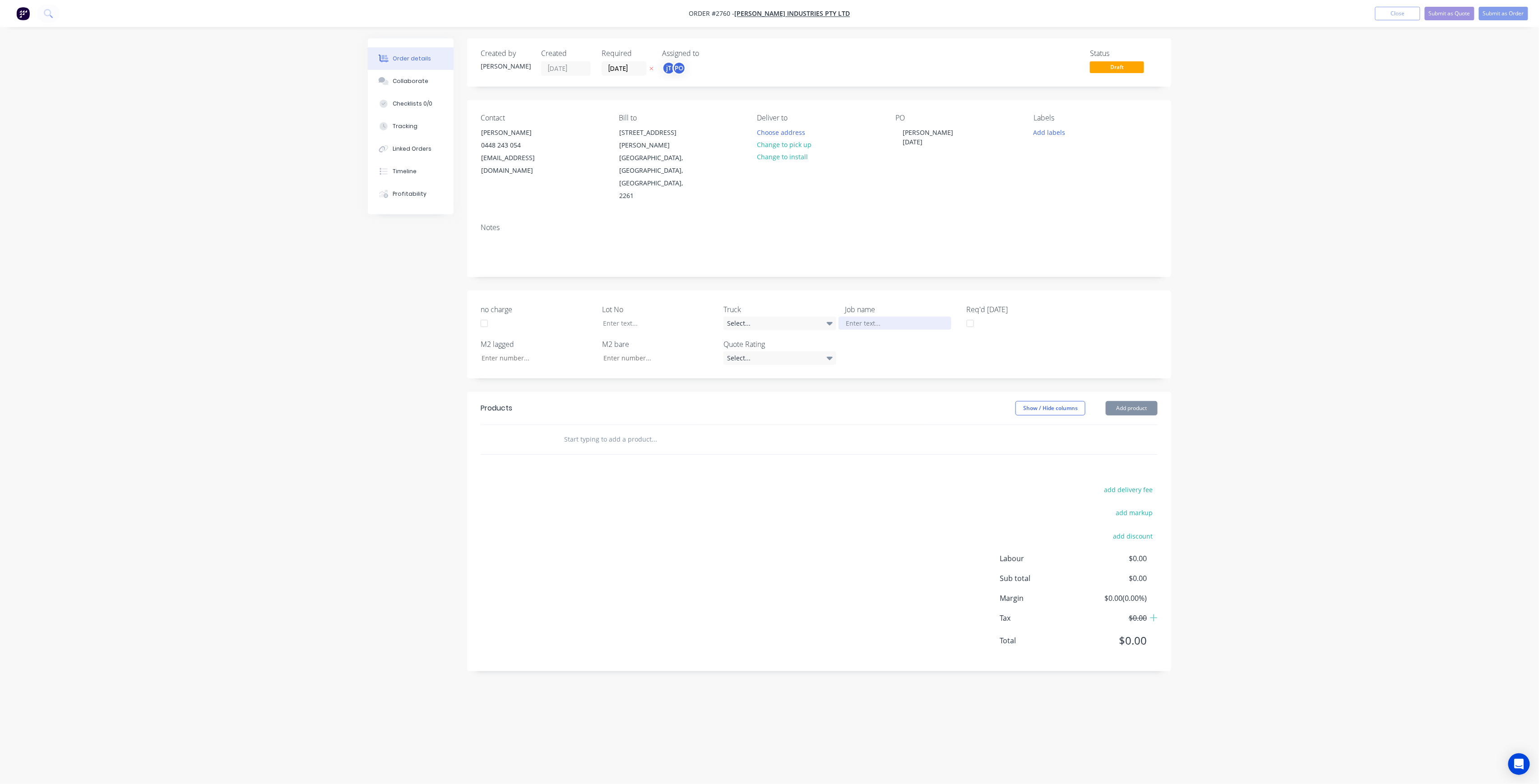
click at [900, 304] on div "Job name" at bounding box center [902, 317] width 113 height 26
click at [899, 317] on div at bounding box center [895, 323] width 113 height 13
click at [891, 317] on div at bounding box center [895, 323] width 113 height 13
paste div
drag, startPoint x: 898, startPoint y: 284, endPoint x: 933, endPoint y: 264, distance: 40.3
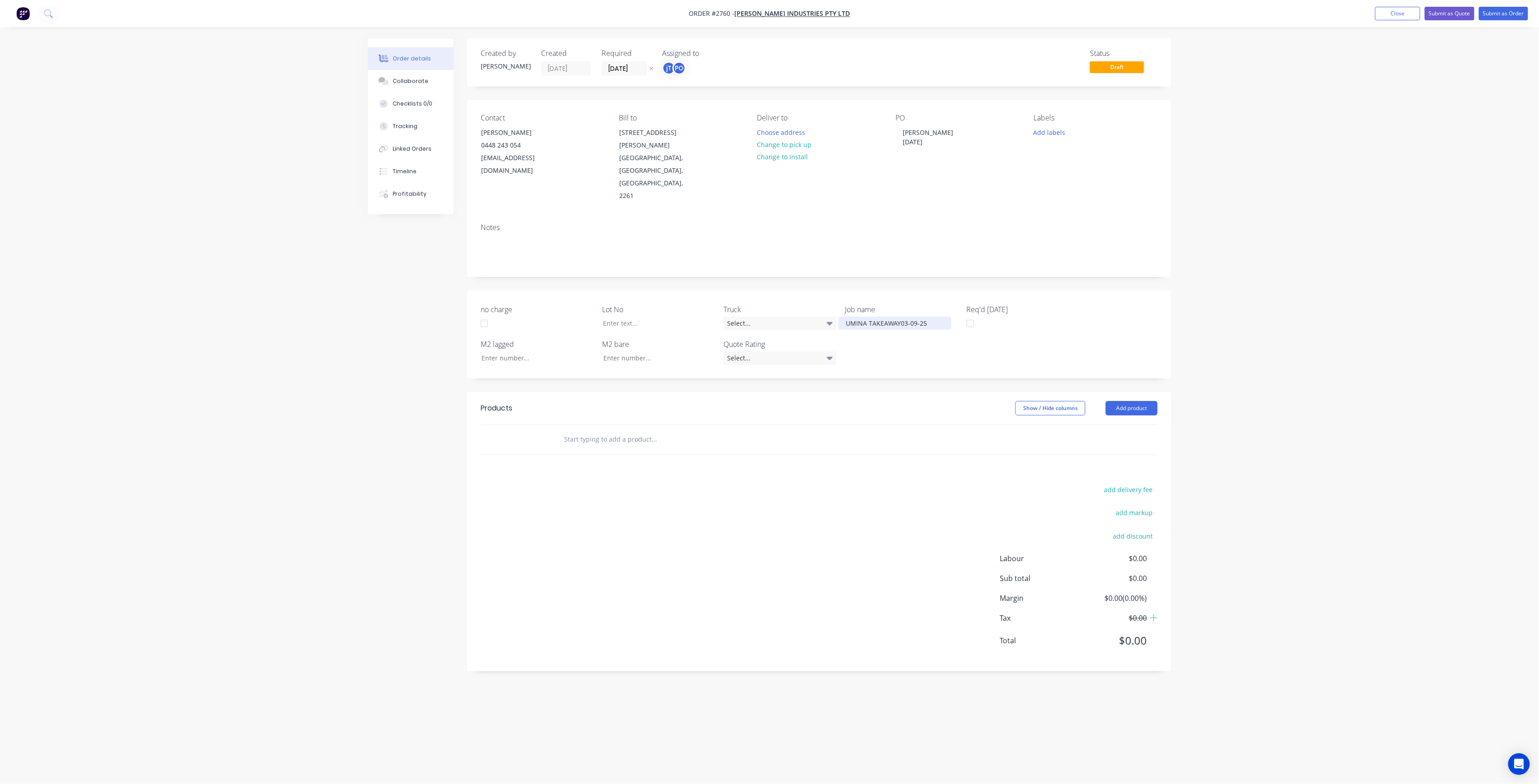
click at [898, 317] on div "UMINA TAKEAWAY03-09-25" at bounding box center [895, 323] width 113 height 13
click at [1054, 126] on div "Labels Add labels" at bounding box center [1096, 158] width 124 height 89
click at [1052, 131] on button "Add labels" at bounding box center [1050, 132] width 42 height 12
click at [1075, 163] on input "text" at bounding box center [1109, 159] width 94 height 18
drag, startPoint x: 1094, startPoint y: 160, endPoint x: 1030, endPoint y: 163, distance: 64.1
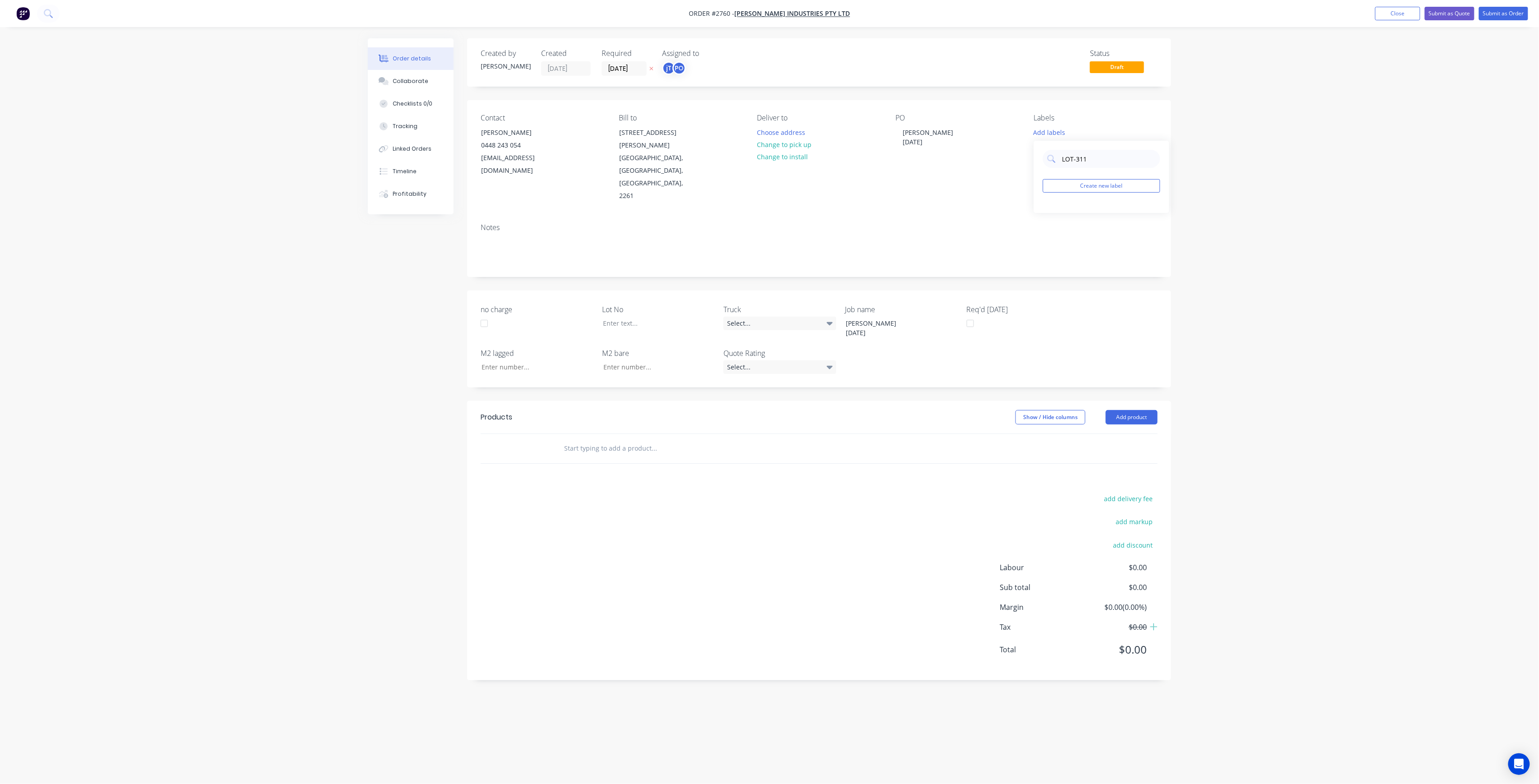
click at [1030, 163] on body "Order #2760 - [PERSON_NAME] Industries Pty Ltd Add product Close Submit as Quot…" at bounding box center [770, 392] width 1539 height 784
click at [1096, 157] on input "LOT-311" at bounding box center [1109, 159] width 94 height 18
type input "LOT-311"
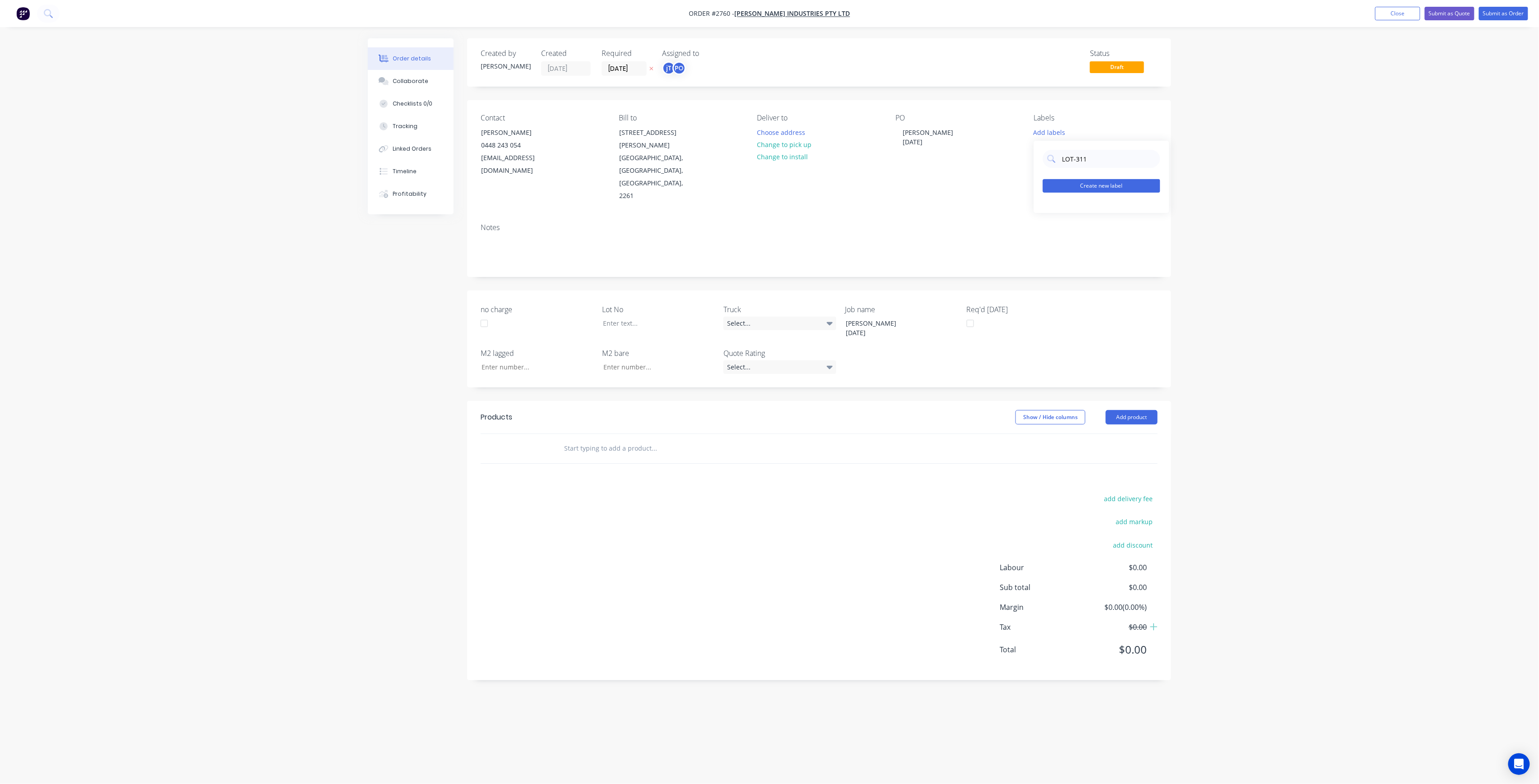
click at [1095, 183] on button "Create new label" at bounding box center [1101, 186] width 118 height 13
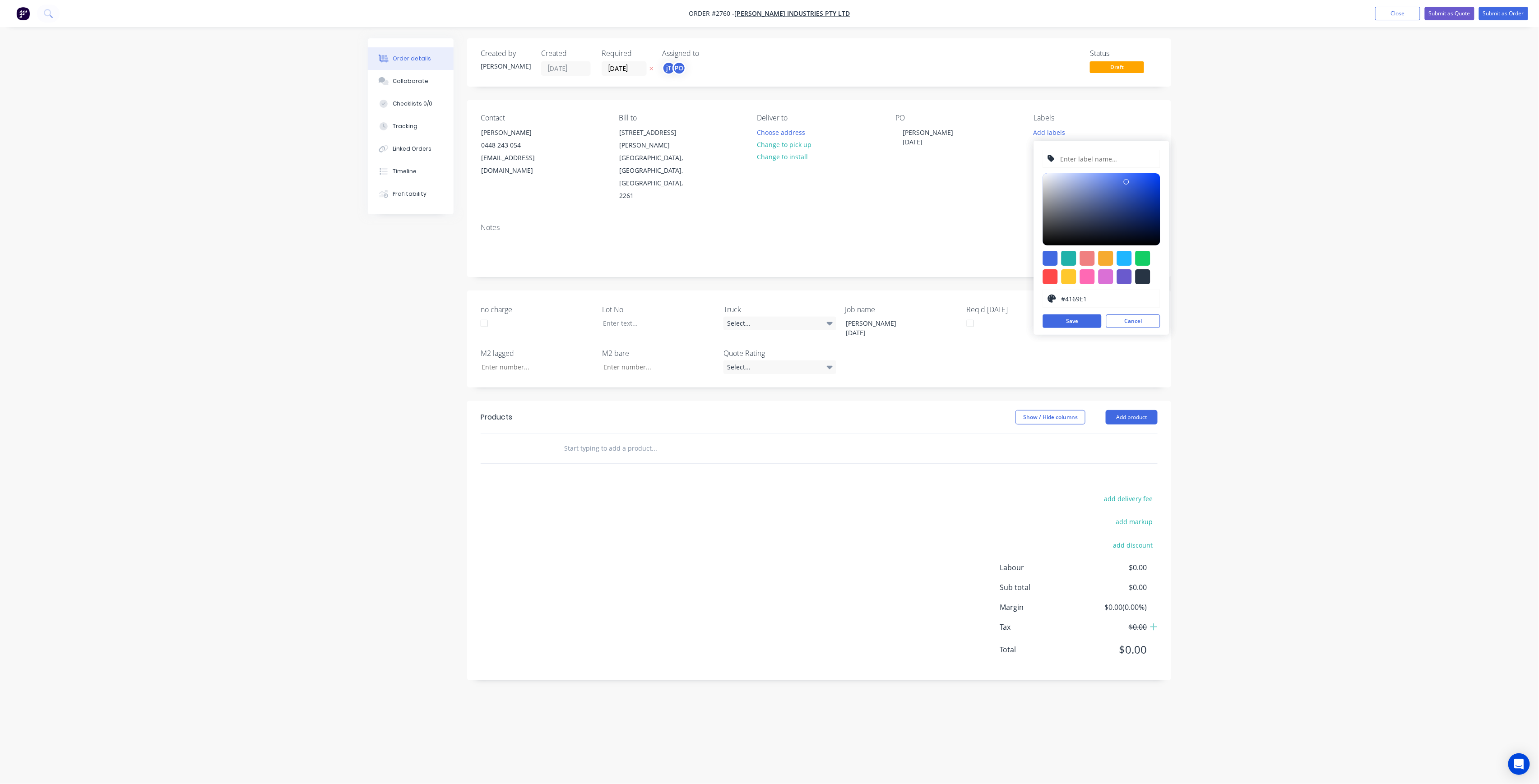
click at [1095, 158] on input "text" at bounding box center [1107, 159] width 96 height 17
paste input "LOT-311"
type input "LOT-311"
click at [1097, 320] on button "Save" at bounding box center [1072, 321] width 58 height 13
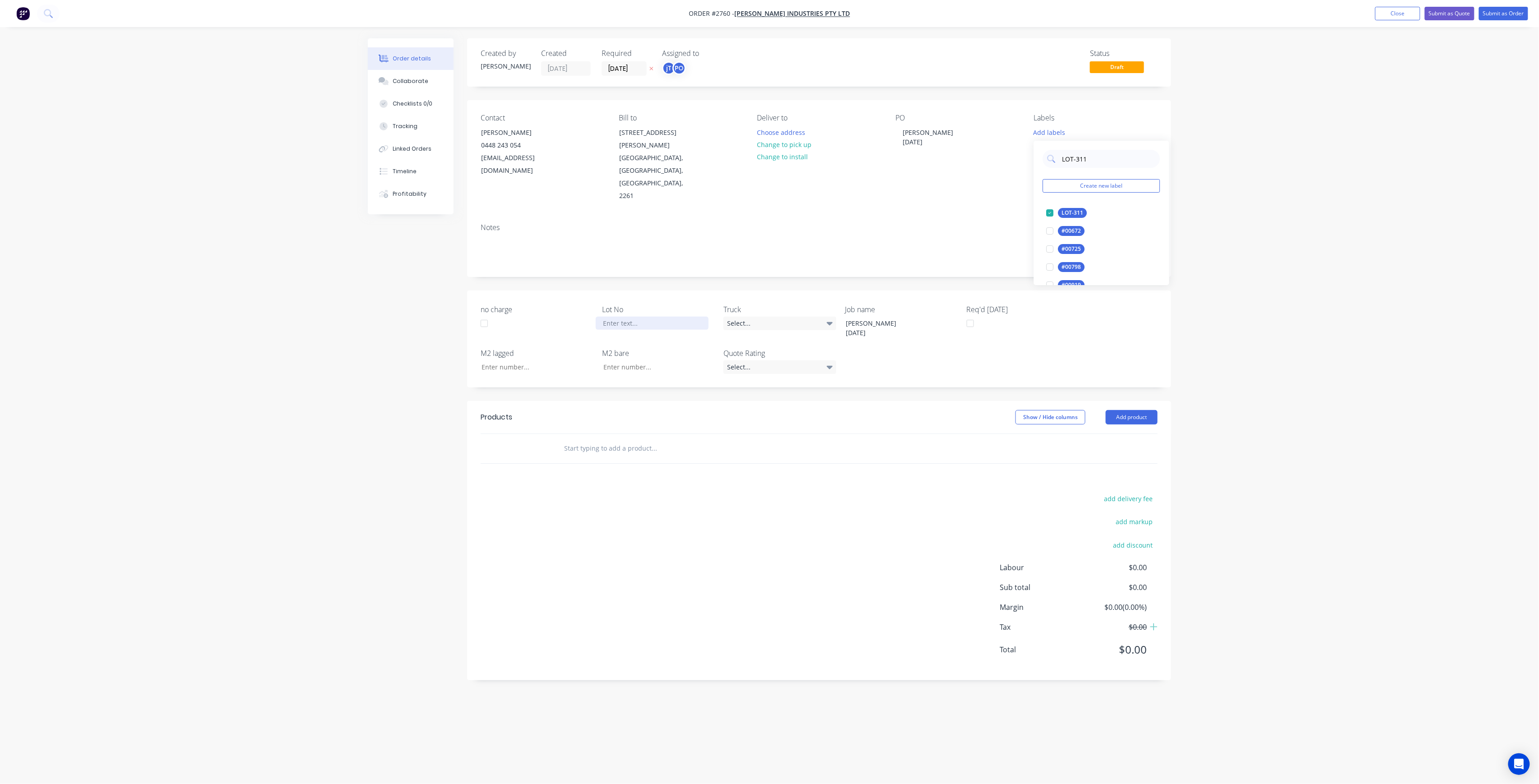
click at [626, 317] on div at bounding box center [653, 323] width 113 height 13
drag, startPoint x: 603, startPoint y: 284, endPoint x: 641, endPoint y: 304, distance: 42.9
click at [603, 317] on div "311" at bounding box center [653, 323] width 113 height 13
click at [636, 439] on input "text" at bounding box center [654, 448] width 181 height 18
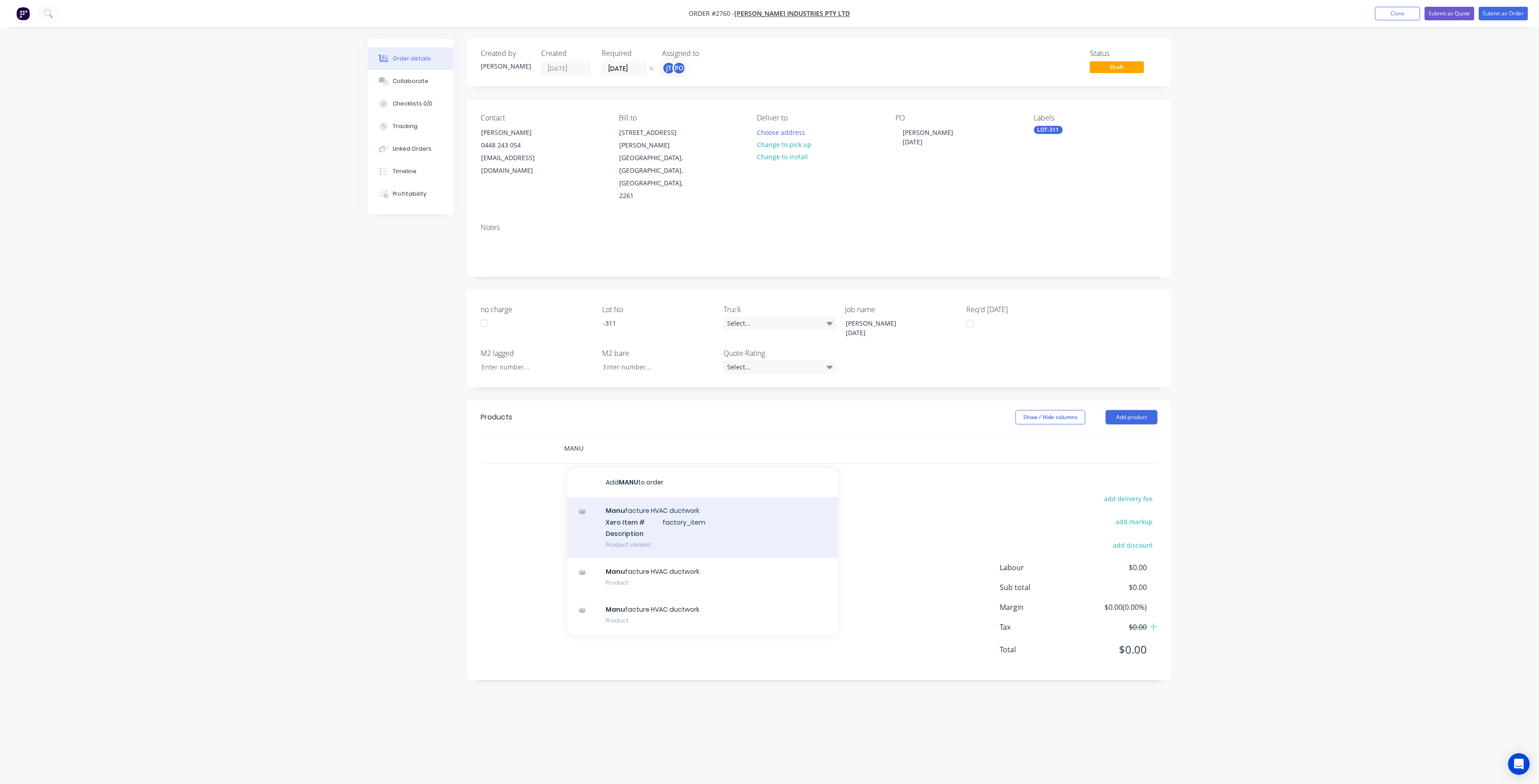
type input "MANU"
click at [655, 497] on div "Manu facture HVAC ductwork Xero Item # factory_item Description Product variant" at bounding box center [702, 527] width 271 height 61
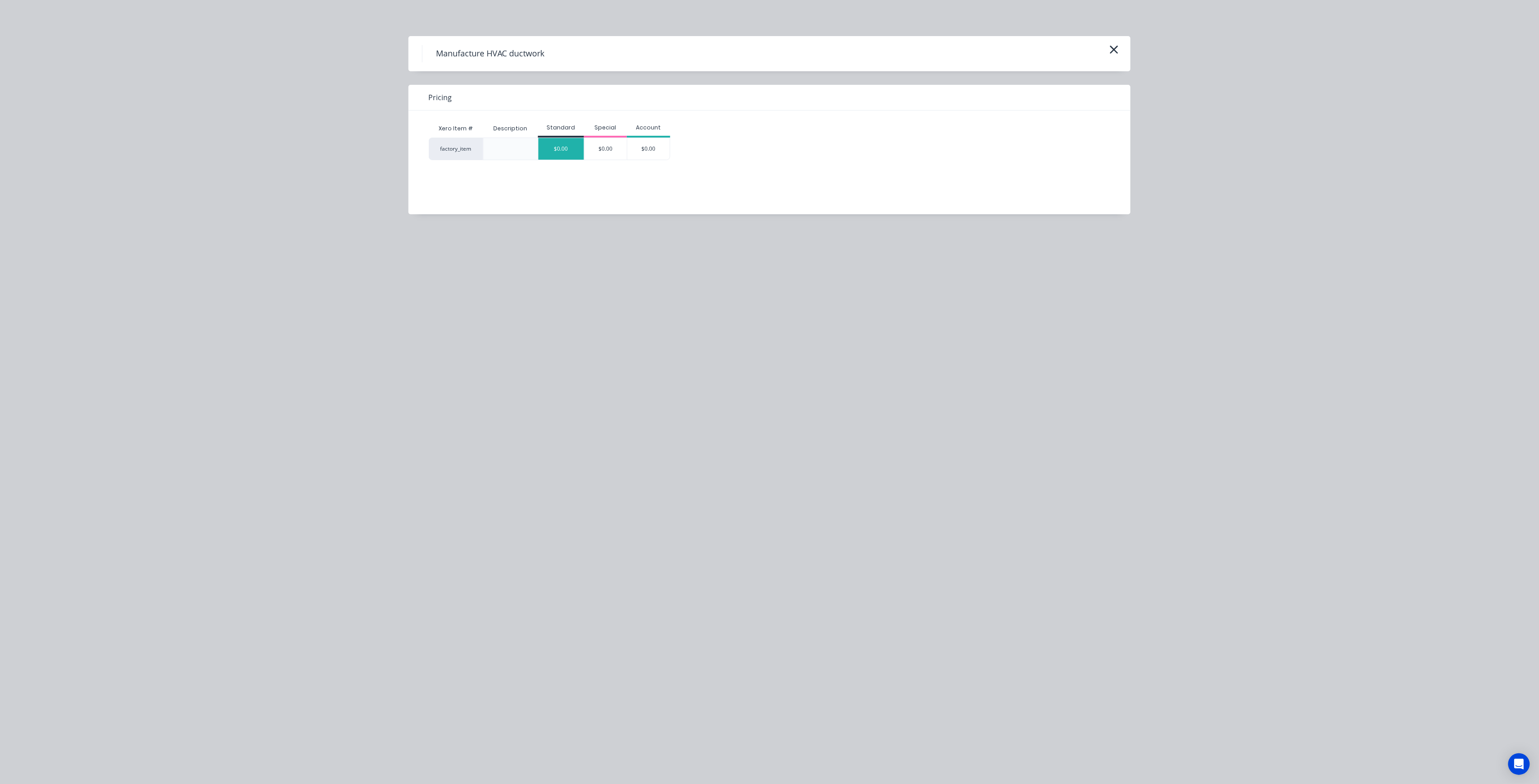
click at [556, 147] on div "$0.00" at bounding box center [561, 149] width 46 height 21
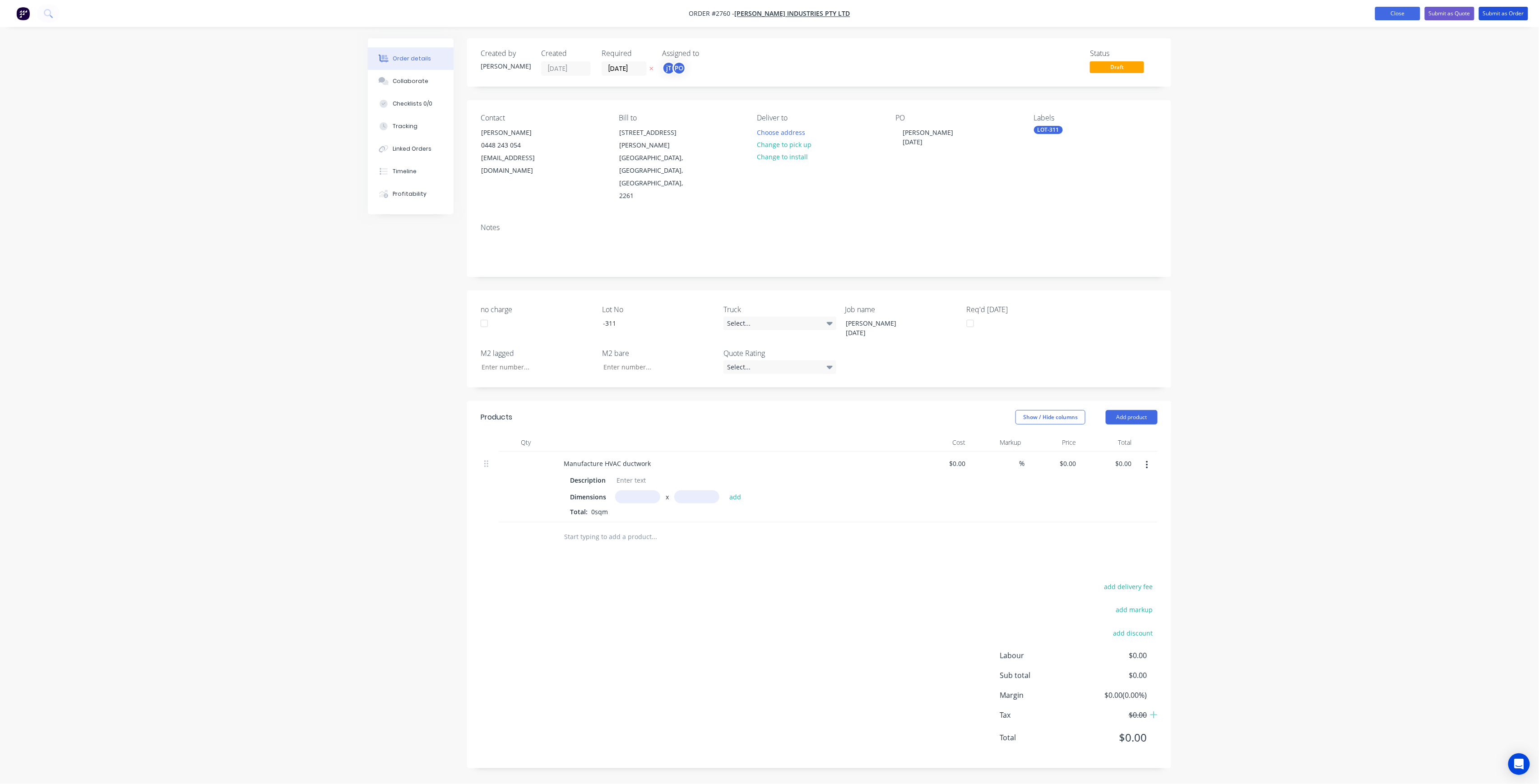
drag, startPoint x: 1497, startPoint y: 13, endPoint x: 1491, endPoint y: 13, distance: 6.0
click at [1496, 13] on button "Submit as Order" at bounding box center [1503, 13] width 49 height 13
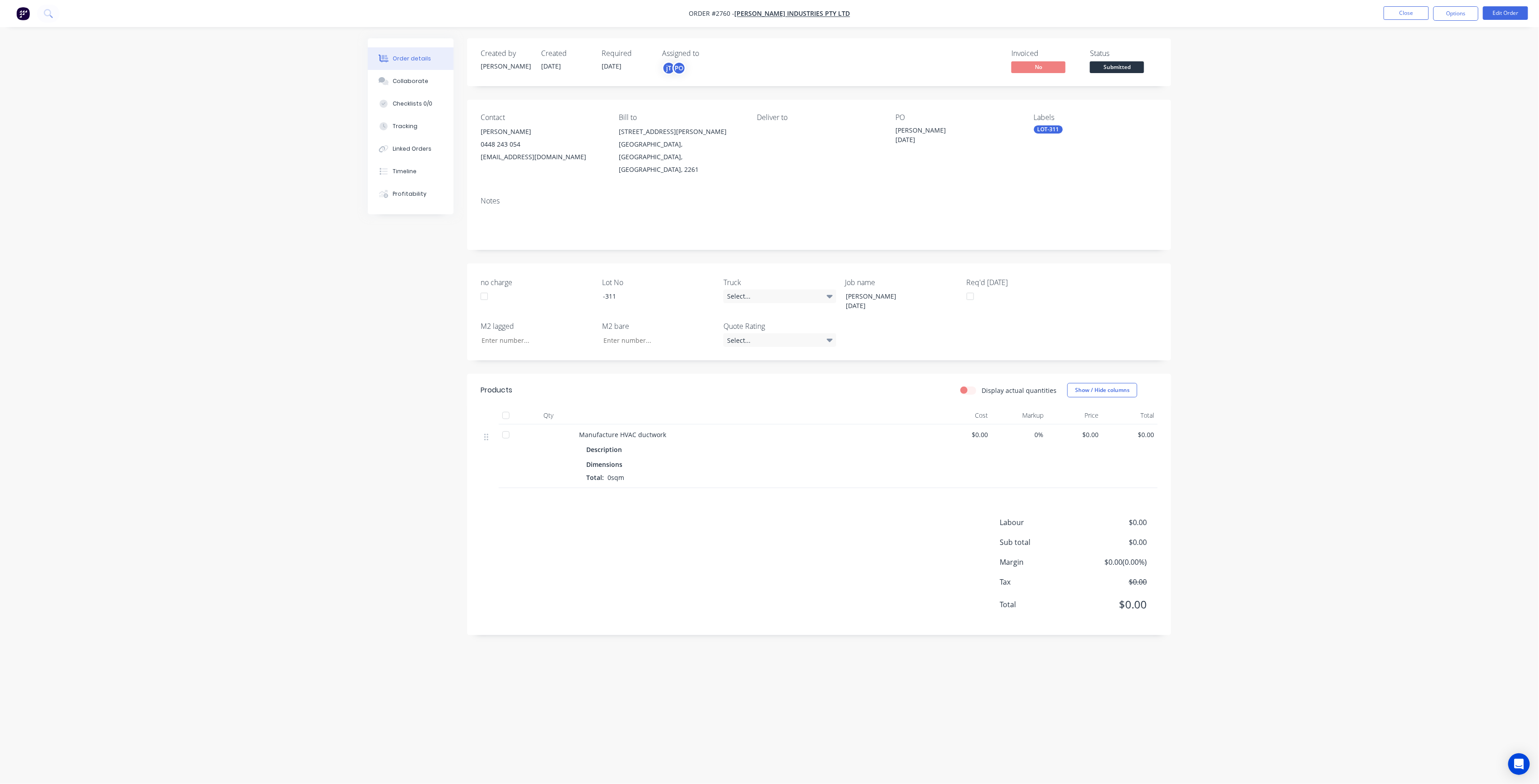
click at [1124, 64] on span "Submitted" at bounding box center [1117, 67] width 54 height 11
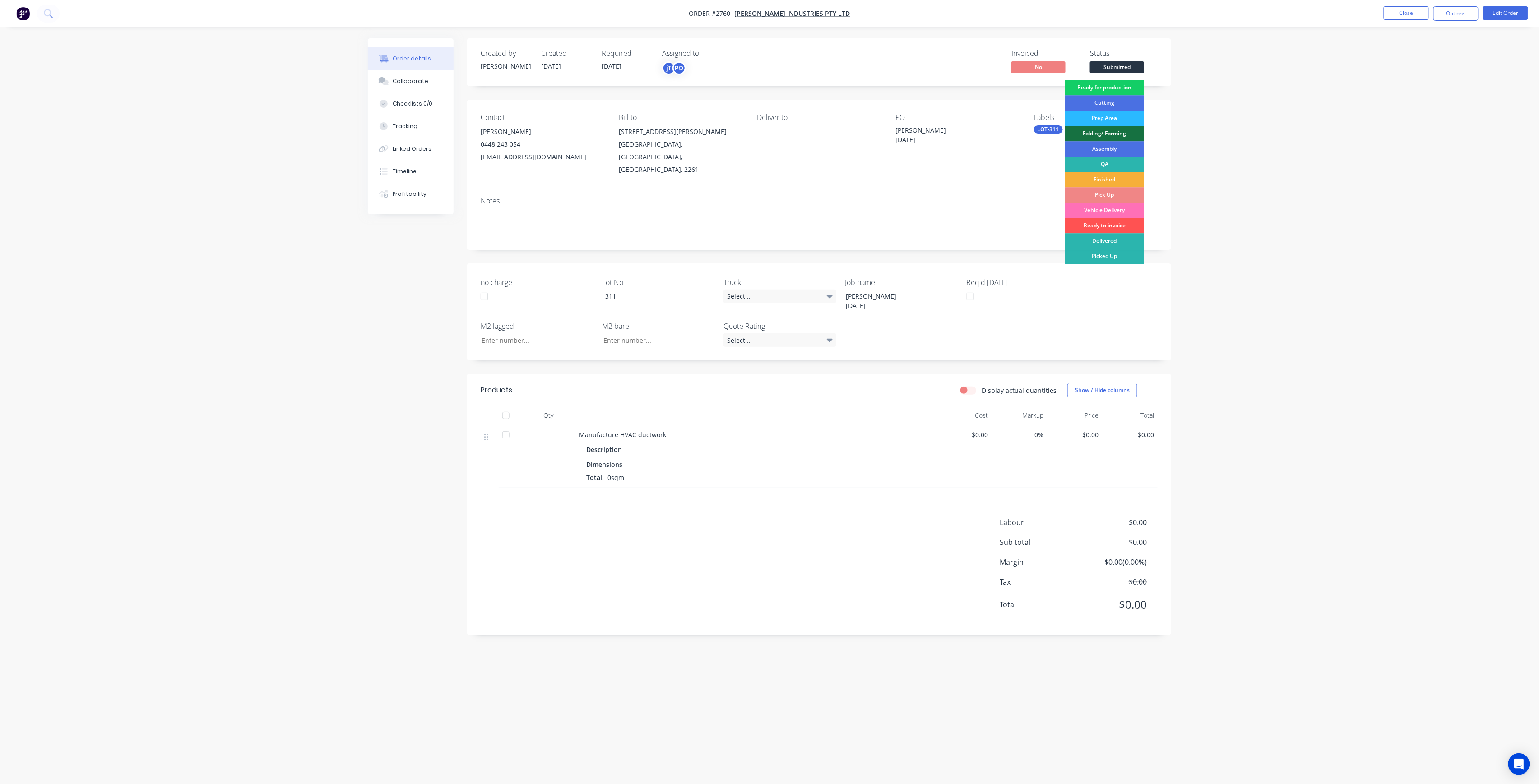
click at [1122, 81] on div "Ready for production" at bounding box center [1105, 87] width 79 height 15
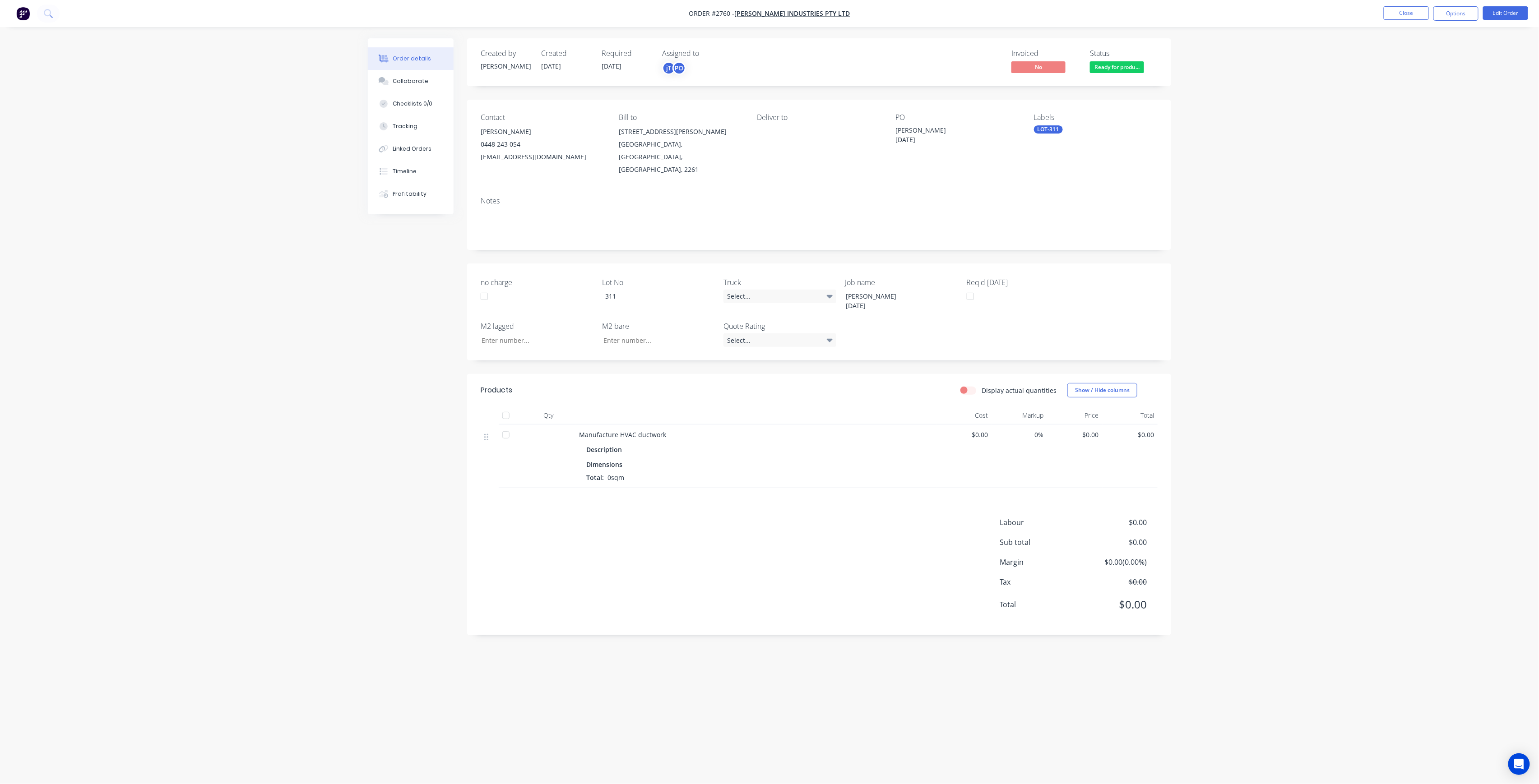
click at [1393, 24] on nav "Order #2760 - [PERSON_NAME] Industries Pty Ltd Close Options Edit Order" at bounding box center [770, 13] width 1539 height 27
click at [1402, 17] on button "Close" at bounding box center [1406, 13] width 45 height 13
